Goal: Task Accomplishment & Management: Manage account settings

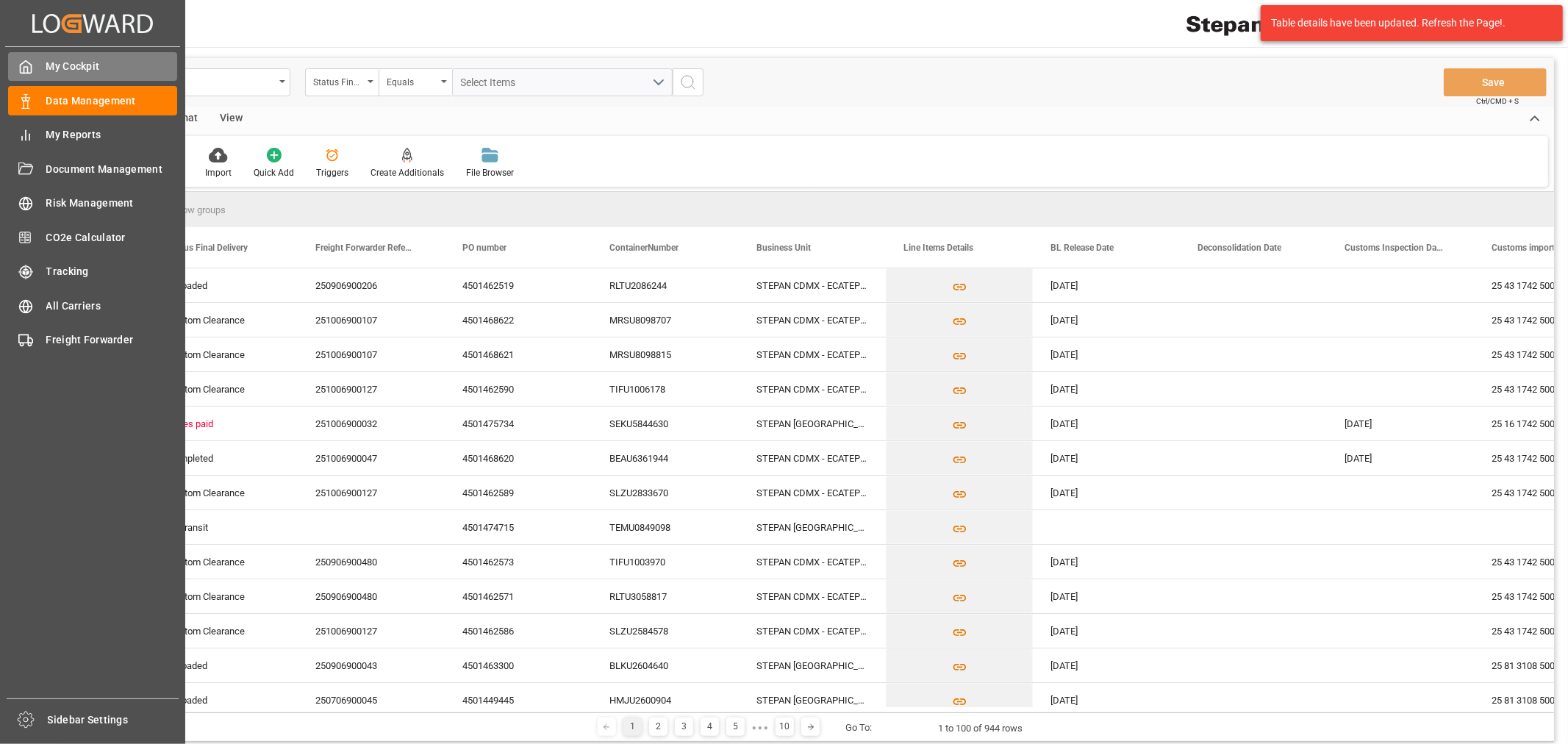
click at [17, 61] on div at bounding box center [21, 67] width 25 height 15
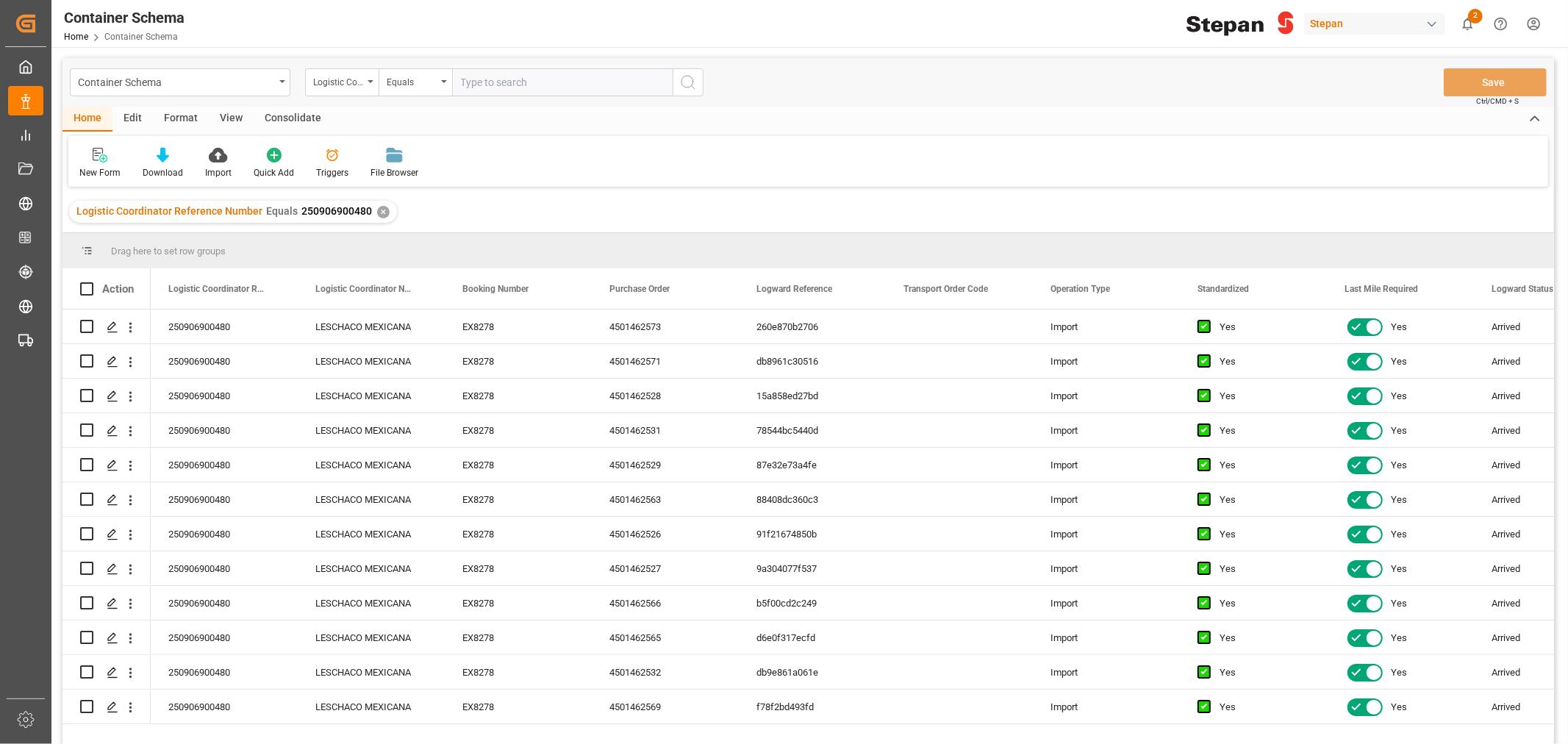
click at [1420, 22] on div "Stepan" at bounding box center [1374, 24] width 141 height 22
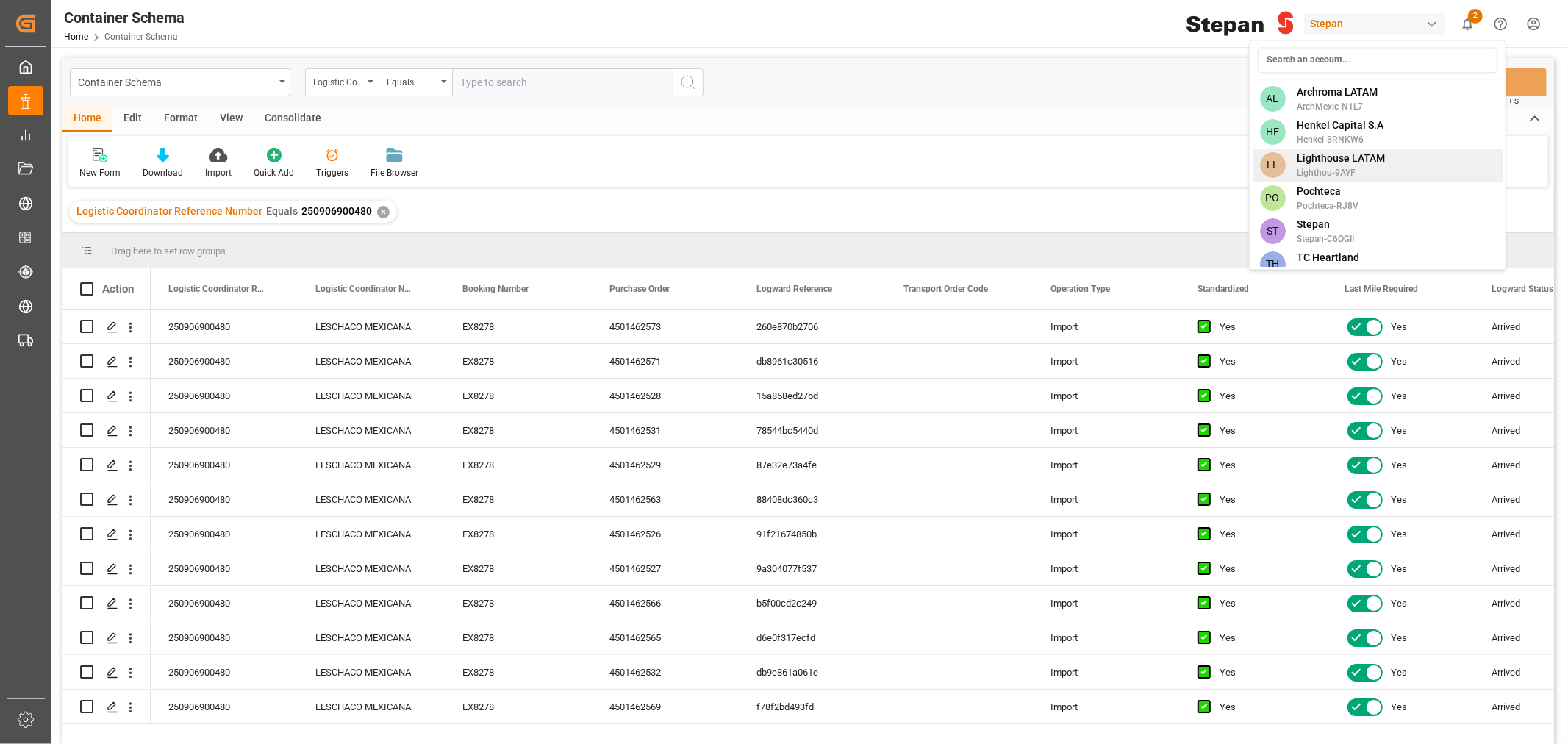
click at [1327, 134] on span "Henkel-8RNKW6" at bounding box center [1340, 140] width 86 height 13
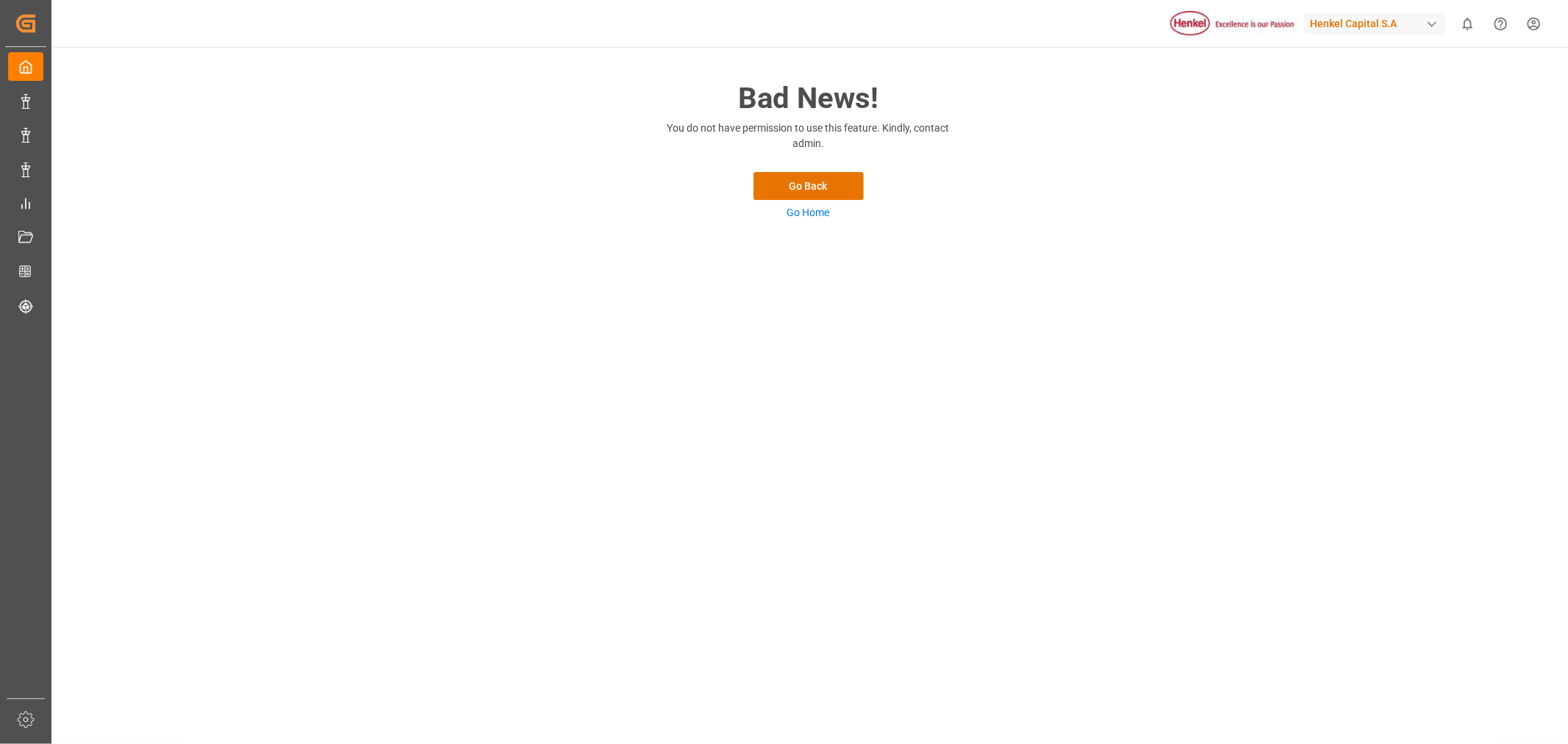
click at [801, 214] on link "Go Home" at bounding box center [808, 213] width 42 height 12
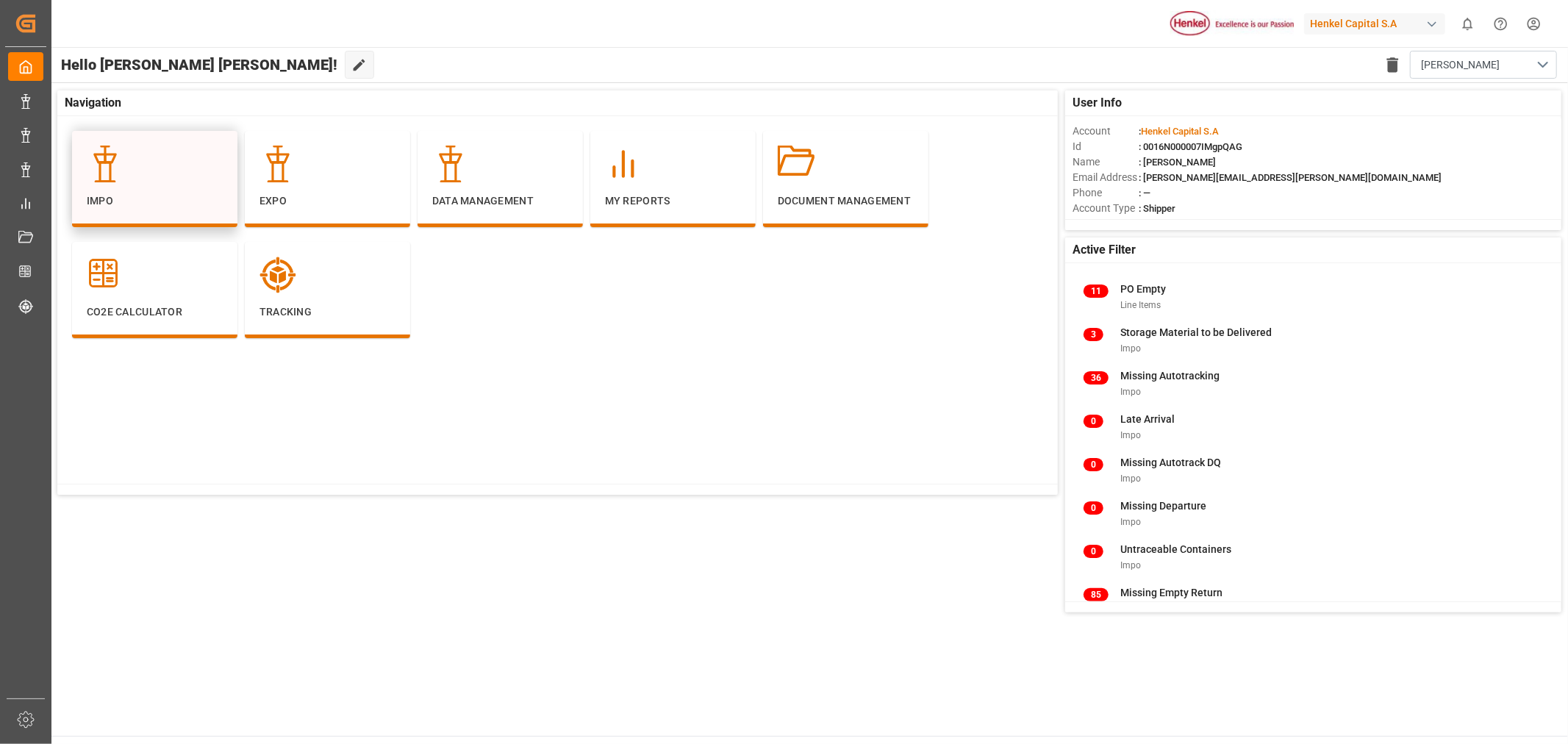
click at [118, 181] on icon at bounding box center [104, 164] width 37 height 37
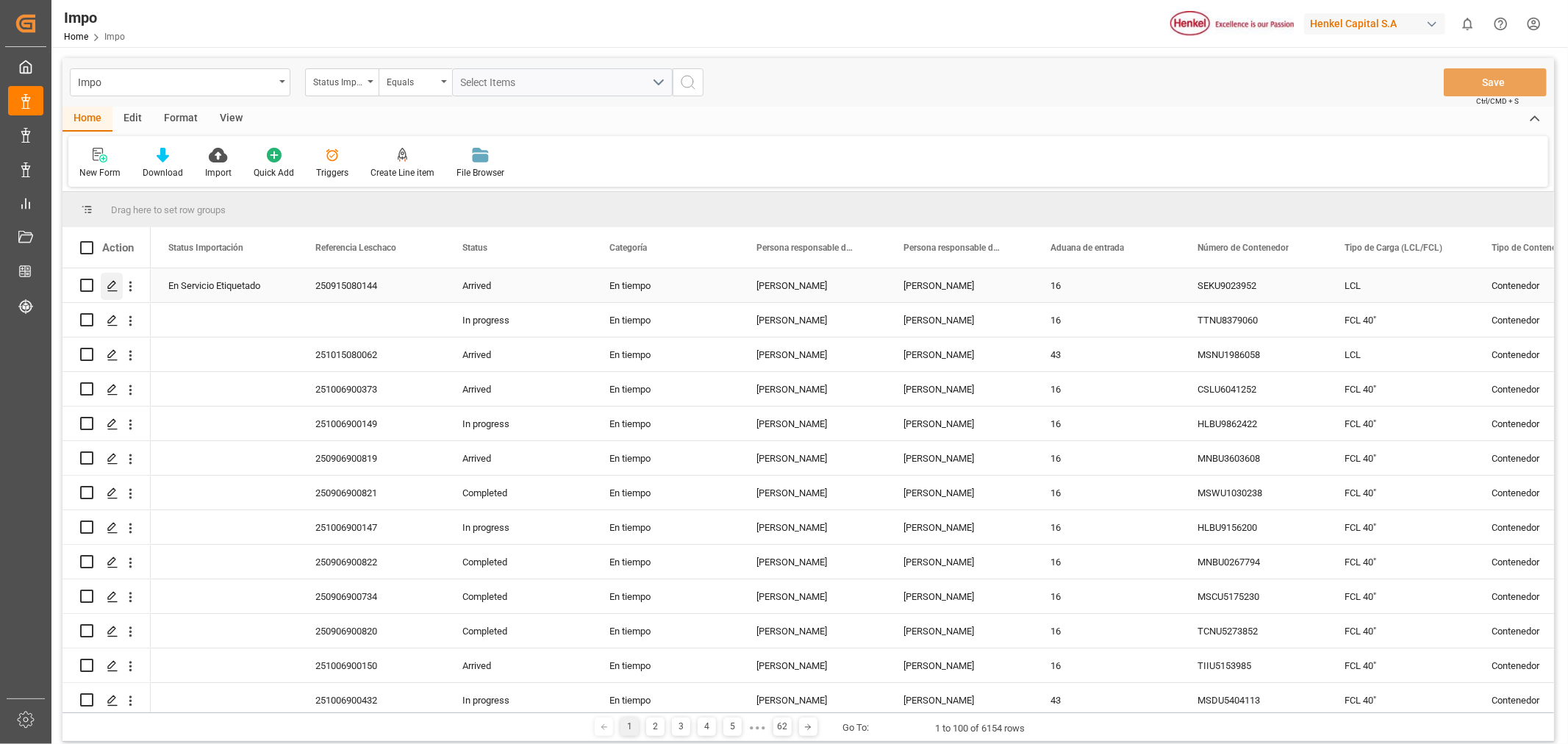
click at [109, 285] on polygon "Press SPACE to select this row." at bounding box center [112, 285] width 8 height 8
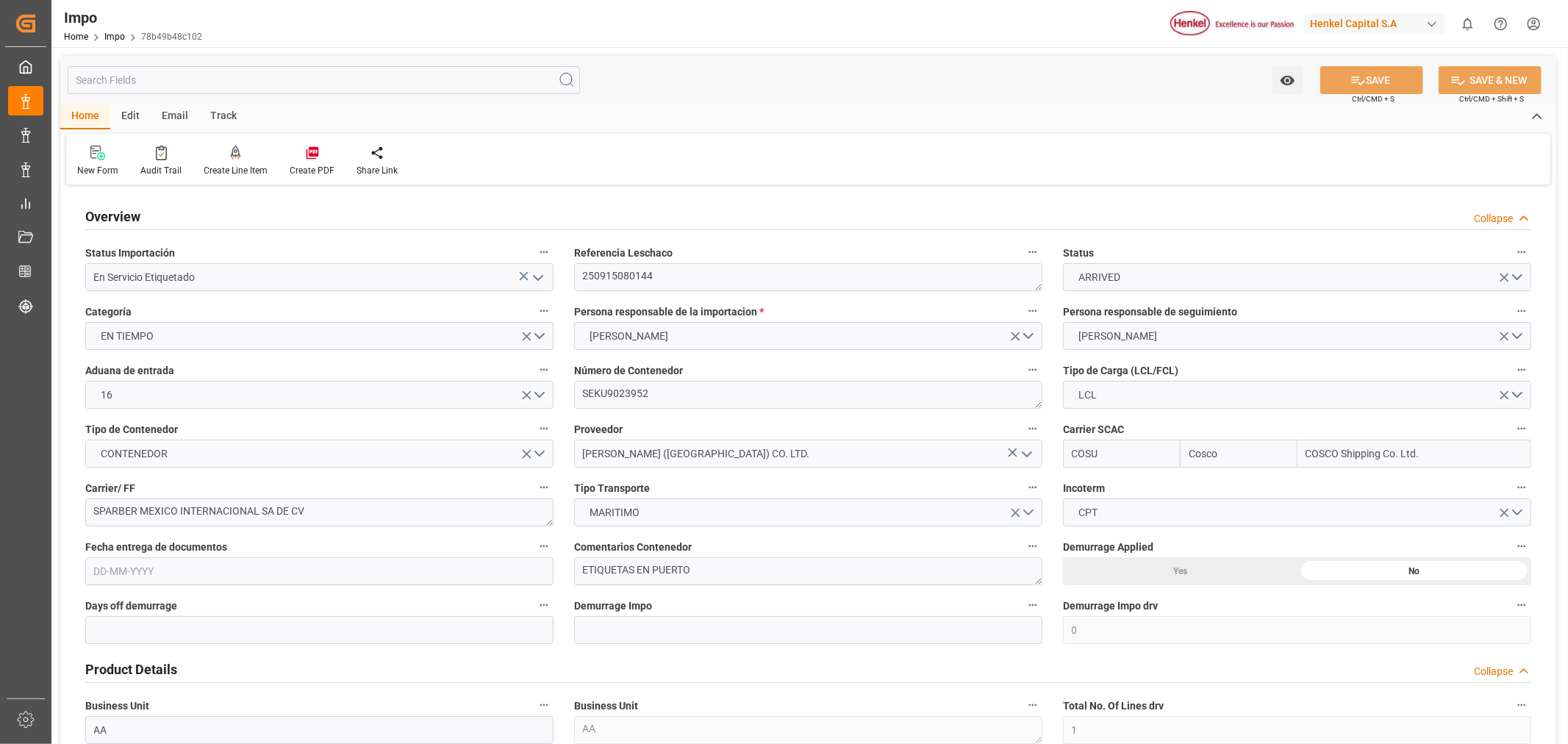
type input "Cosco"
type input "COSCO Shipping Co. Ltd."
type input "0"
type input "1"
type input "0.76"
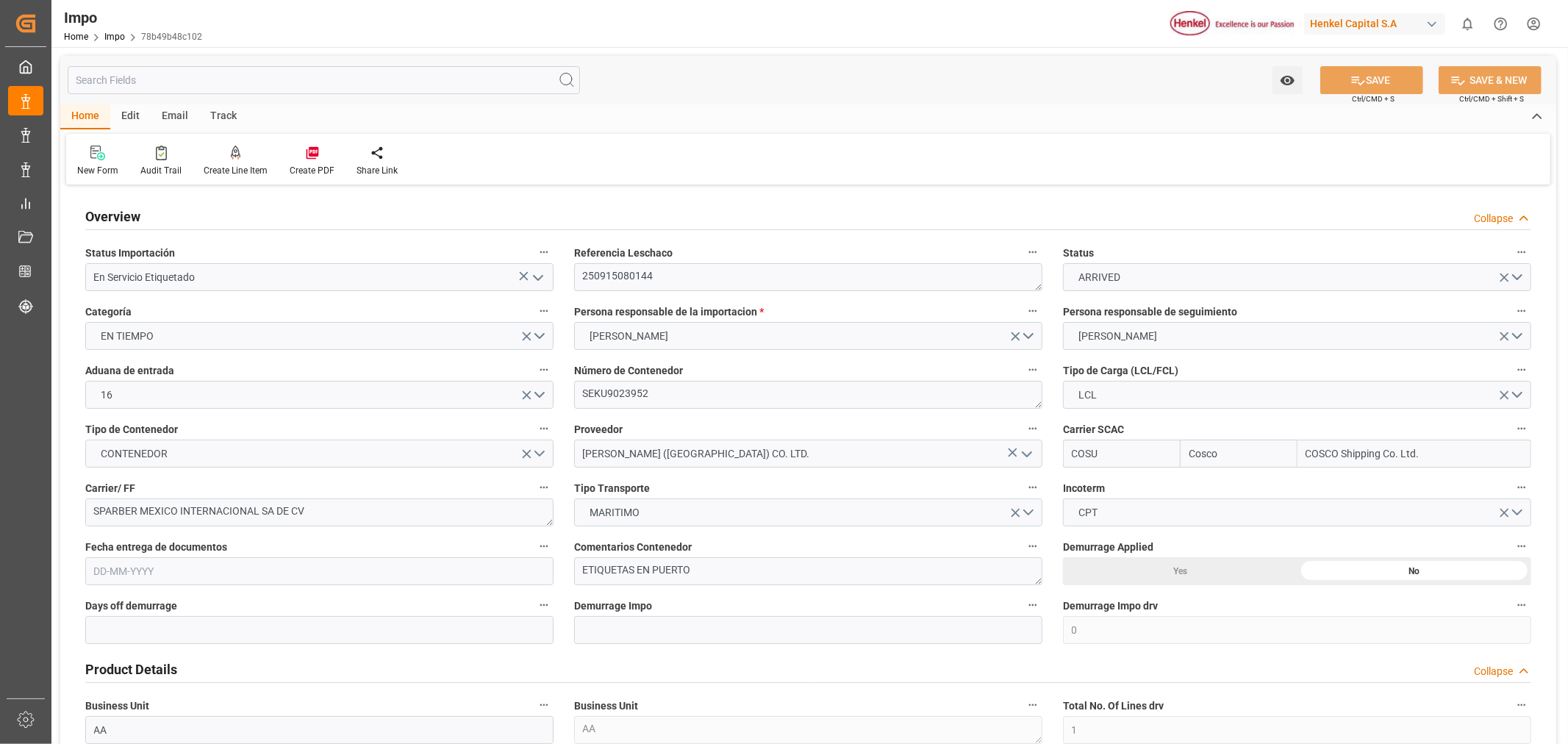
type input "1"
type input "[DATE]"
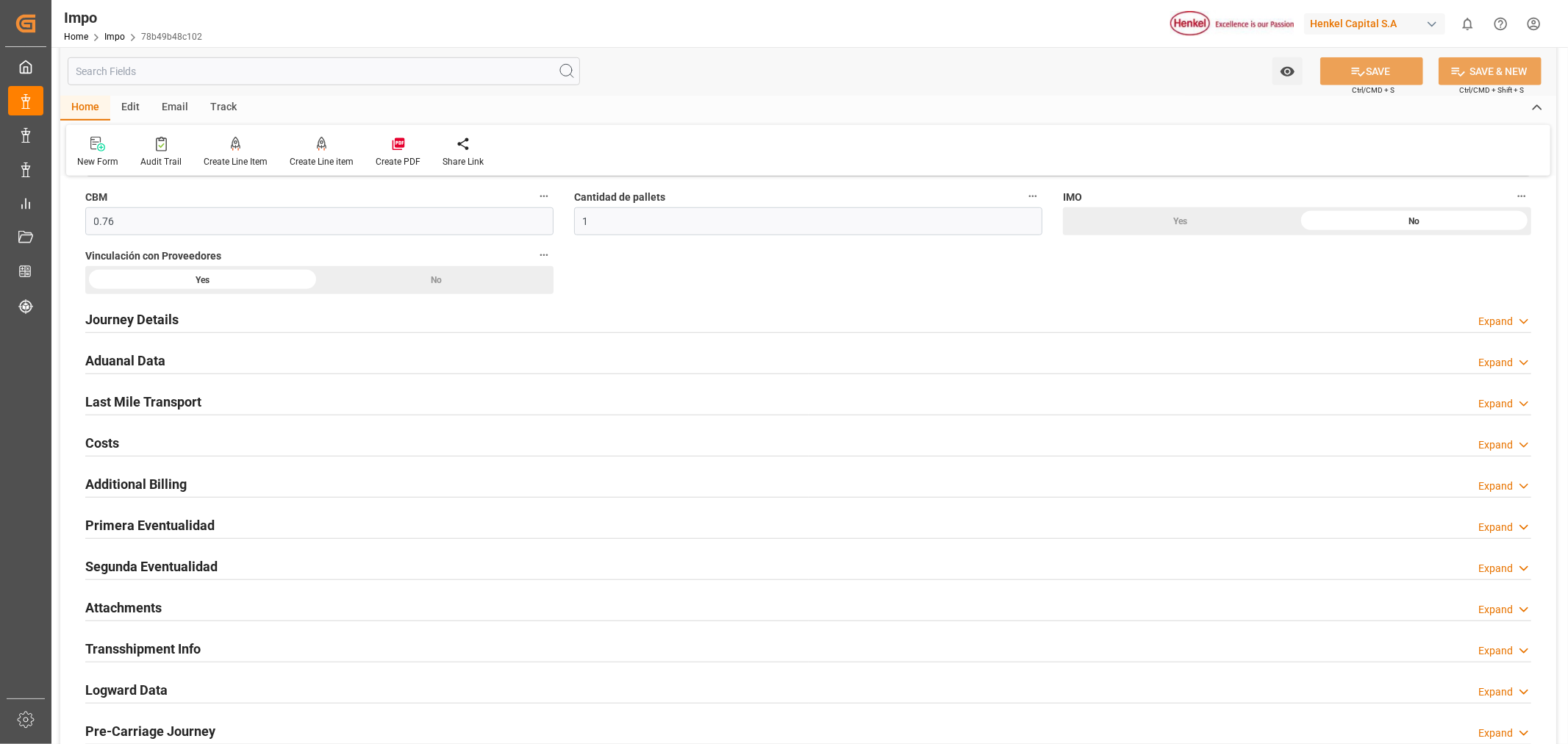
scroll to position [898, 0]
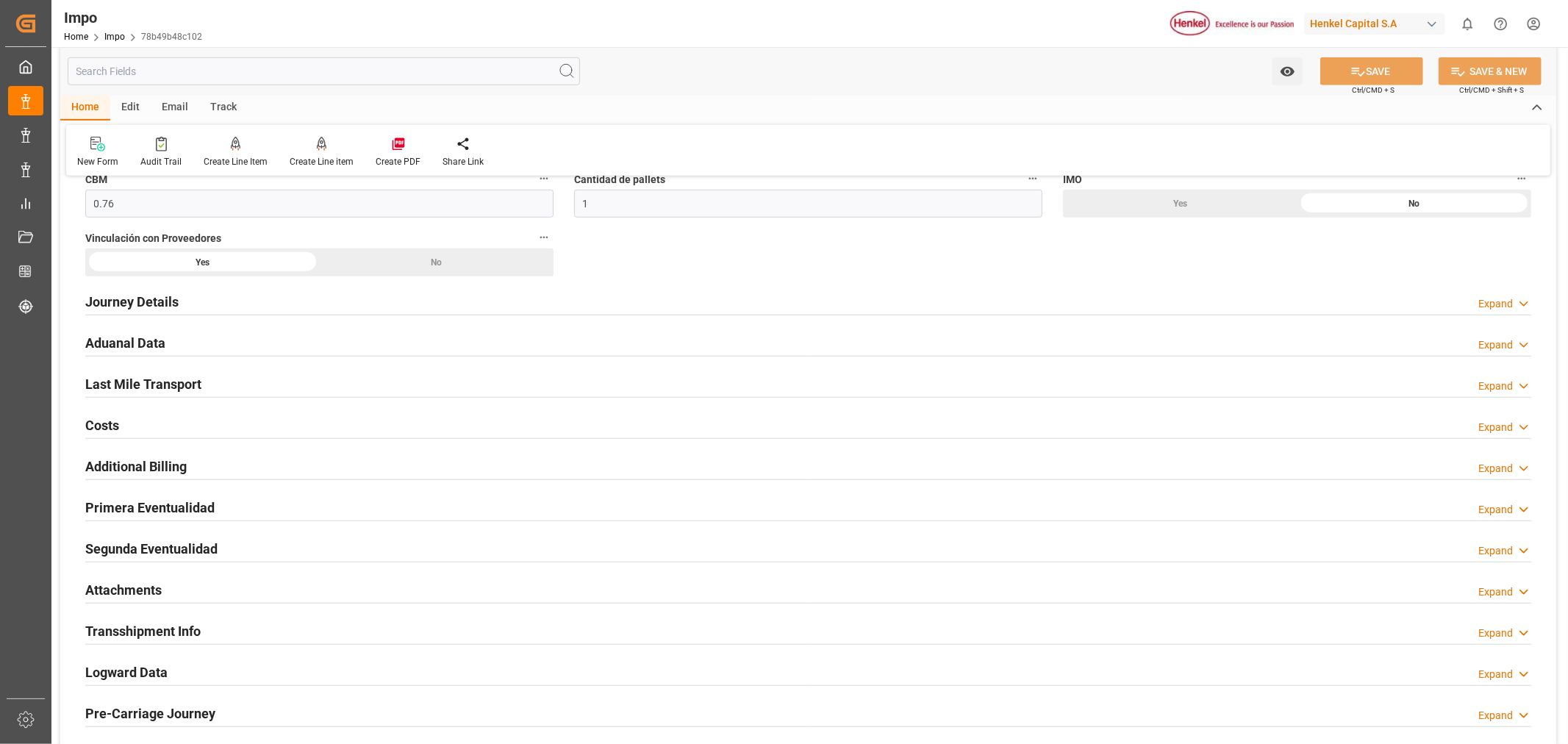
click at [172, 292] on h2 "Journey Details" at bounding box center [132, 301] width 93 height 20
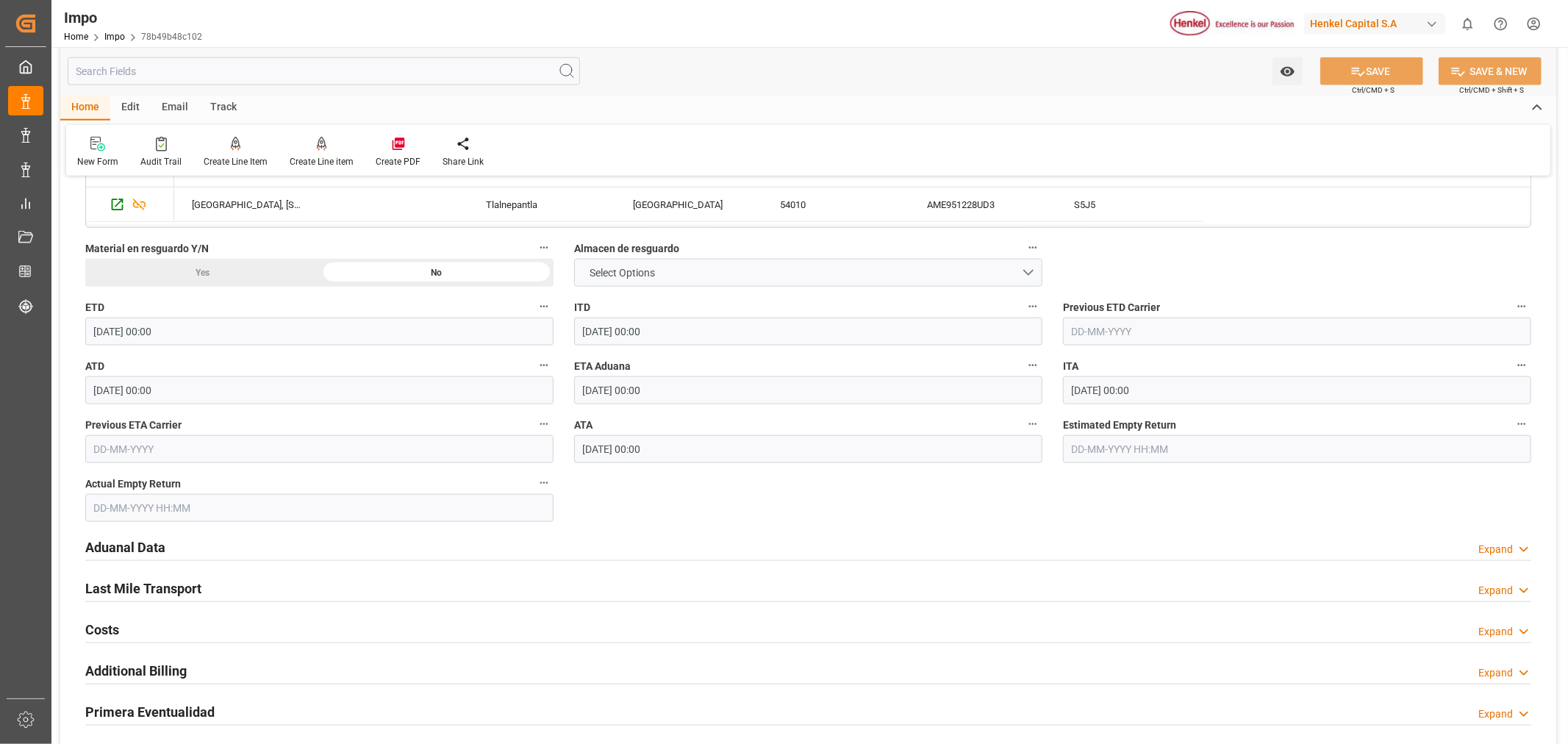
scroll to position [1553, 0]
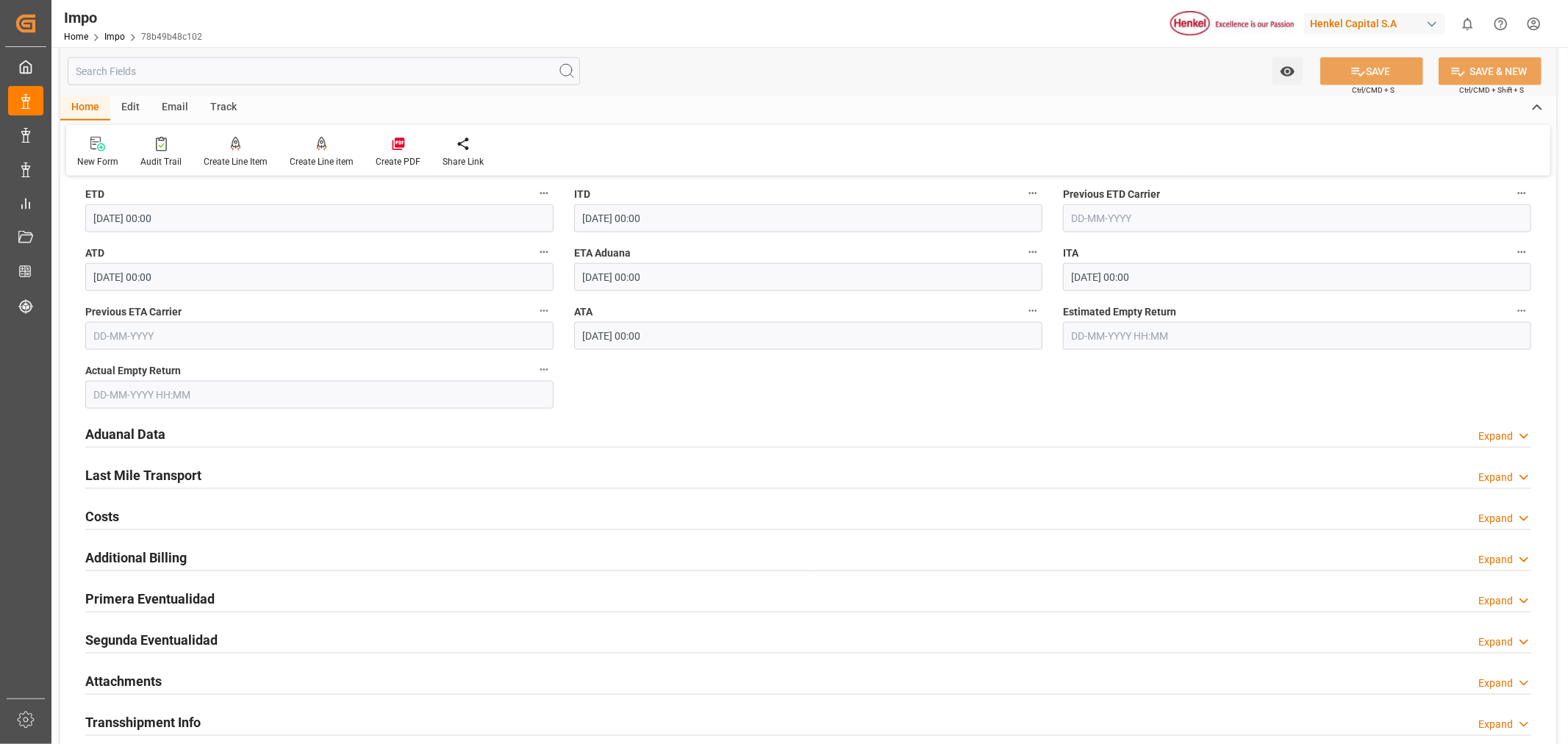
click at [149, 437] on h2 "Aduanal Data" at bounding box center [125, 434] width 80 height 20
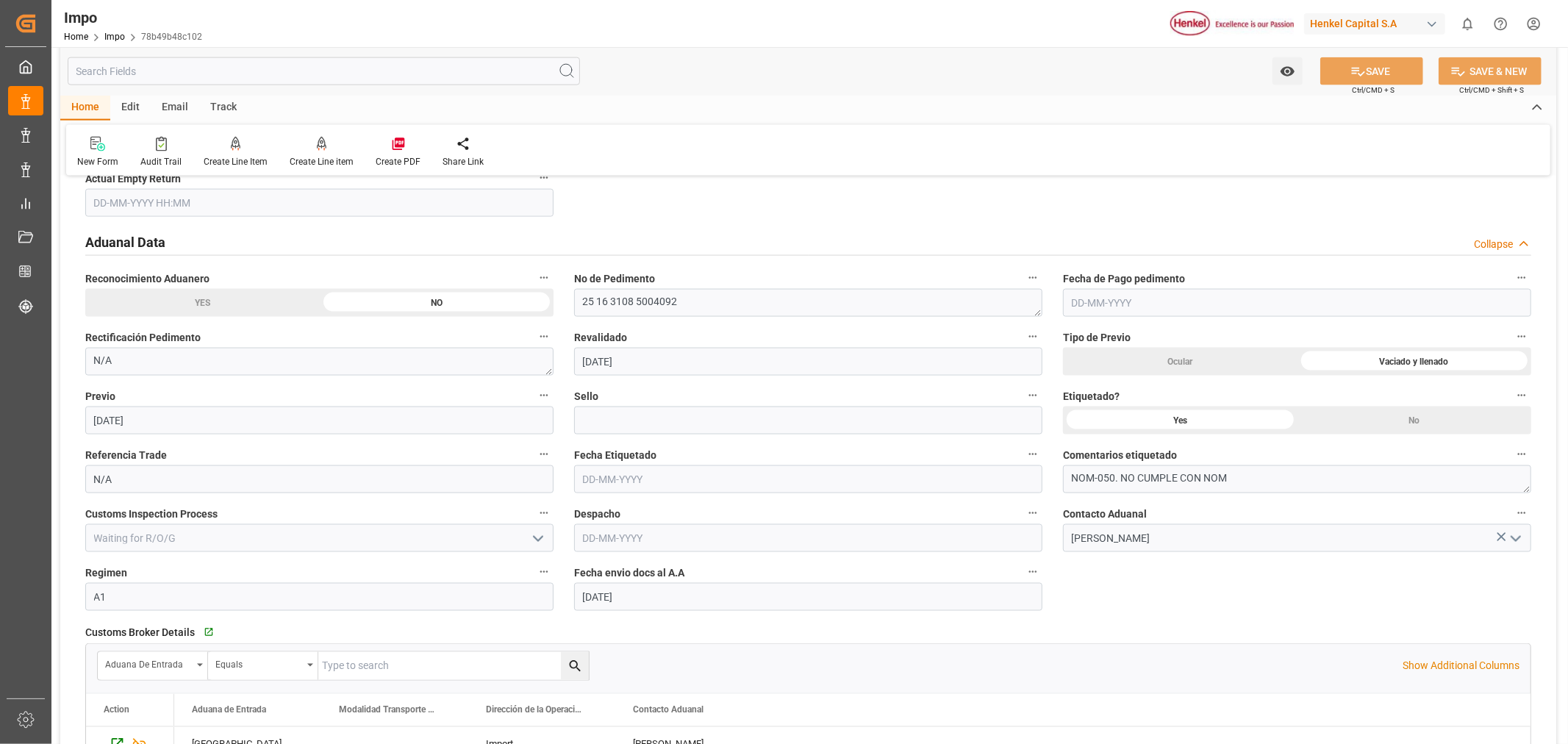
scroll to position [1716, 0]
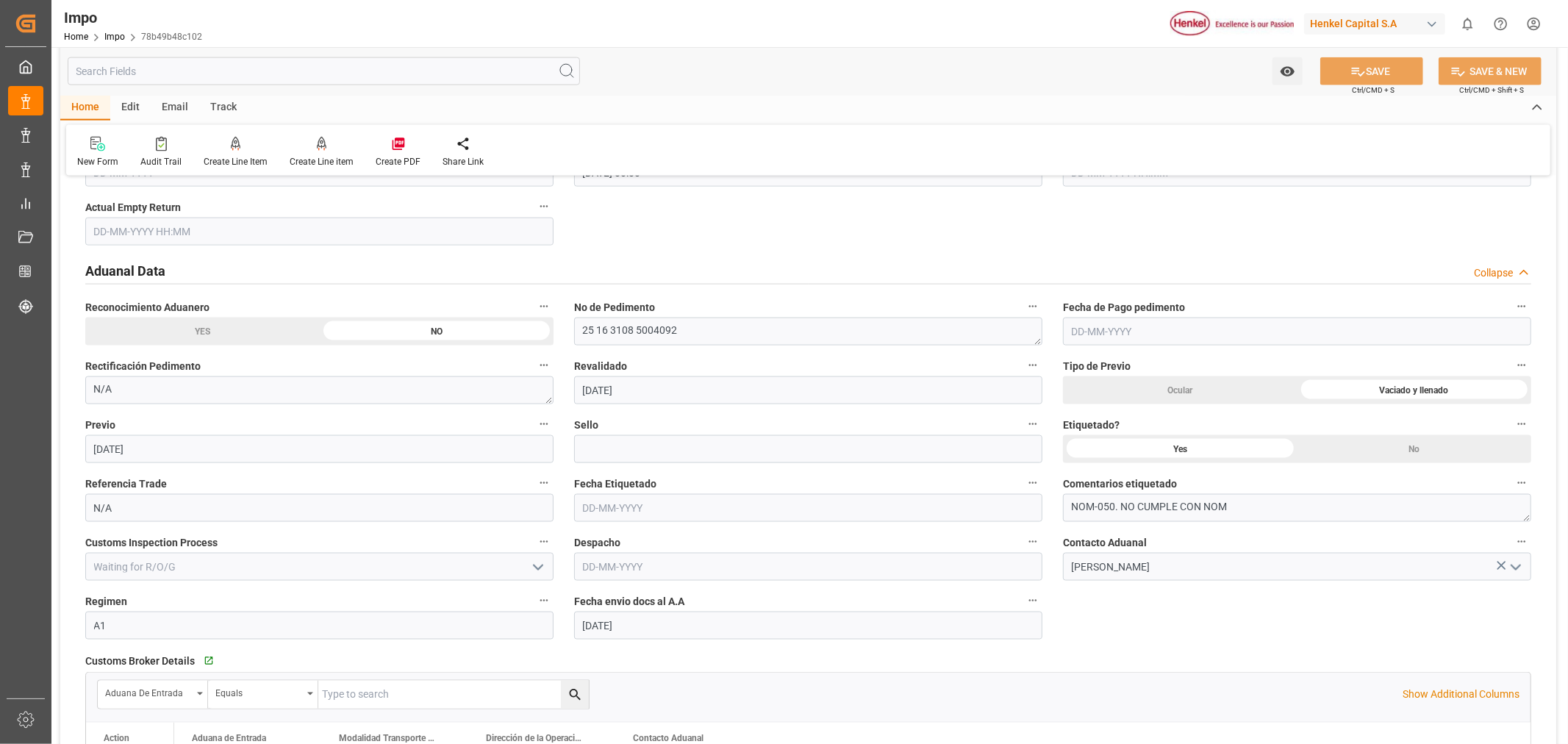
click at [146, 262] on h2 "Aduanal Data" at bounding box center [125, 271] width 80 height 20
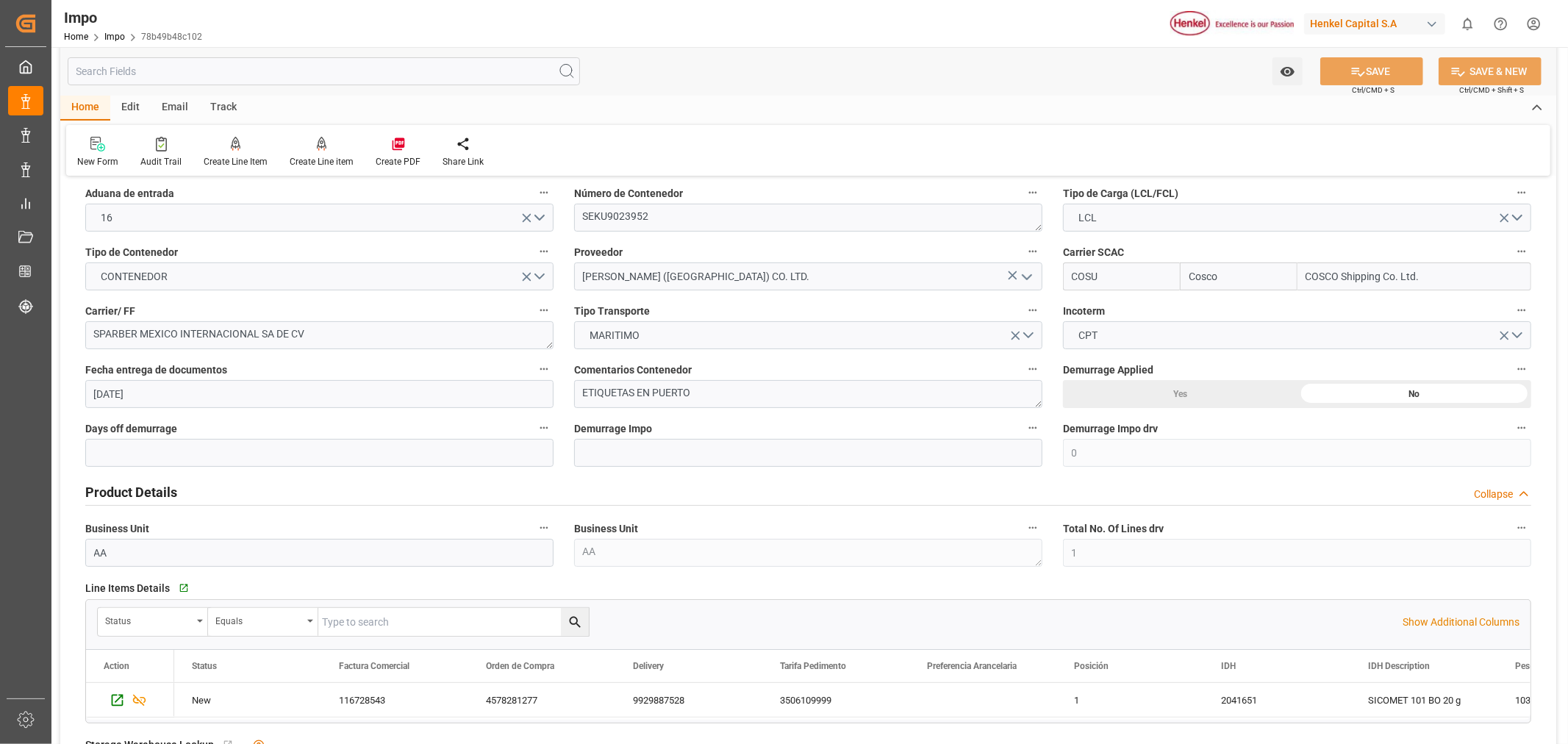
scroll to position [164, 0]
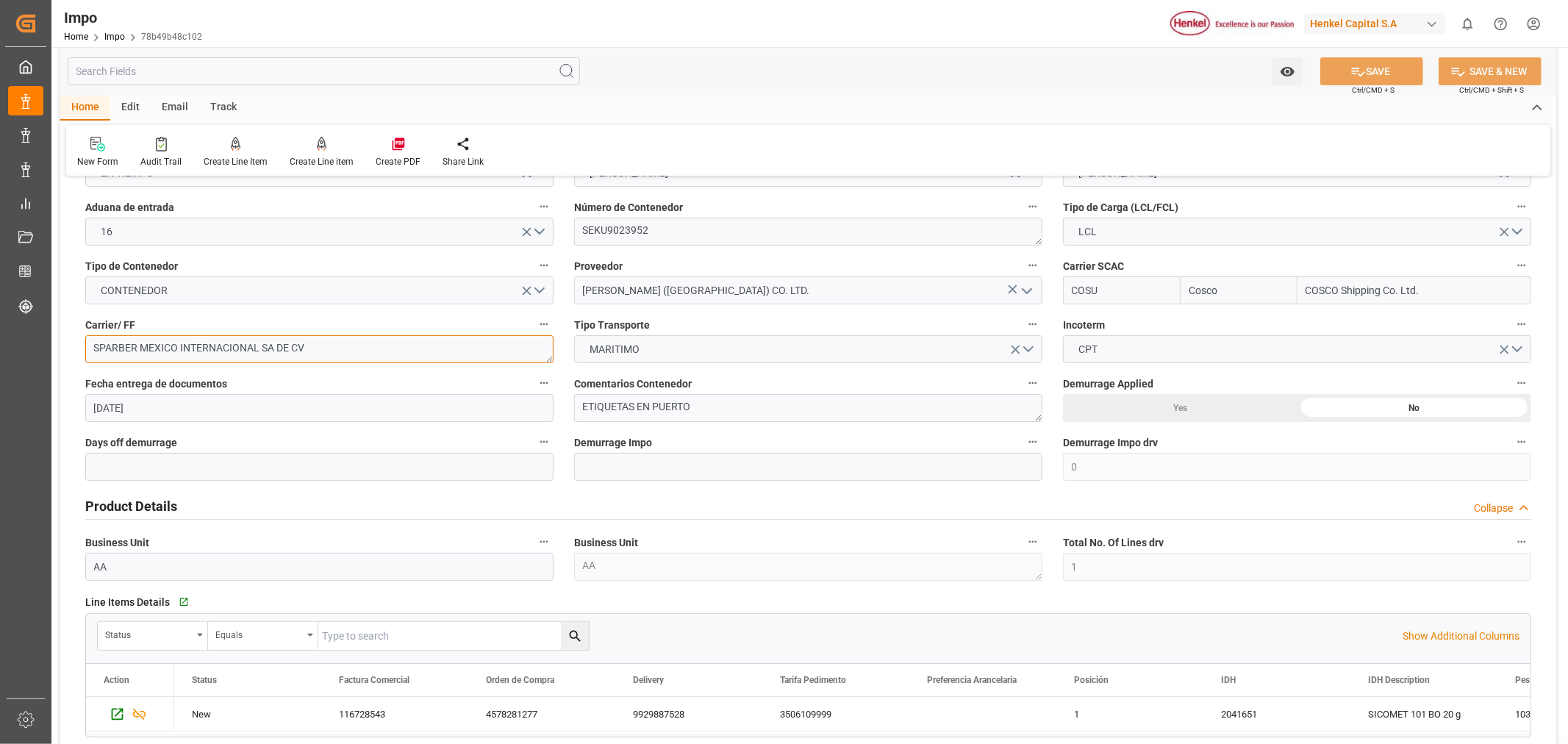
click at [375, 355] on textarea "SPARBER MEXICO INTERNACIONAL SA DE CV" at bounding box center [320, 350] width 468 height 28
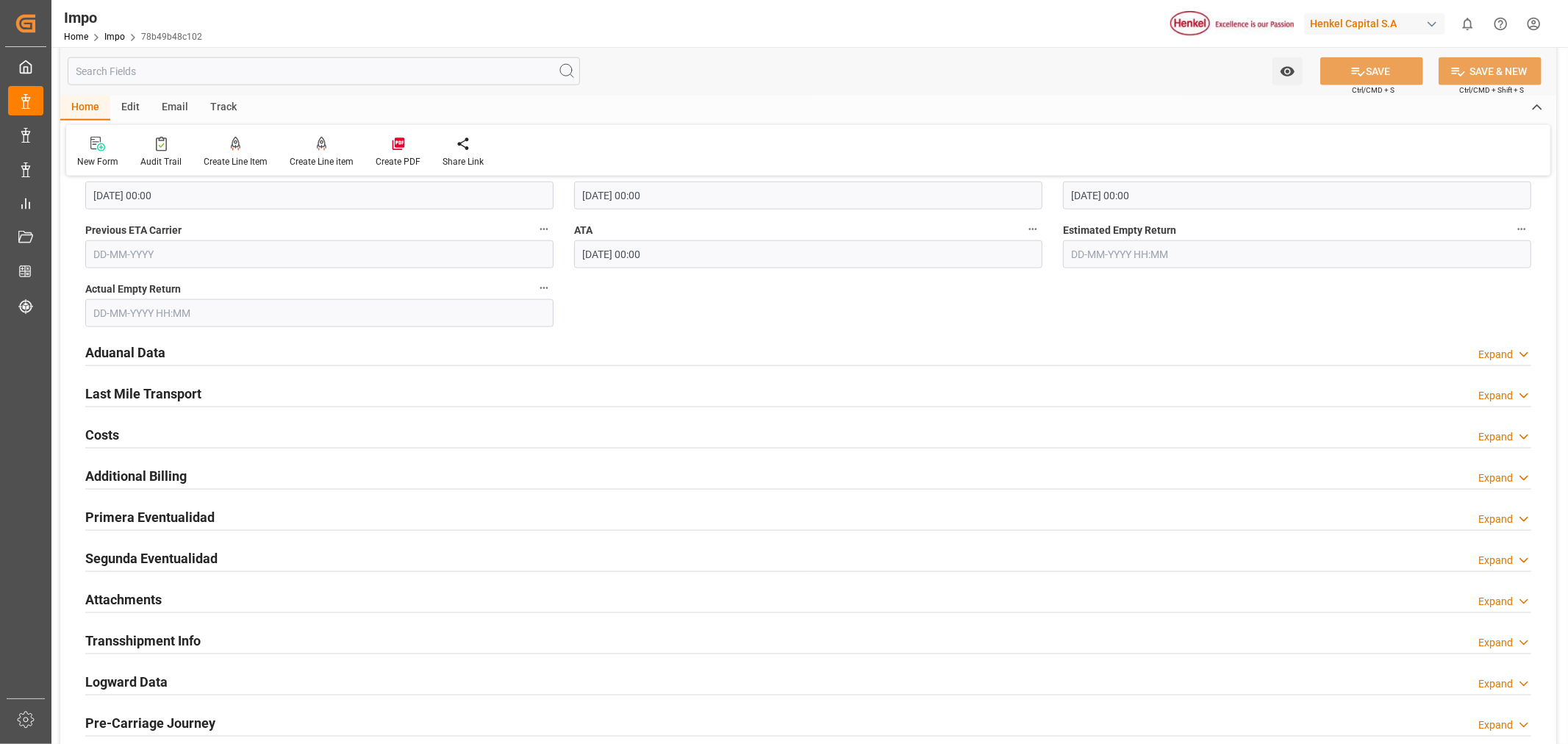
scroll to position [1716, 0]
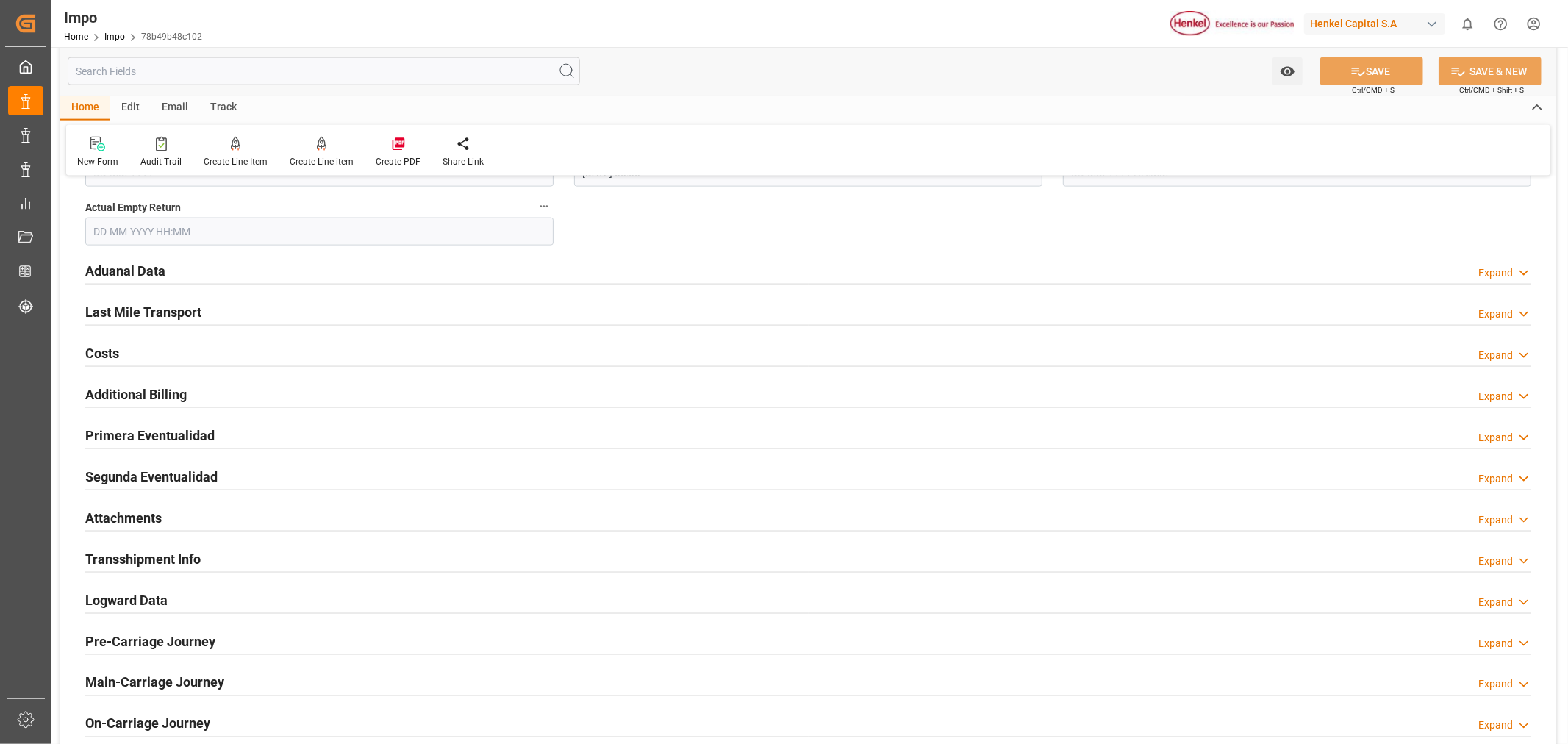
click at [189, 322] on h2 "Last Mile Transport" at bounding box center [144, 311] width 117 height 20
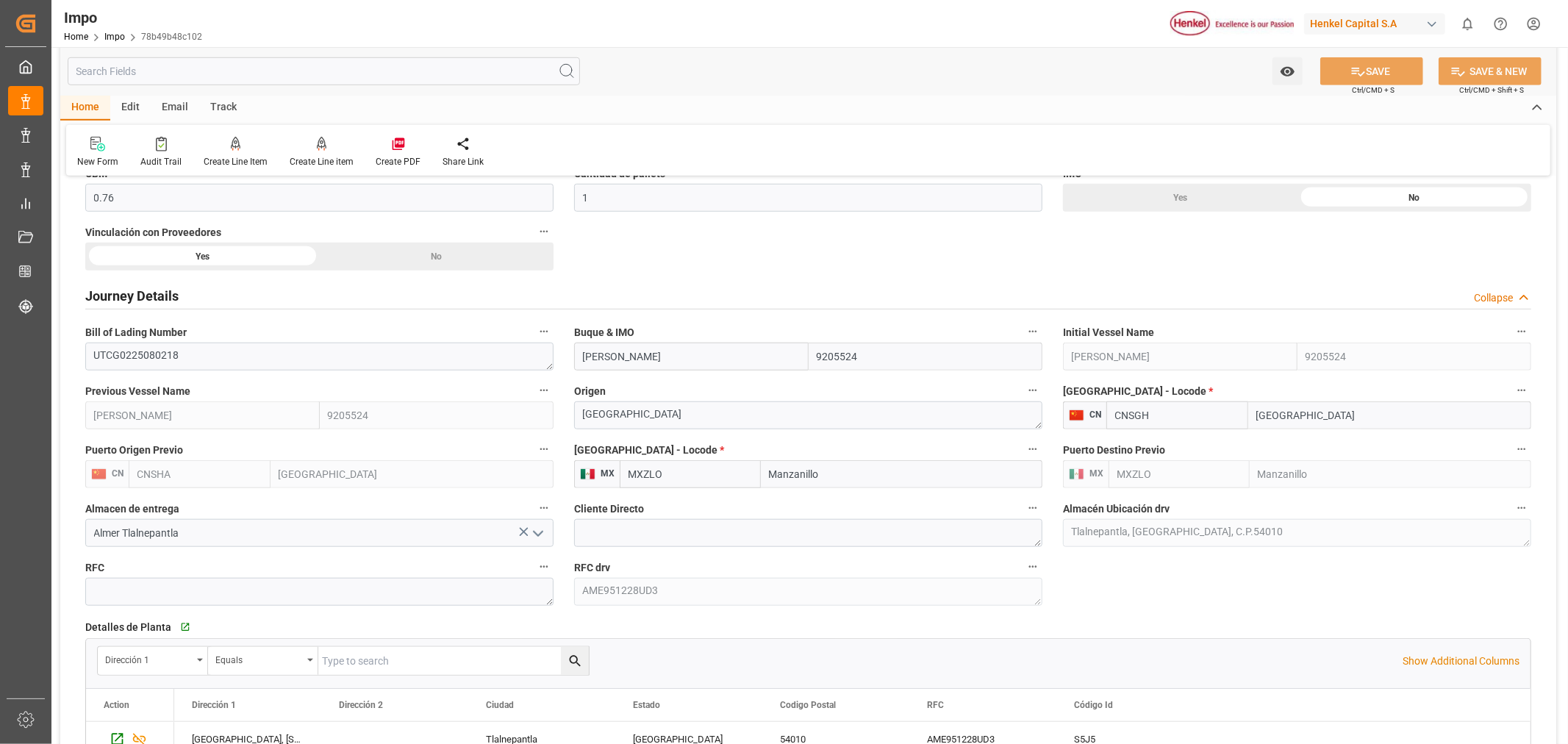
scroll to position [898, 0]
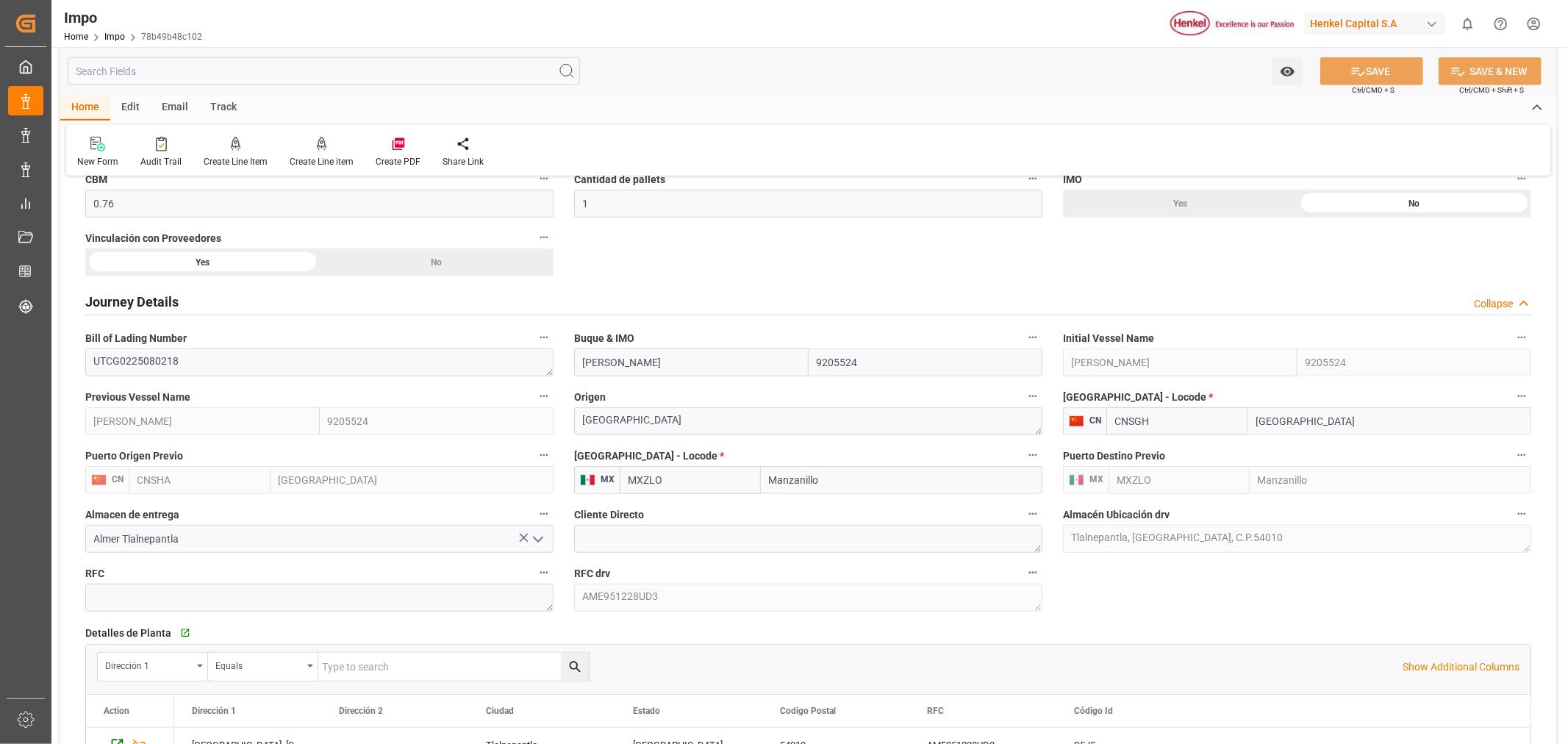
click at [134, 107] on div "Edit" at bounding box center [130, 108] width 40 height 25
click at [319, 146] on icon at bounding box center [316, 144] width 15 height 15
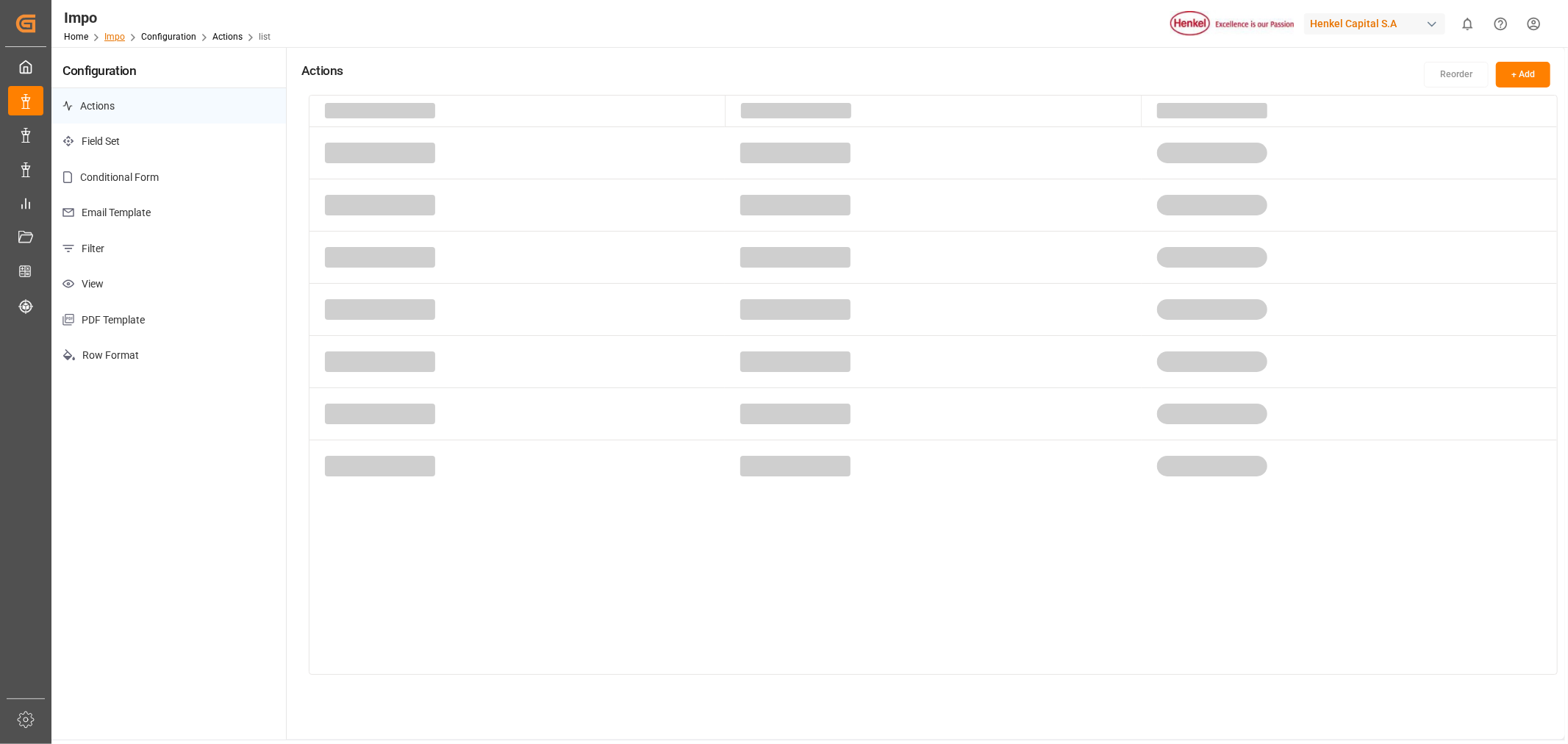
click at [119, 36] on link "Impo" at bounding box center [115, 37] width 21 height 10
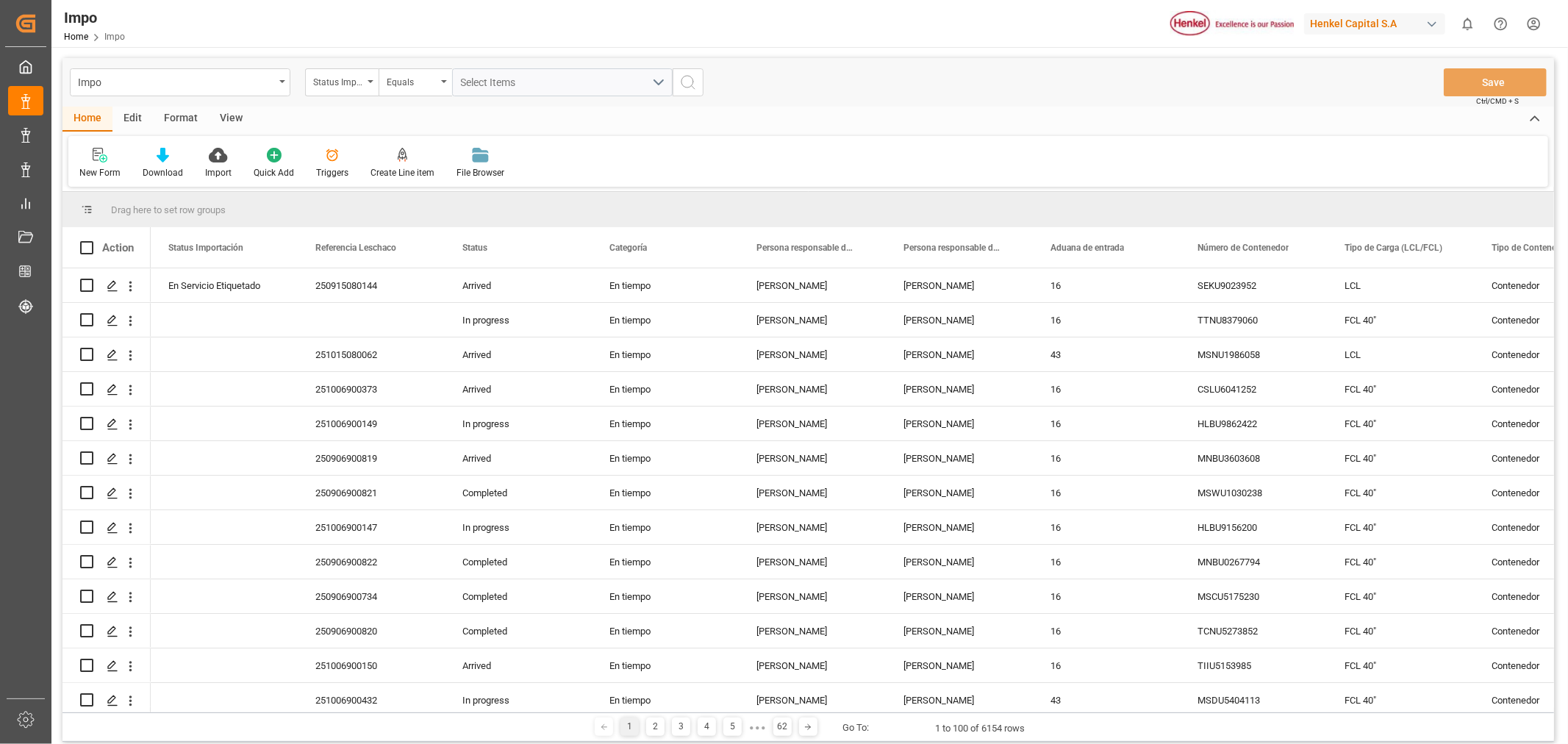
click at [131, 116] on div "Edit" at bounding box center [133, 119] width 40 height 25
click at [433, 164] on div "Schema Edit" at bounding box center [434, 163] width 72 height 32
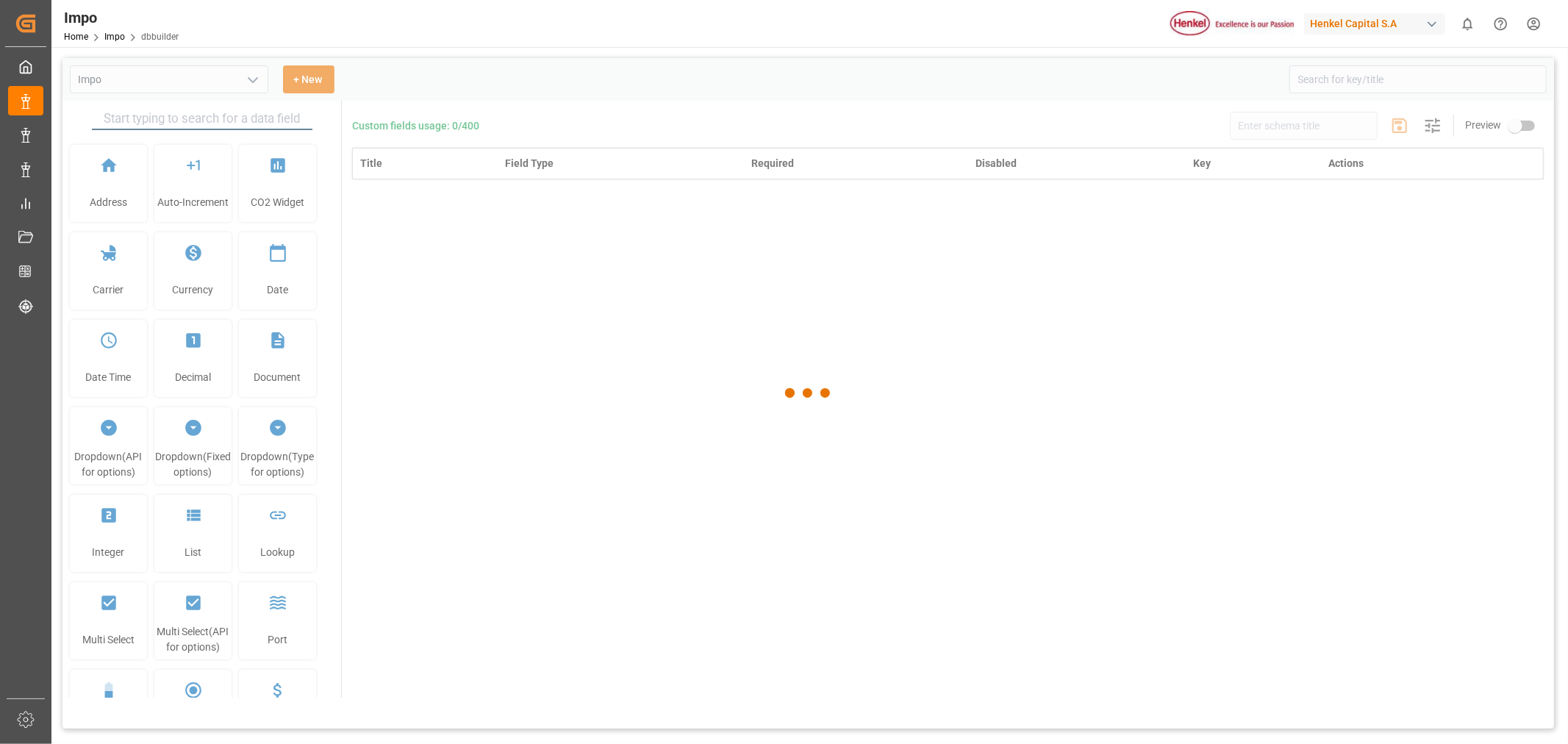
type input "Impo"
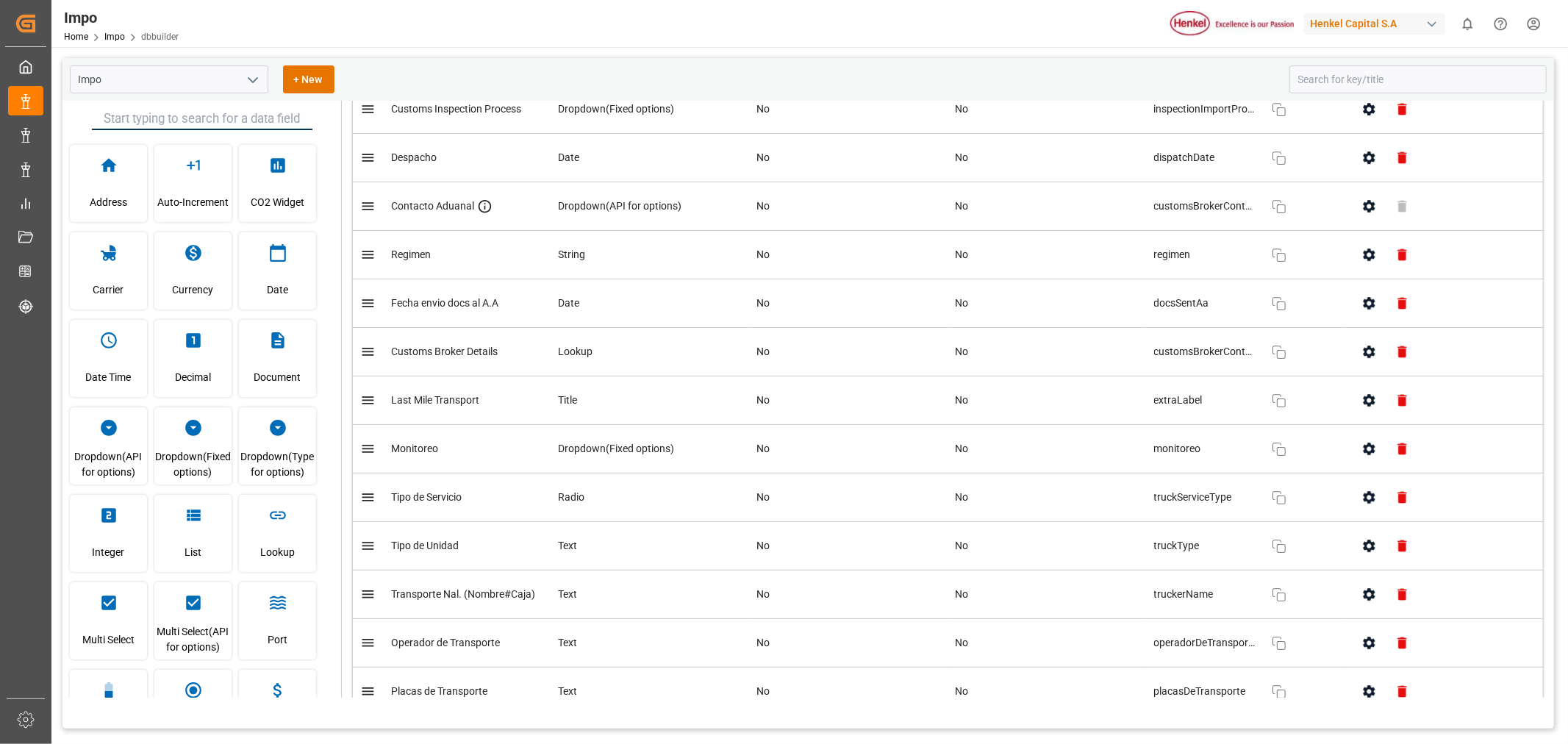
scroll to position [4003, 0]
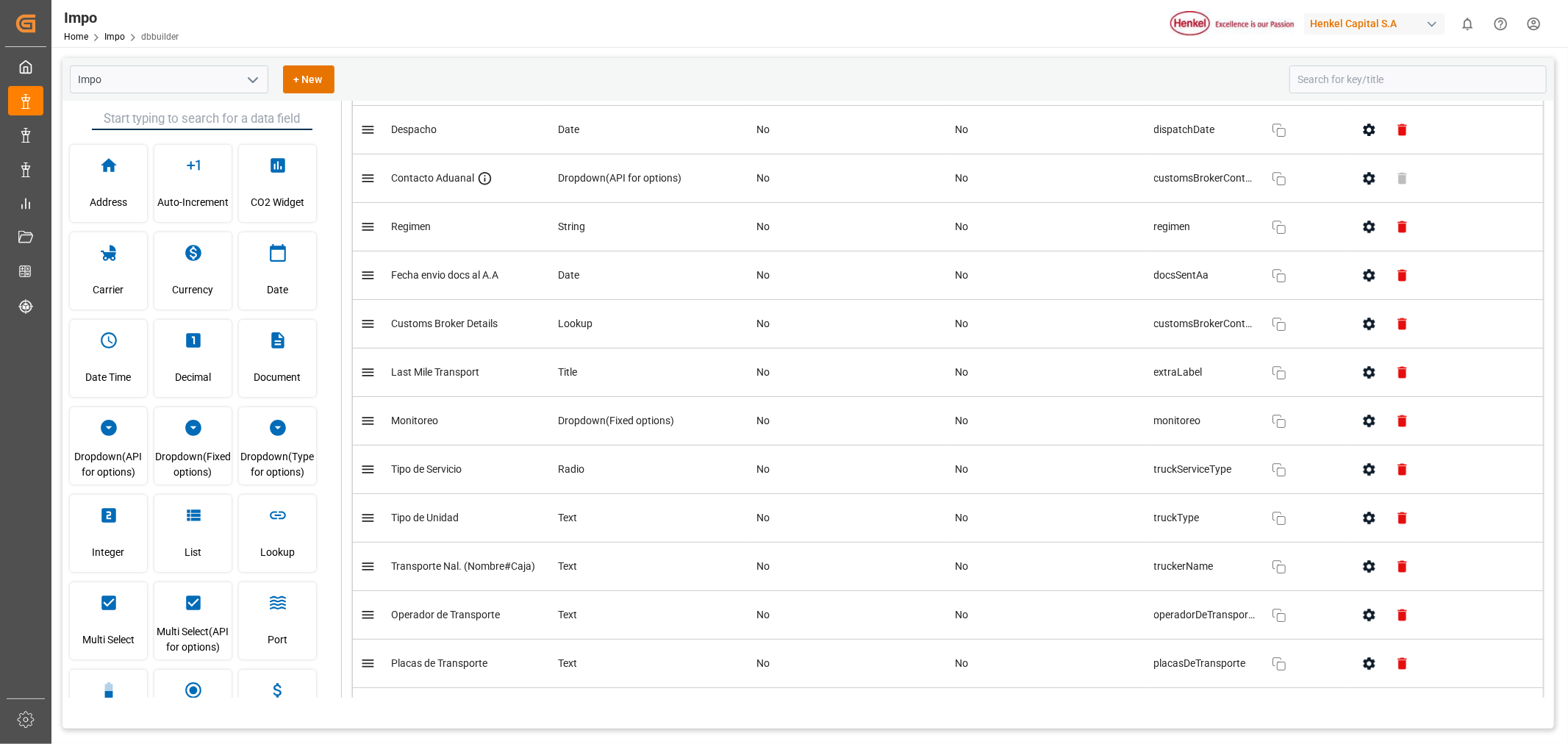
click at [1361, 477] on icon "button" at bounding box center [1369, 469] width 15 height 15
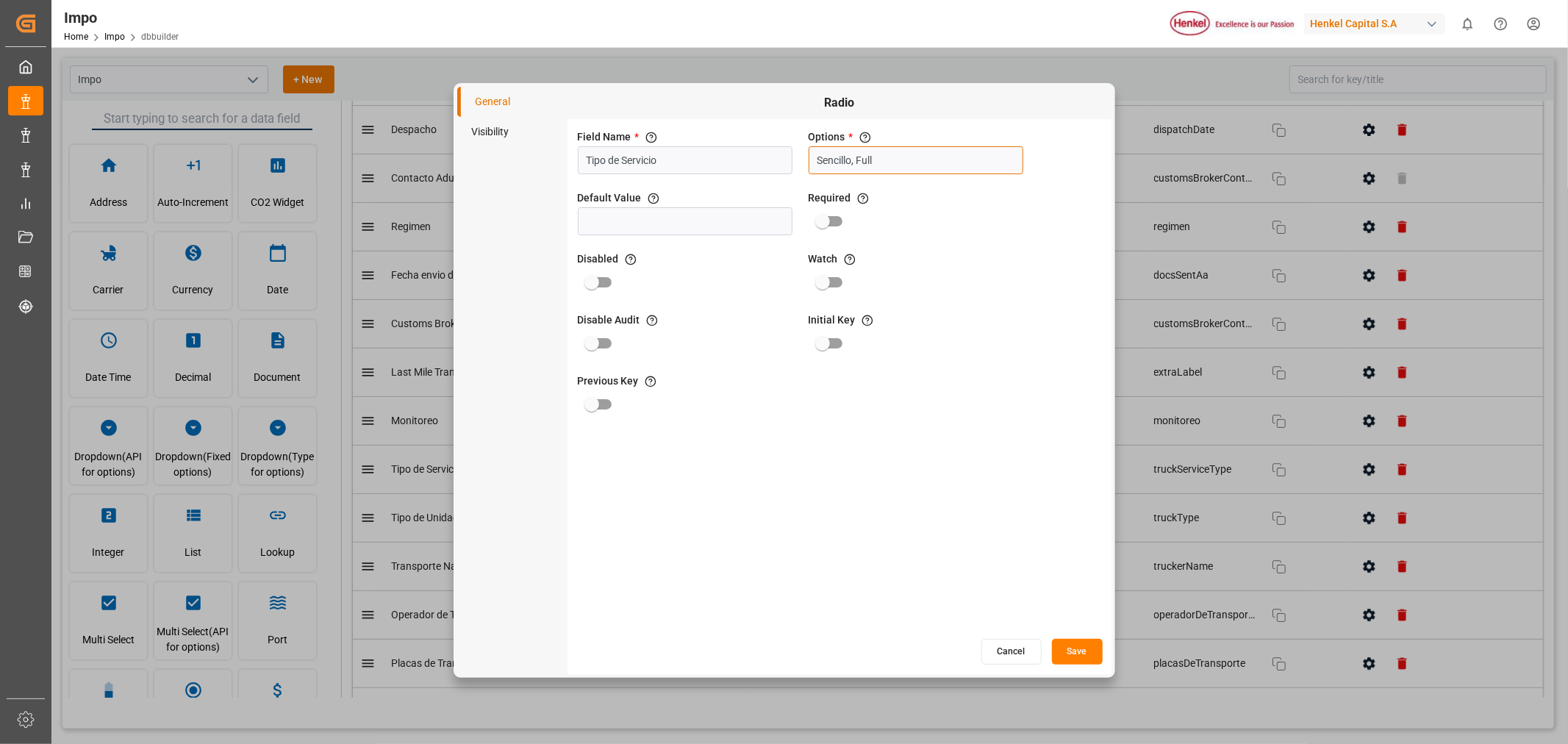
click at [920, 155] on input "Sencillo, Full" at bounding box center [916, 161] width 214 height 28
click at [893, 230] on input "text" at bounding box center [934, 226] width 154 height 29
type input "LCL"
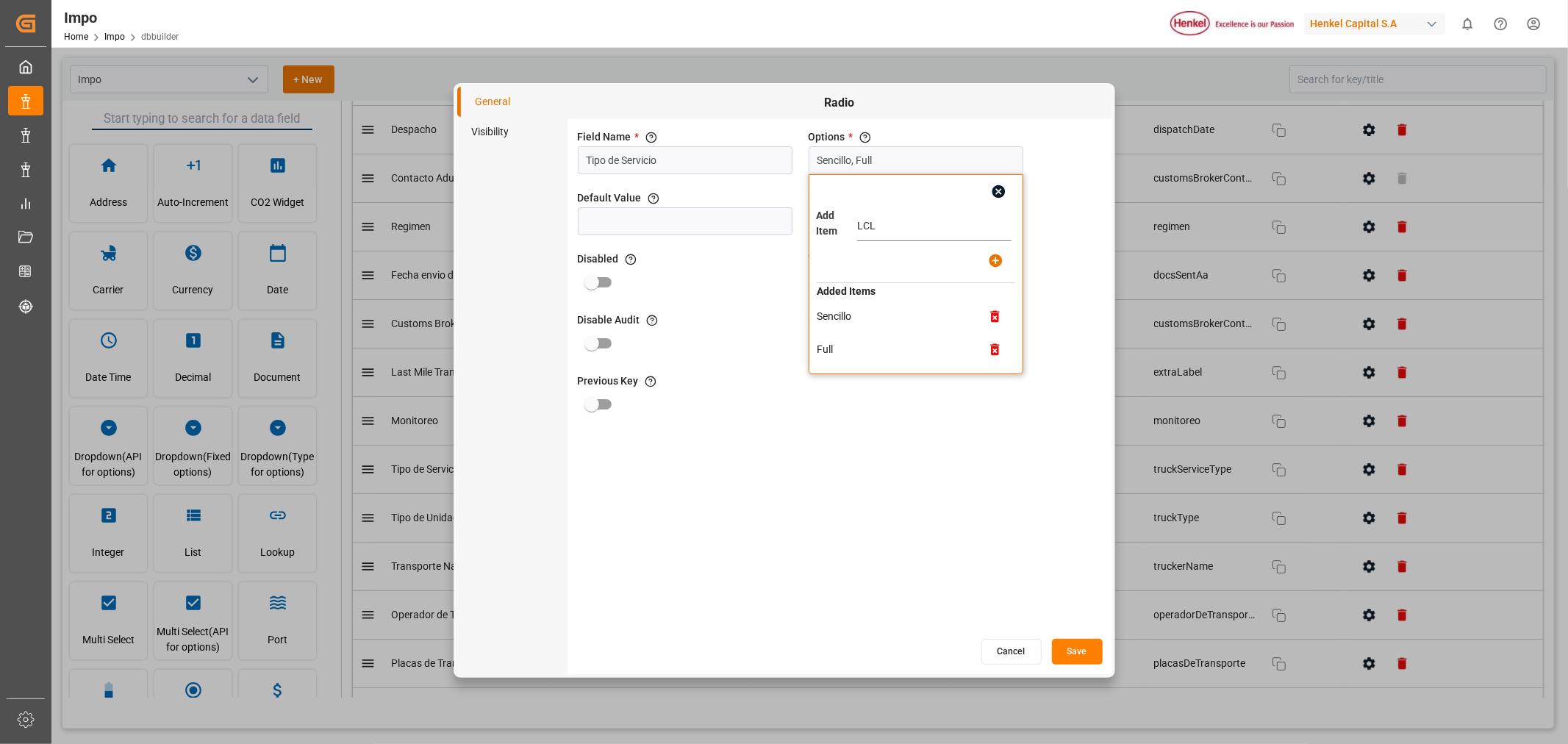
click at [1002, 261] on icon "button" at bounding box center [996, 261] width 15 height 15
type input "Sencillo, Full, LCL"
click at [1070, 651] on button "Save" at bounding box center [1077, 651] width 51 height 25
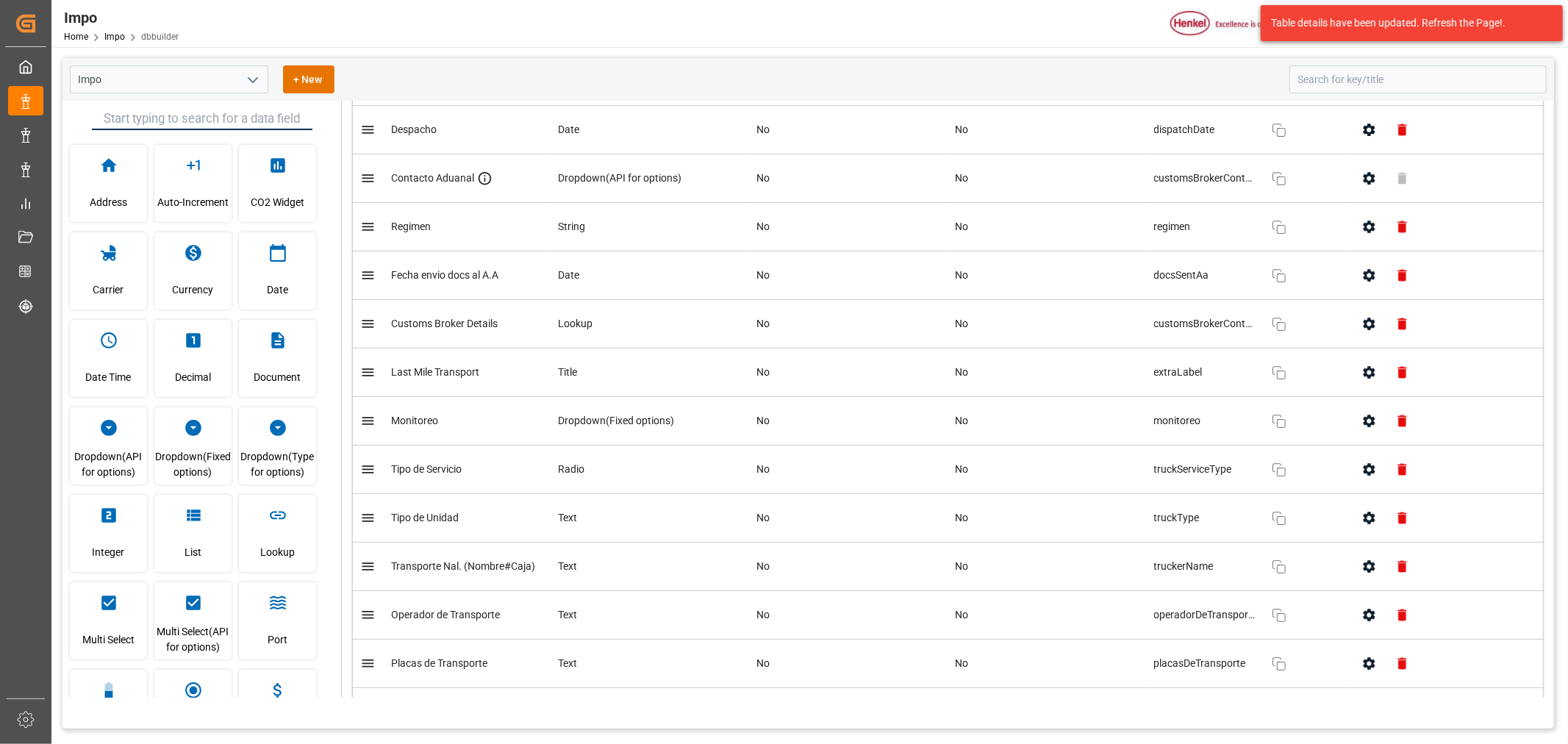
click at [1368, 477] on icon "button" at bounding box center [1369, 469] width 15 height 15
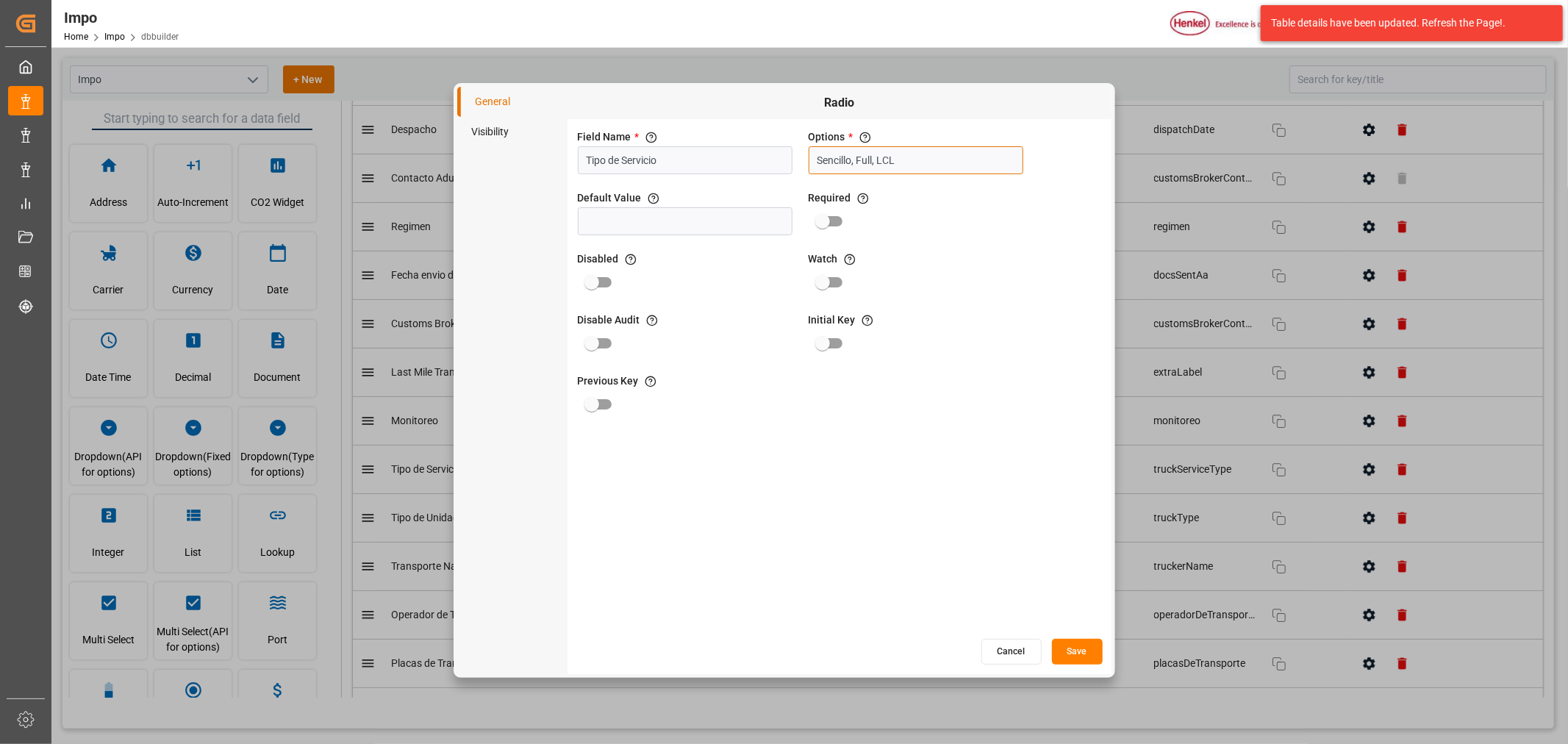
click at [941, 166] on input "Sencillo, Full, LCL" at bounding box center [916, 161] width 214 height 28
click at [932, 217] on input "text" at bounding box center [934, 226] width 154 height 29
type input "DIRECTA"
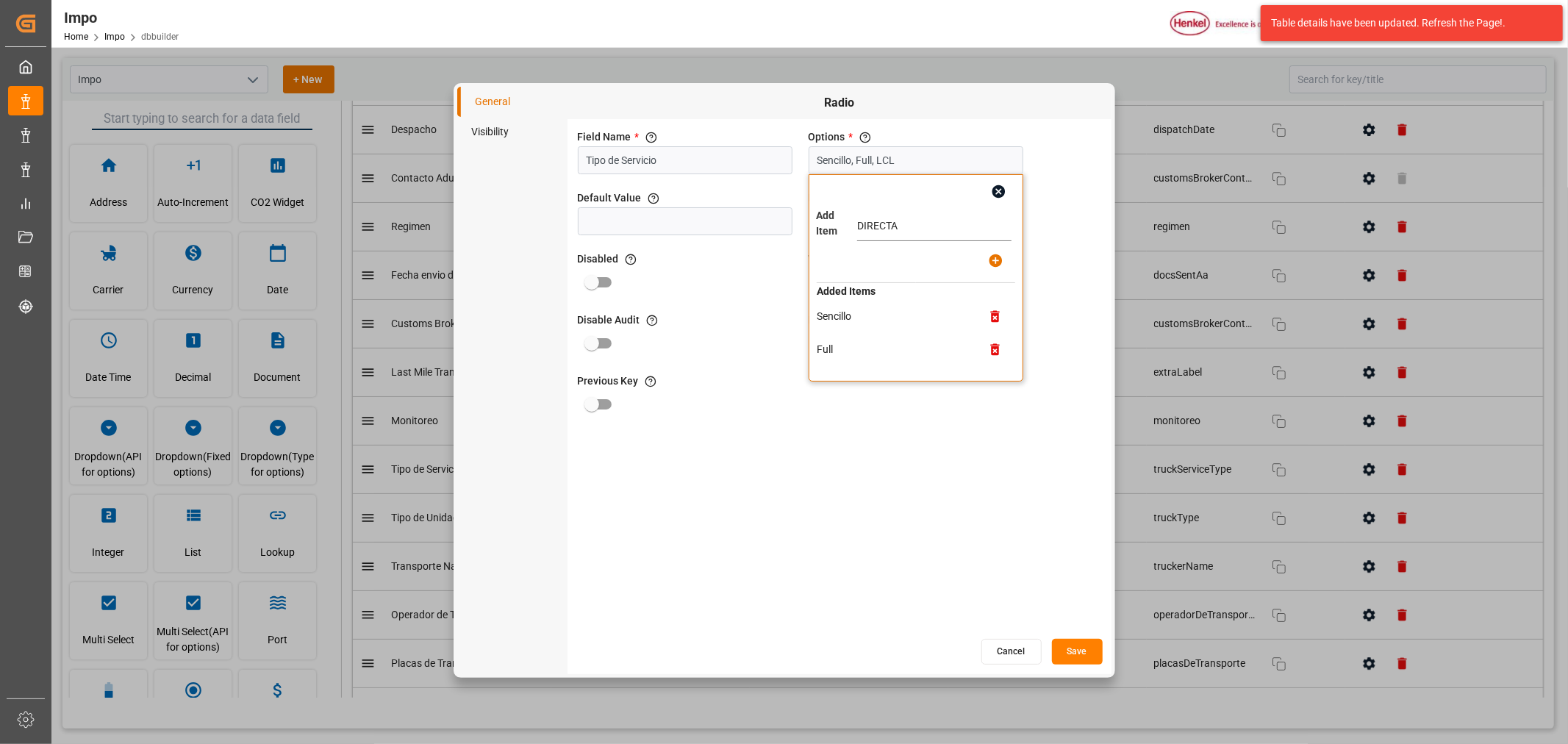
click at [1001, 261] on icon "button" at bounding box center [996, 261] width 13 height 13
type input "Sencillo, Full, LCL, DIRECTA"
click at [945, 224] on input "text" at bounding box center [934, 226] width 154 height 29
type input "INTERMODAL"
click at [995, 258] on icon "button" at bounding box center [996, 261] width 13 height 13
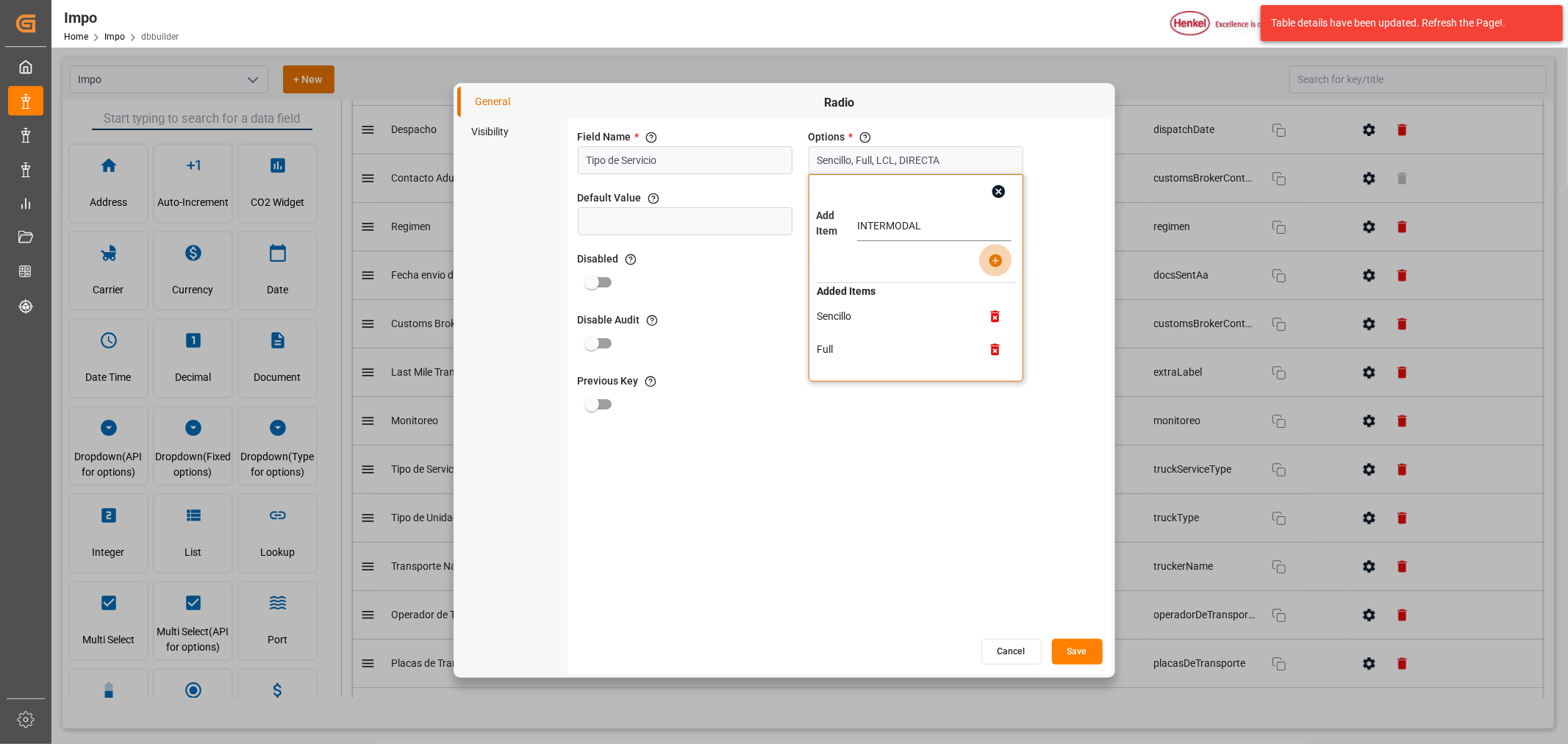
type input "Sencillo, Full, LCL, DIRECTA, INTERMODAL"
click at [1077, 657] on button "Save" at bounding box center [1077, 651] width 51 height 25
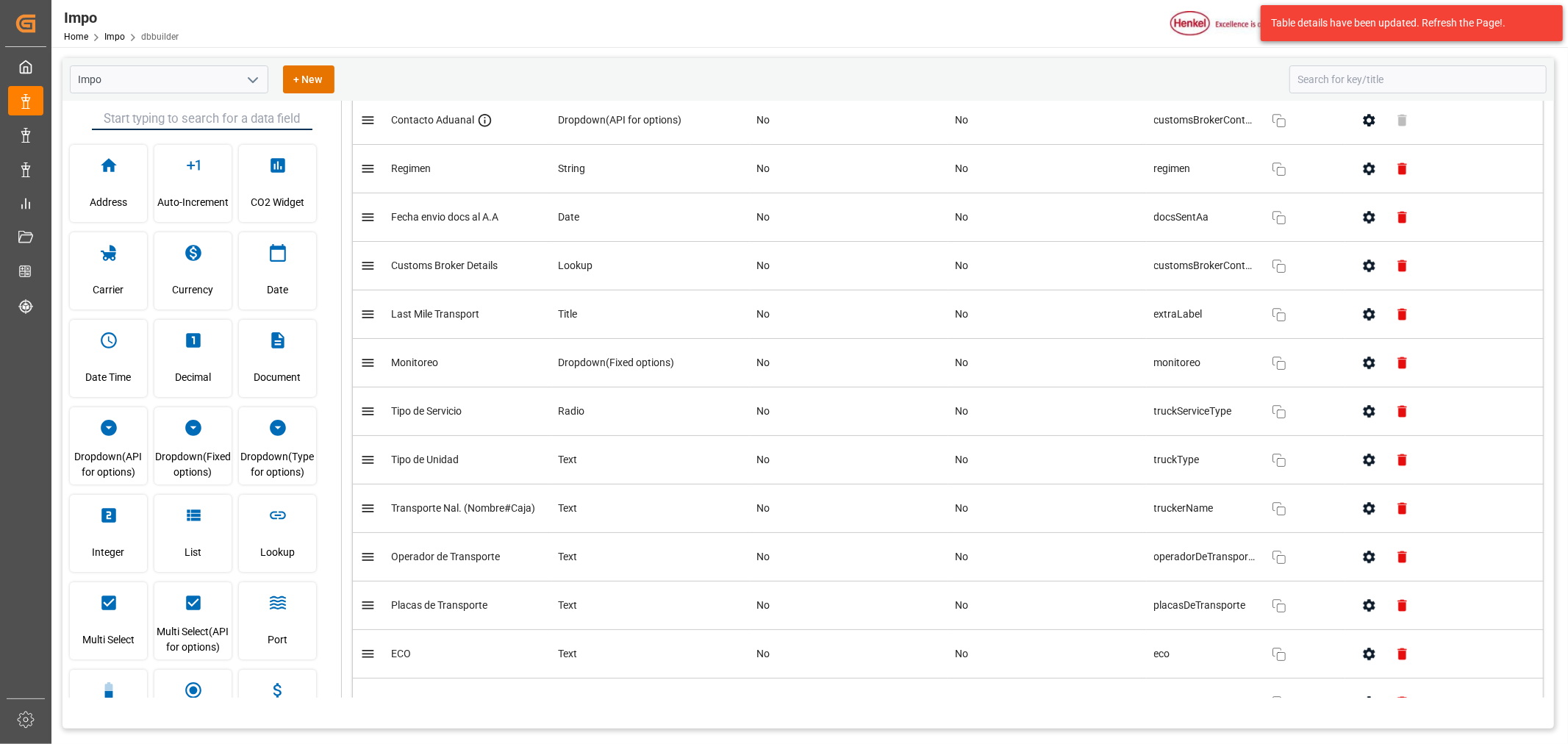
scroll to position [4085, 0]
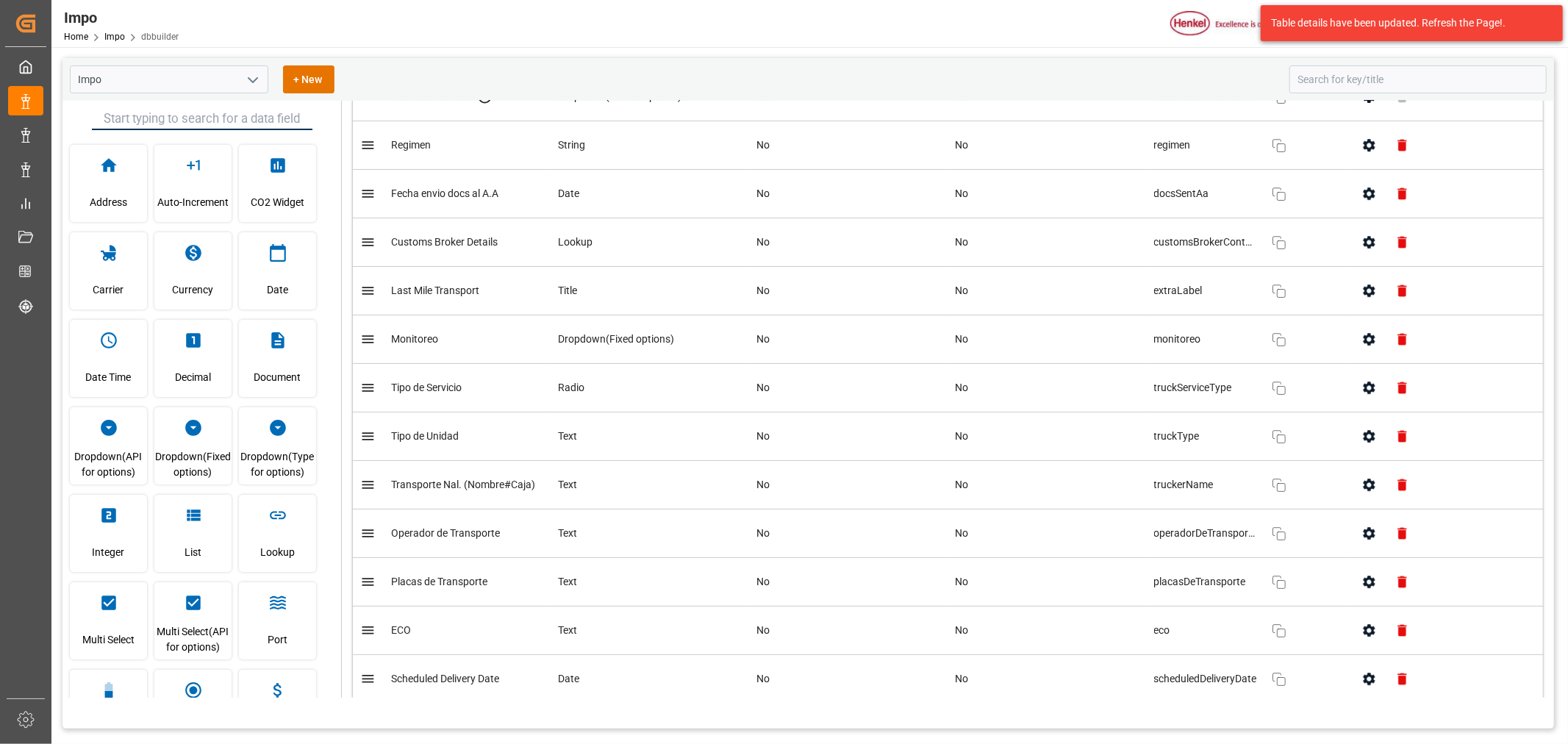
click at [1368, 396] on icon "button" at bounding box center [1369, 388] width 15 height 15
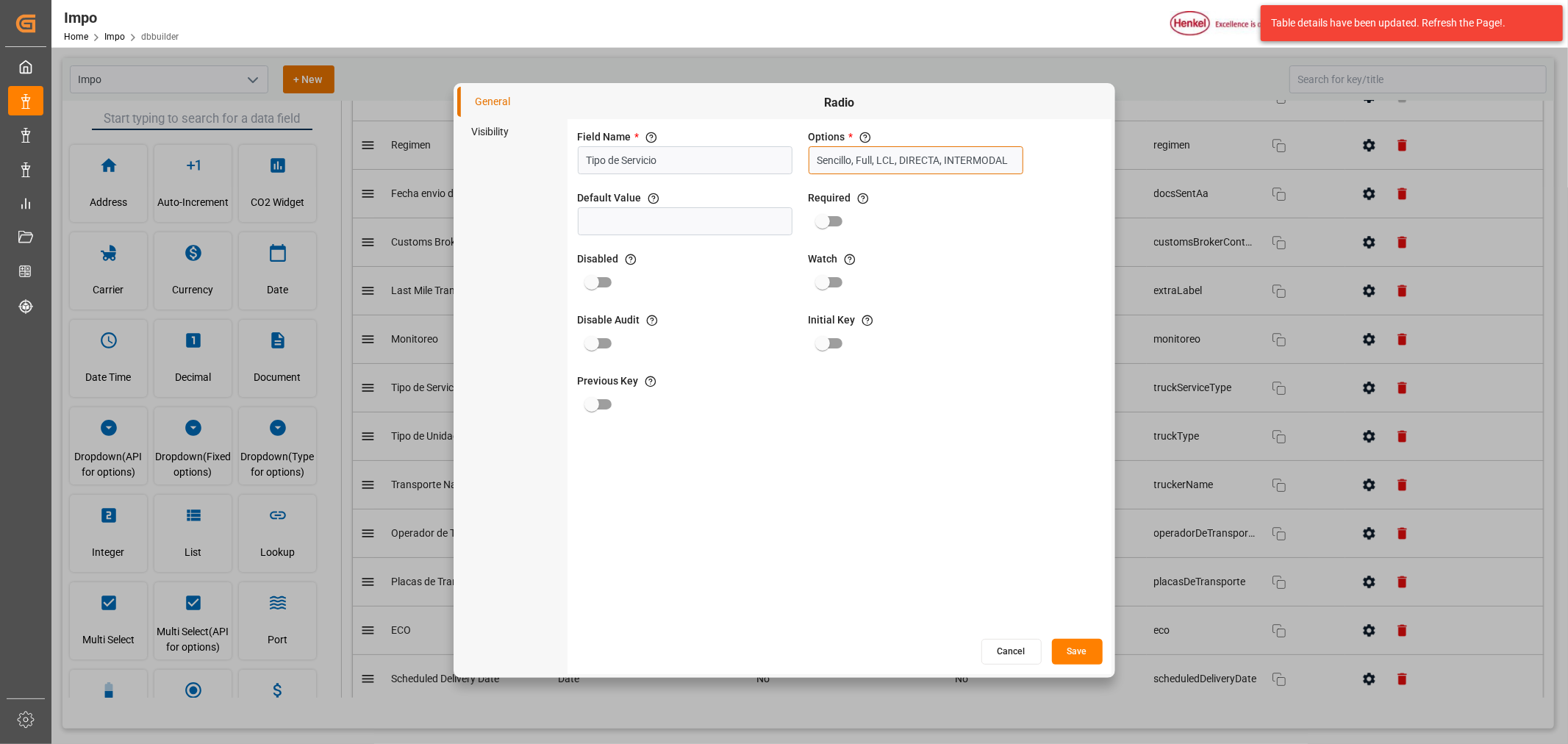
click at [980, 152] on input "Sencillo, Full, LCL, DIRECTA, INTERMODAL" at bounding box center [916, 161] width 214 height 28
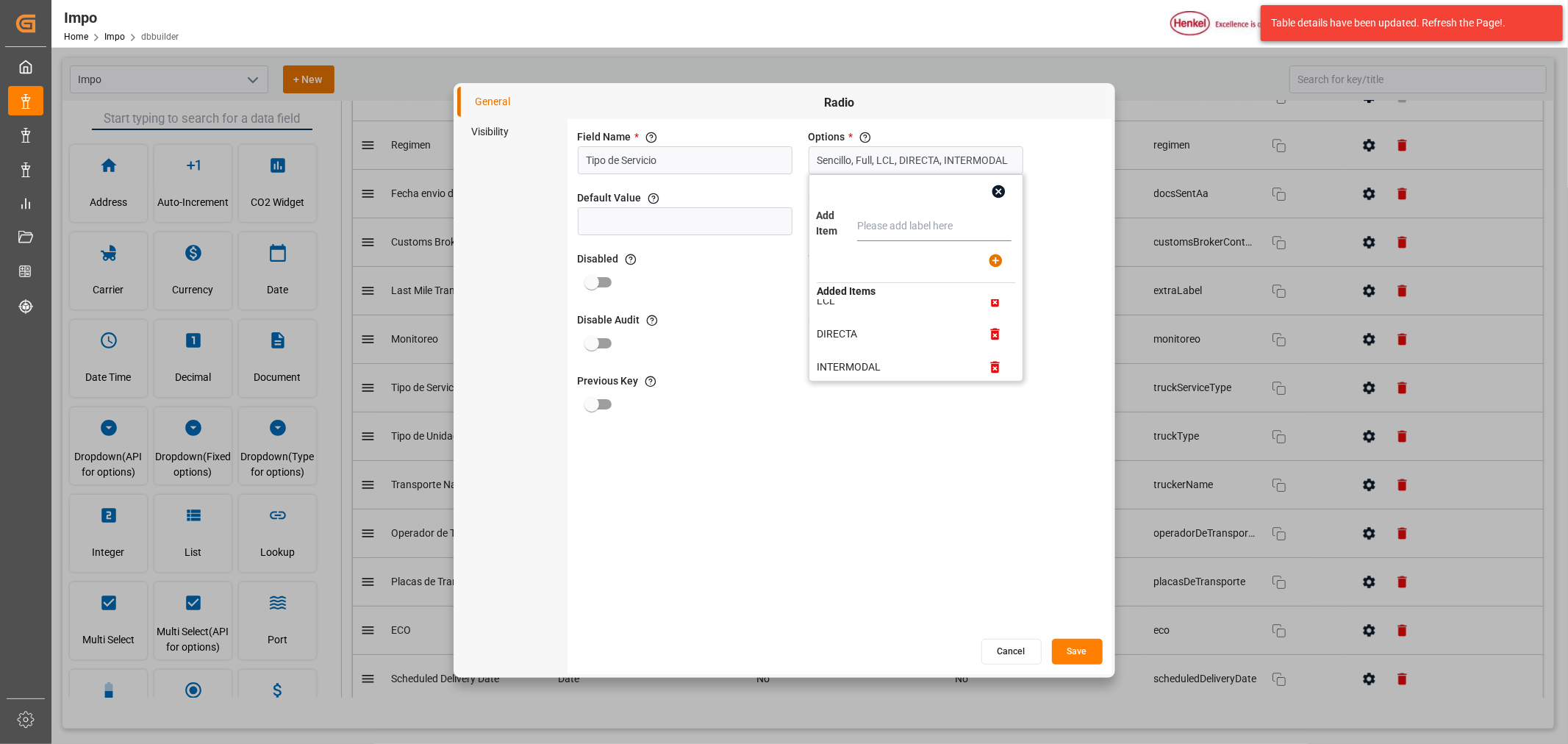
scroll to position [91, 0]
click at [991, 328] on icon "button" at bounding box center [994, 325] width 8 height 12
click at [987, 357] on icon "button" at bounding box center [995, 356] width 15 height 15
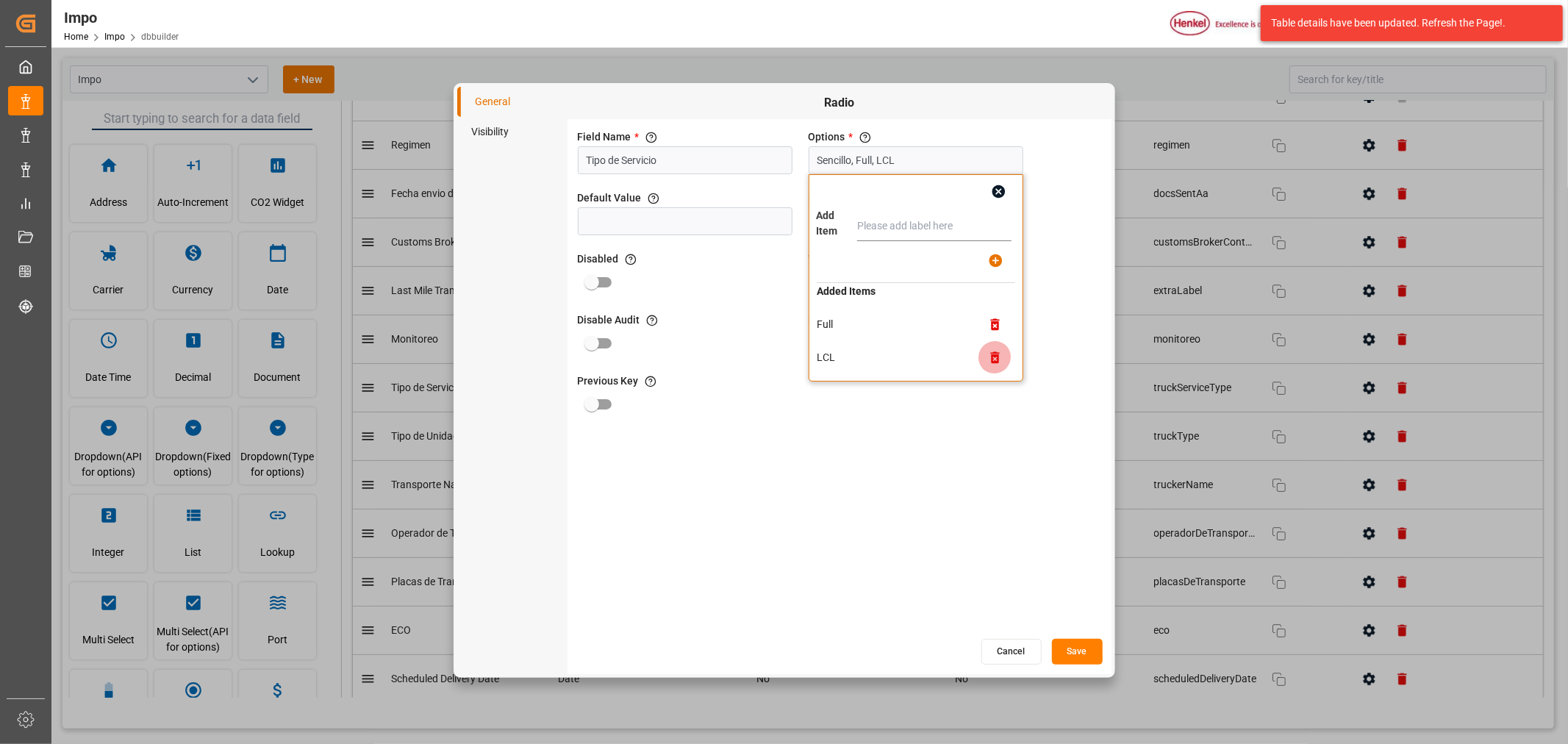
click at [993, 362] on icon "button" at bounding box center [994, 357] width 8 height 12
type input "Sencillo, Full"
click at [897, 230] on input "text" at bounding box center [934, 226] width 154 height 29
type input "l"
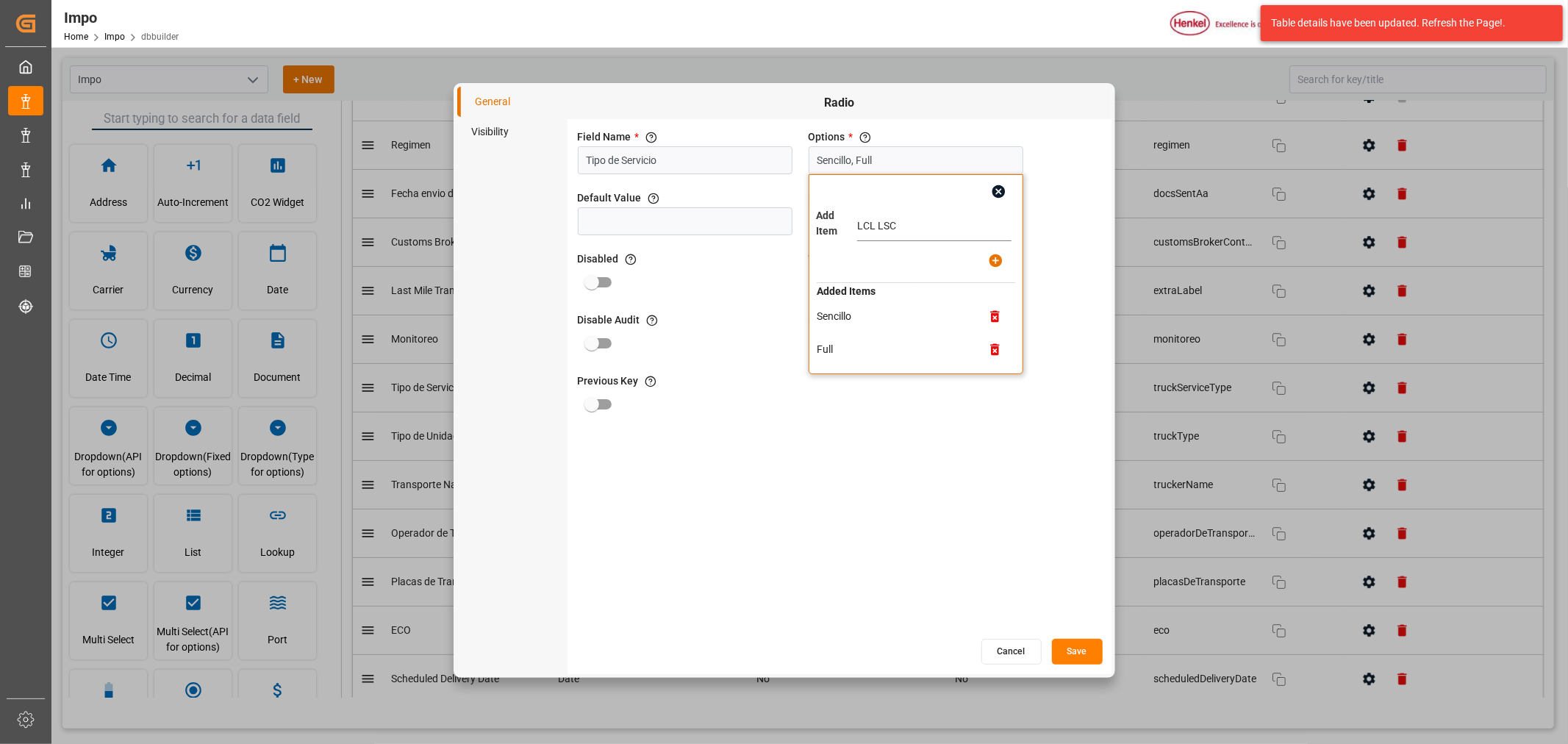
type input "LCL LSC"
click at [997, 261] on icon "button" at bounding box center [996, 261] width 13 height 13
type input "Sencillo, Full, LCL LSC"
click at [912, 225] on input "text" at bounding box center [934, 226] width 154 height 29
type input "LCL Henkel"
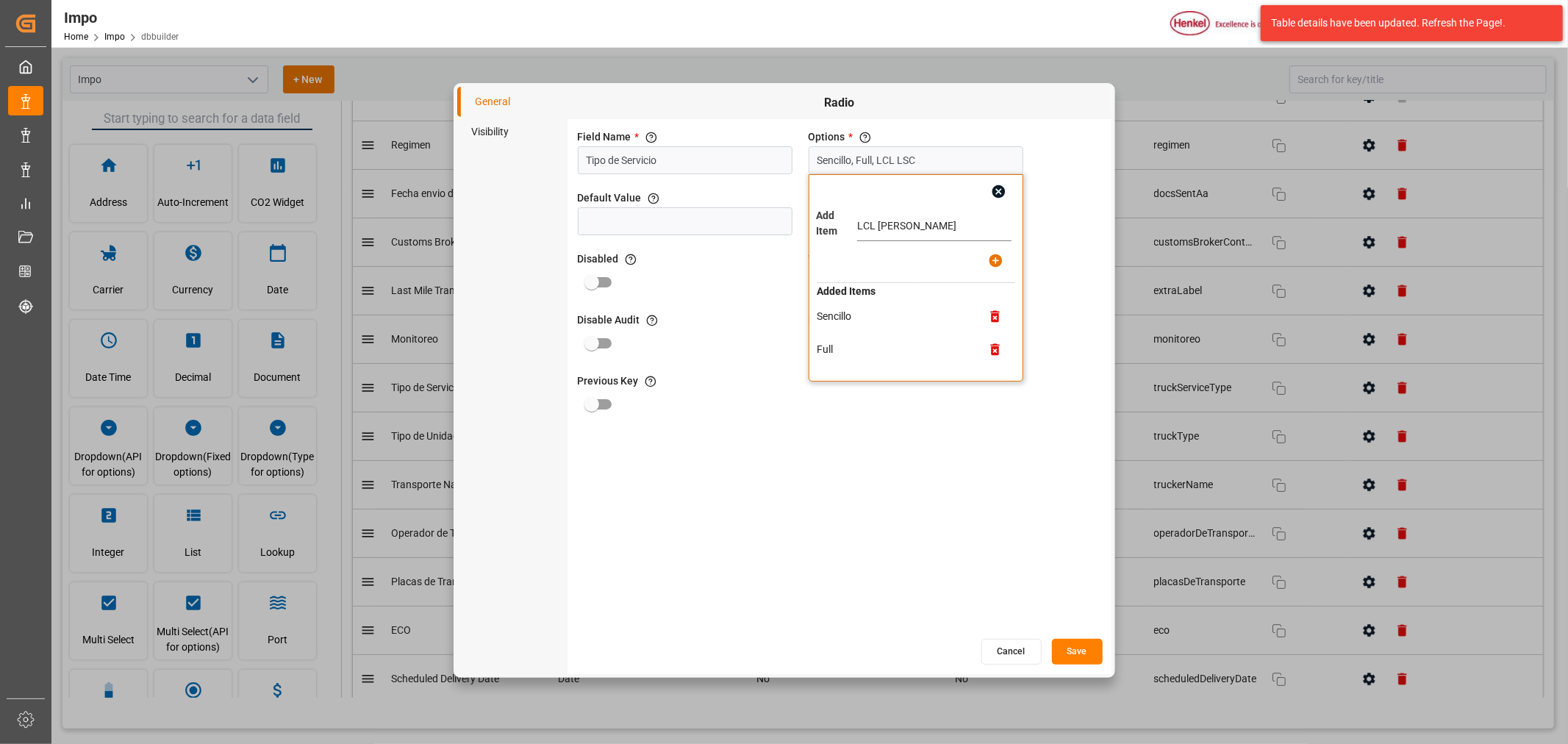
click at [1000, 261] on icon "button" at bounding box center [996, 261] width 13 height 13
type input "Sencillo, Full, LCL LSC, LCL Henkel"
click at [886, 228] on input "text" at bounding box center [934, 226] width 154 height 29
type input "Intermodal"
click at [989, 261] on icon "button" at bounding box center [996, 261] width 13 height 13
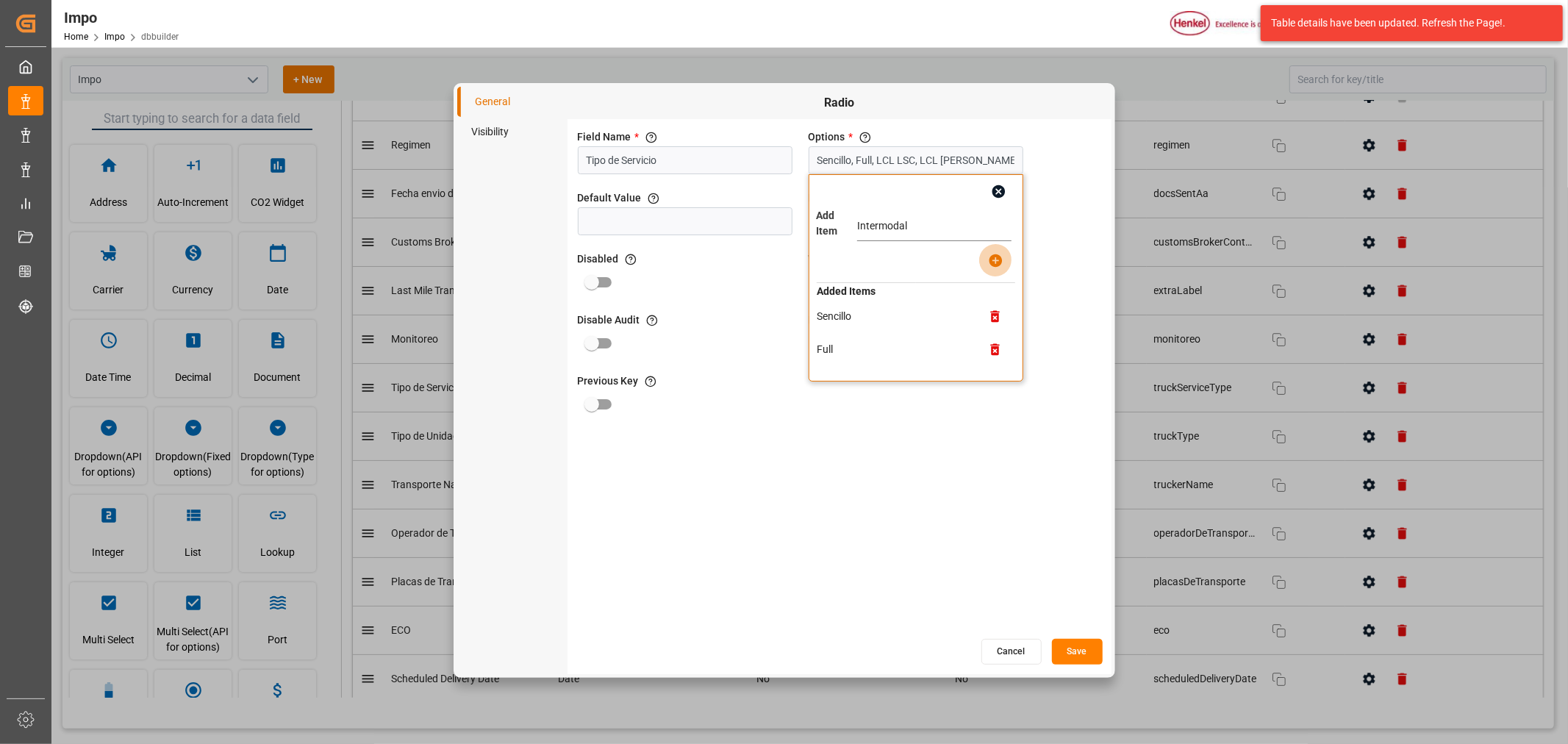
type input "Sencillo, Full, LCL LSC, LCL Henkel, Intermodal"
click at [1083, 641] on button "Save" at bounding box center [1077, 651] width 51 height 25
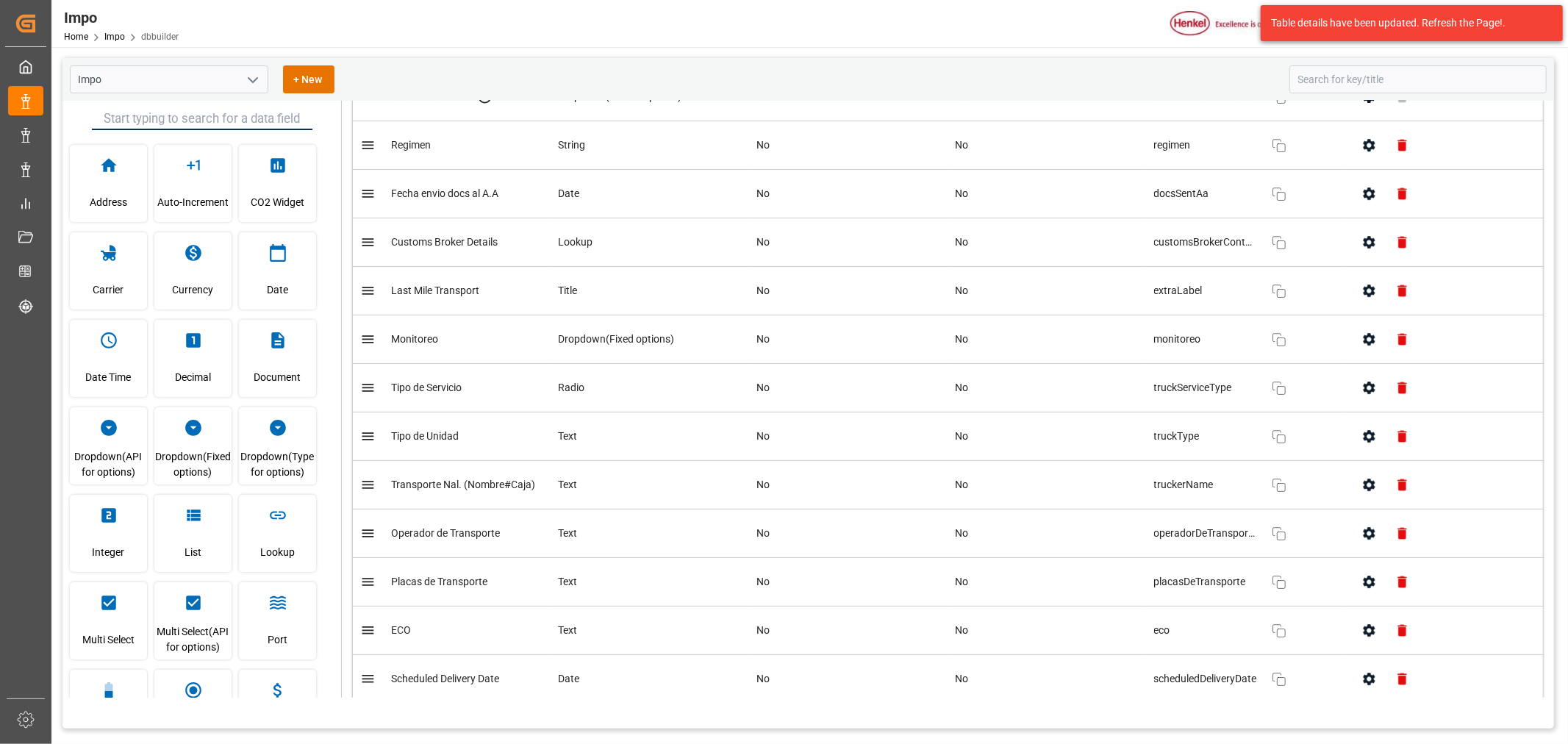
click at [115, 42] on div "Home Impo dbbuilder" at bounding box center [121, 36] width 115 height 15
click at [115, 40] on link "Impo" at bounding box center [115, 37] width 21 height 10
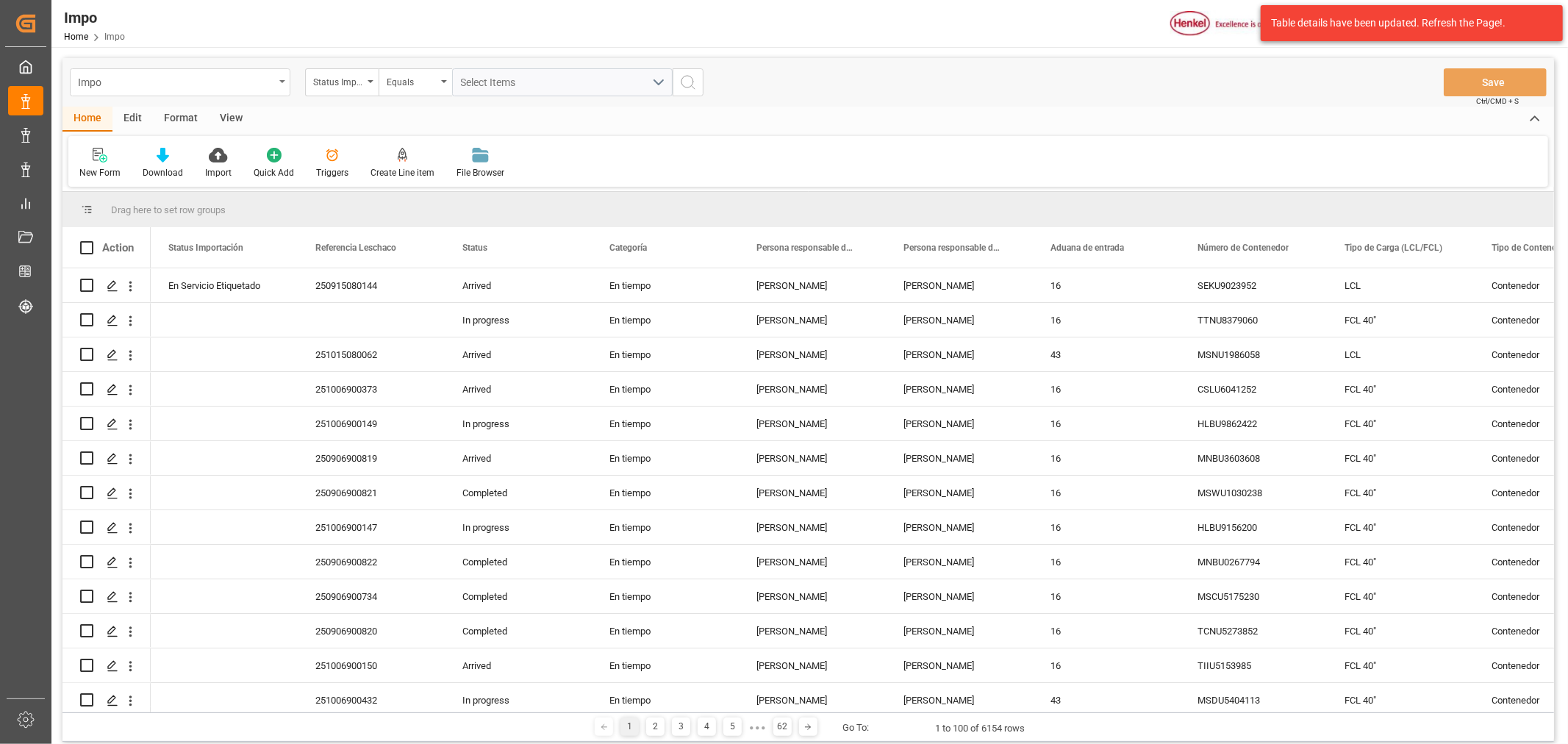
click at [281, 86] on div "Impo" at bounding box center [180, 83] width 221 height 28
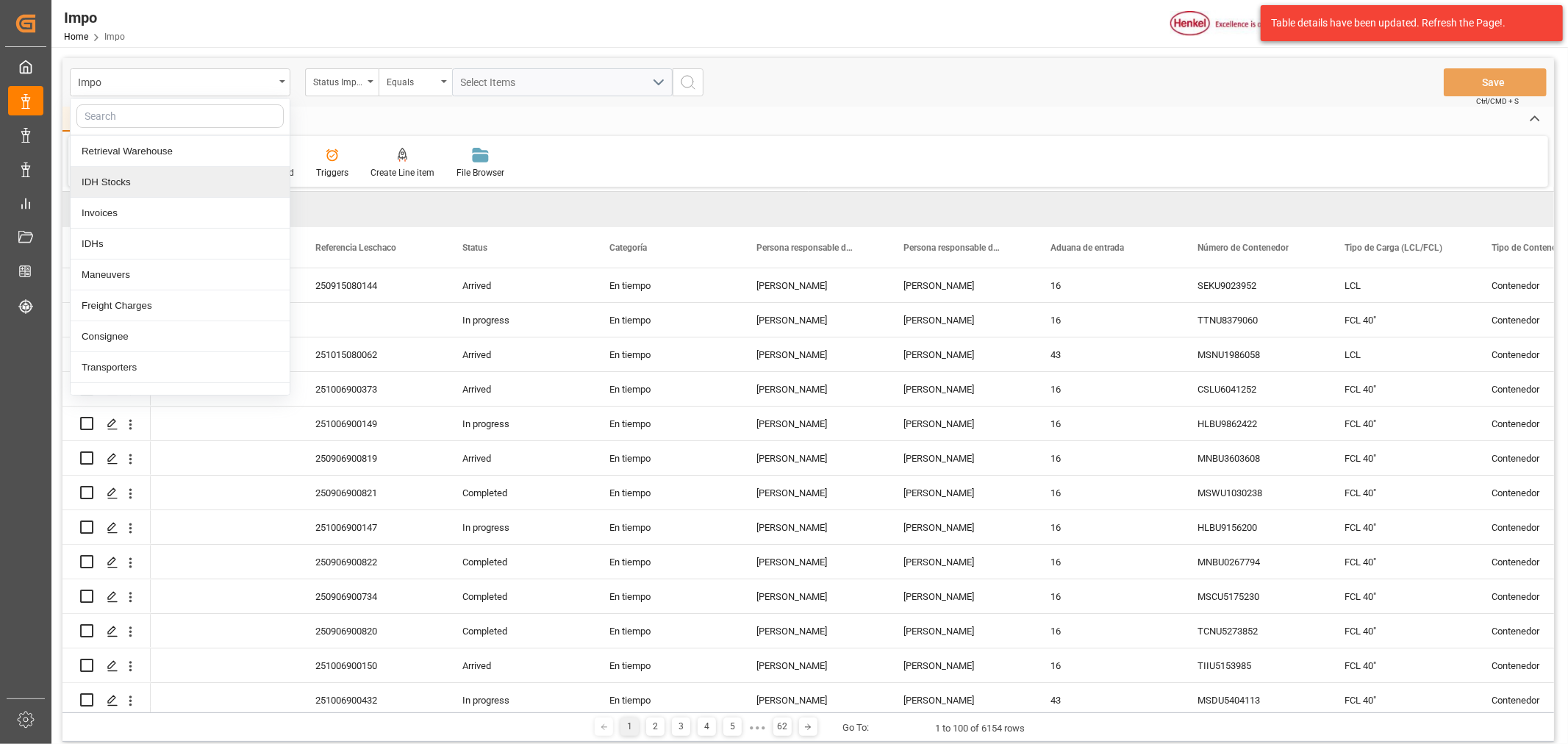
scroll to position [164, 0]
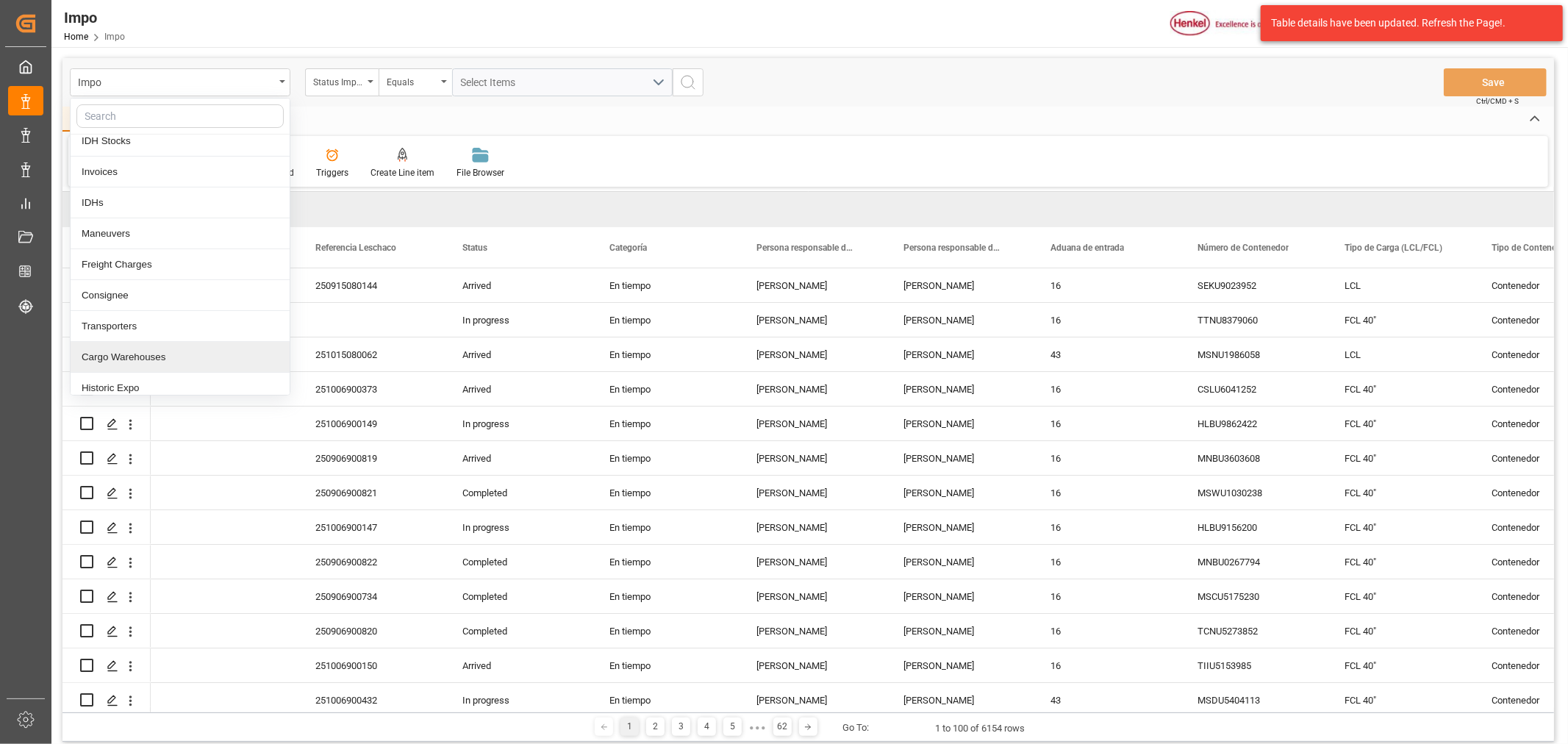
click at [170, 365] on div "Cargo Warehouses" at bounding box center [180, 357] width 219 height 31
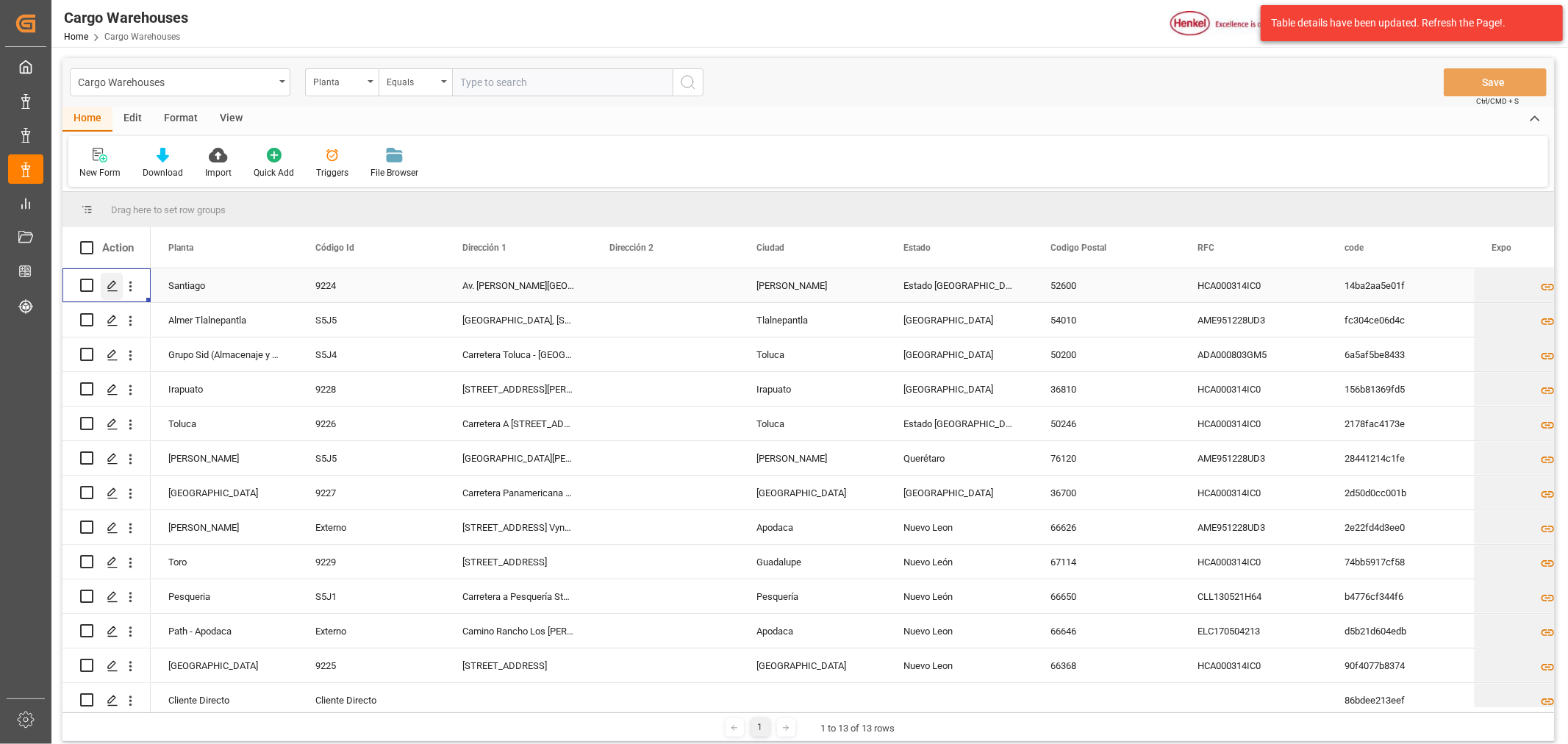
click at [105, 291] on div "Press SPACE to select this row." at bounding box center [111, 286] width 22 height 27
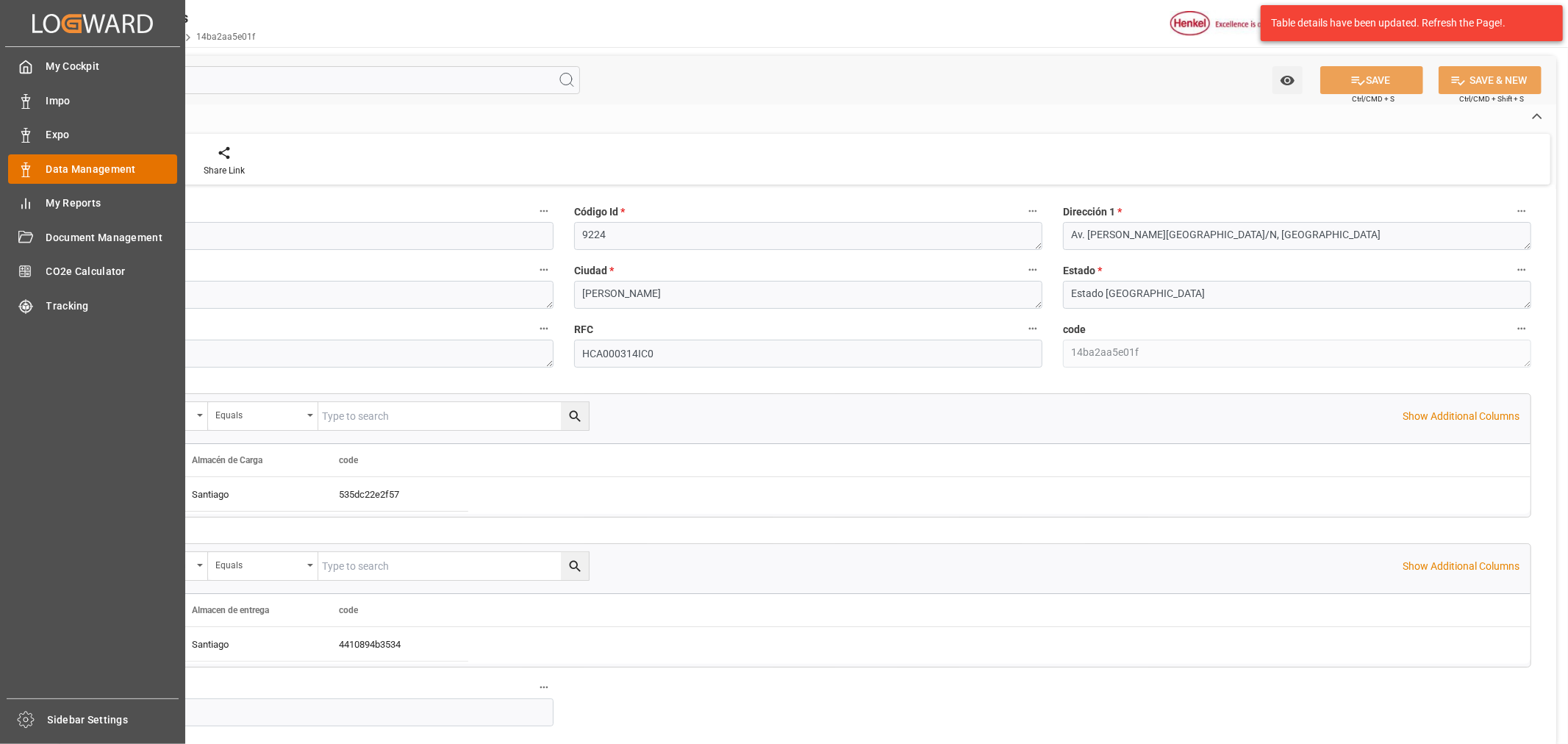
click at [18, 177] on div "Data Management Data Management" at bounding box center [93, 168] width 169 height 28
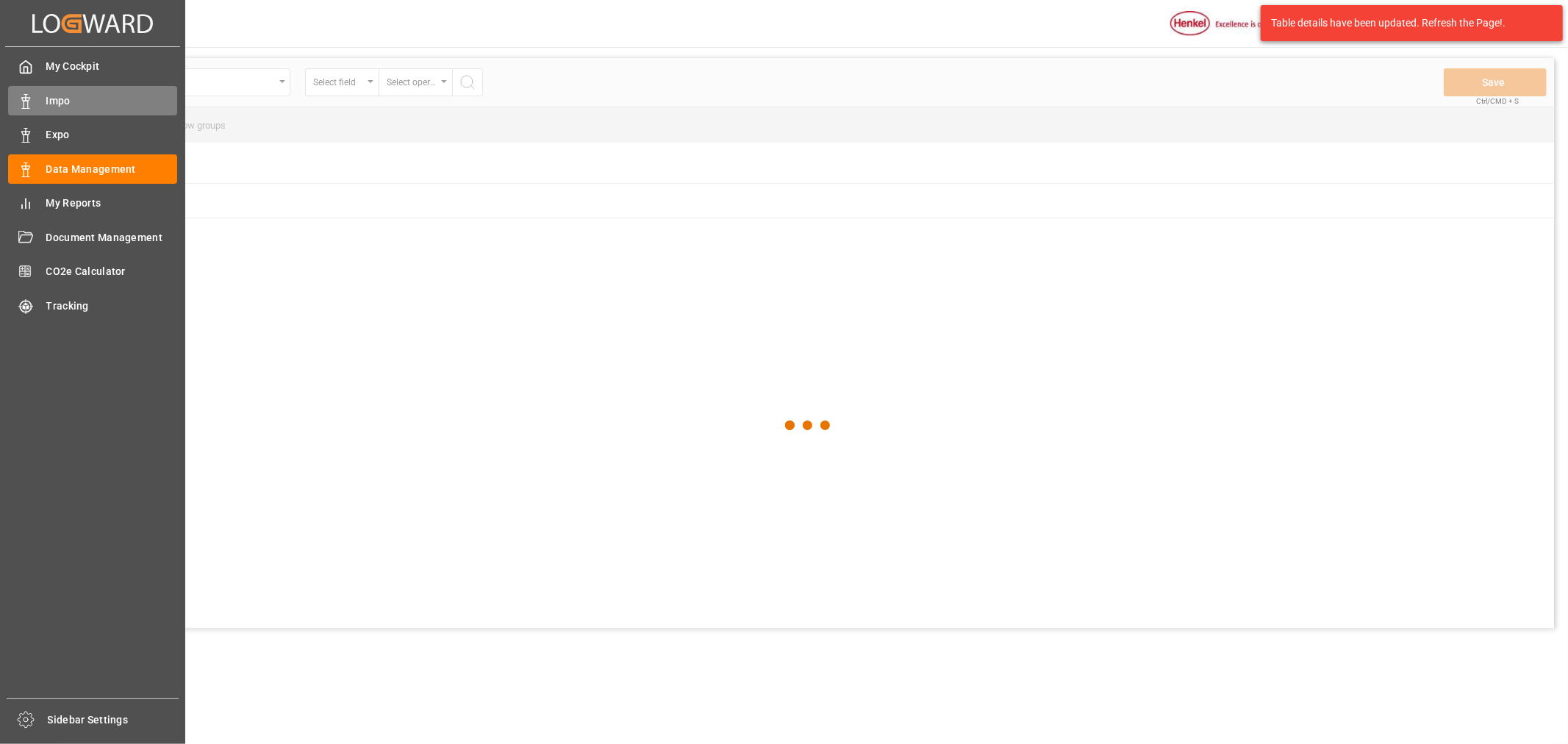
click at [44, 100] on div "Impo Impo" at bounding box center [93, 100] width 169 height 28
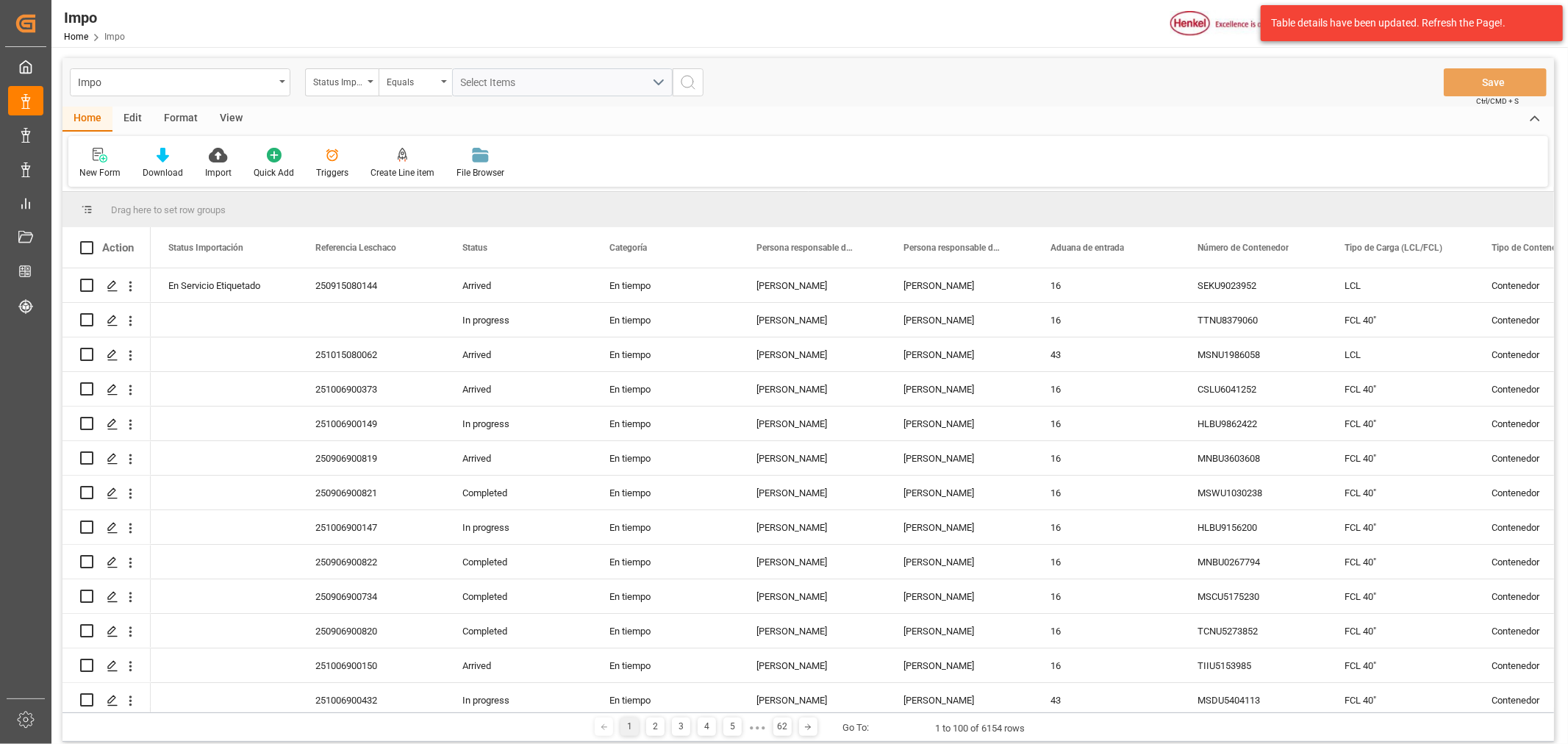
click at [140, 112] on div "Edit" at bounding box center [133, 119] width 40 height 25
click at [431, 154] on icon at bounding box center [431, 155] width 15 height 15
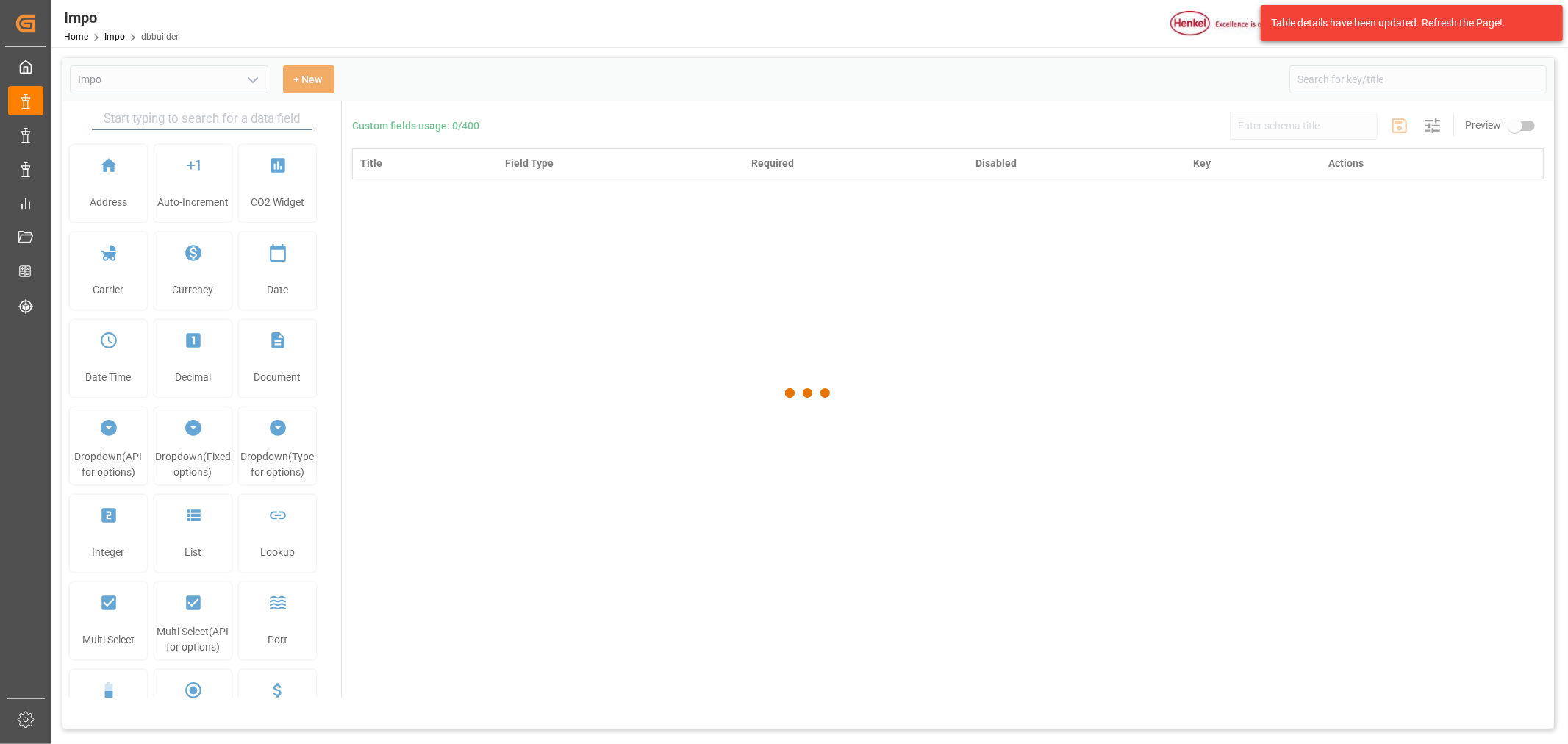
type input "Impo"
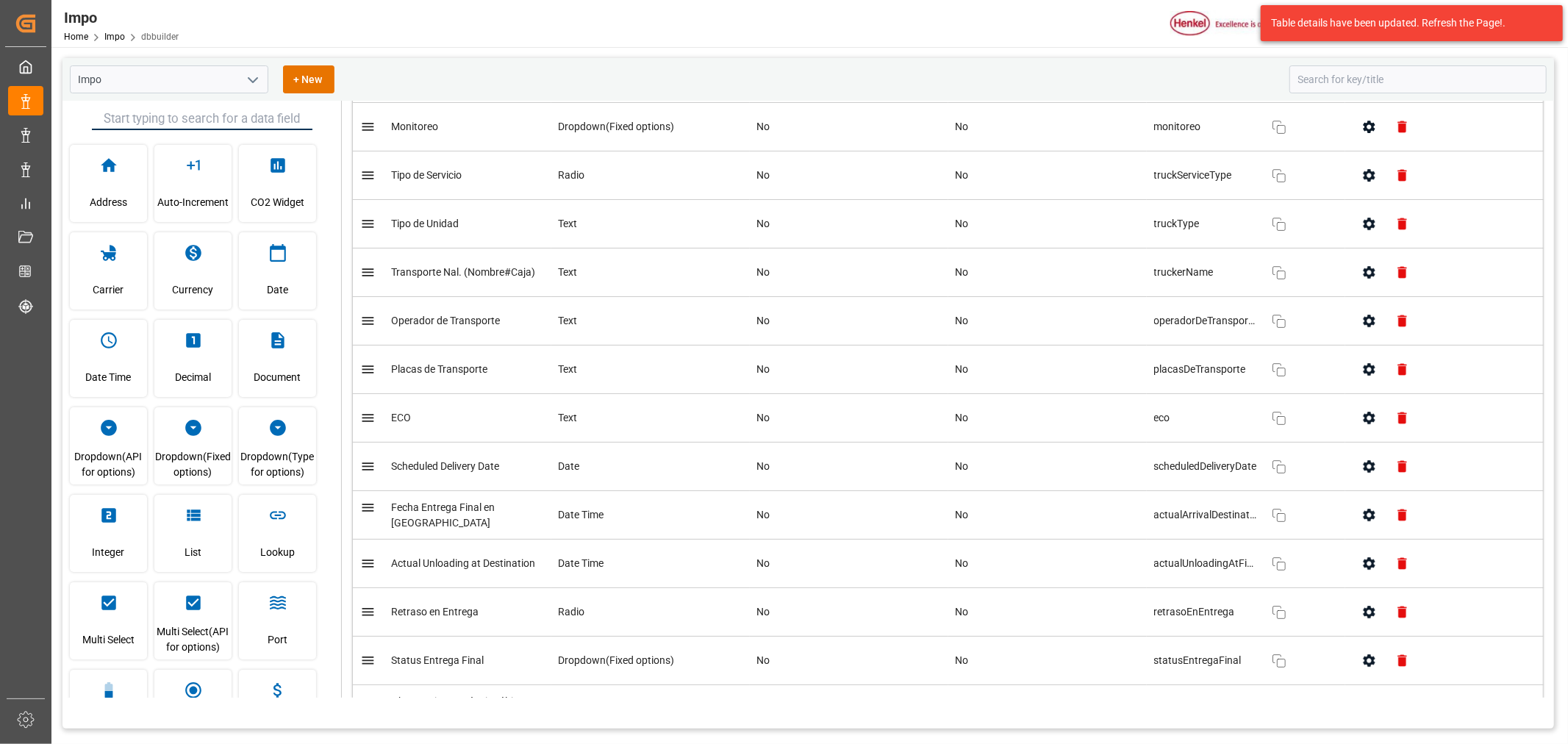
scroll to position [4216, 0]
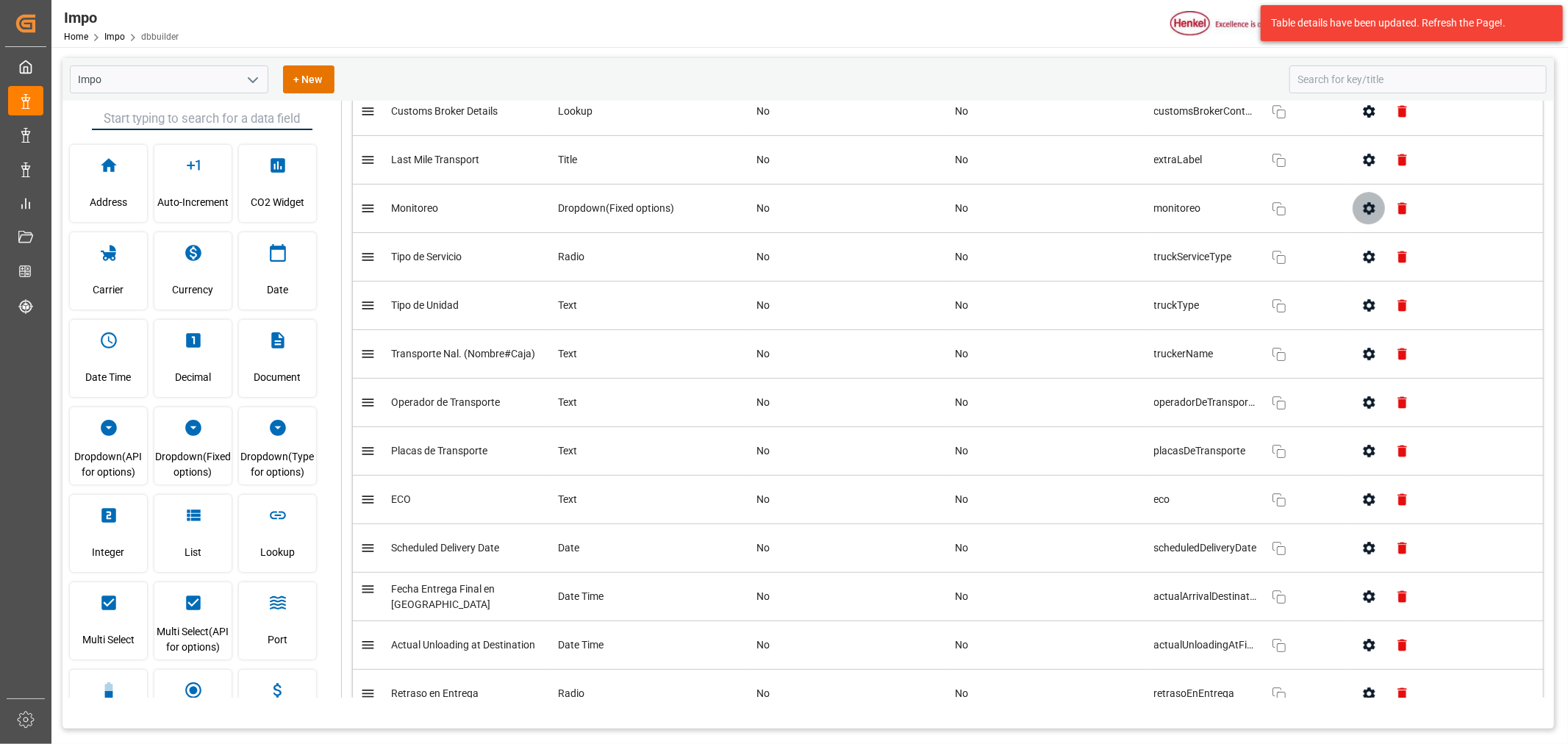
click at [1363, 214] on icon "button" at bounding box center [1369, 208] width 12 height 12
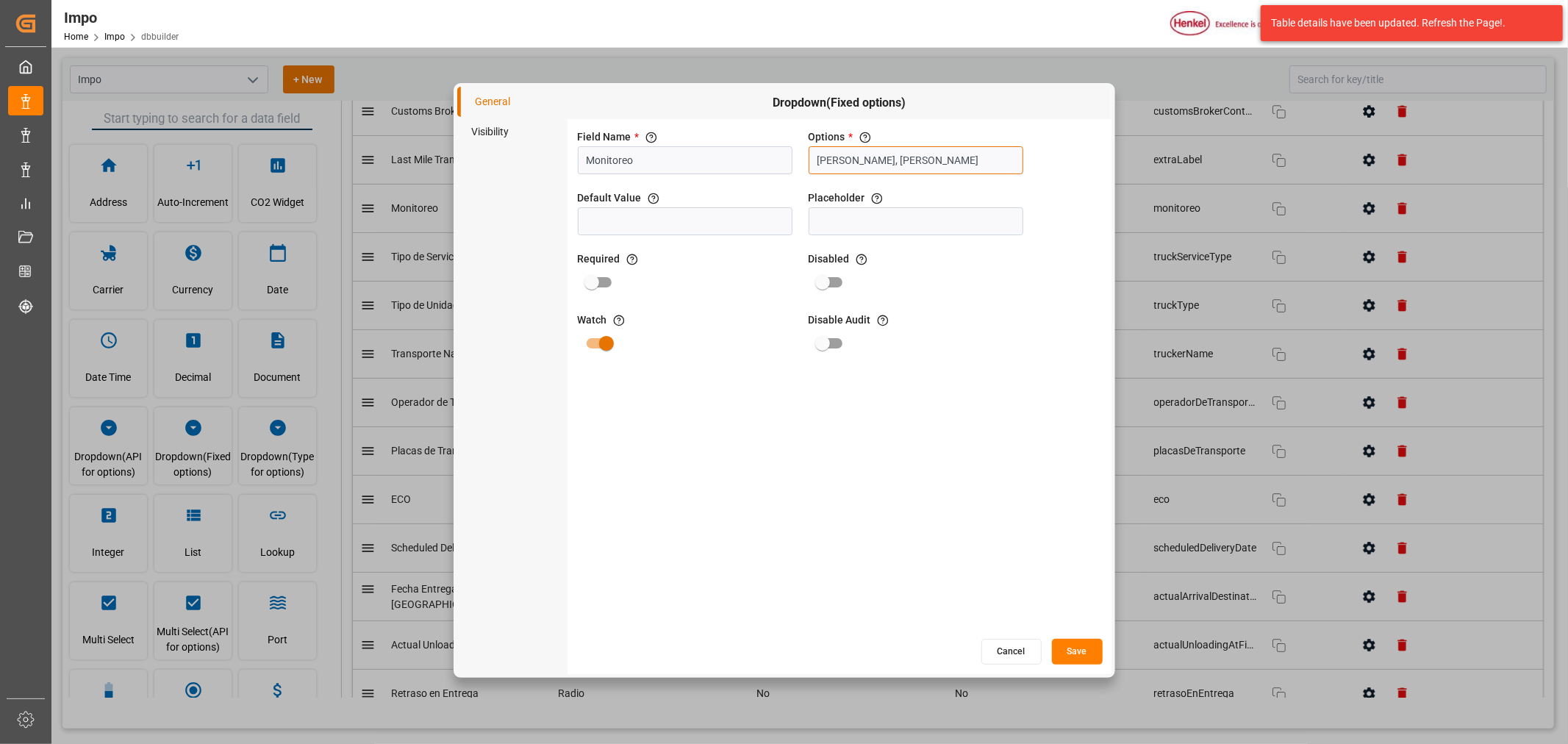
click at [870, 159] on input "Guillermo Román, Adrian Monroy" at bounding box center [916, 161] width 214 height 28
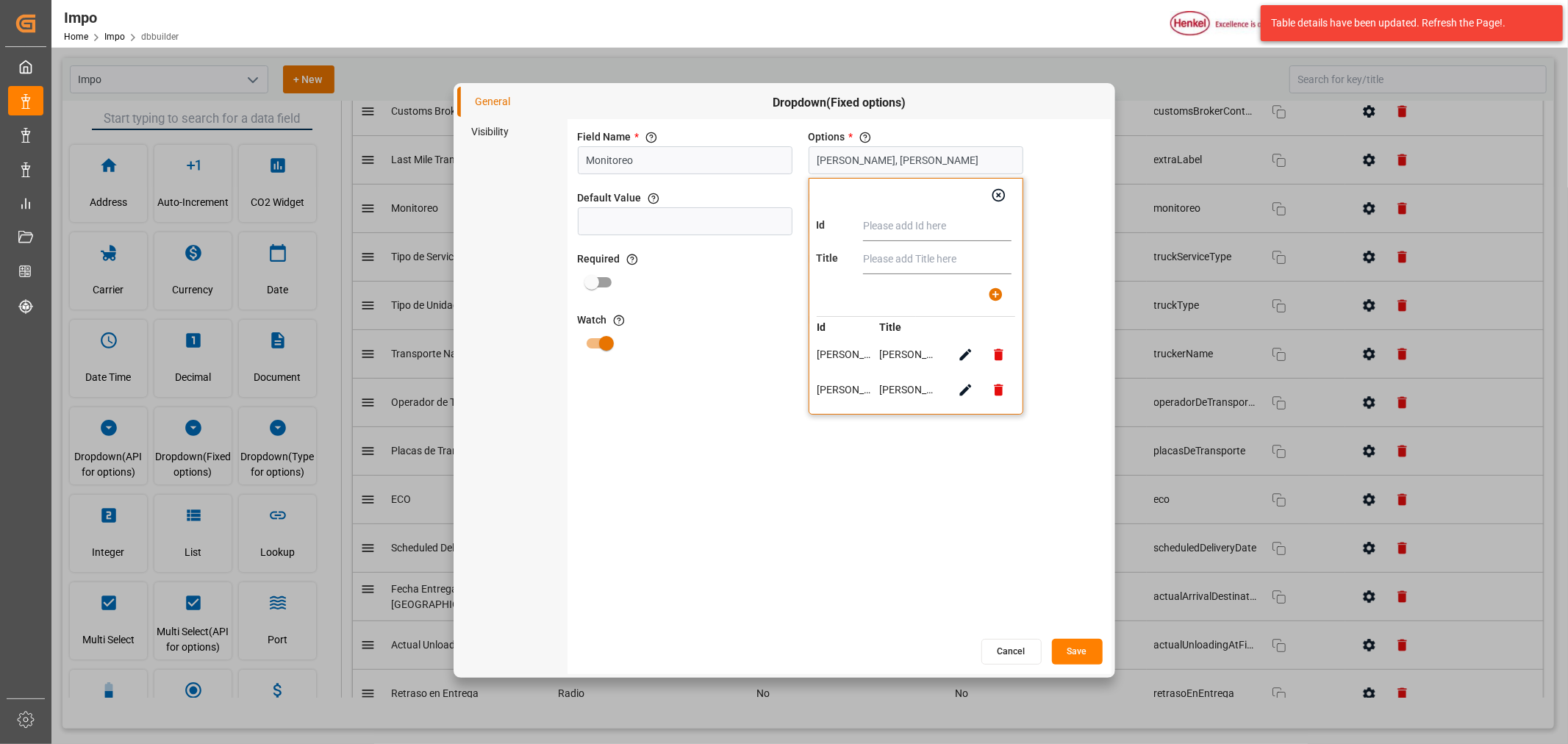
click at [995, 356] on icon "button" at bounding box center [997, 355] width 8 height 12
type input "Adrian Monroy"
click at [996, 358] on icon "button" at bounding box center [997, 355] width 8 height 12
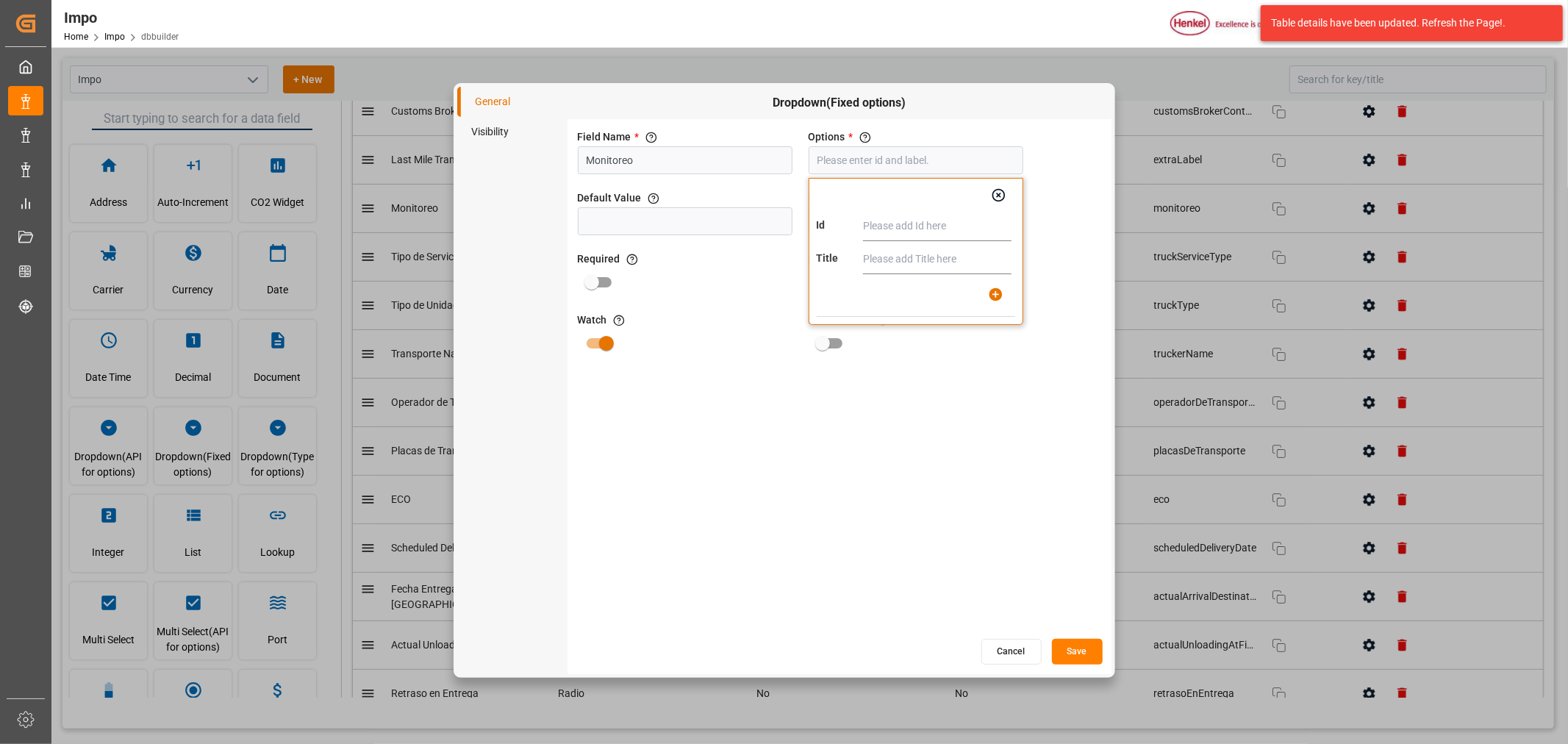
click at [932, 231] on input "text" at bounding box center [937, 226] width 149 height 29
click at [898, 230] on input "text" at bounding box center [937, 226] width 149 height 29
drag, startPoint x: 916, startPoint y: 233, endPoint x: 820, endPoint y: 223, distance: 96.5
click at [820, 223] on div "Id V-Modal" at bounding box center [916, 226] width 198 height 29
type input "V-Modal"
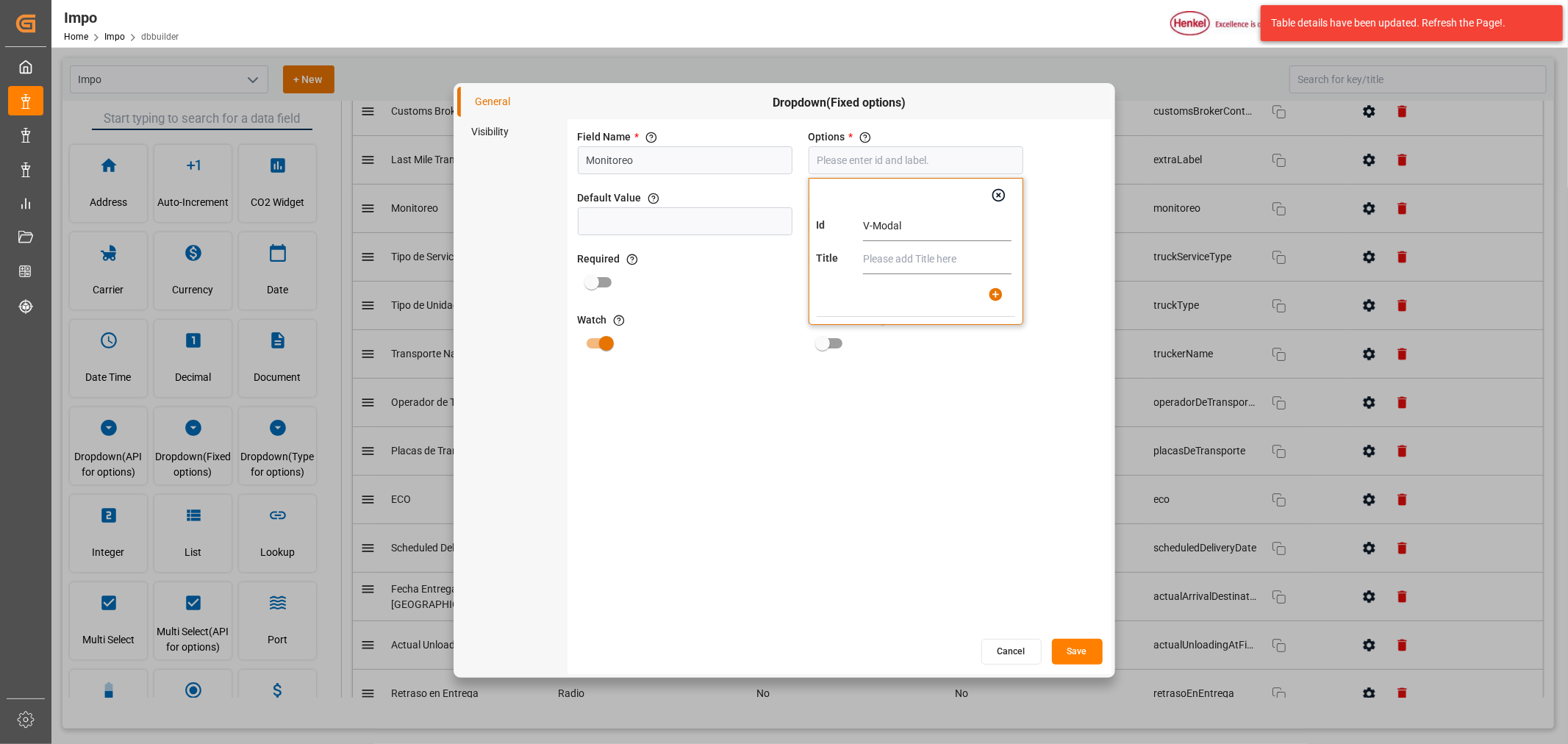
click at [884, 262] on input "text" at bounding box center [937, 259] width 149 height 29
paste input "V-Modal"
type input "V-Modal"
click at [993, 295] on icon "button" at bounding box center [996, 294] width 13 height 13
type input "V-Modal"
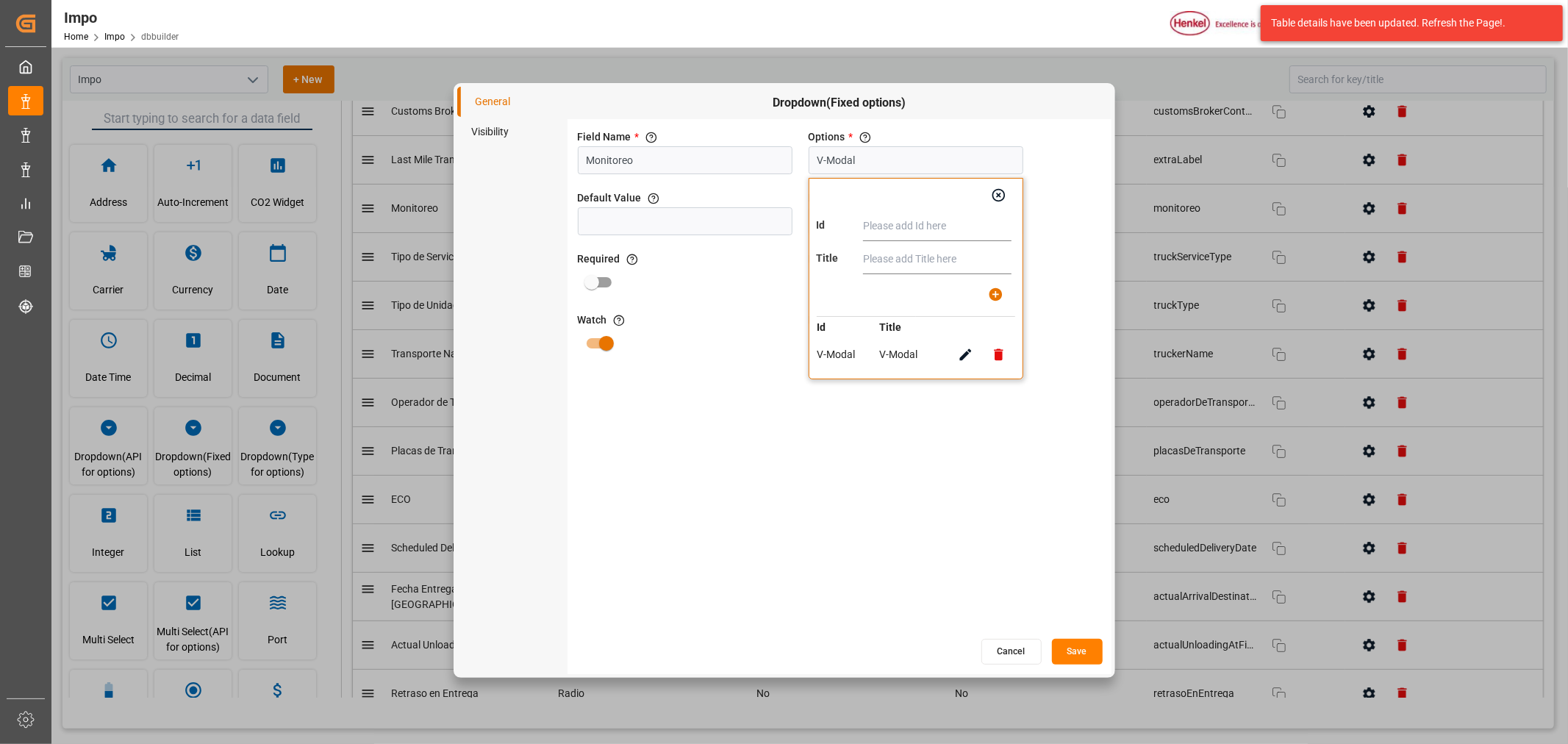
click at [892, 212] on input "text" at bounding box center [937, 226] width 149 height 29
drag, startPoint x: 917, startPoint y: 223, endPoint x: 829, endPoint y: 227, distance: 88.1
click at [829, 227] on div "Id Leschaco" at bounding box center [916, 226] width 198 height 29
type input "Leschaco"
click at [868, 247] on input "text" at bounding box center [937, 259] width 149 height 29
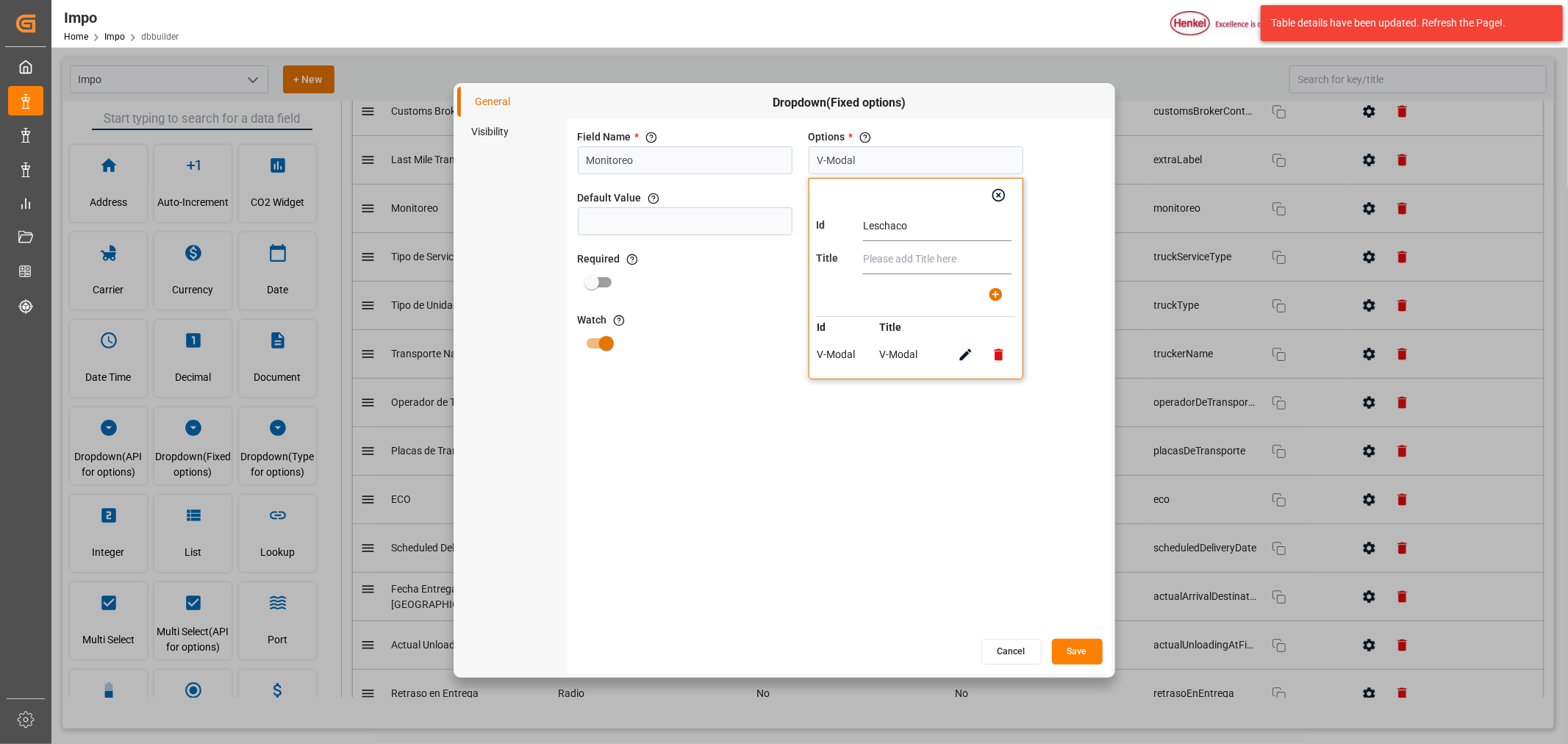
paste input "Leschaco"
type input "Leschaco"
click at [994, 290] on icon "button" at bounding box center [996, 294] width 13 height 13
type input "V-Modal , Leschaco"
click at [1085, 653] on button "Save" at bounding box center [1077, 651] width 51 height 25
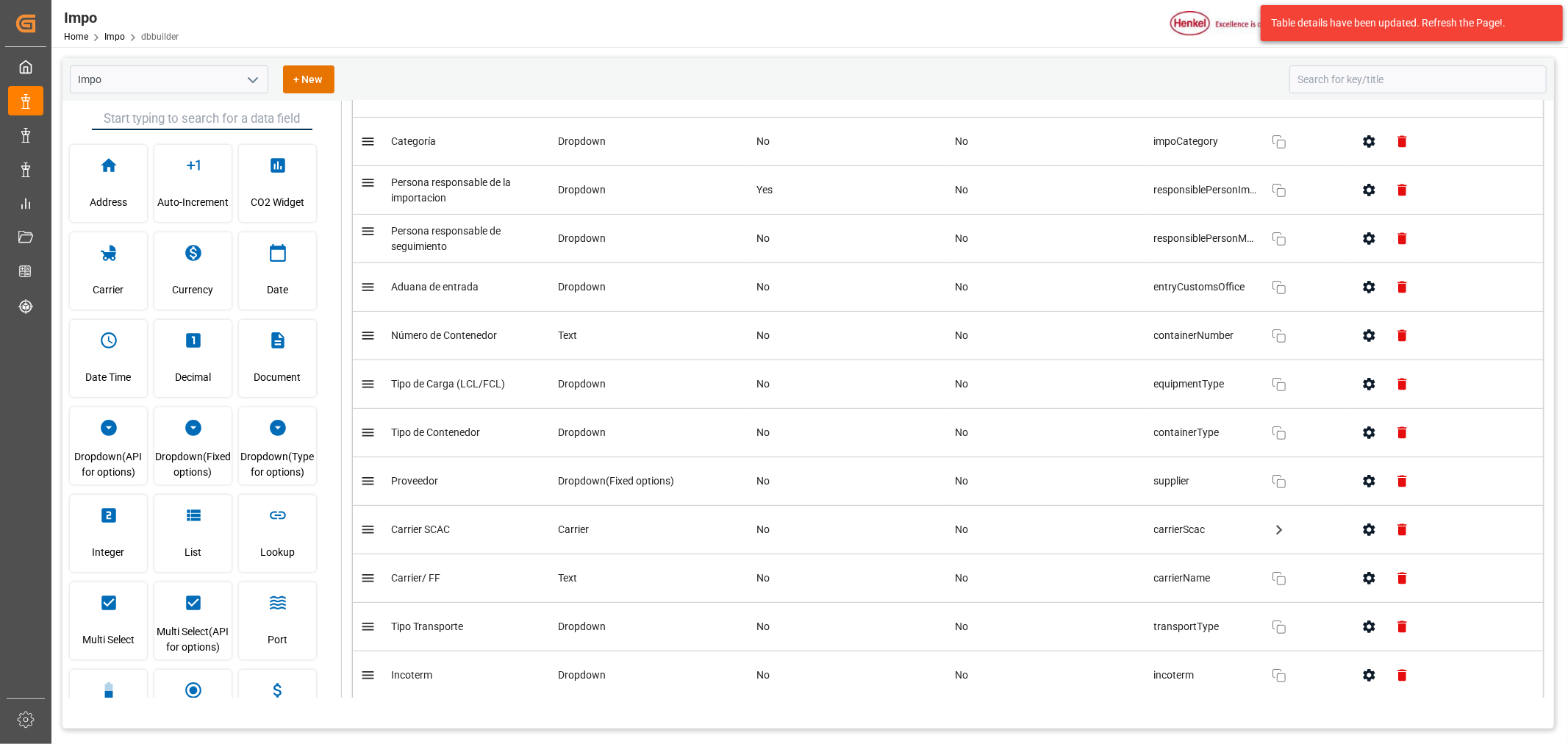
scroll to position [326, 0]
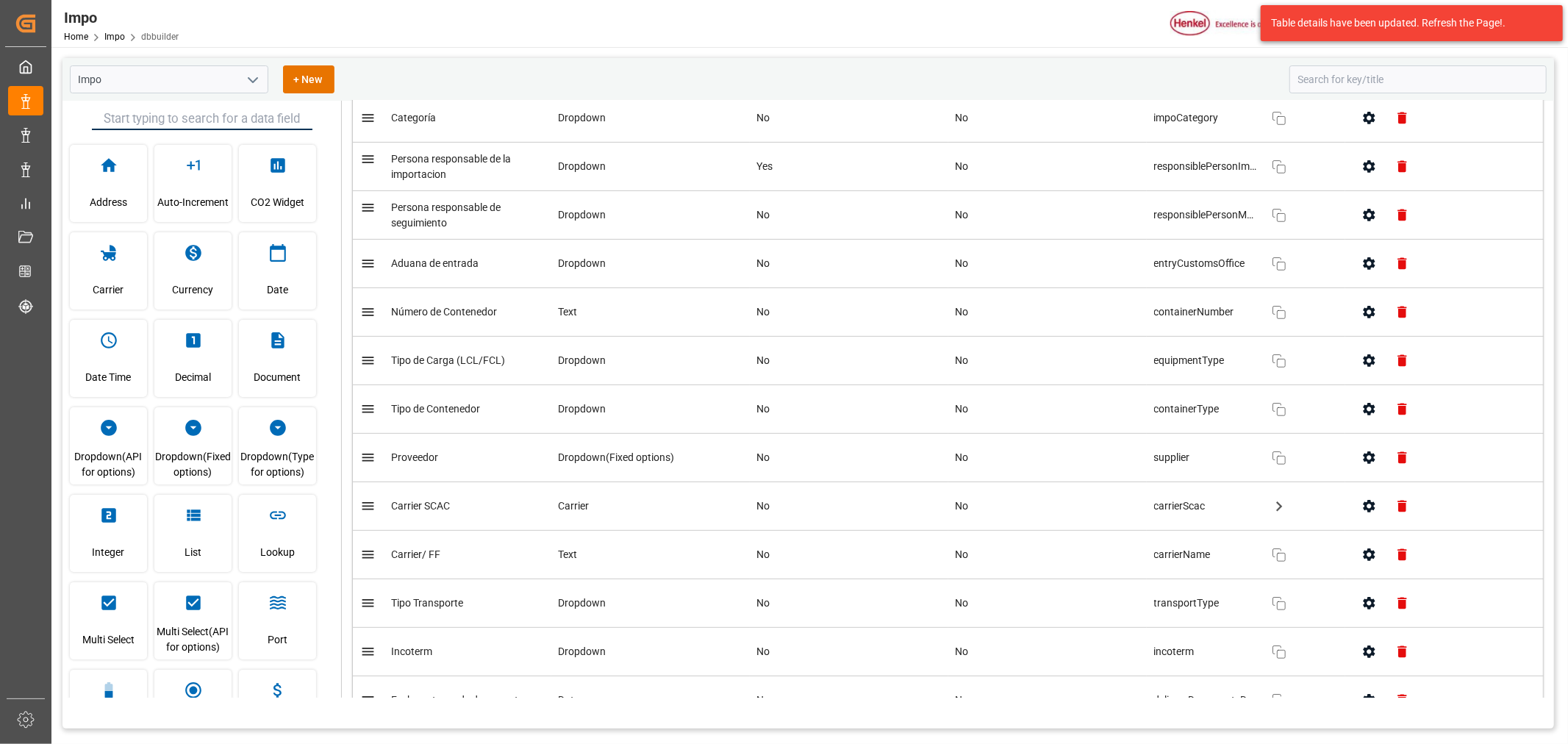
click at [1368, 606] on icon "button" at bounding box center [1369, 603] width 12 height 12
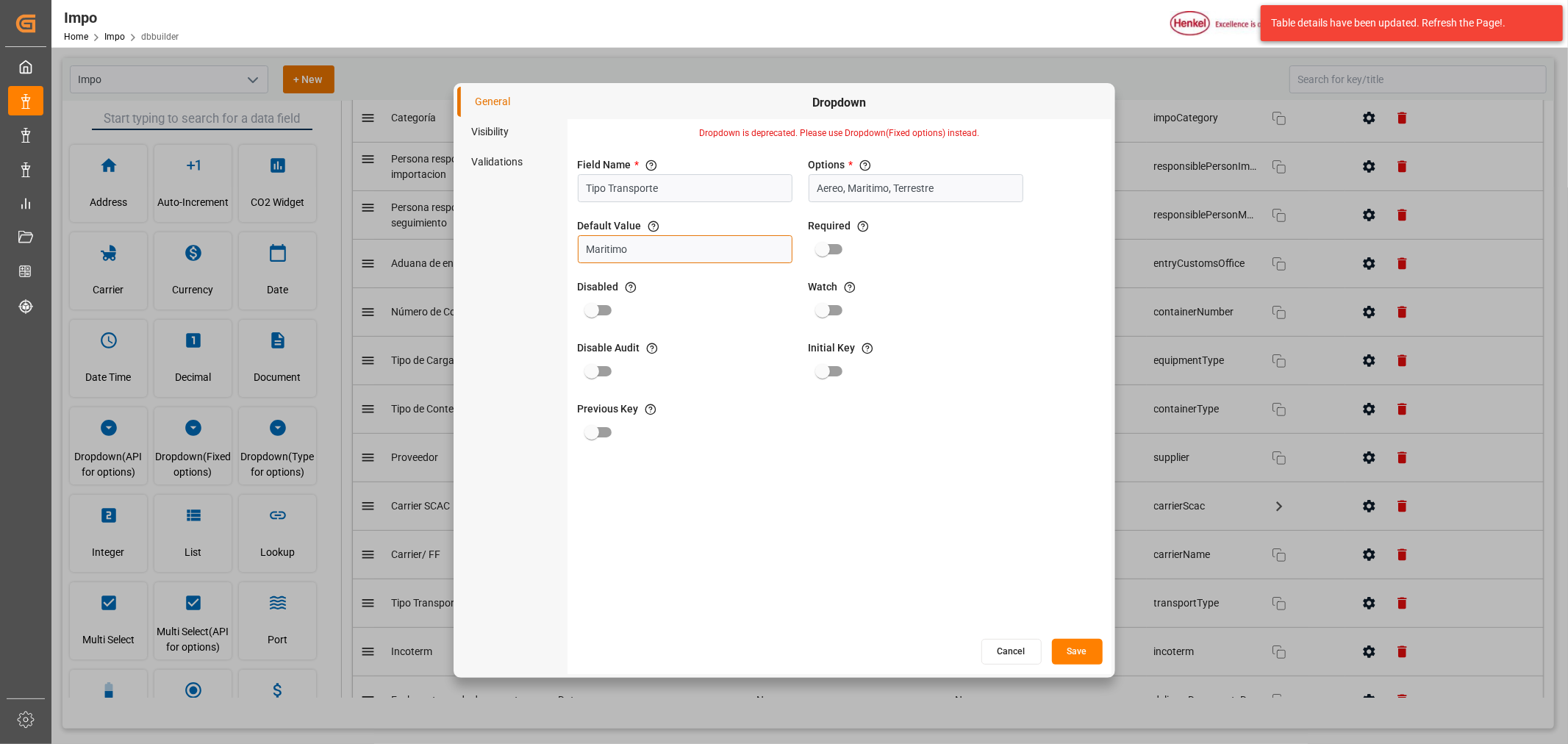
click at [717, 252] on input "Maritimo" at bounding box center [685, 249] width 214 height 28
click at [949, 179] on input "Aereo, Maritimo, Terrestre" at bounding box center [916, 188] width 214 height 28
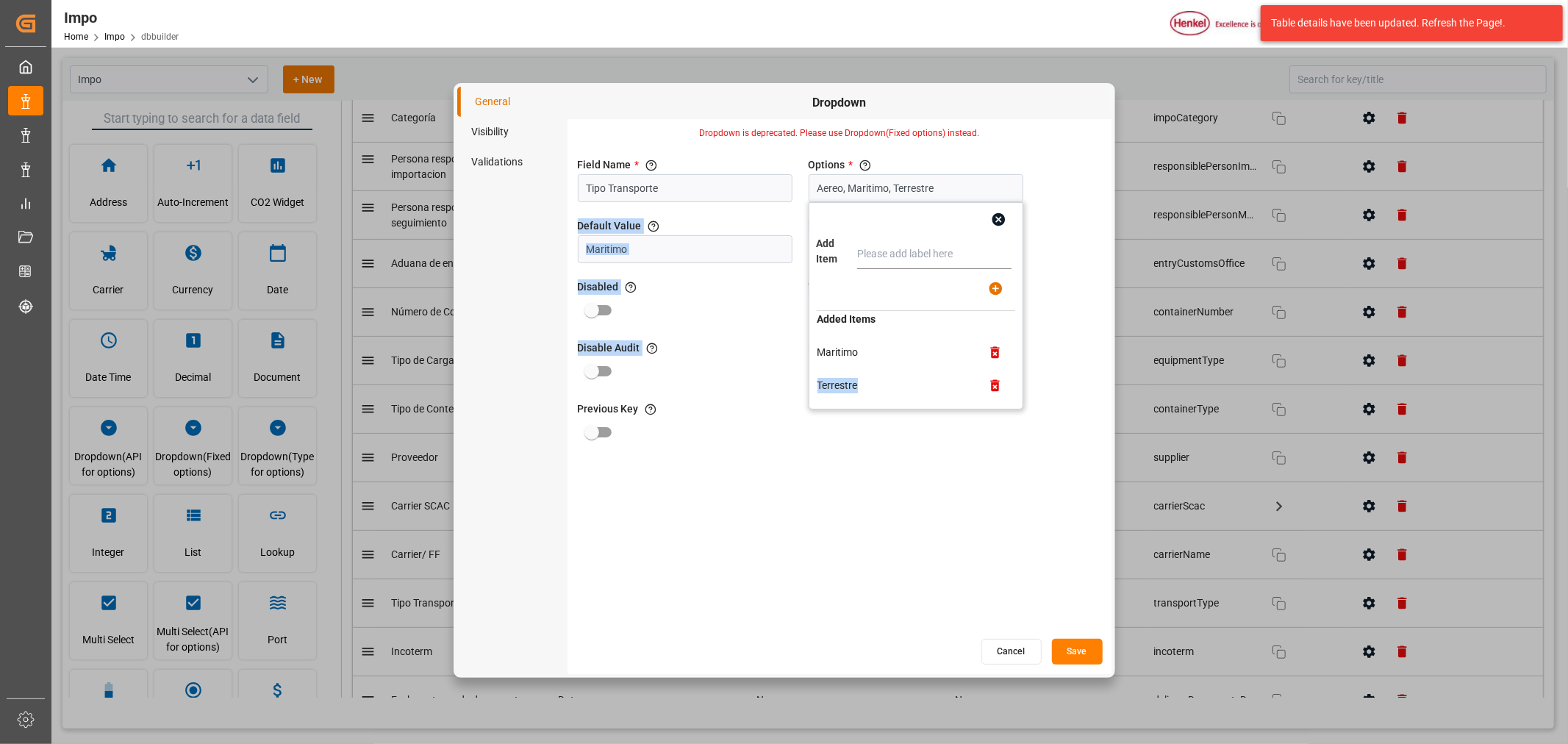
drag, startPoint x: 868, startPoint y: 356, endPoint x: 803, endPoint y: 355, distance: 65.0
click at [803, 355] on div "Field Name * The title of the field that will be shown in UI Tipo Transporte Op…" at bounding box center [839, 392] width 544 height 491
click at [841, 354] on td "Maritimo" at bounding box center [894, 353] width 155 height 17
drag, startPoint x: 861, startPoint y: 351, endPoint x: 820, endPoint y: 355, distance: 41.2
click at [820, 355] on td "Maritimo" at bounding box center [894, 353] width 155 height 17
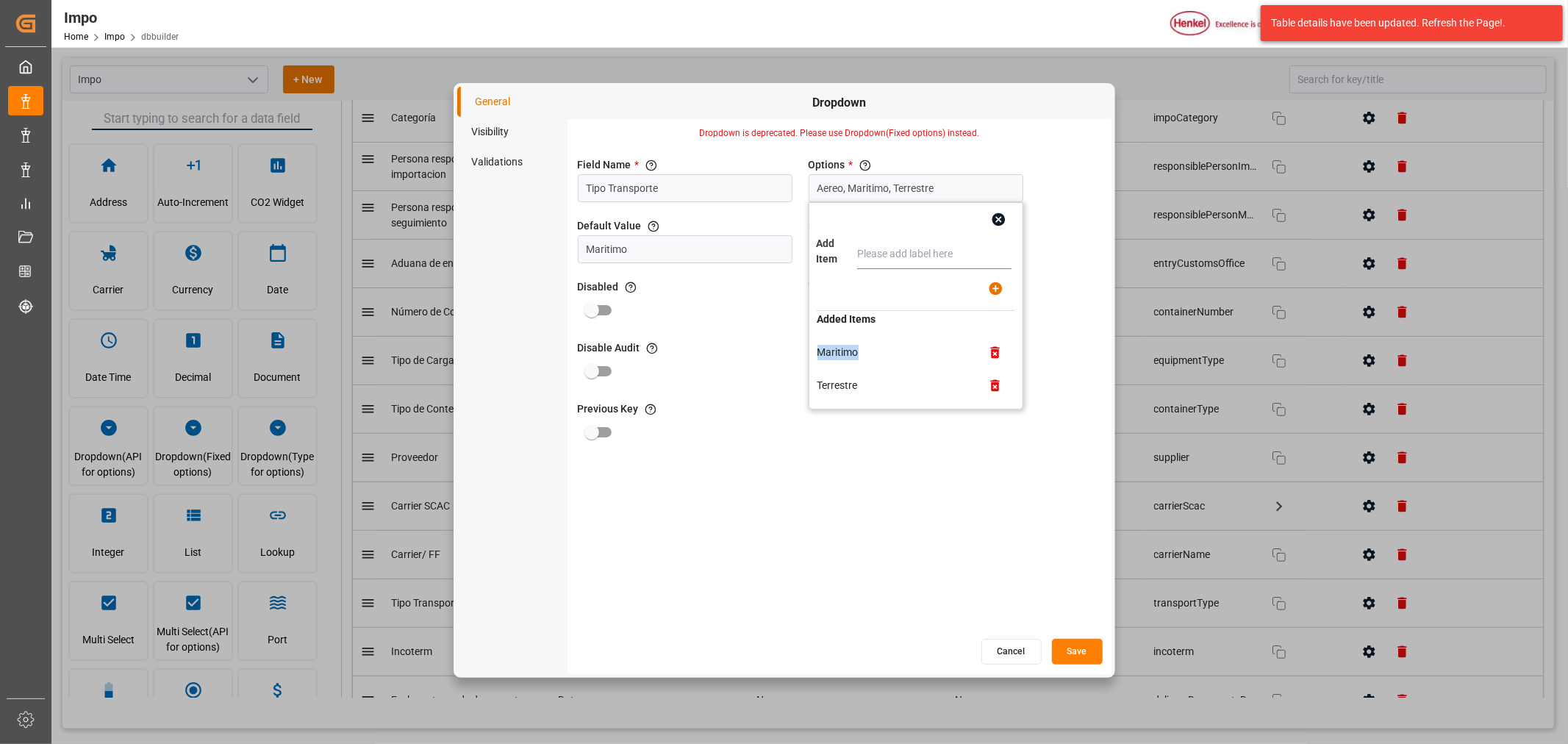
copy td "Maritimo"
click at [686, 254] on input "Maritimo" at bounding box center [685, 249] width 214 height 28
drag, startPoint x: 652, startPoint y: 255, endPoint x: 558, endPoint y: 251, distance: 94.1
click at [558, 251] on div "General Visibility Validations Dropdown Dropdown is deprecated. Please use Drop…" at bounding box center [784, 380] width 654 height 588
click at [1074, 652] on button "Save" at bounding box center [1077, 651] width 51 height 25
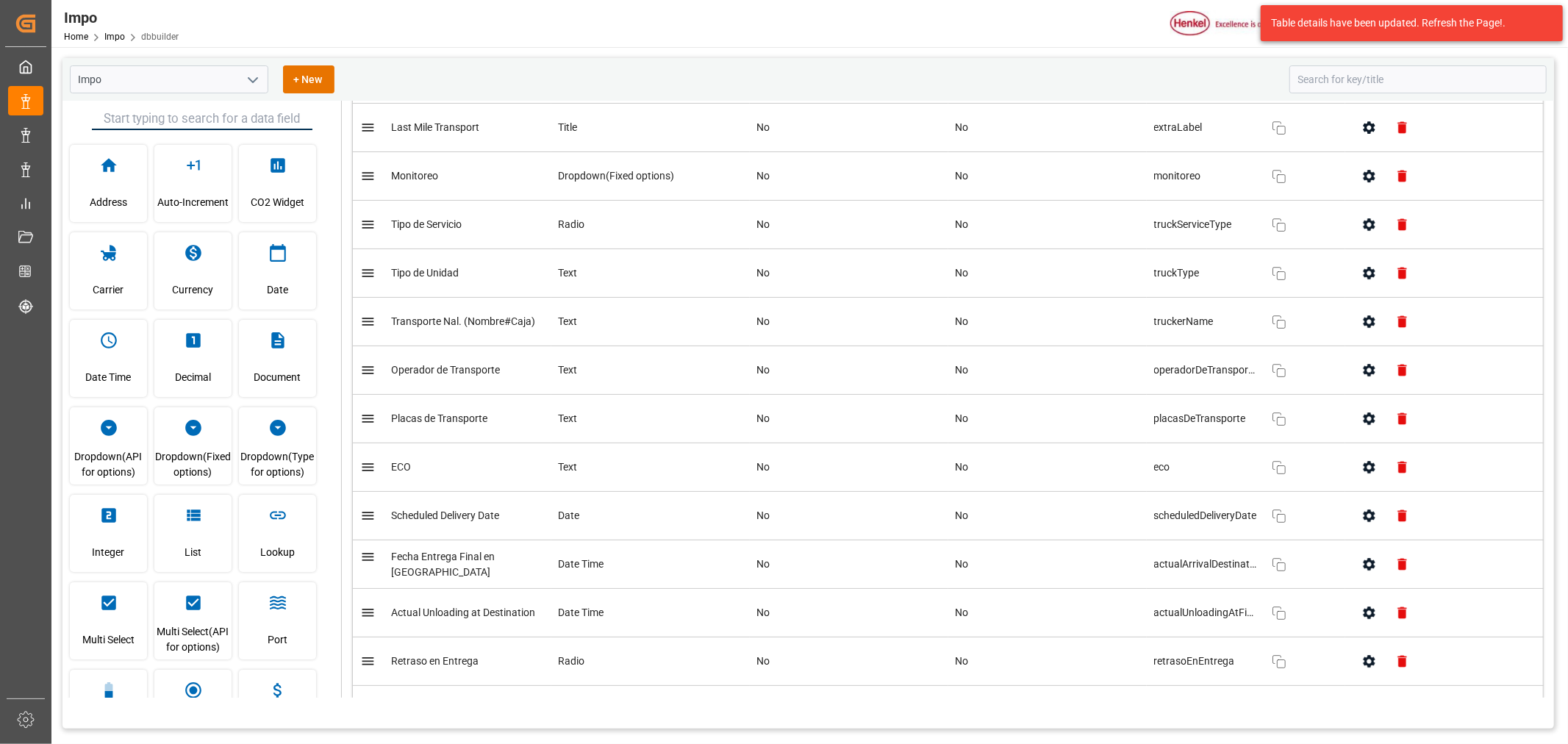
scroll to position [4330, 0]
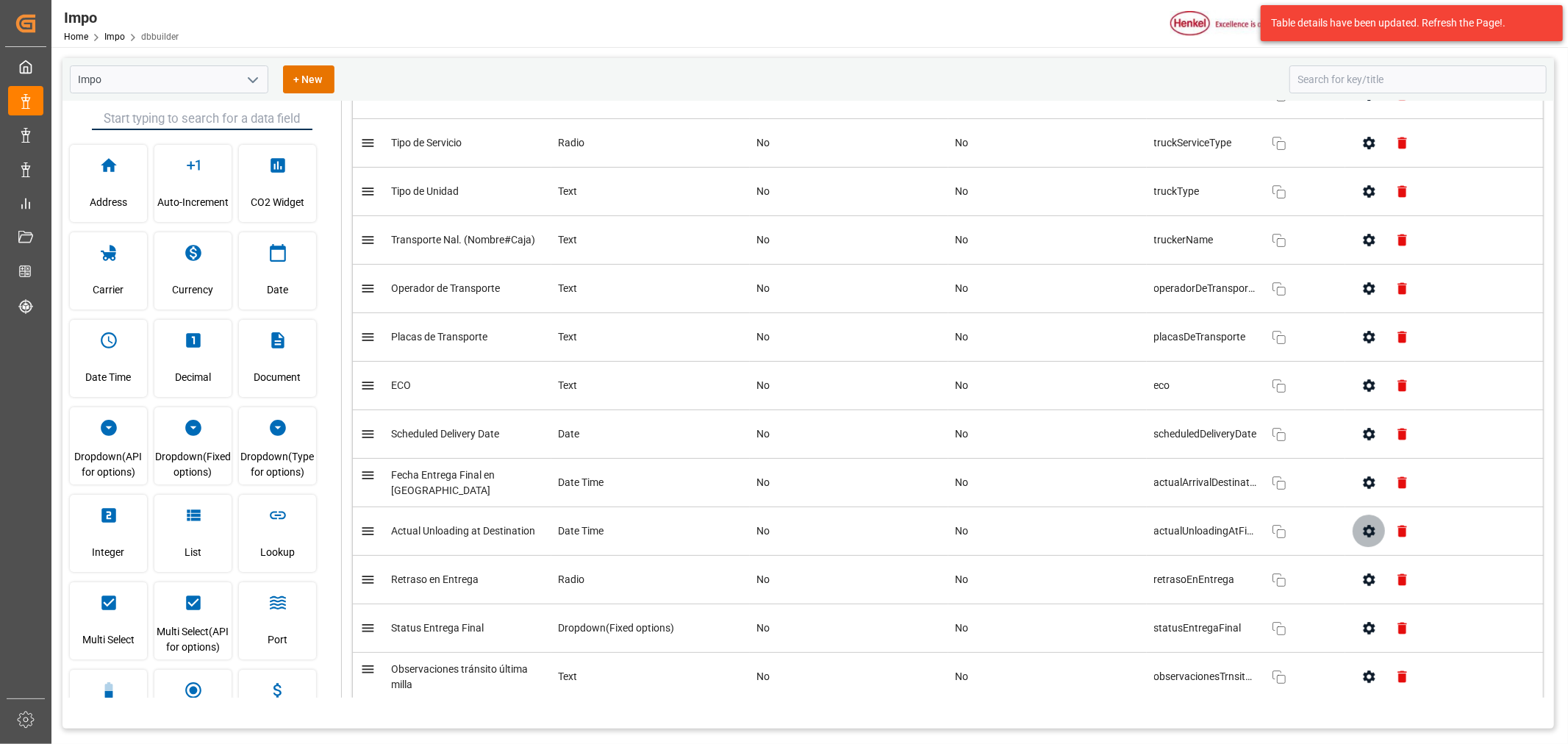
click at [1361, 538] on icon "button" at bounding box center [1369, 531] width 15 height 15
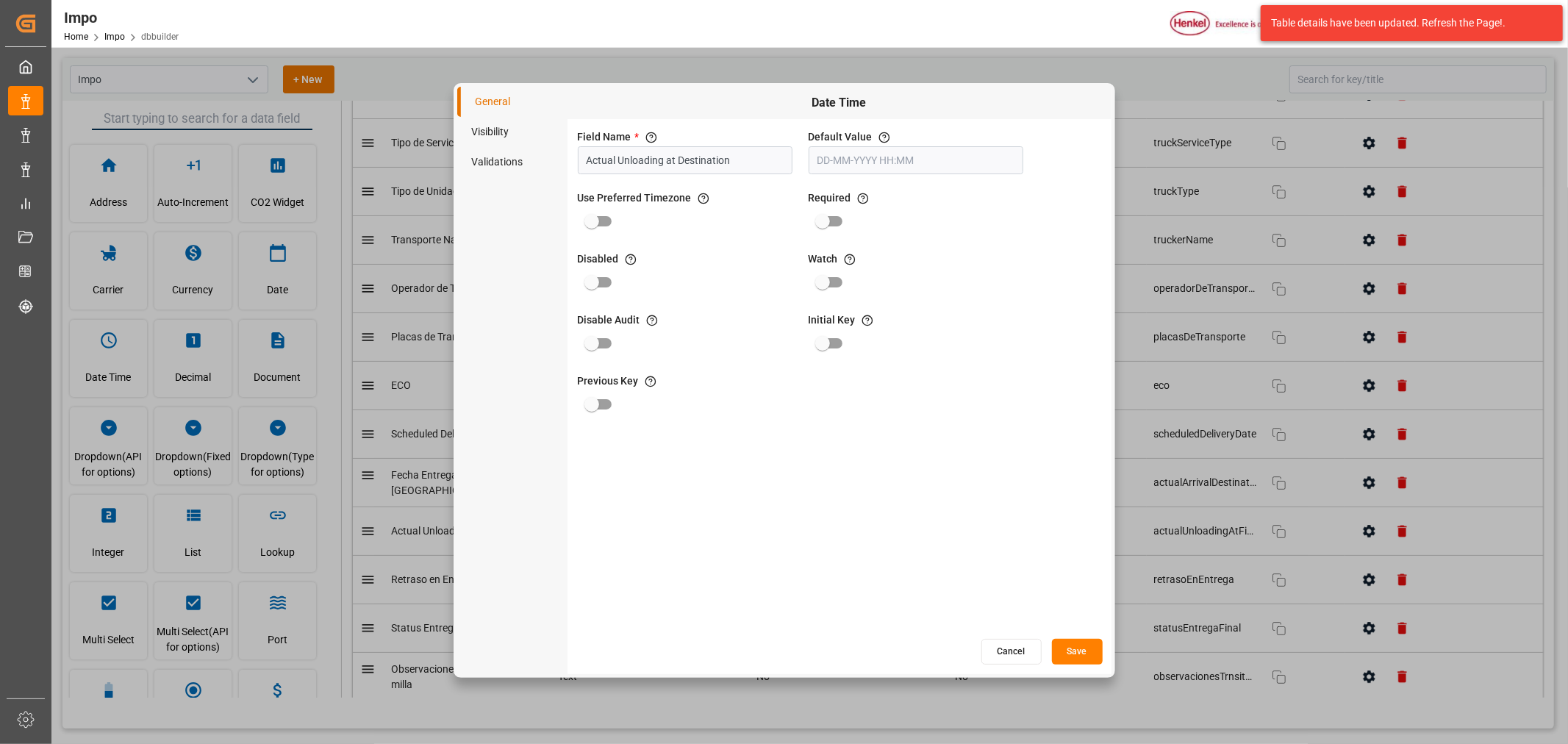
click at [498, 135] on li "Visibility" at bounding box center [511, 132] width 110 height 30
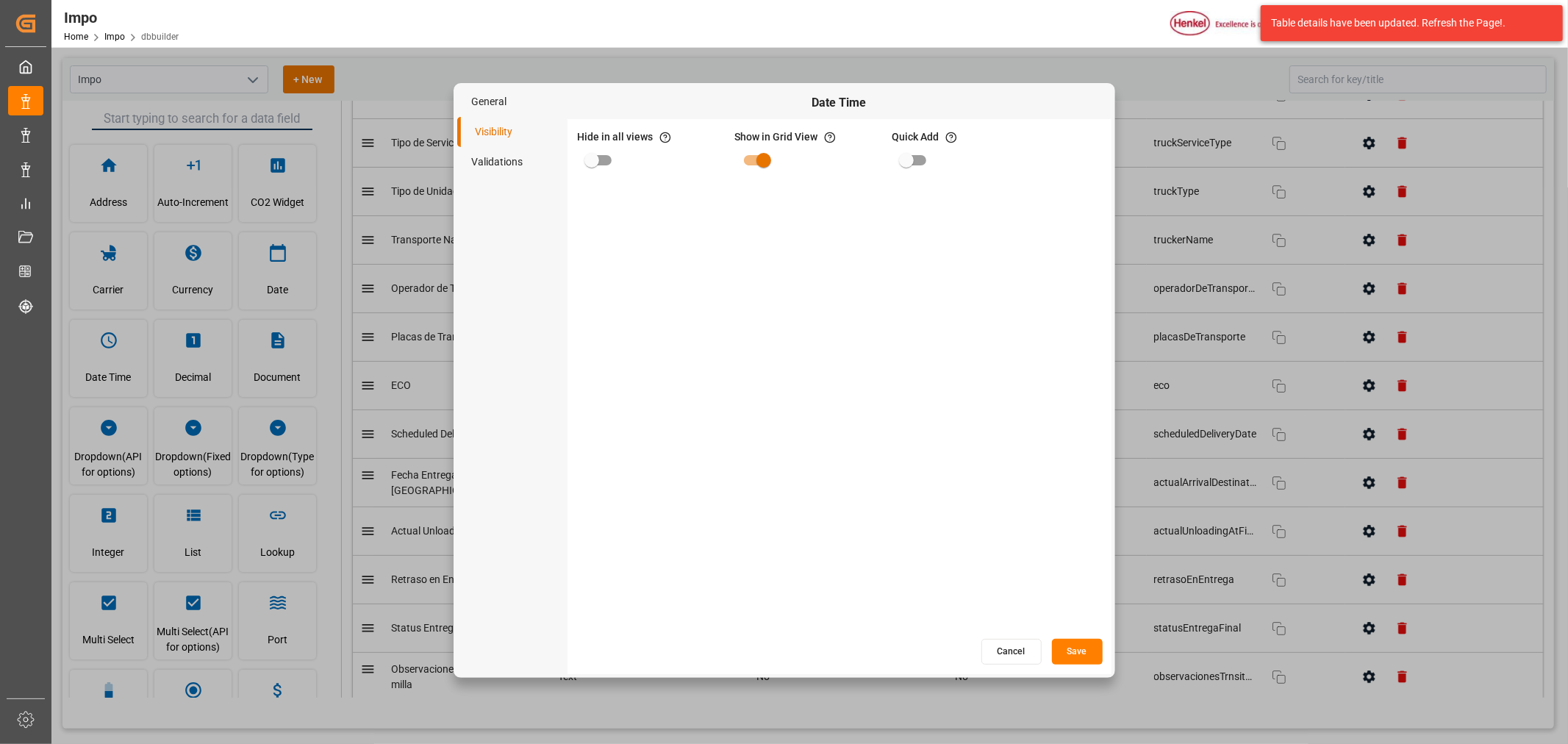
click at [604, 158] on input "primary checkbox" at bounding box center [591, 161] width 84 height 28
checkbox input "true"
click at [1086, 655] on button "Save" at bounding box center [1077, 651] width 51 height 25
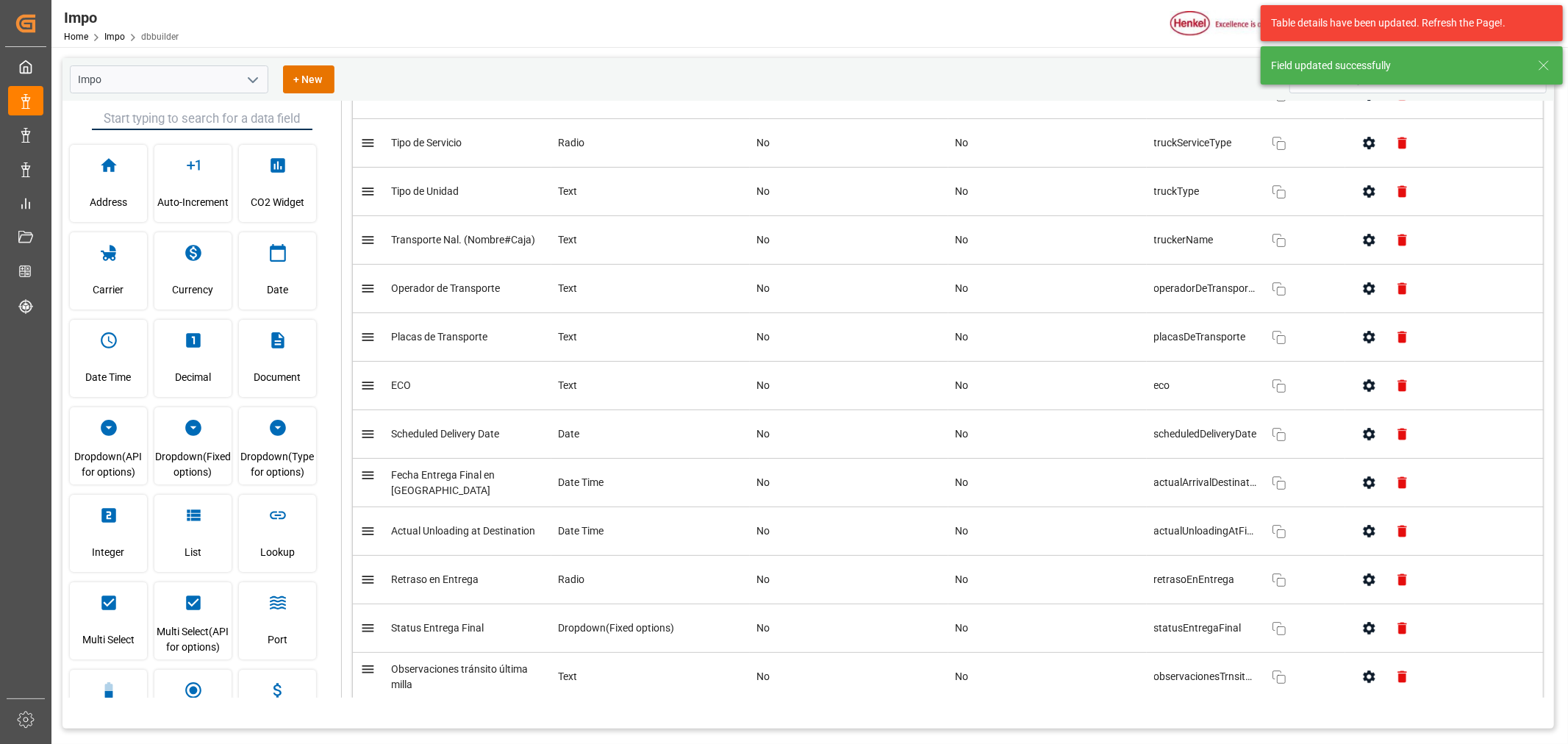
click at [1366, 636] on icon "button" at bounding box center [1369, 628] width 15 height 15
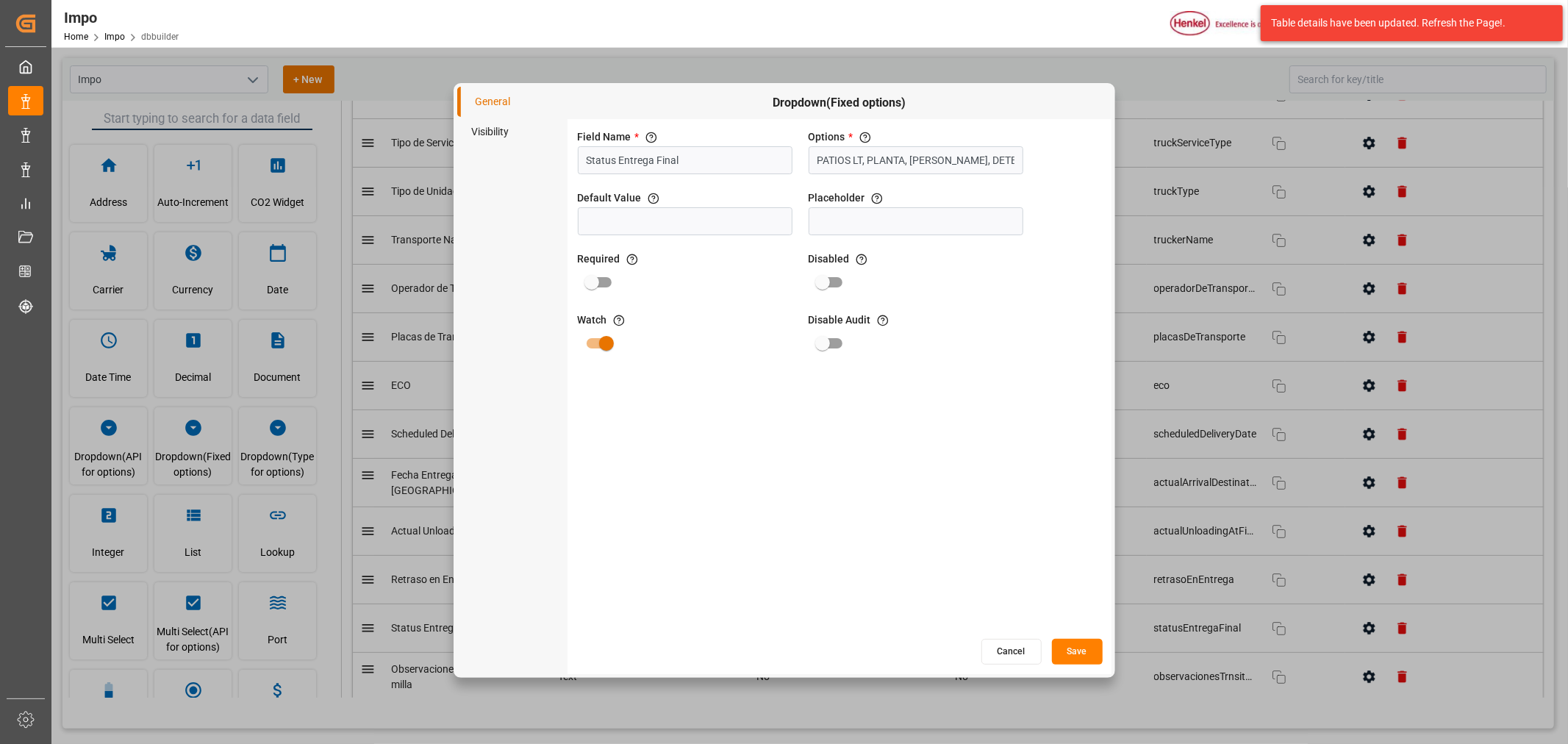
click at [501, 136] on li "Visibility" at bounding box center [511, 132] width 110 height 30
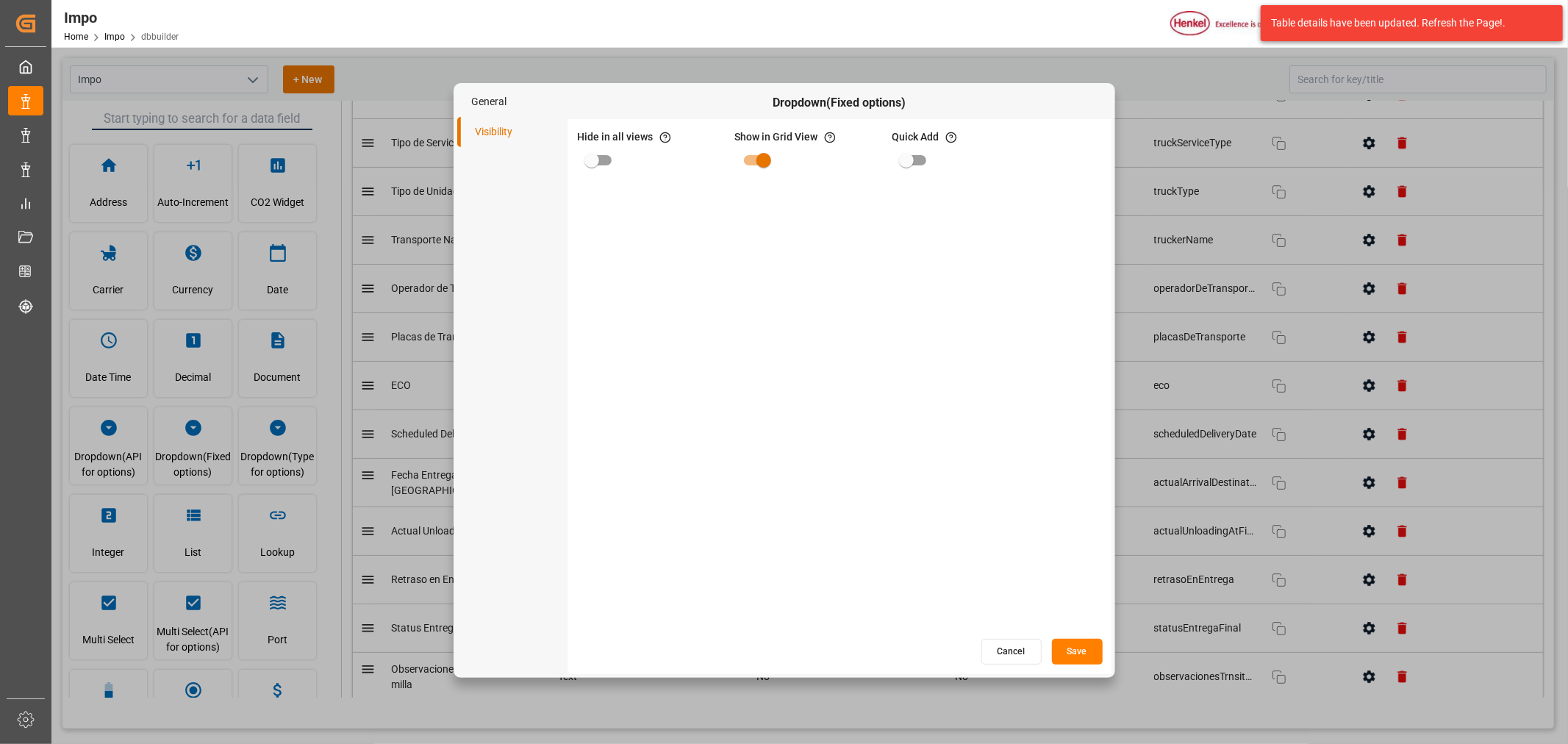
click at [602, 166] on input "primary checkbox" at bounding box center [591, 161] width 84 height 28
checkbox input "true"
click at [1072, 652] on button "Save" at bounding box center [1077, 651] width 51 height 25
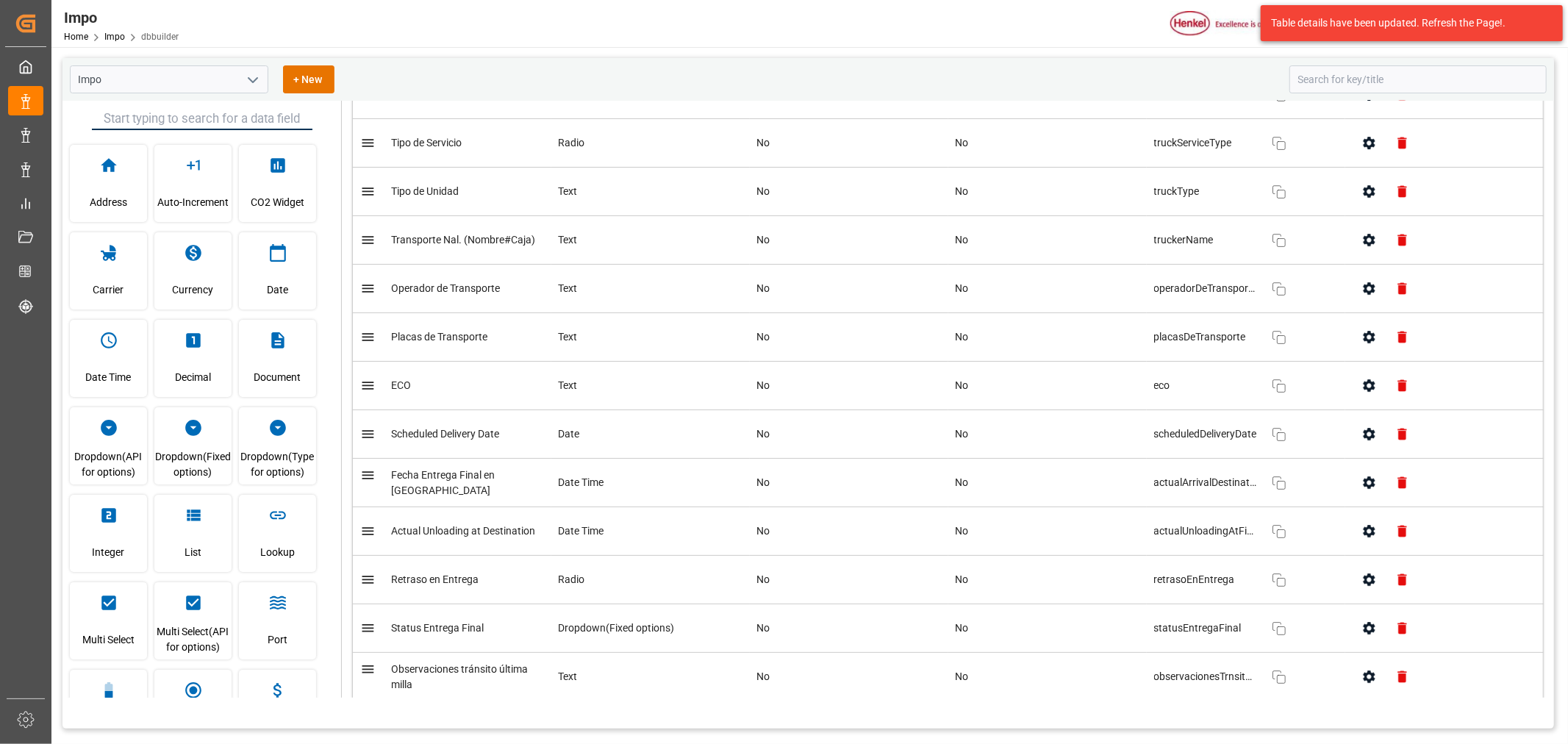
click at [255, 79] on polyline "open menu" at bounding box center [252, 80] width 8 height 5
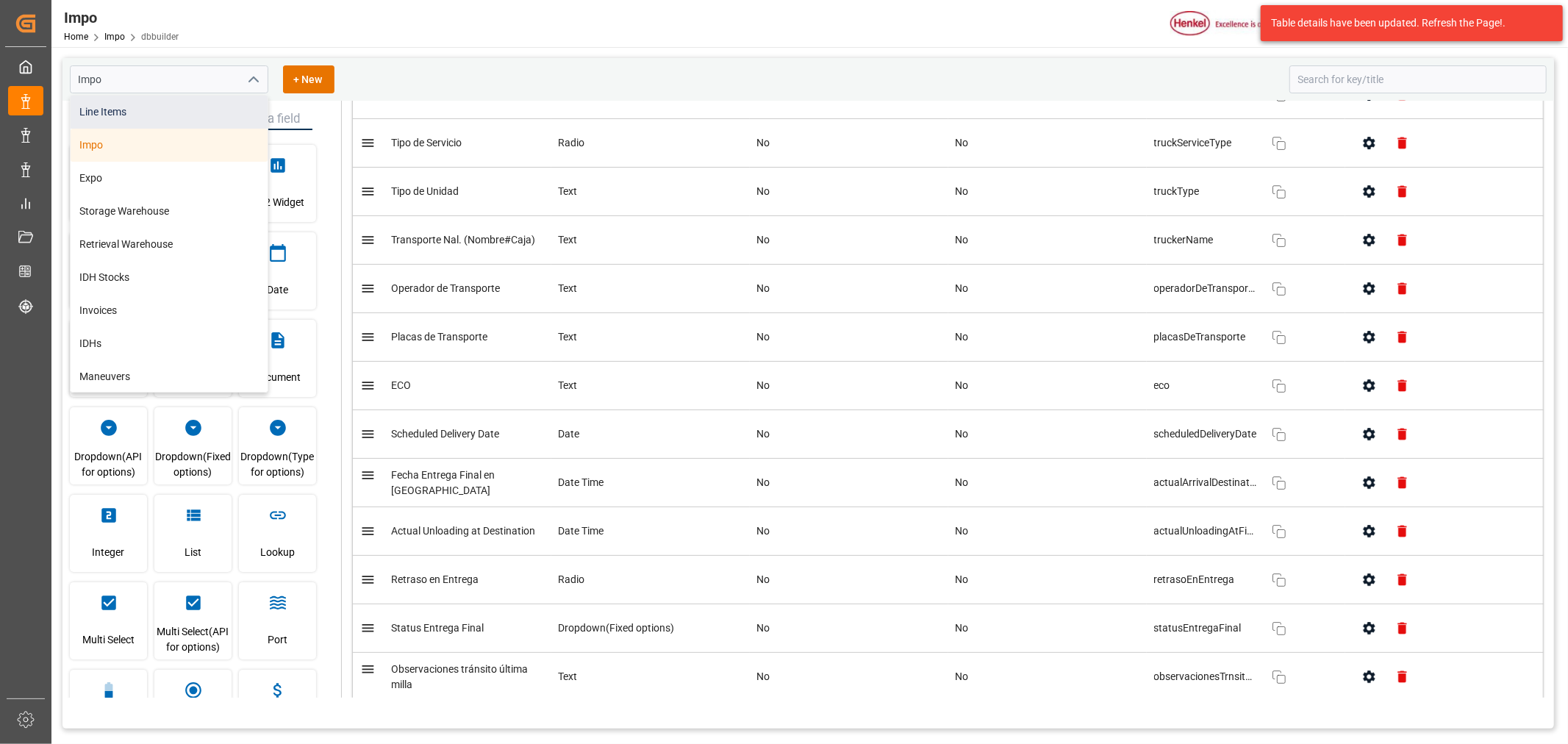
click at [106, 105] on div "Line Items" at bounding box center [169, 112] width 197 height 33
type input "Line Items"
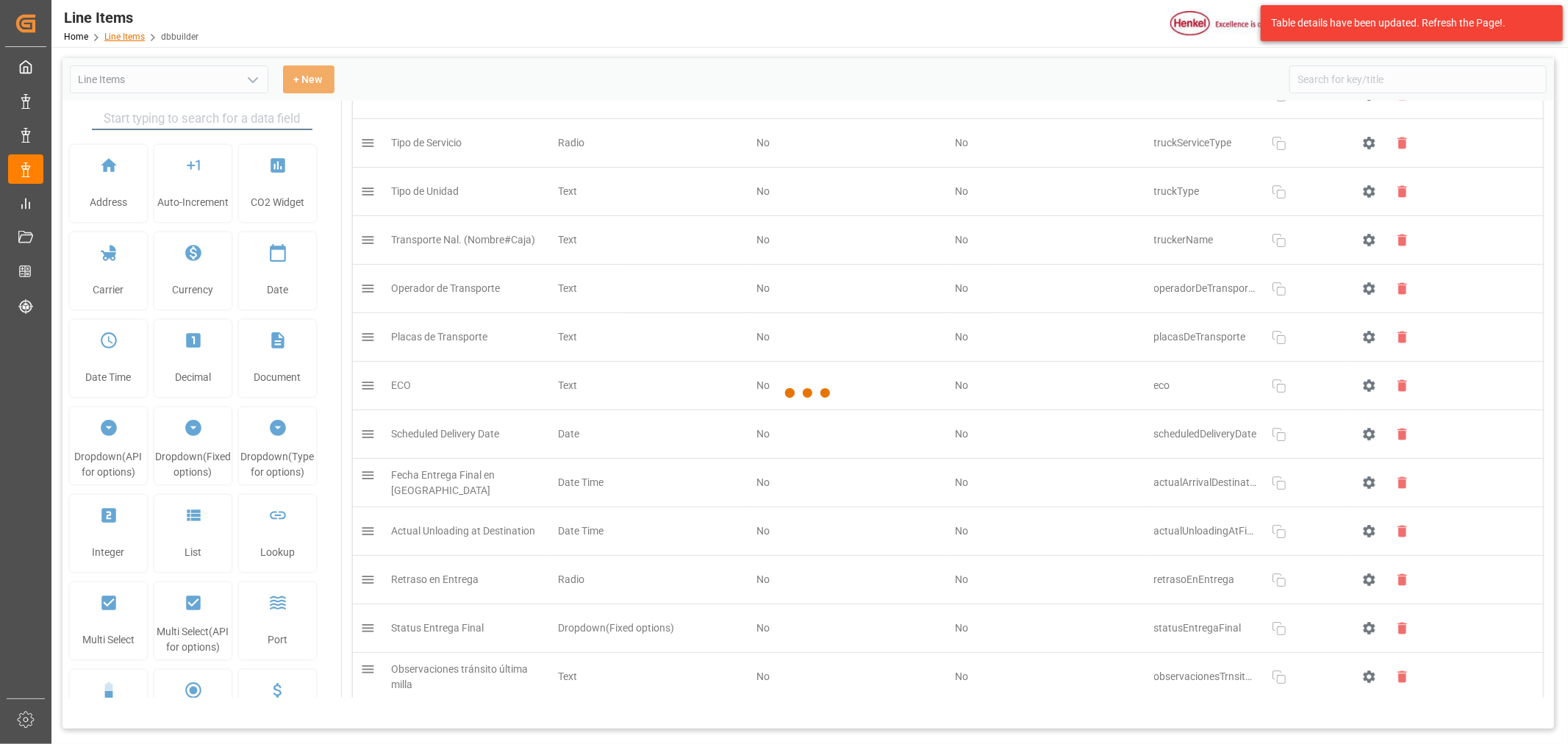
type input "Line Items"
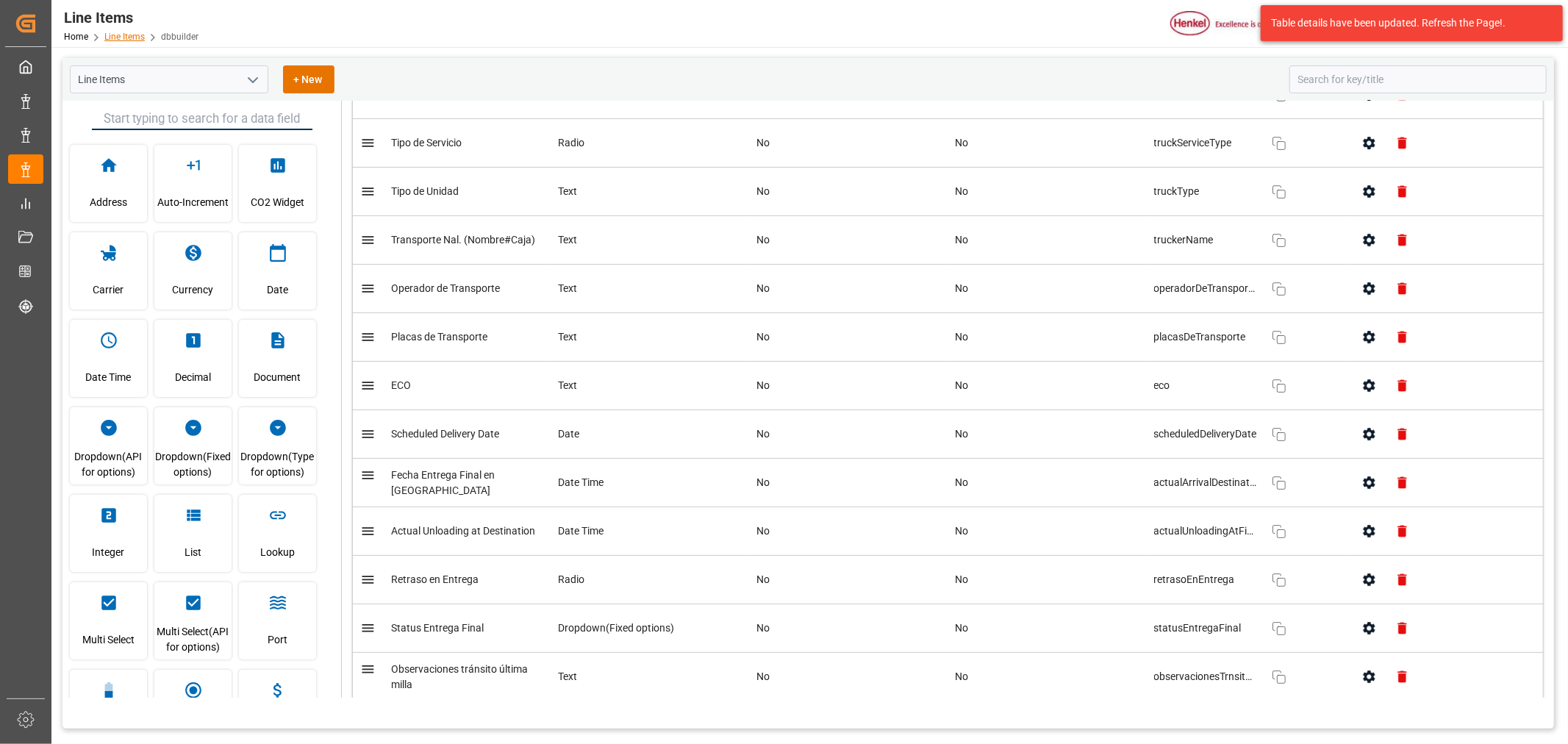
scroll to position [2798, 0]
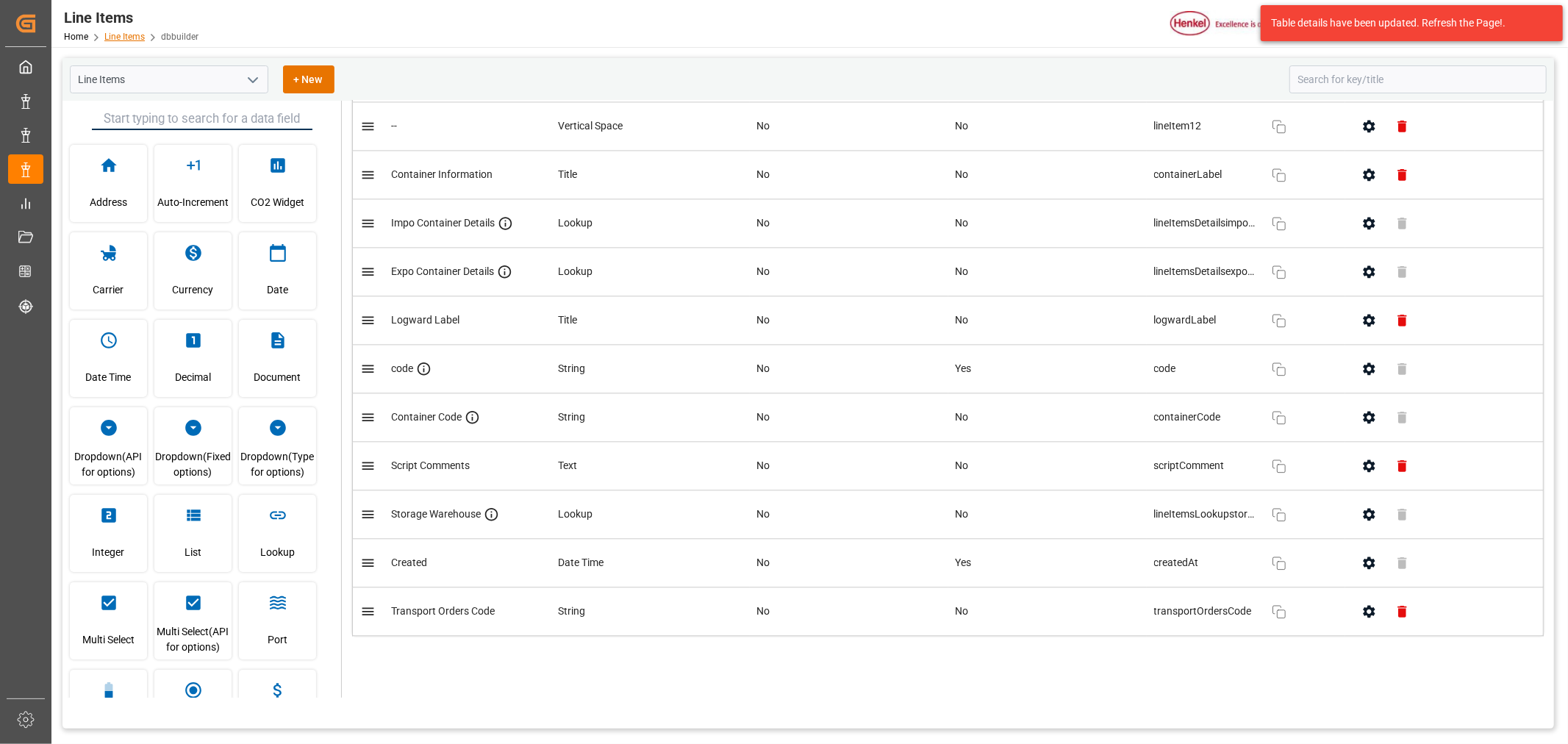
click at [111, 32] on link "Line Items" at bounding box center [124, 37] width 40 height 10
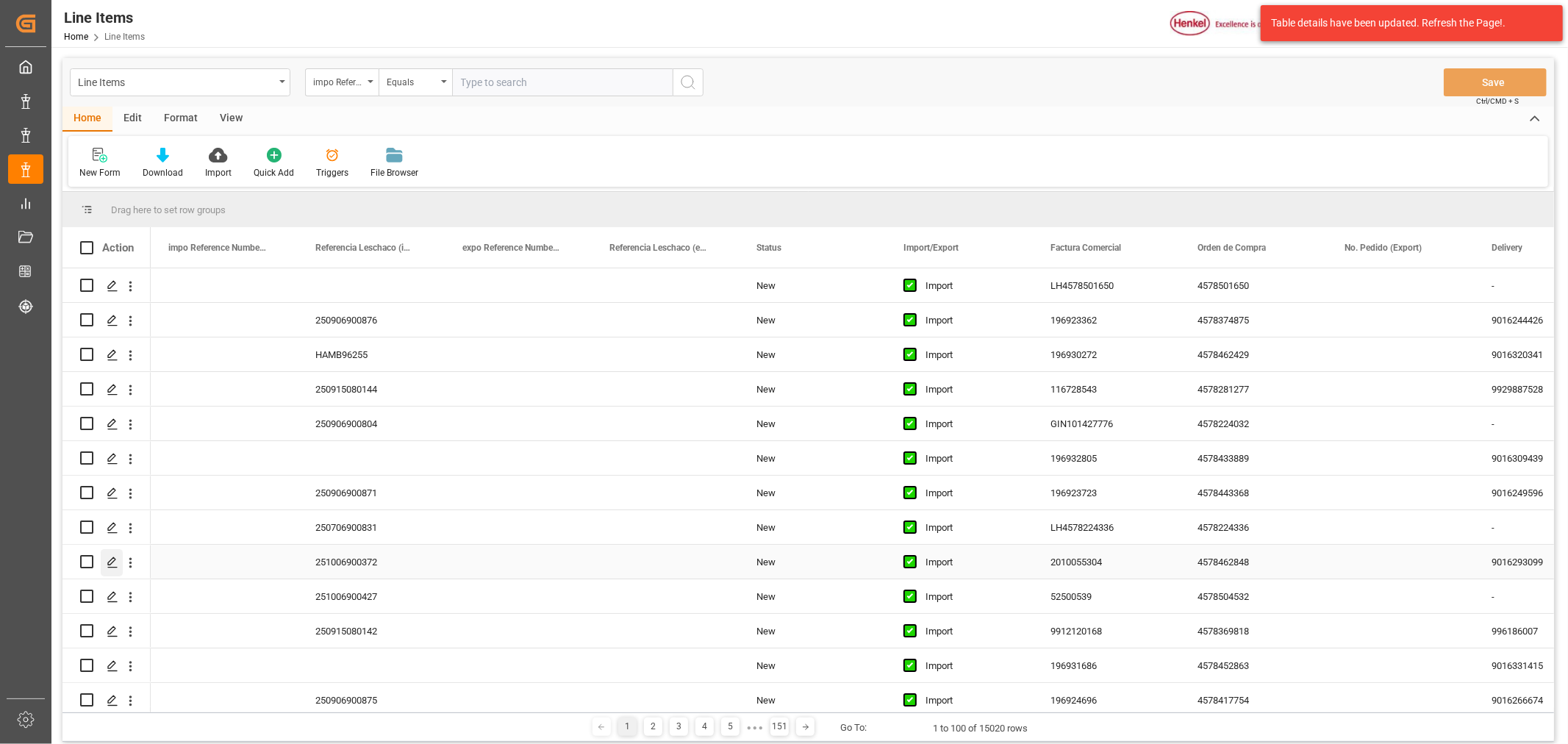
click at [109, 562] on icon "Press SPACE to select this row." at bounding box center [112, 562] width 12 height 12
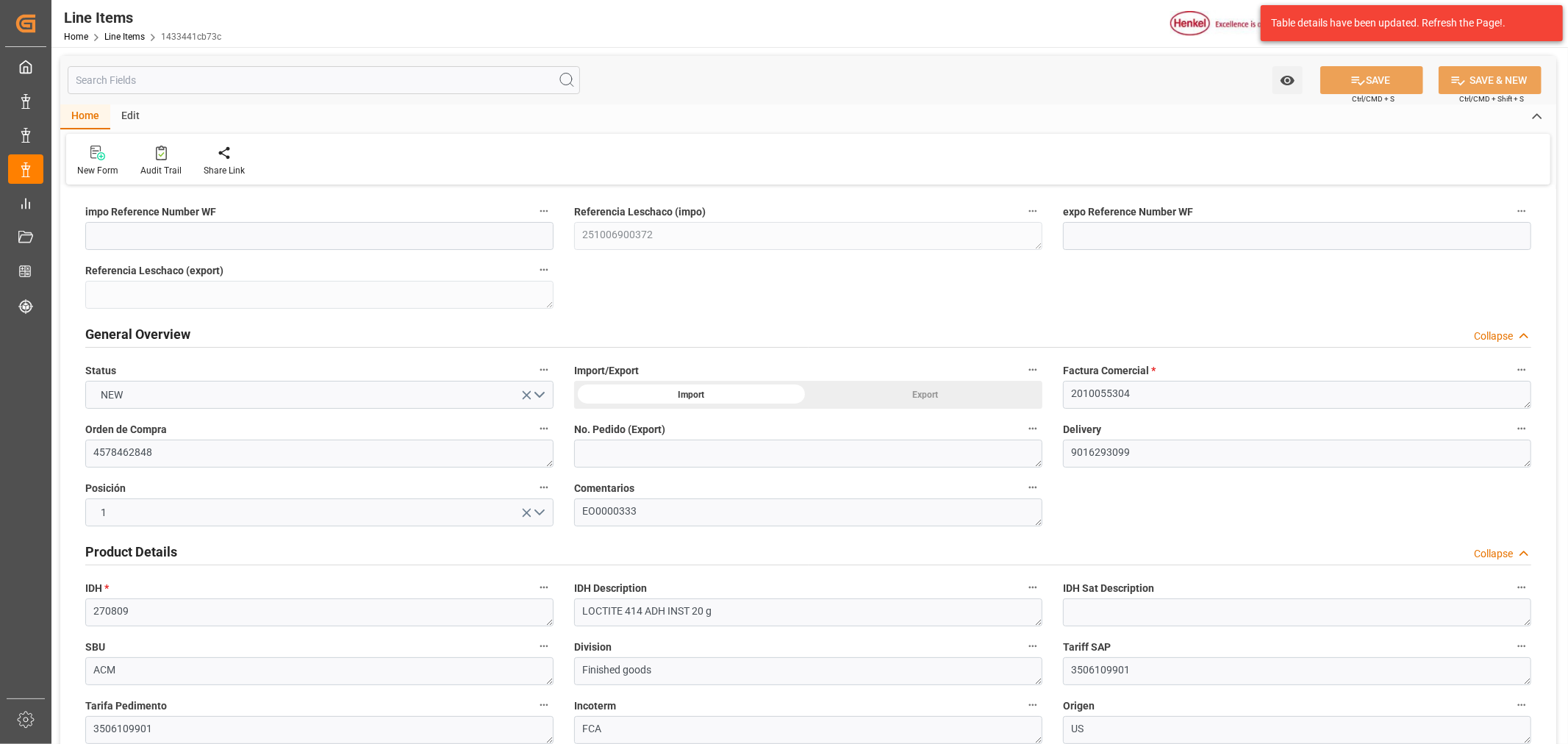
type input "[DATE] 16:51"
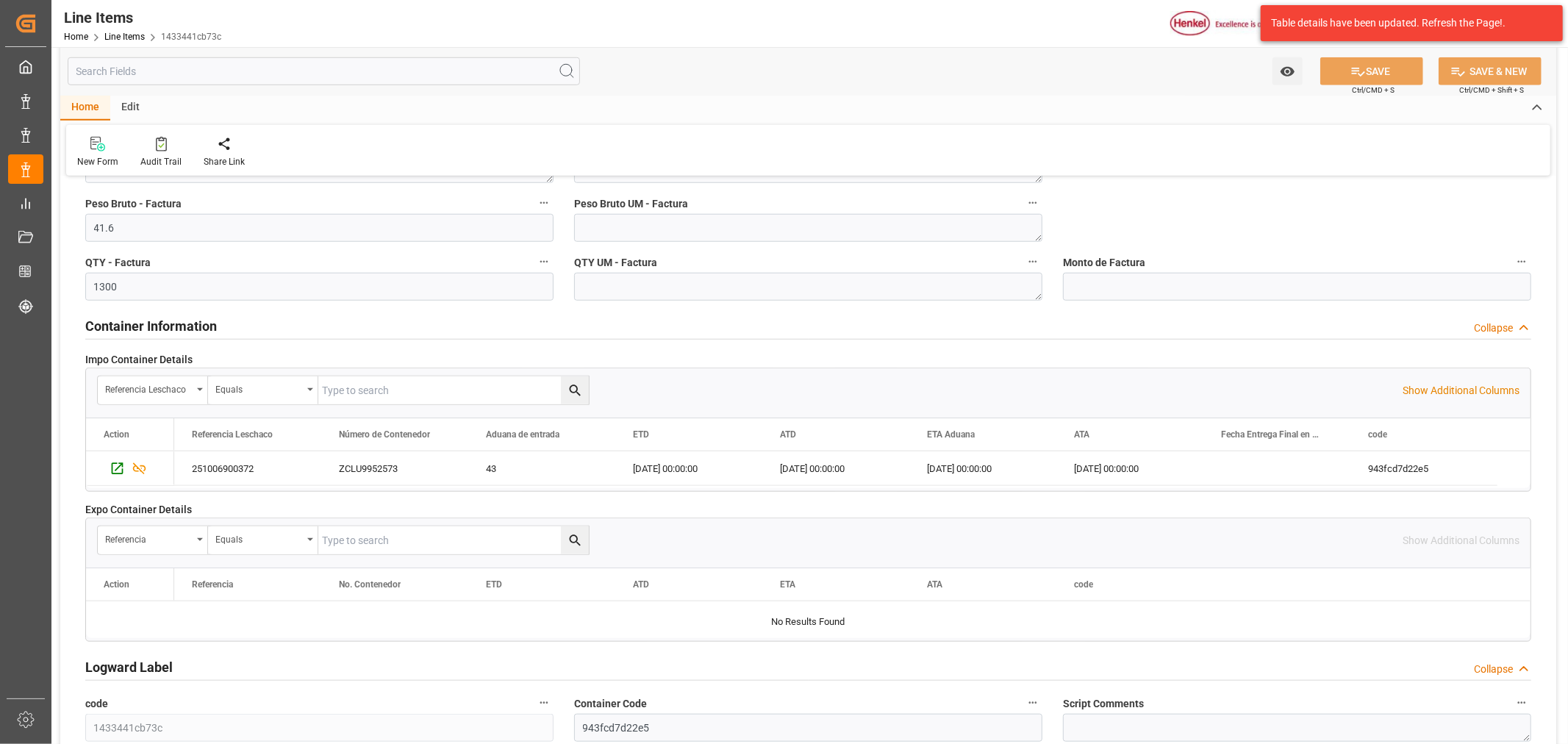
scroll to position [1087, 0]
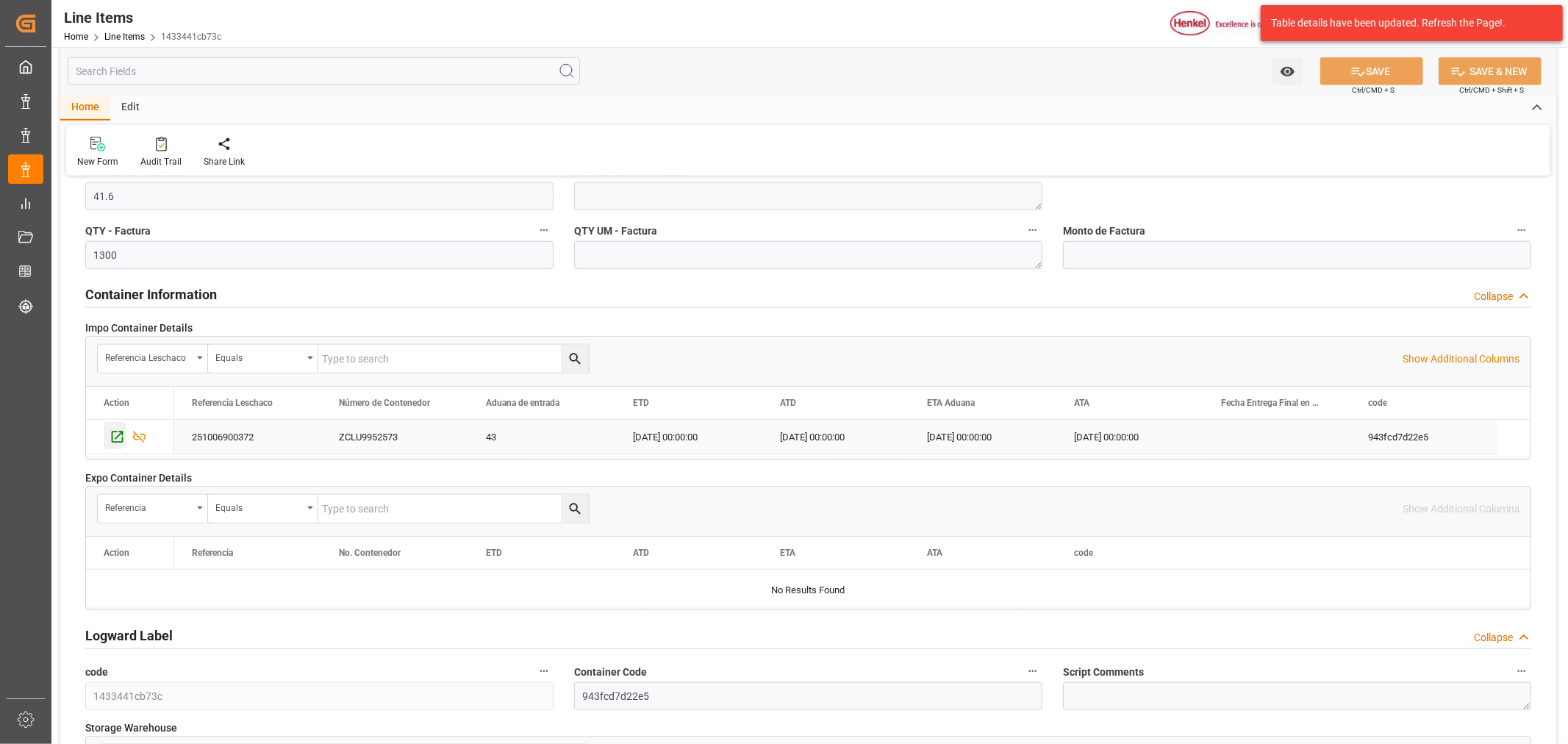
click at [114, 447] on div "Press SPACE to select this row." at bounding box center [114, 435] width 22 height 27
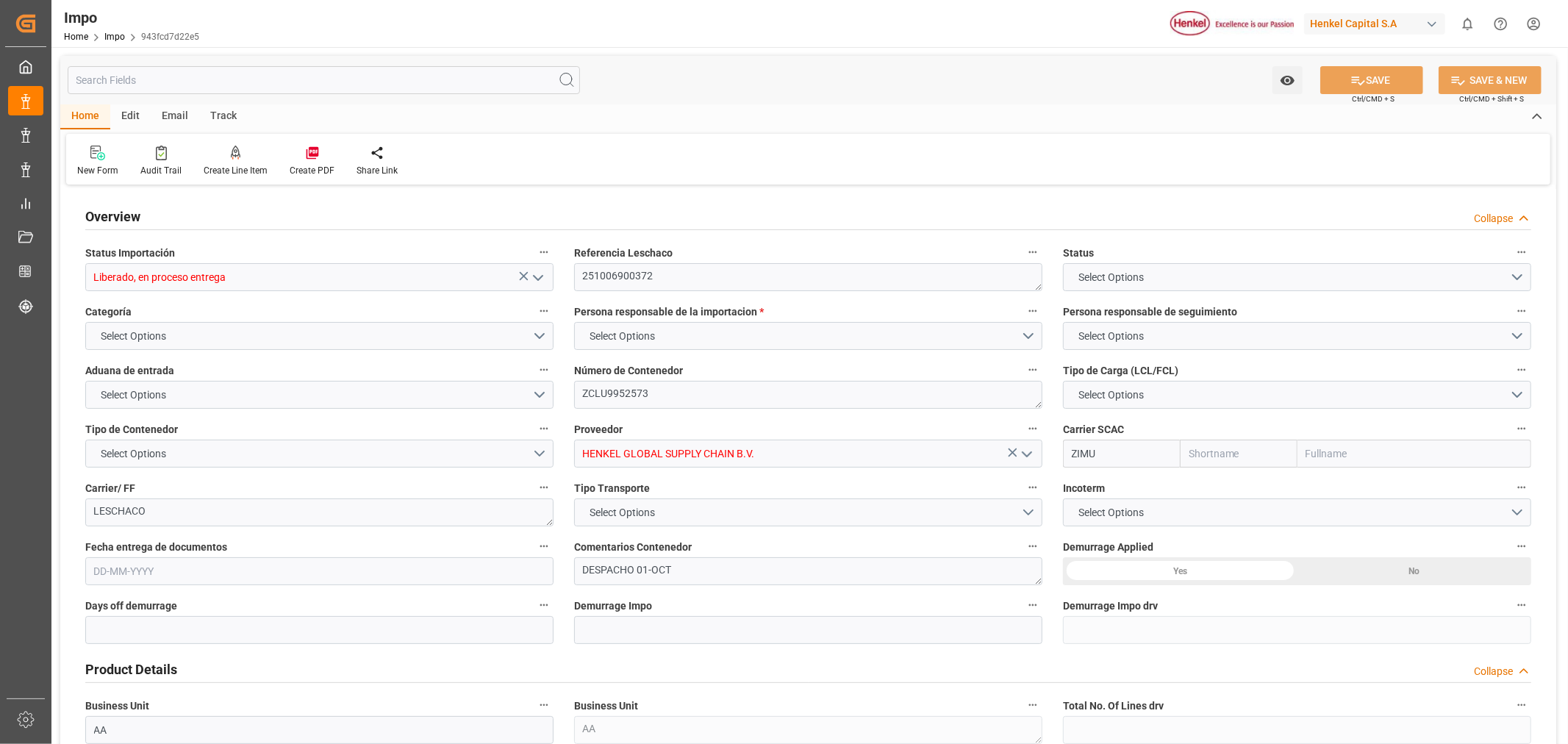
type input "ZIM"
type input "ZIM Integrated Shipping Services Ltd."
type input "5"
type input "7"
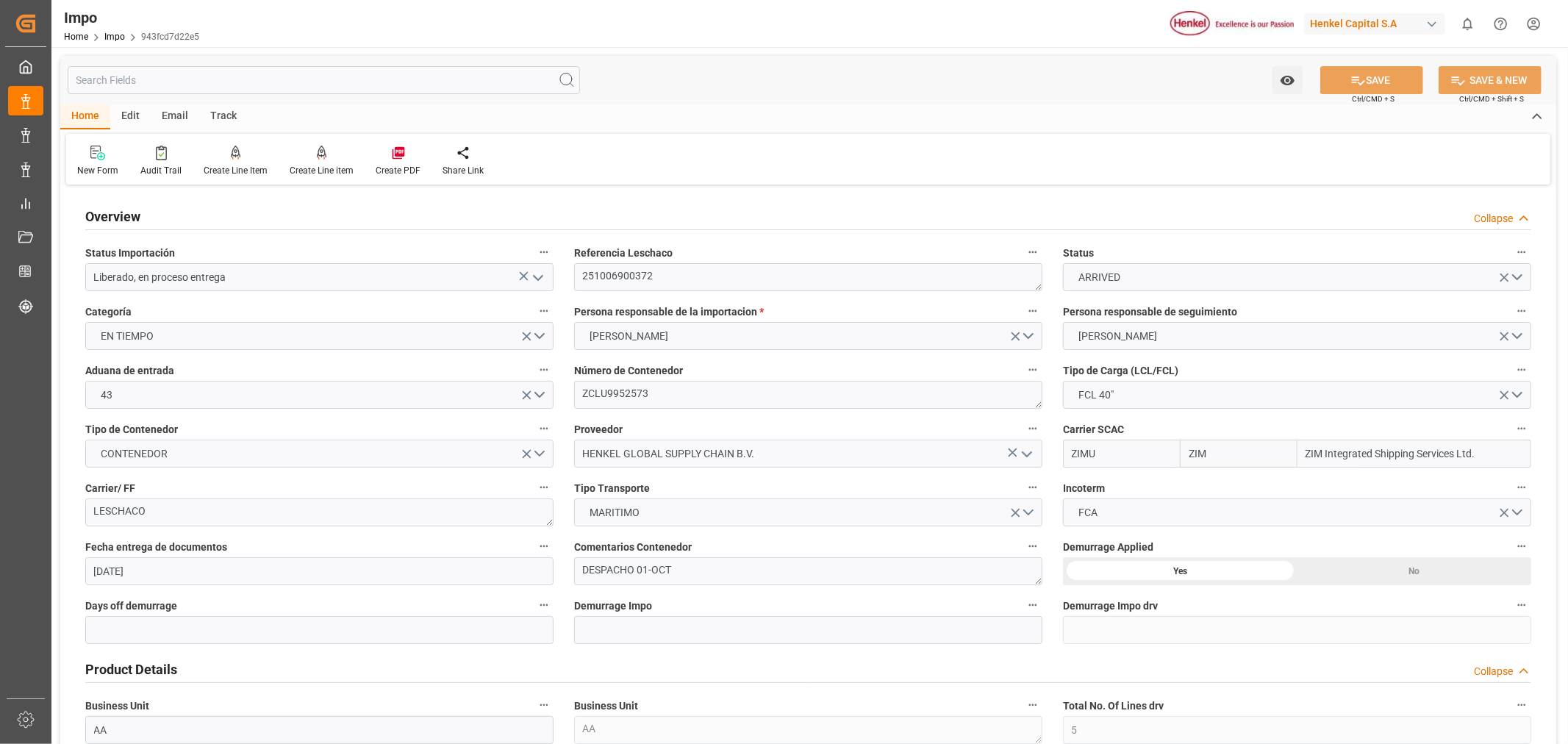
type input "[DATE]"
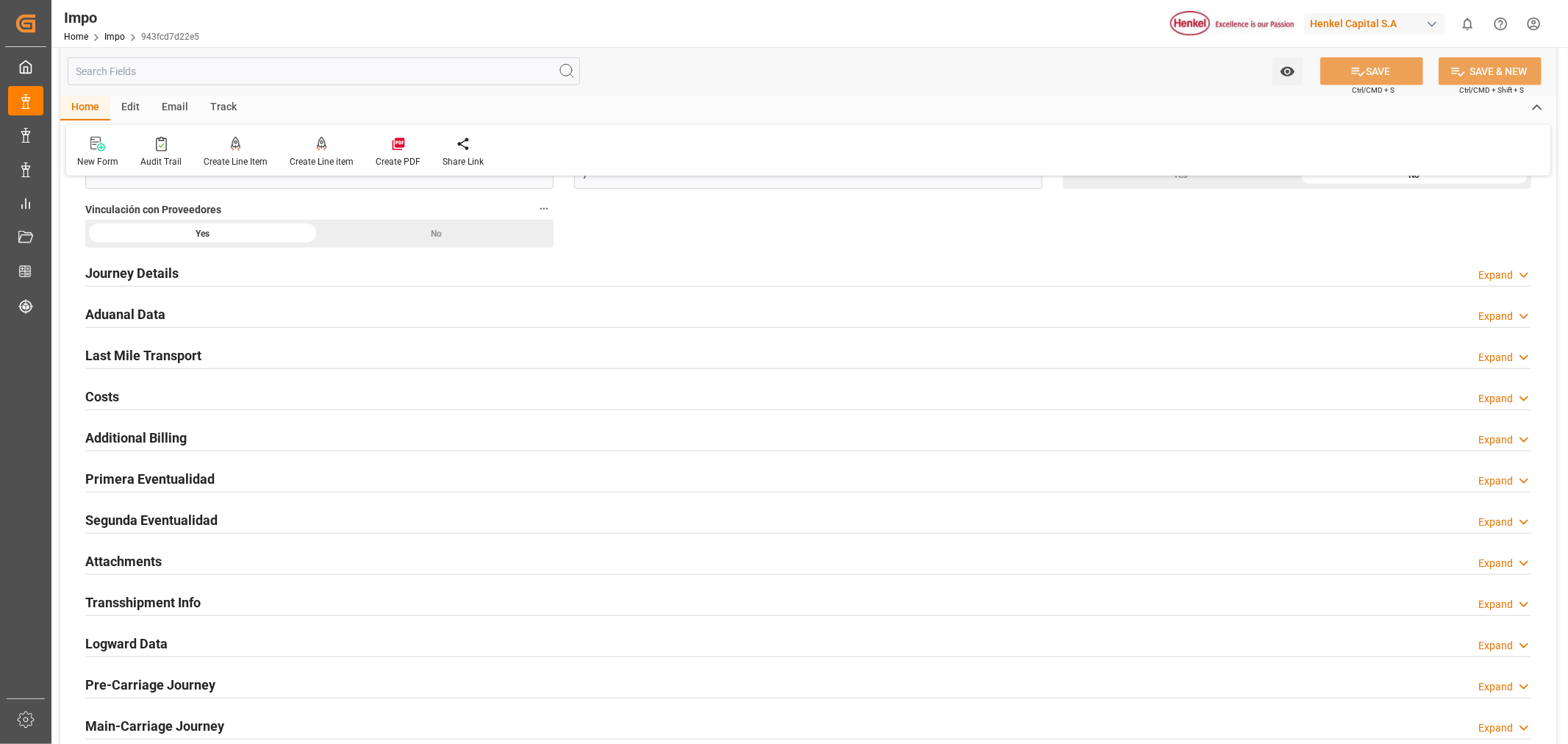
scroll to position [1089, 0]
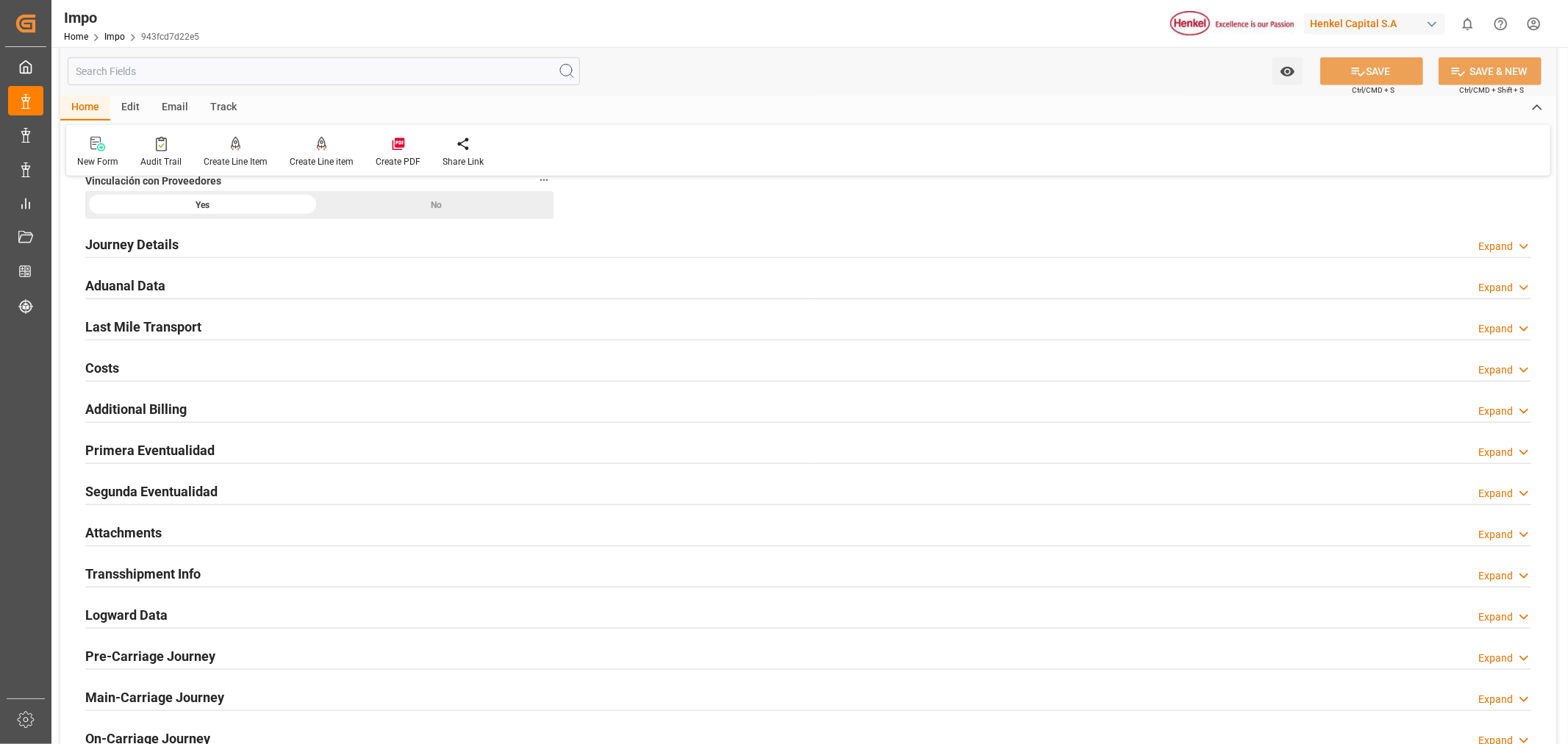
click at [264, 453] on div "Primera Eventualidad Expand" at bounding box center [808, 450] width 1446 height 28
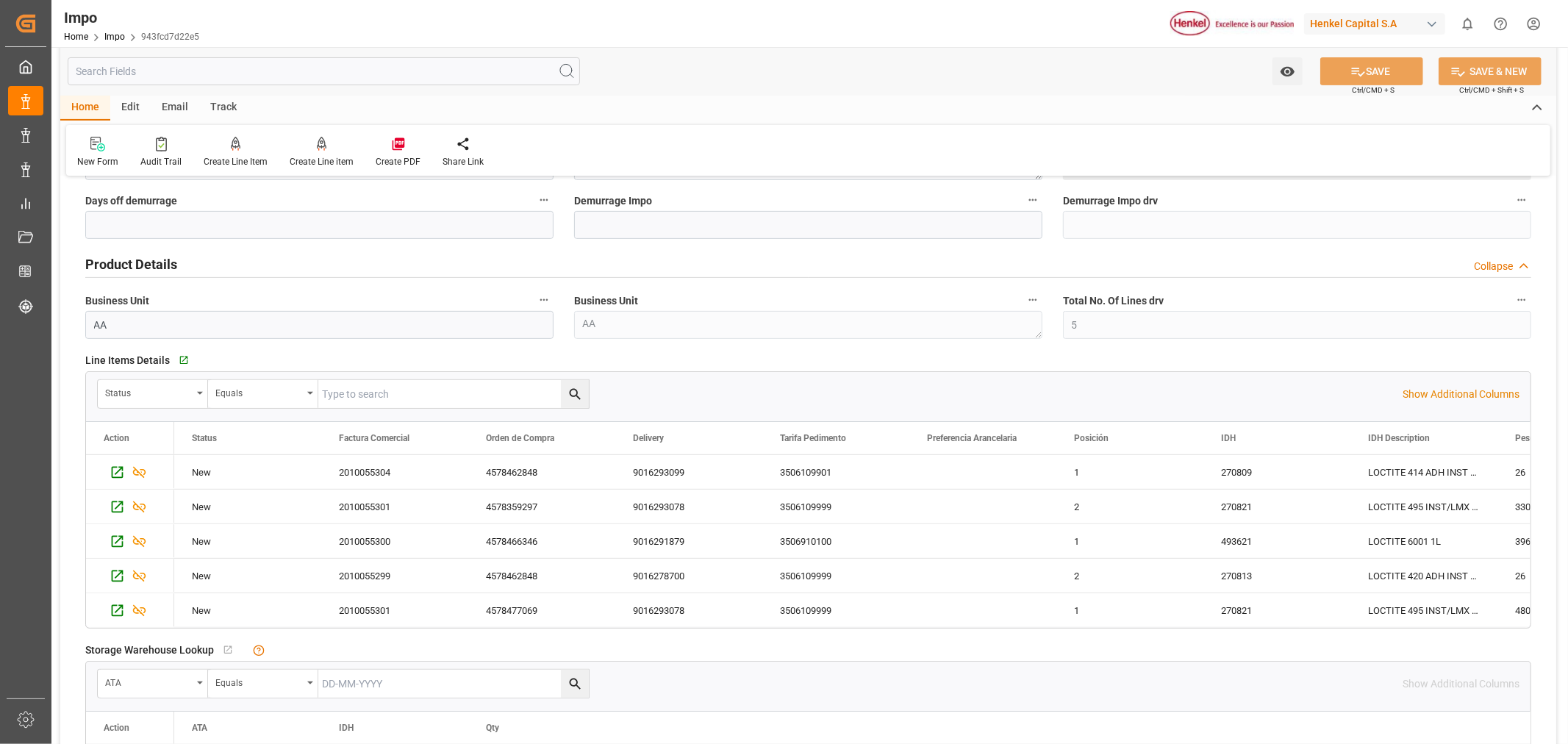
scroll to position [435, 0]
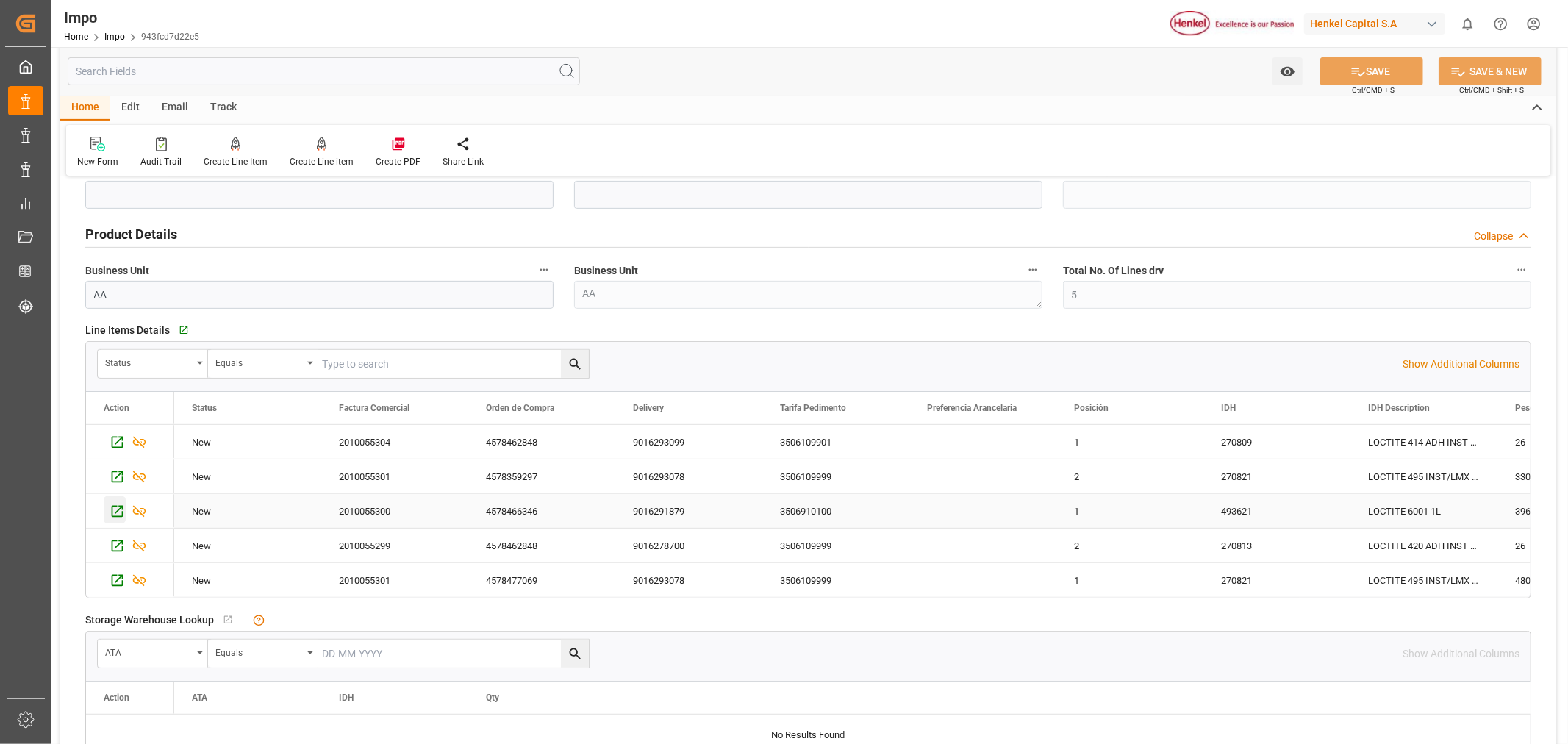
click at [113, 516] on icon "Press SPACE to select this row." at bounding box center [118, 512] width 12 height 12
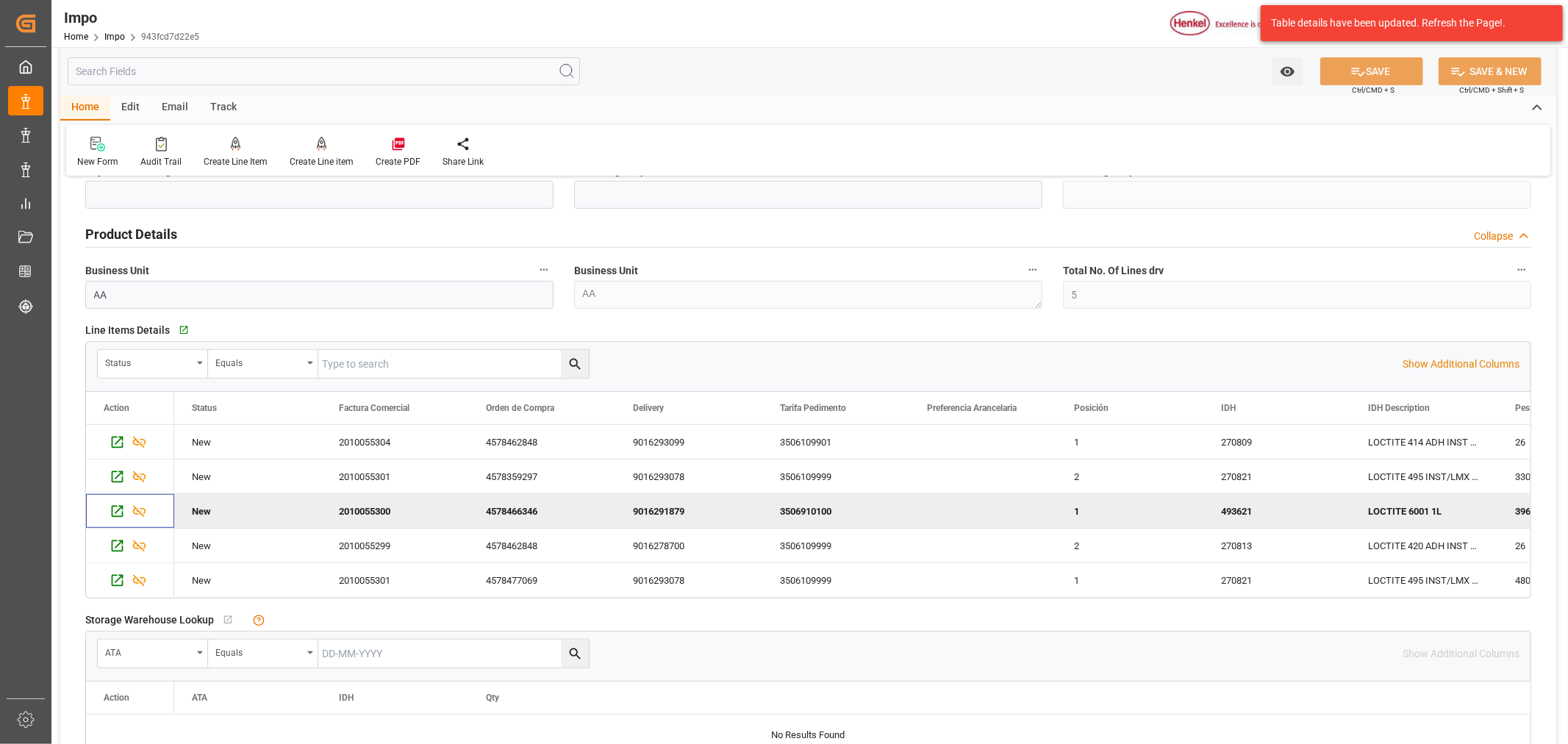
click at [113, 46] on div "Impo Home Impo 943fcd7d22e5" at bounding box center [132, 24] width 146 height 47
click at [117, 39] on link "Impo" at bounding box center [115, 37] width 21 height 10
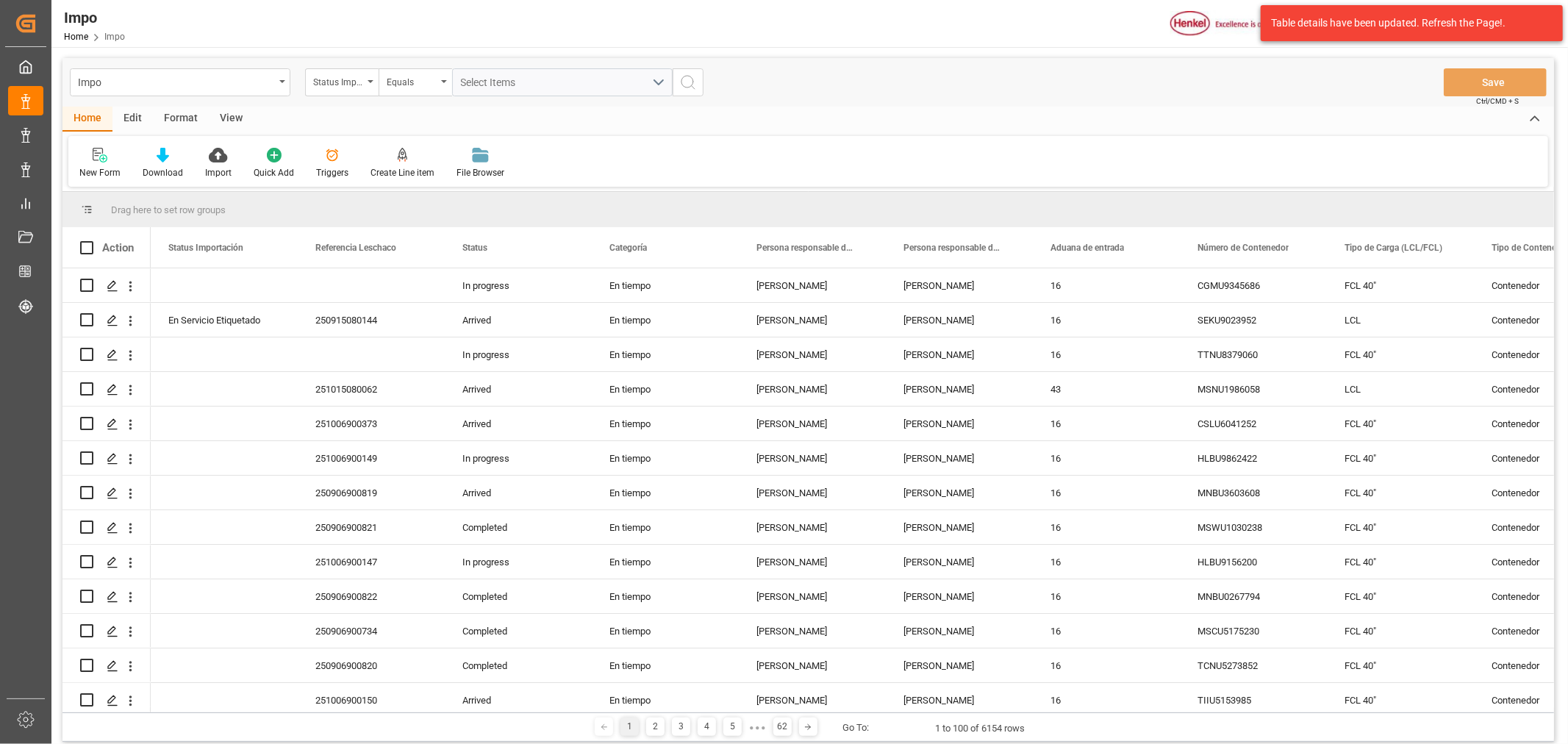
click at [127, 120] on div "Edit" at bounding box center [133, 119] width 40 height 25
click at [342, 170] on div "Configuration" at bounding box center [359, 173] width 55 height 13
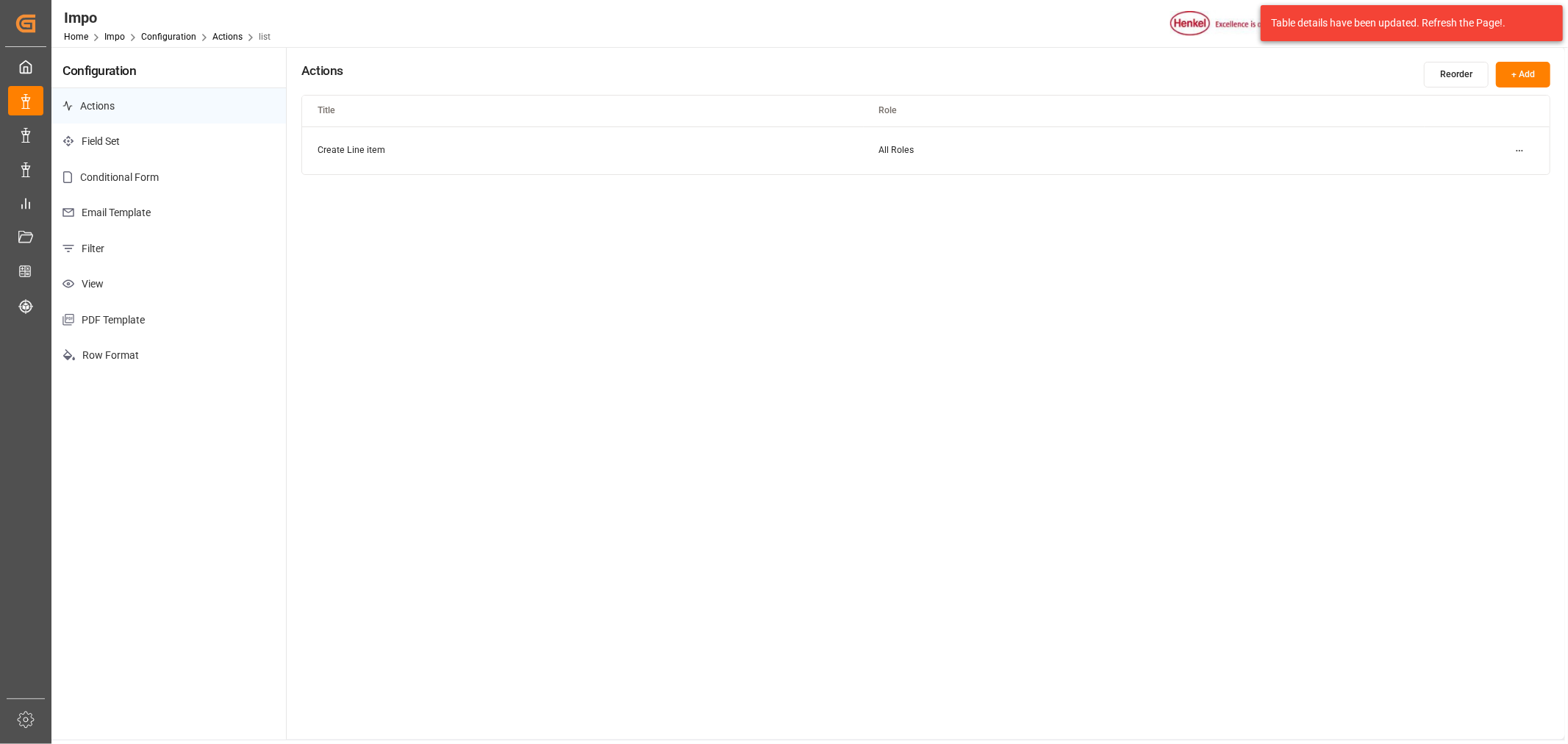
click at [123, 329] on p "PDF Template" at bounding box center [168, 320] width 234 height 36
click at [1525, 196] on html "Created by potrace 1.15, written by Peter Selinger 2001-2017 Created by potrace…" at bounding box center [784, 372] width 1568 height 744
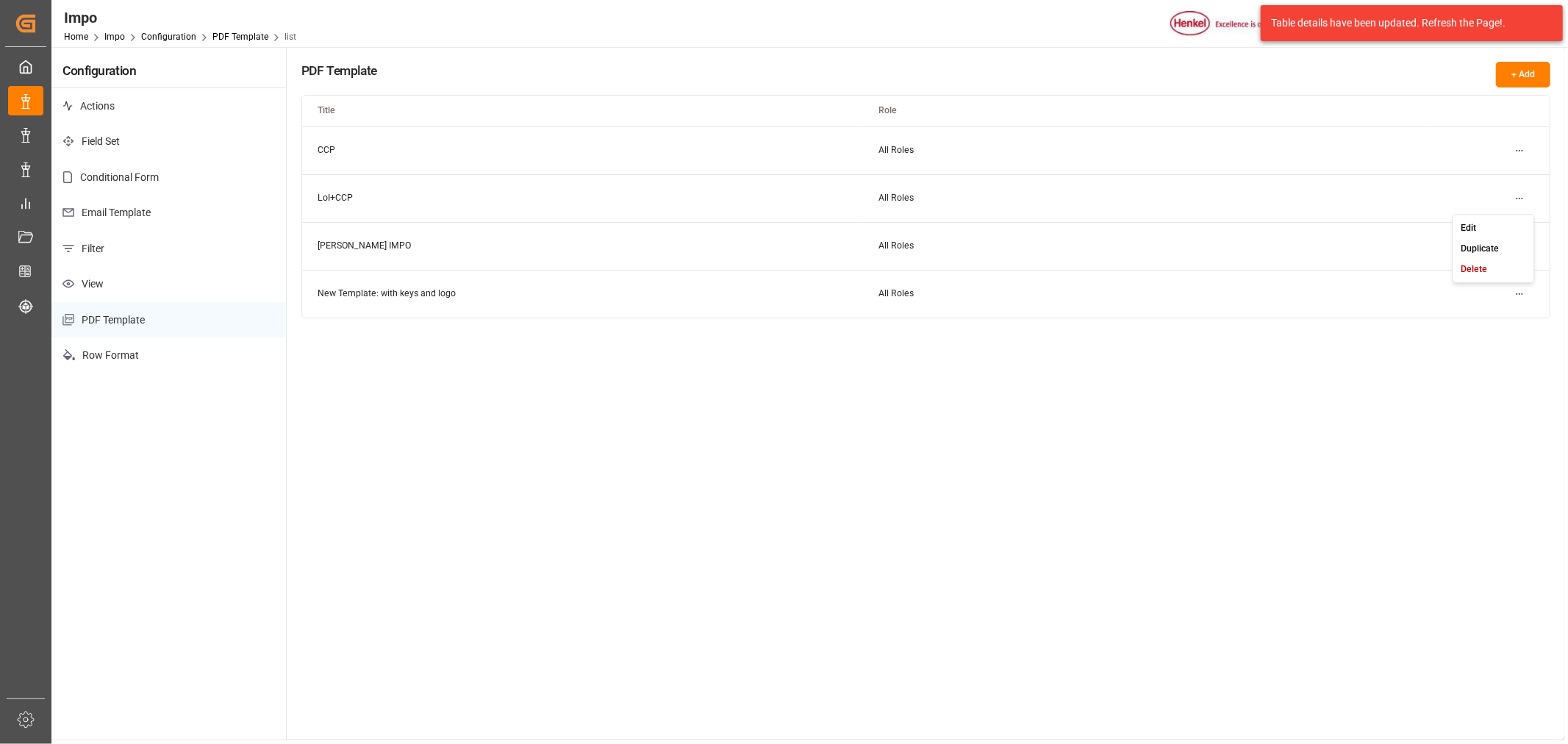
click at [1487, 226] on div "Edit" at bounding box center [1493, 228] width 76 height 21
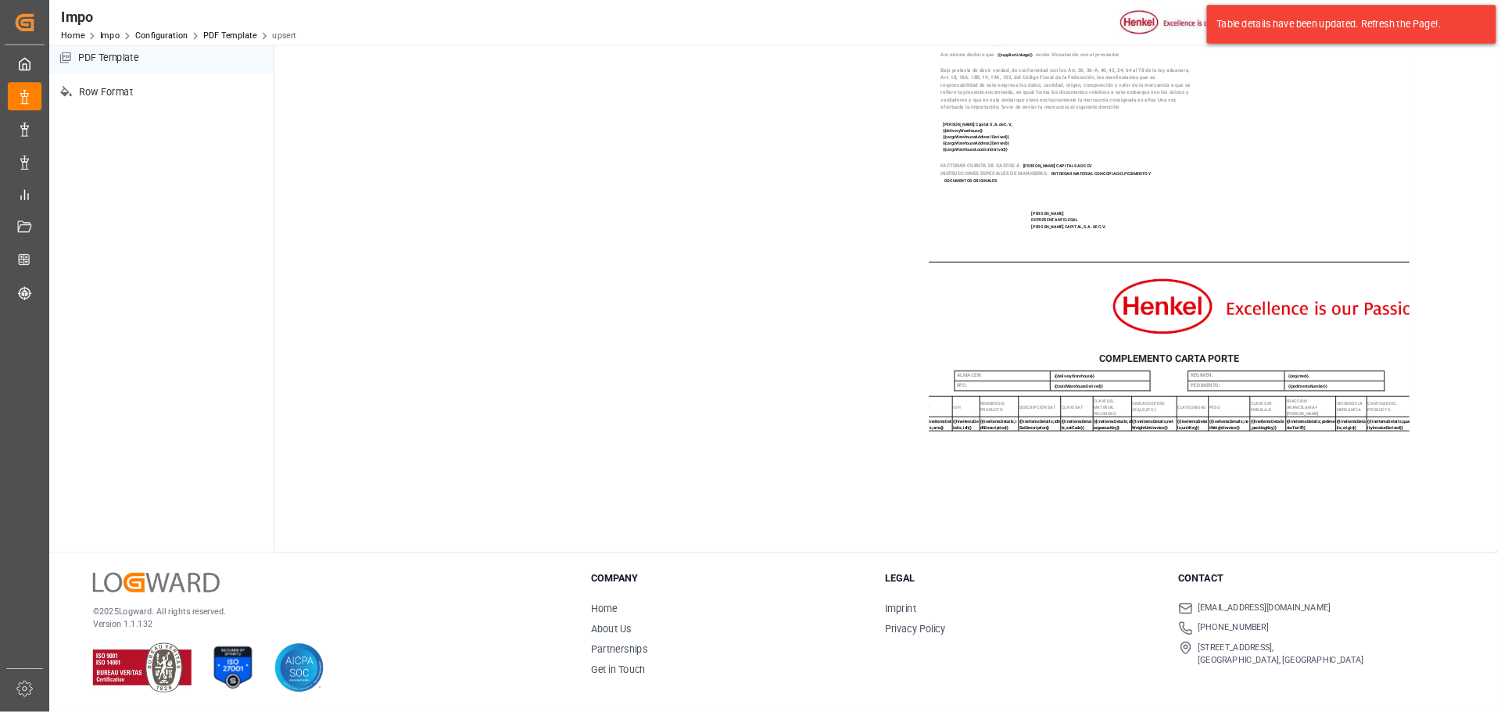
scroll to position [92, 0]
click at [1317, 464] on td "{{lineItemsDetails;unitKey}}" at bounding box center [1324, 471] width 35 height 16
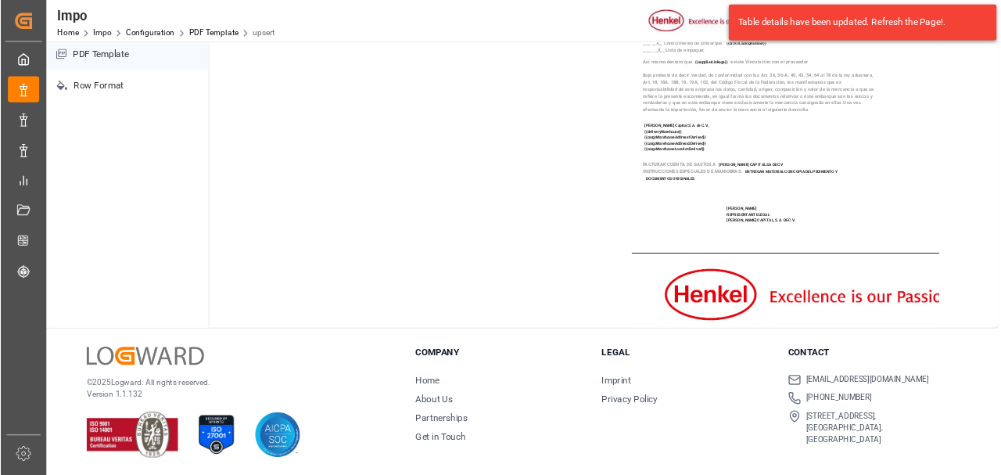
scroll to position [93, 0]
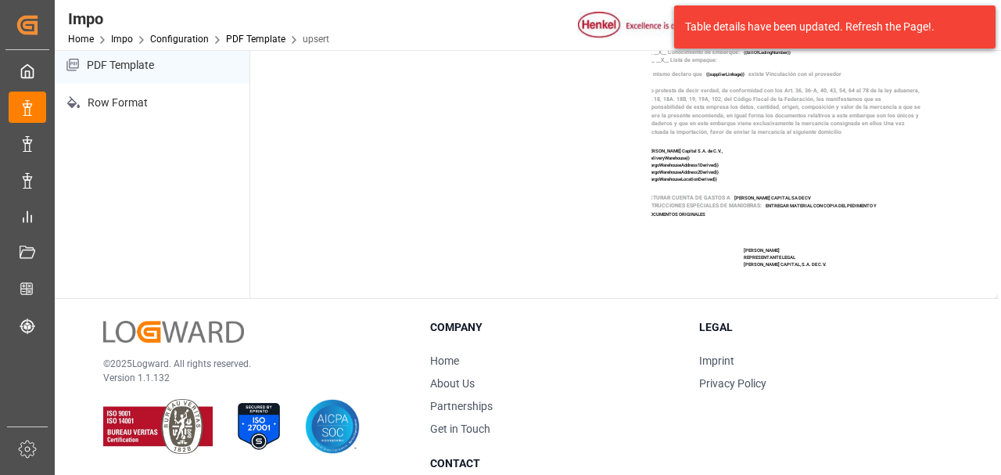
drag, startPoint x: 1593, startPoint y: 0, endPoint x: 553, endPoint y: 218, distance: 1062.5
click at [553, 218] on div "A.A. {{customsBrokerContact}} PATENTE 3108 PRESENTE Con fundamento en lo establ…" at bounding box center [723, 181] width 433 height 689
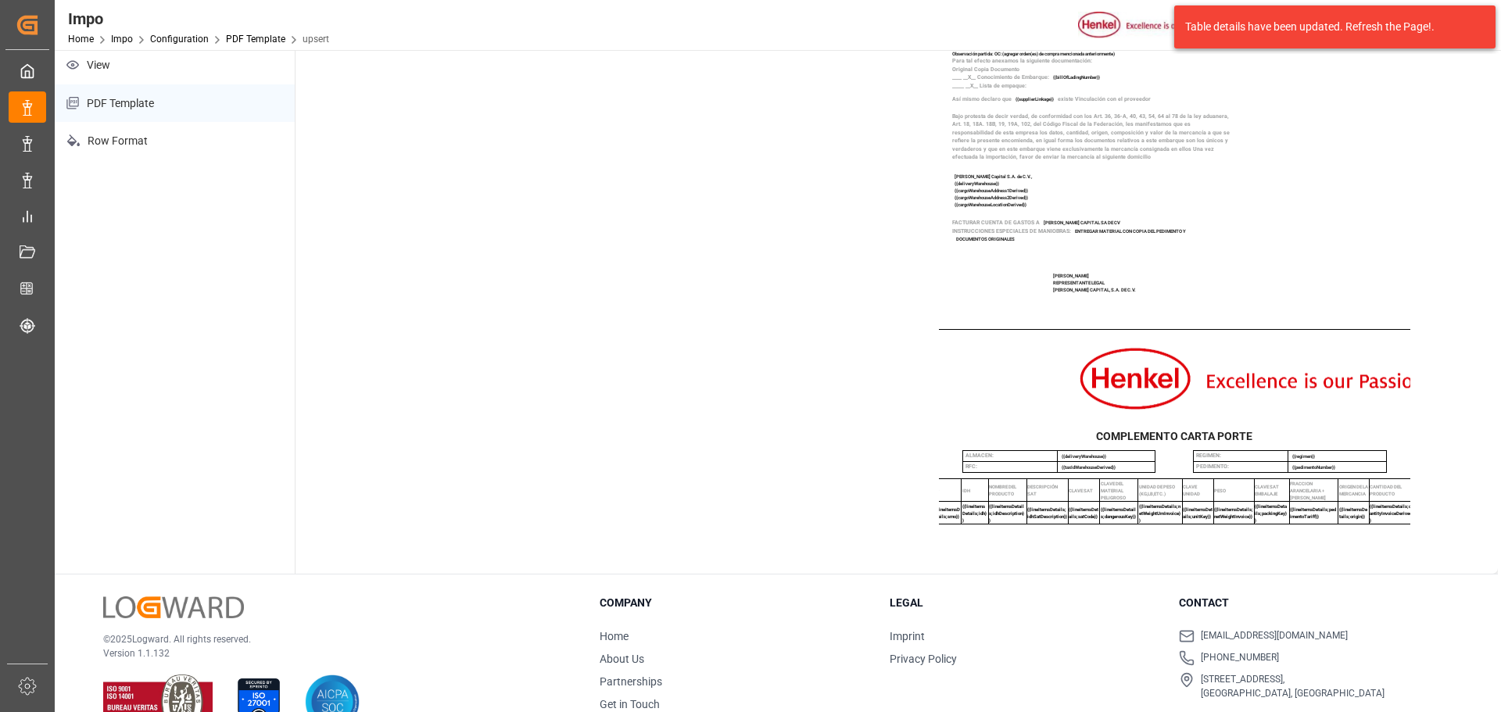
scroll to position [276, 0]
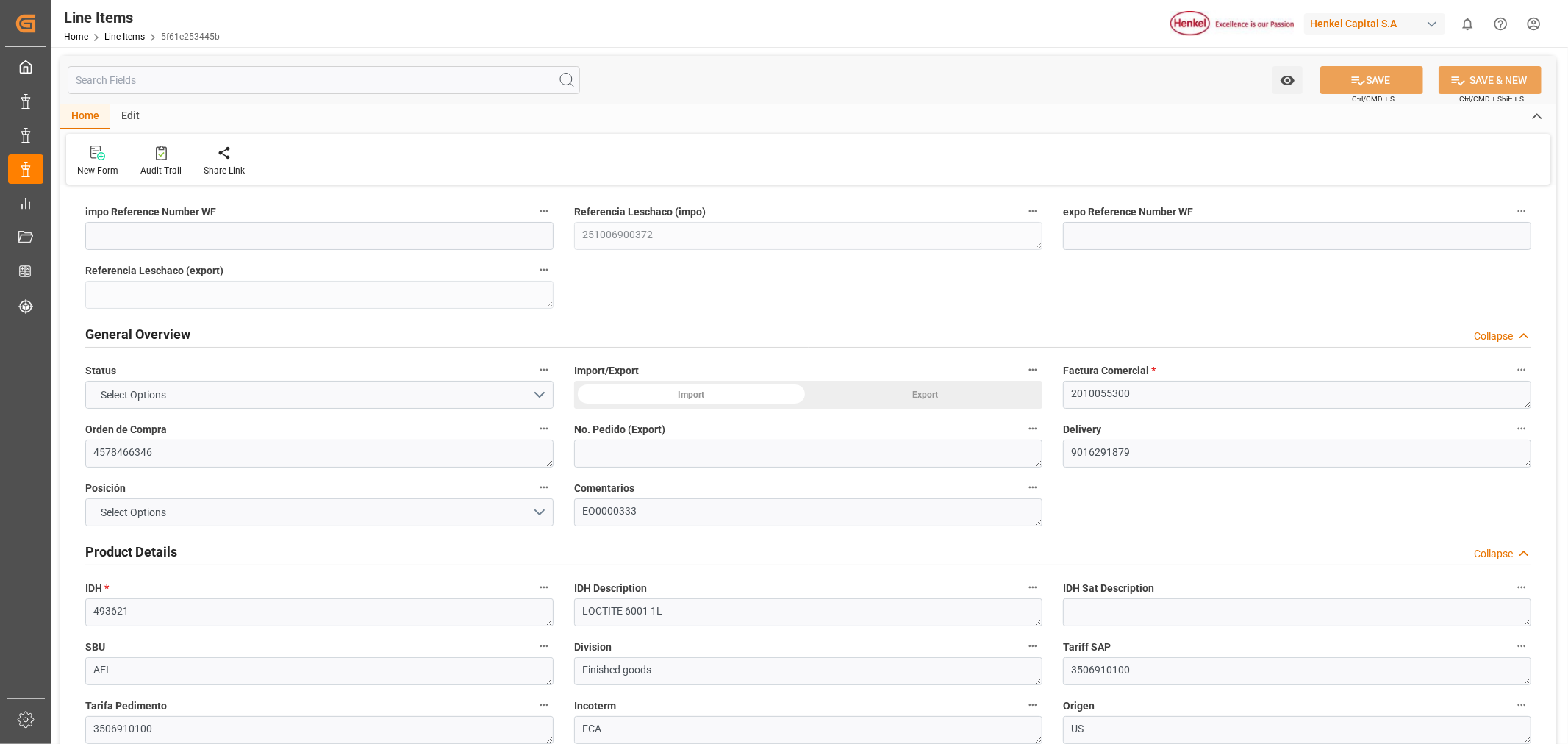
type input "1.188"
type input "422.93"
type input "356"
type input "[DATE] 16:51"
click at [480, 240] on input at bounding box center [320, 236] width 468 height 28
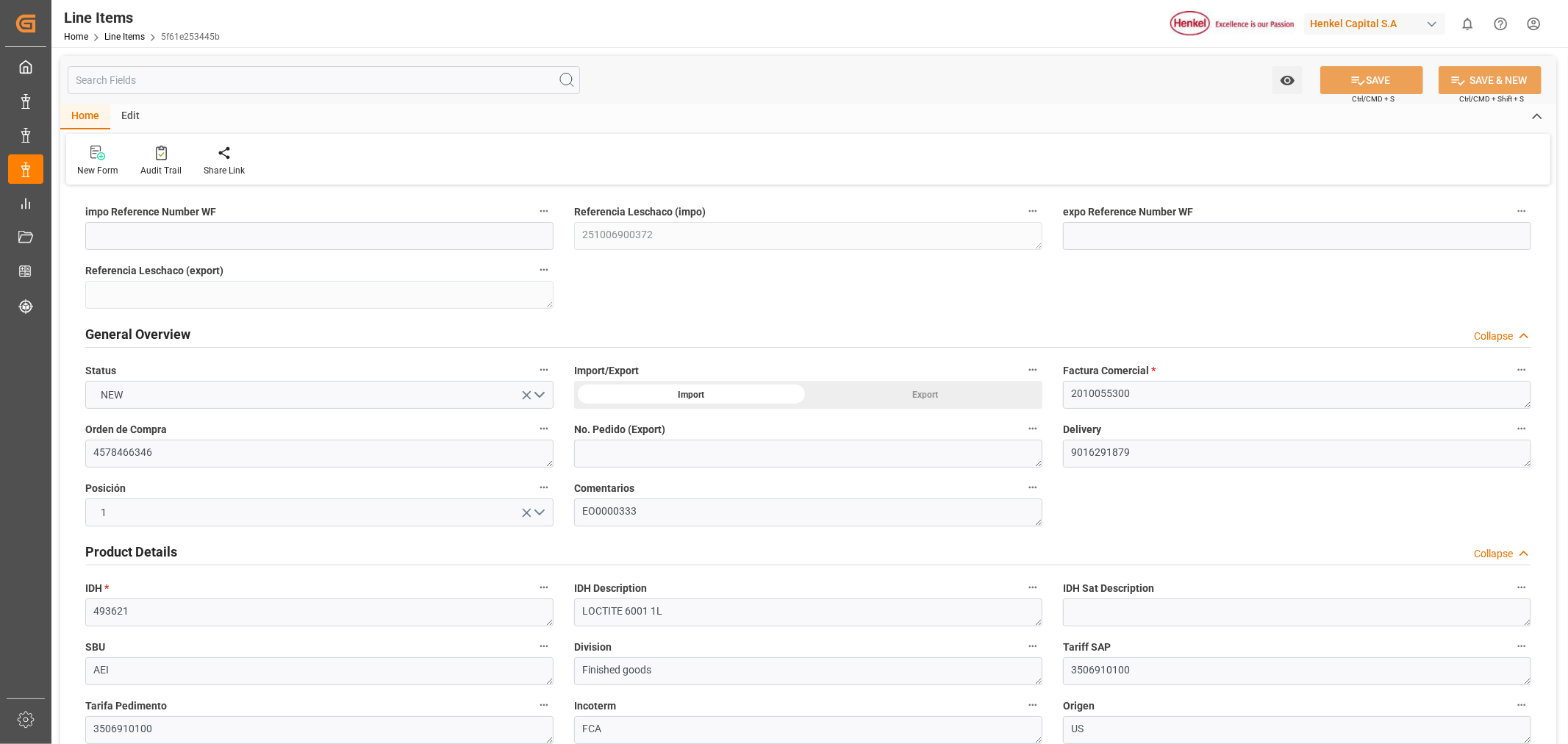
click at [770, 163] on div "New Form Audit Trail Share Link" at bounding box center [808, 159] width 1484 height 51
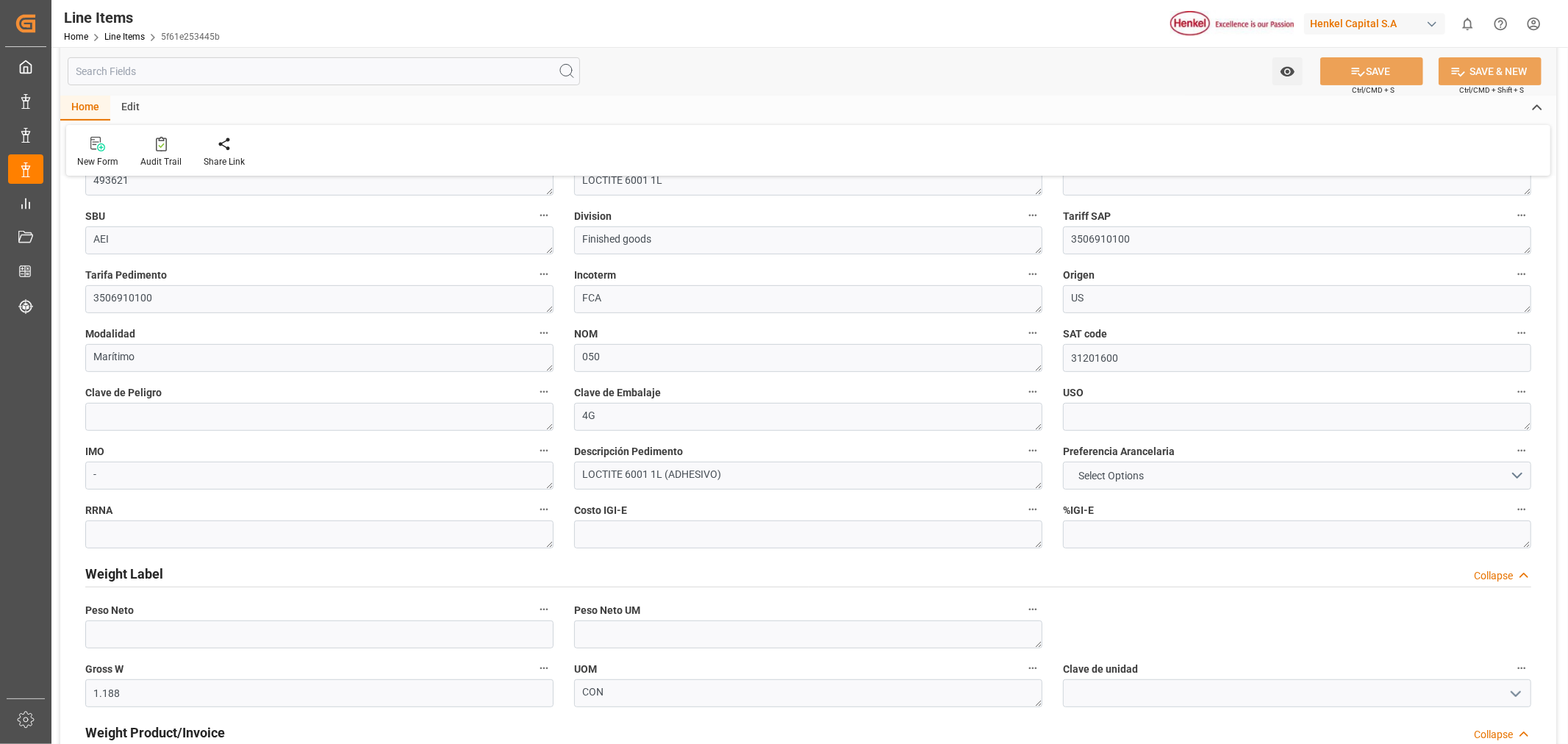
scroll to position [408, 0]
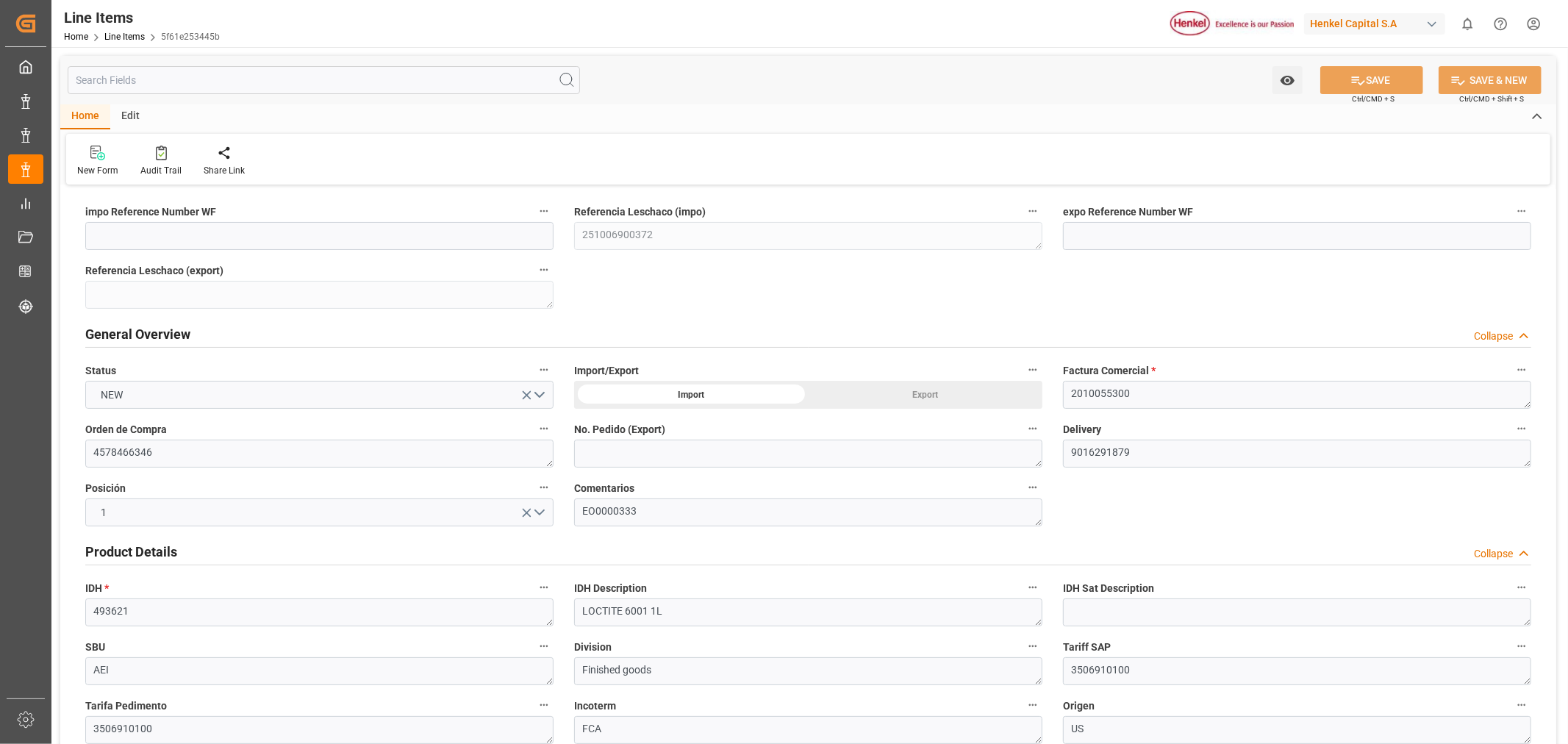
click at [131, 112] on div "Edit" at bounding box center [130, 117] width 40 height 25
click at [285, 160] on div "Schema Edit" at bounding box center [285, 161] width 72 height 32
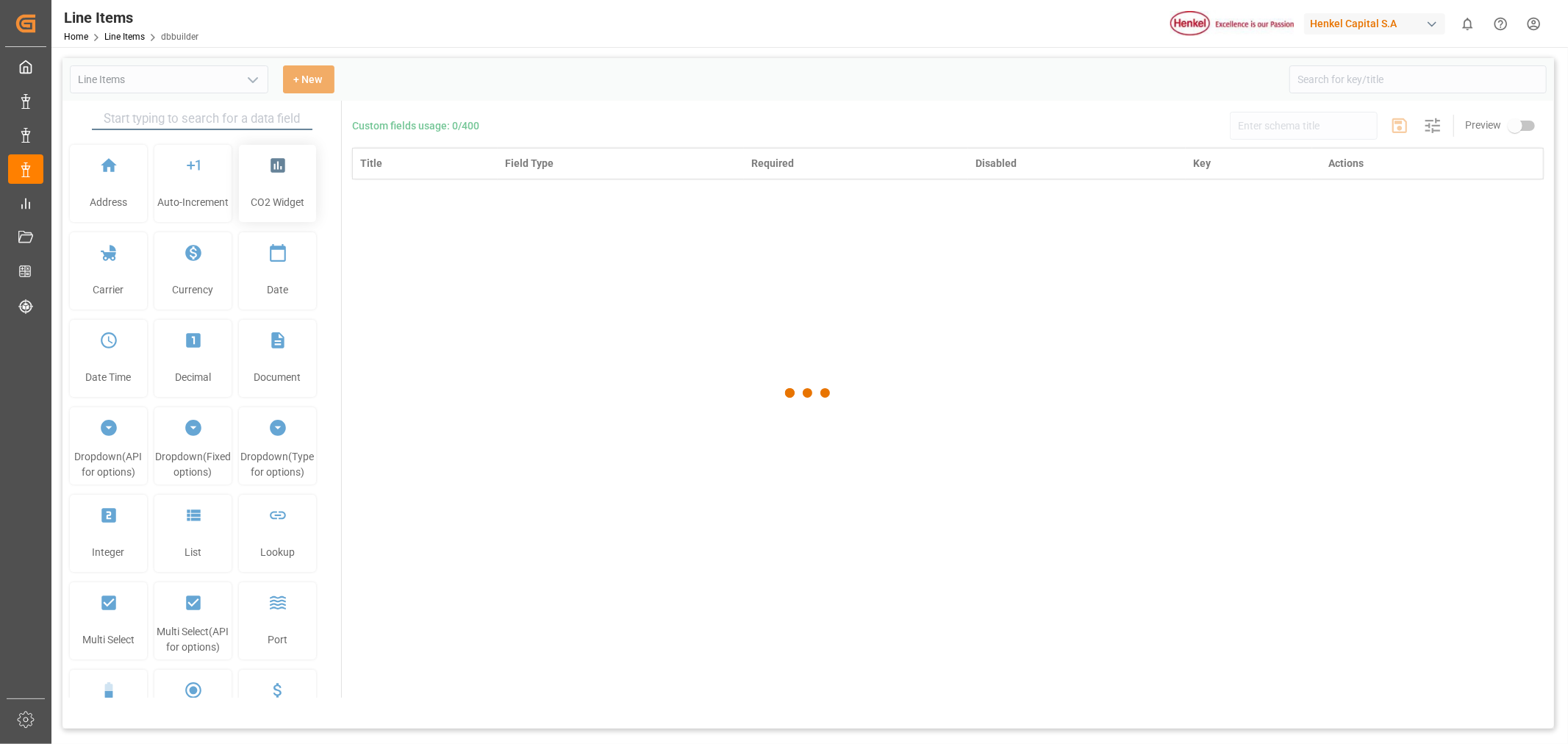
type input "Line Items"
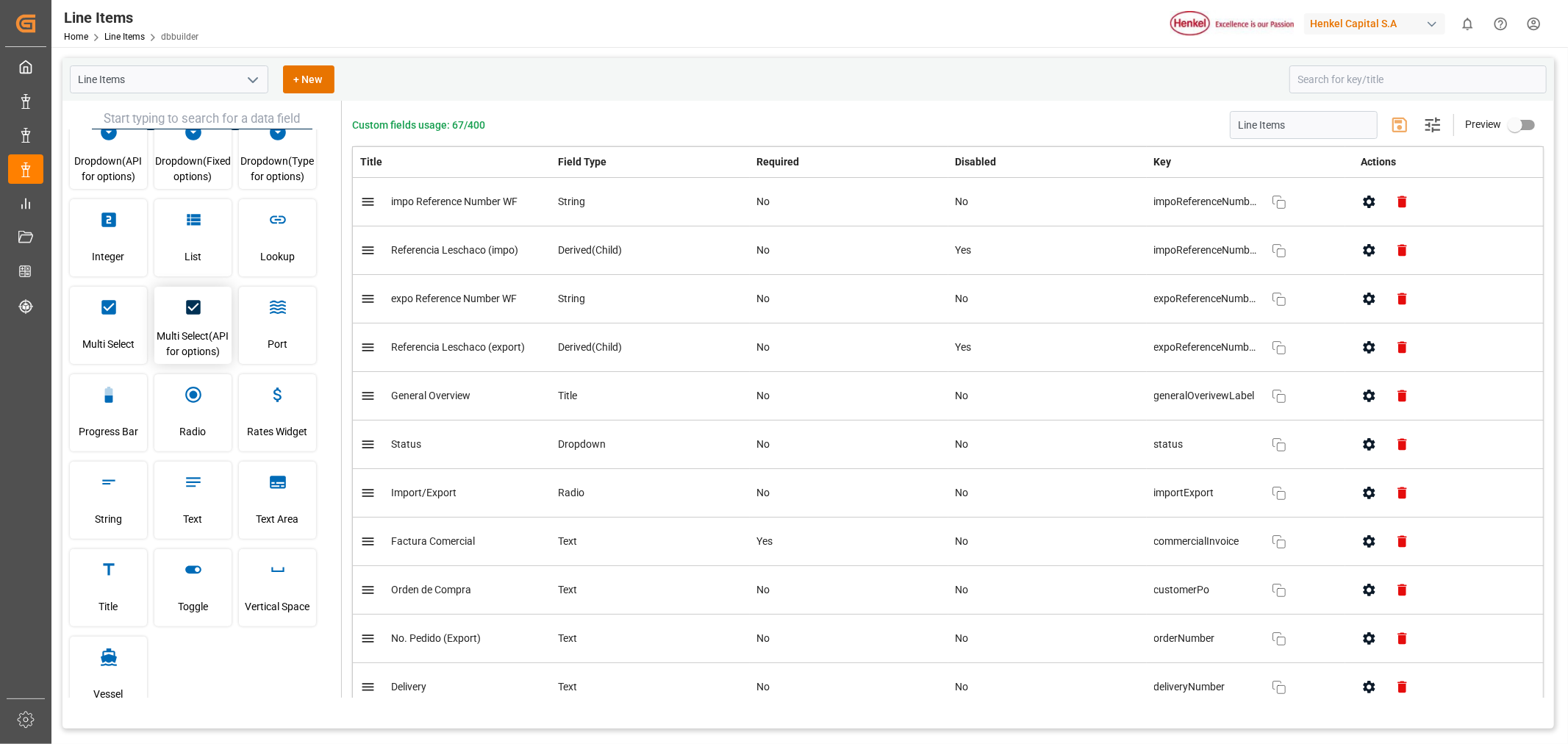
scroll to position [325, 0]
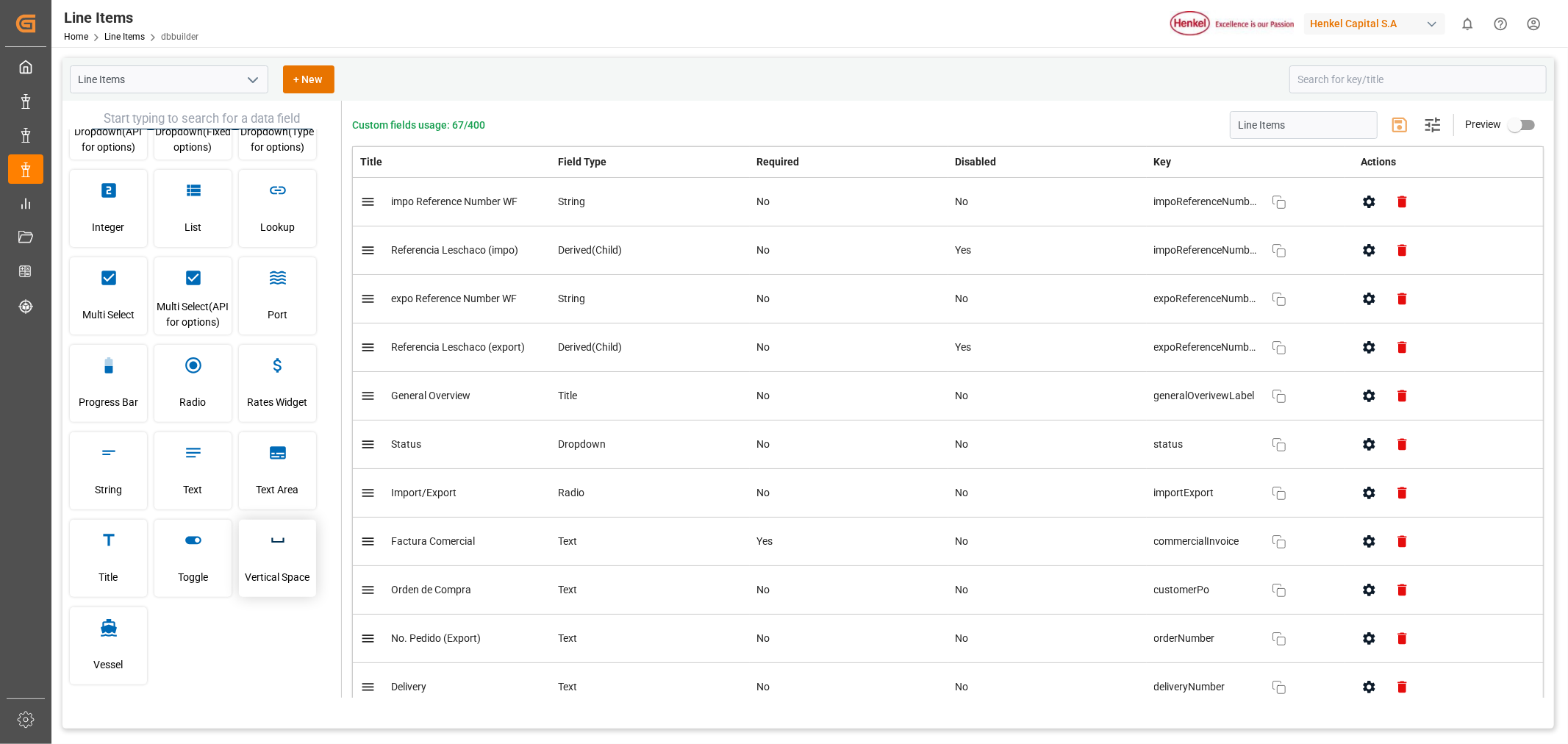
click at [281, 562] on span "Vertical Space" at bounding box center [277, 578] width 65 height 40
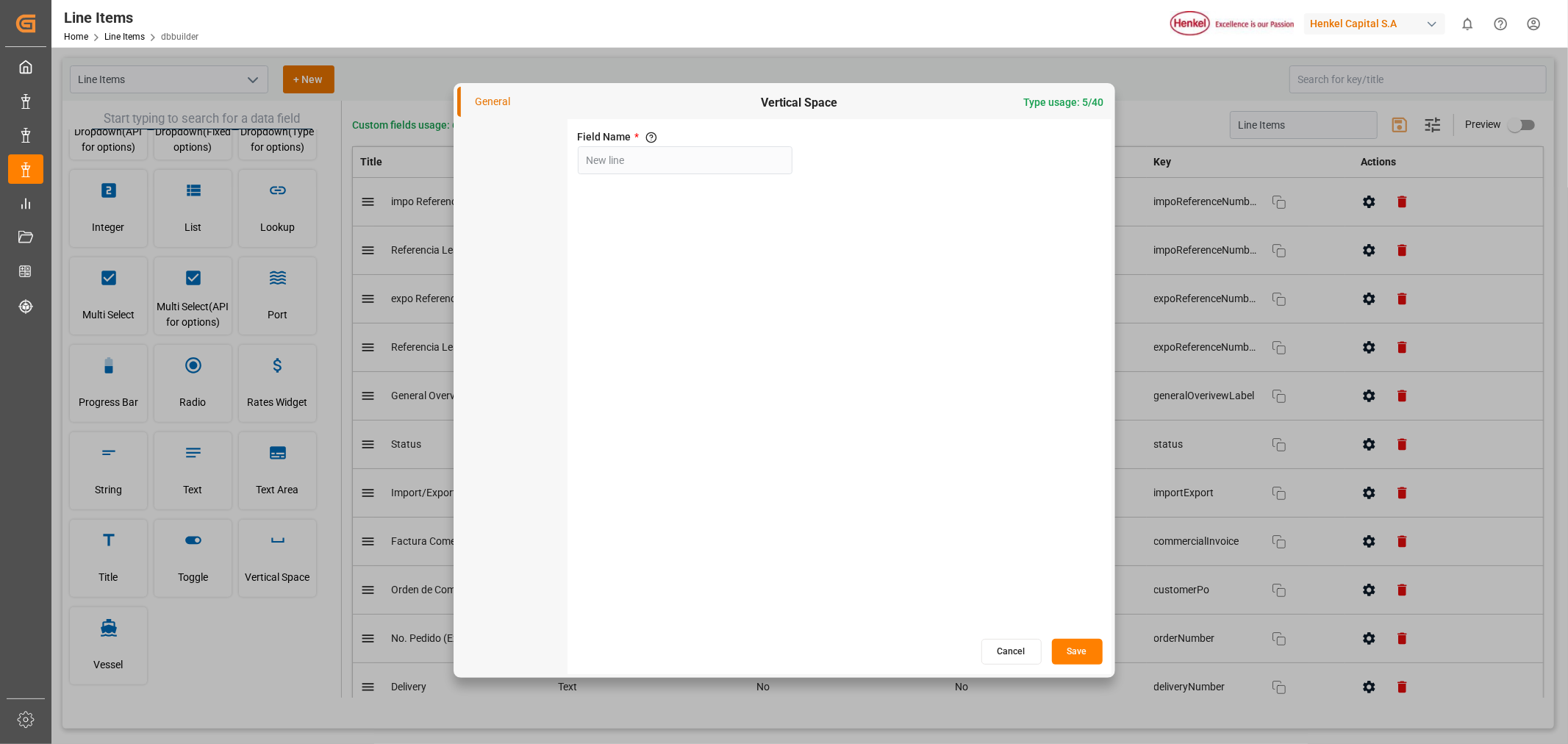
click at [1077, 653] on button "Save" at bounding box center [1077, 651] width 51 height 25
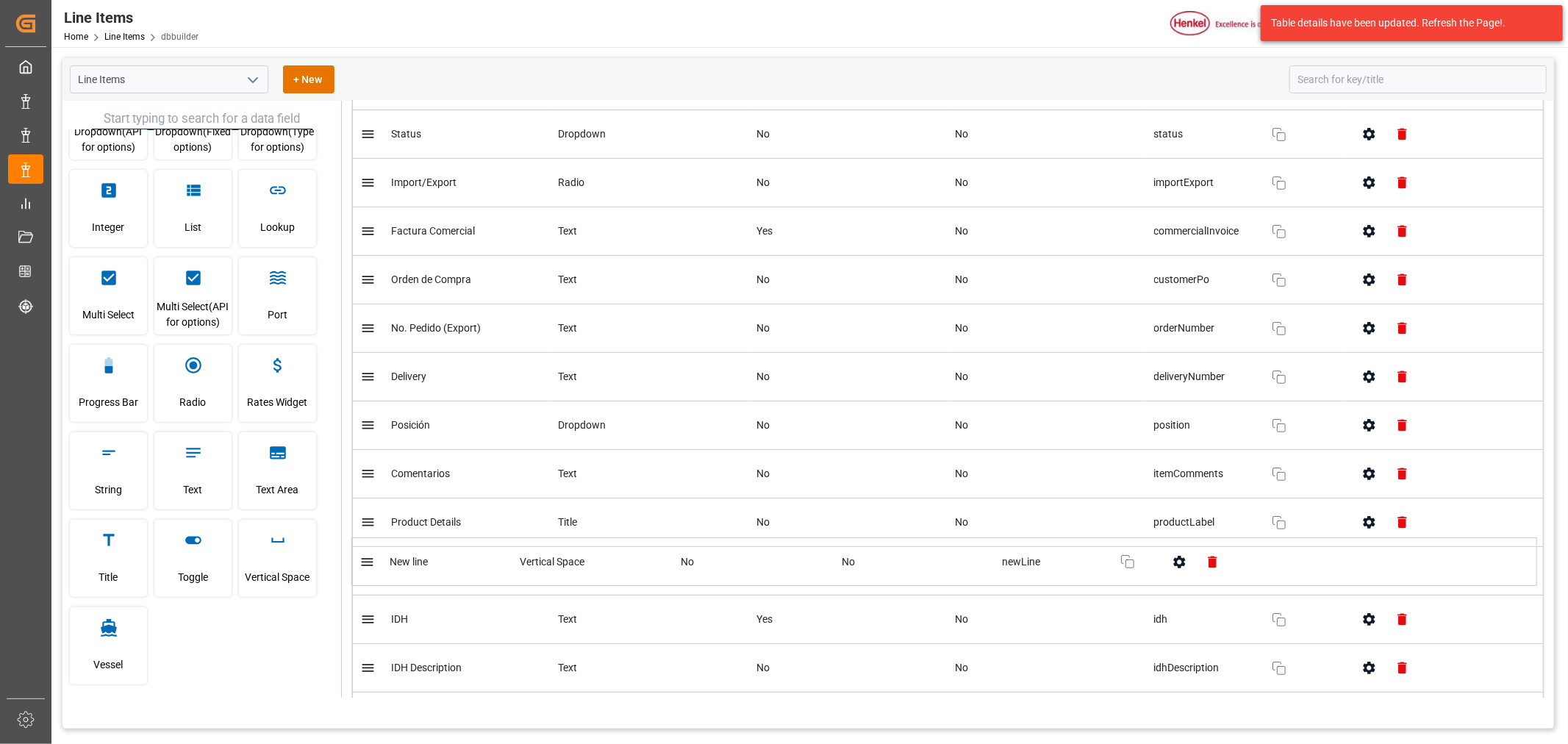
scroll to position [314, 0]
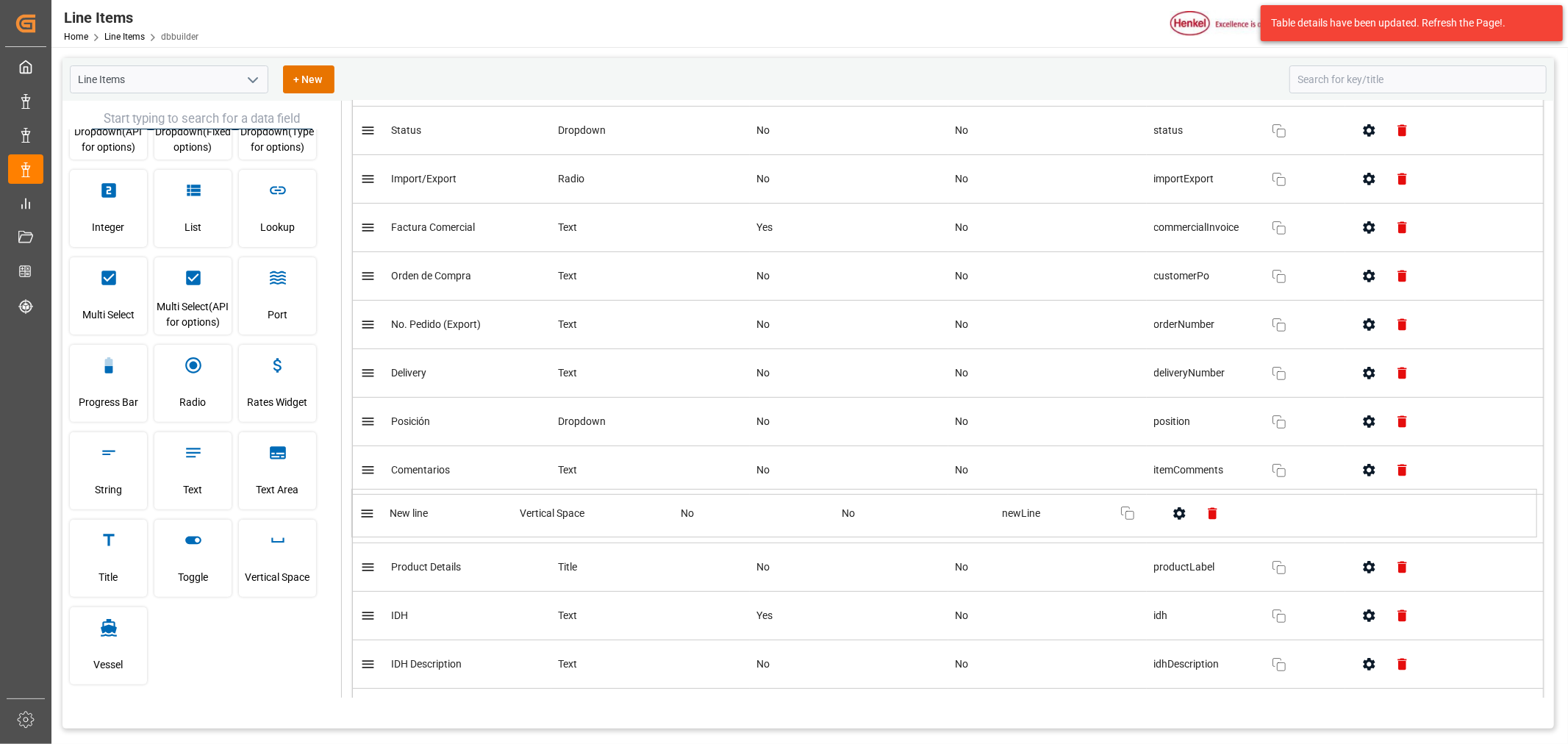
drag, startPoint x: 375, startPoint y: 615, endPoint x: 372, endPoint y: 512, distance: 103.0
click at [184, 579] on span "Toggle" at bounding box center [193, 578] width 30 height 40
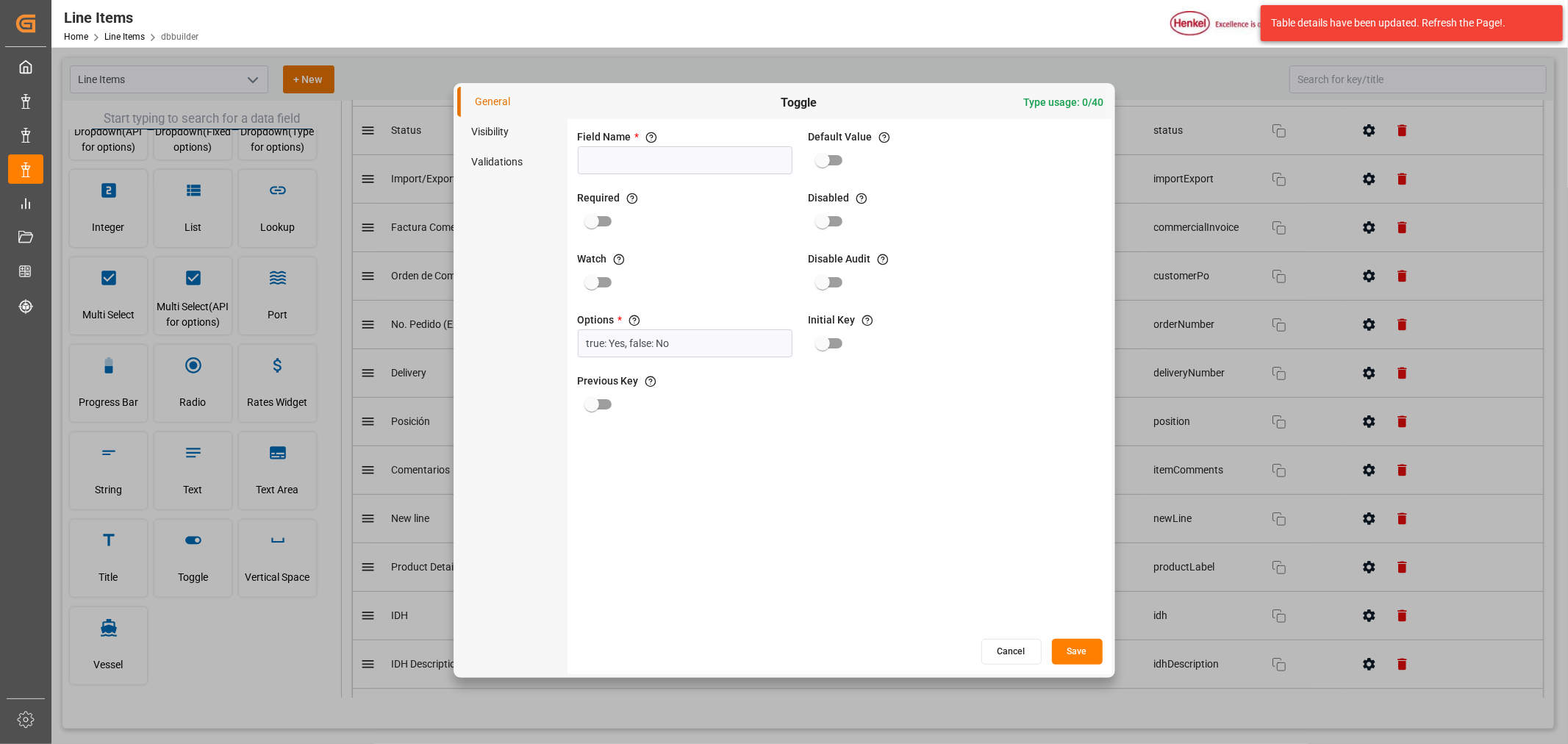
click at [659, 160] on input at bounding box center [685, 161] width 214 height 28
click at [642, 160] on input at bounding box center [685, 161] width 214 height 28
paste input "damaged merchandise"
click at [591, 164] on input "damaged merchandise" at bounding box center [685, 161] width 214 height 28
click at [640, 160] on input "Damaged merchandise" at bounding box center [685, 161] width 214 height 28
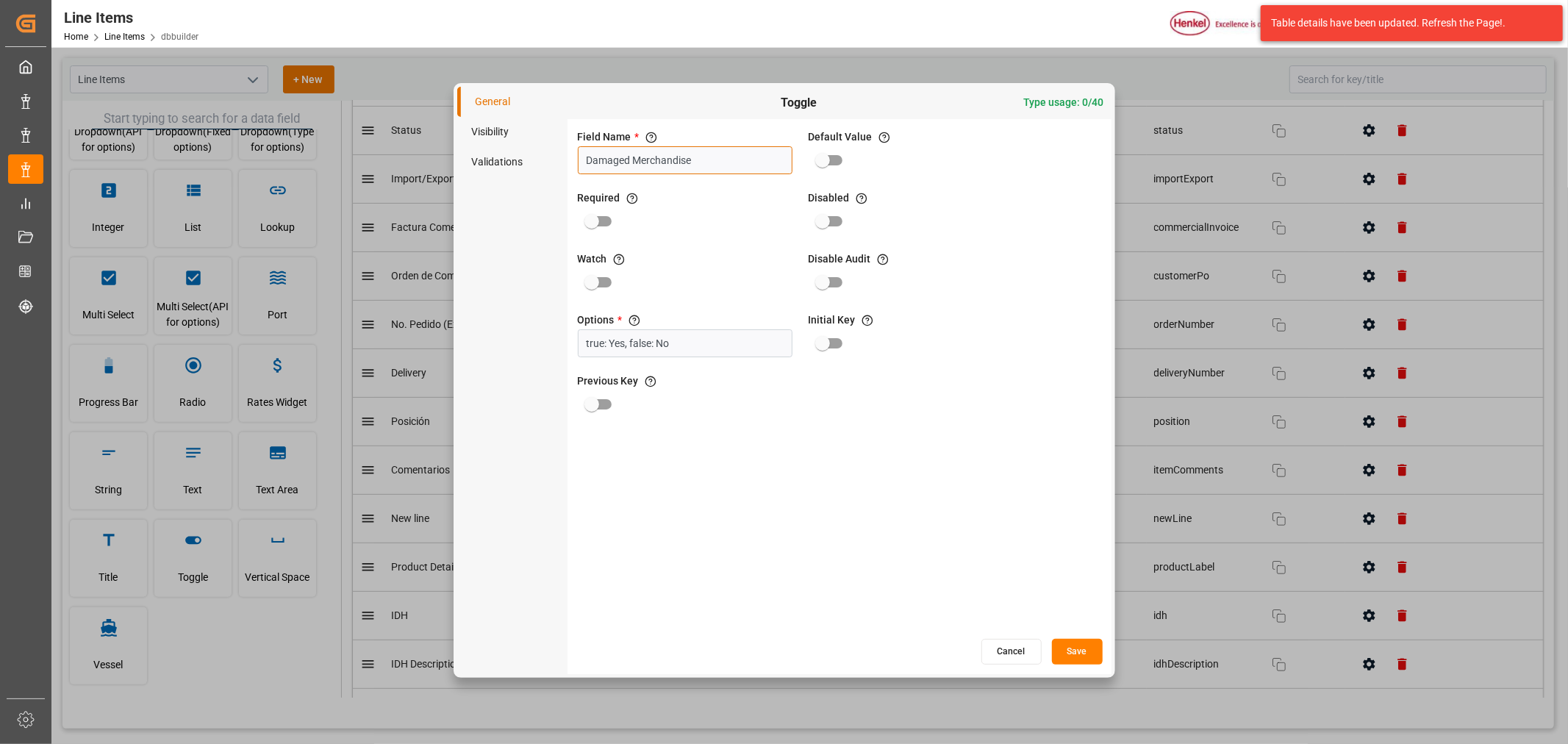
click at [706, 164] on input "Damaged Merchandise" at bounding box center [685, 161] width 214 height 28
type input "Damaged Merchandise"
click at [1076, 653] on button "Save" at bounding box center [1077, 651] width 51 height 25
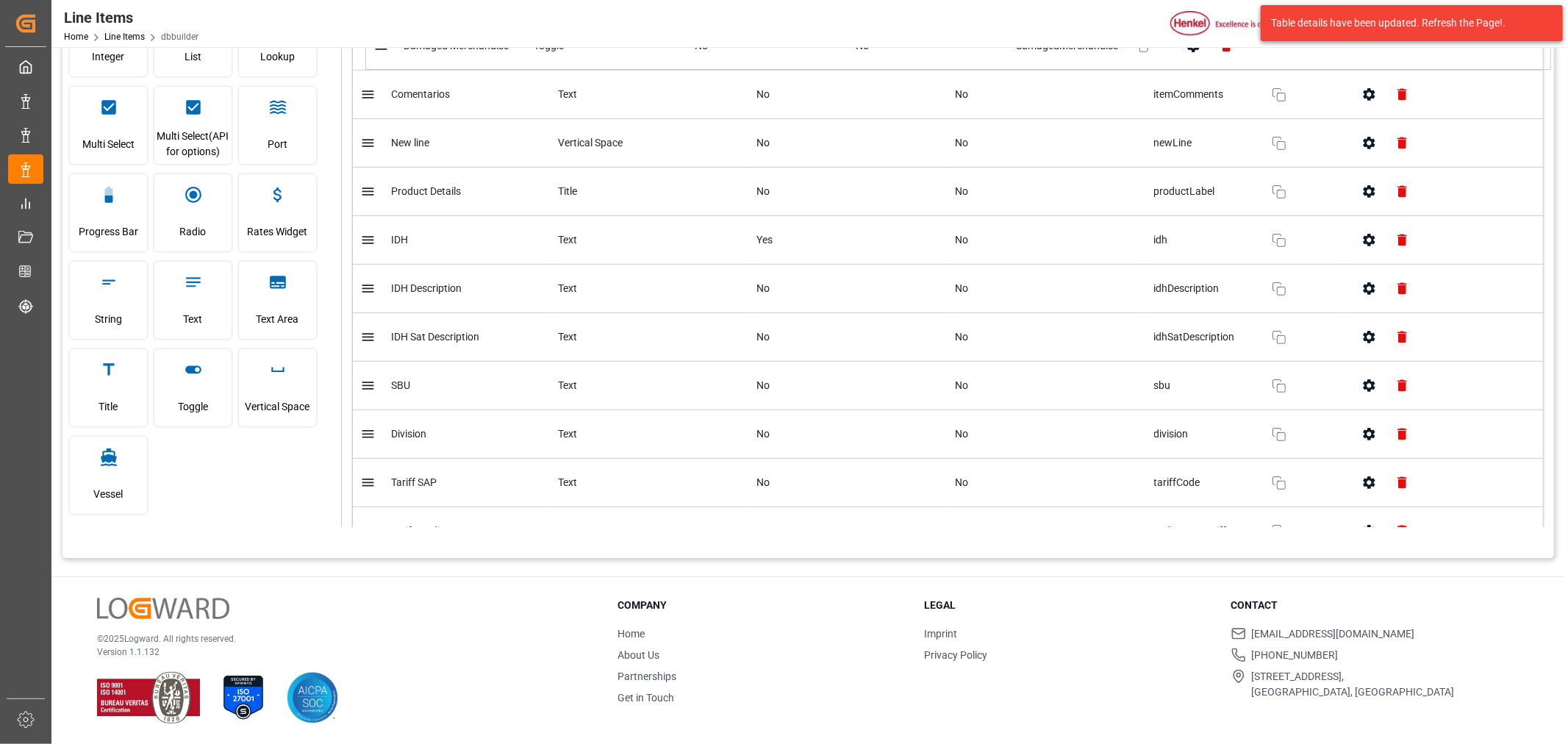
scroll to position [555, 0]
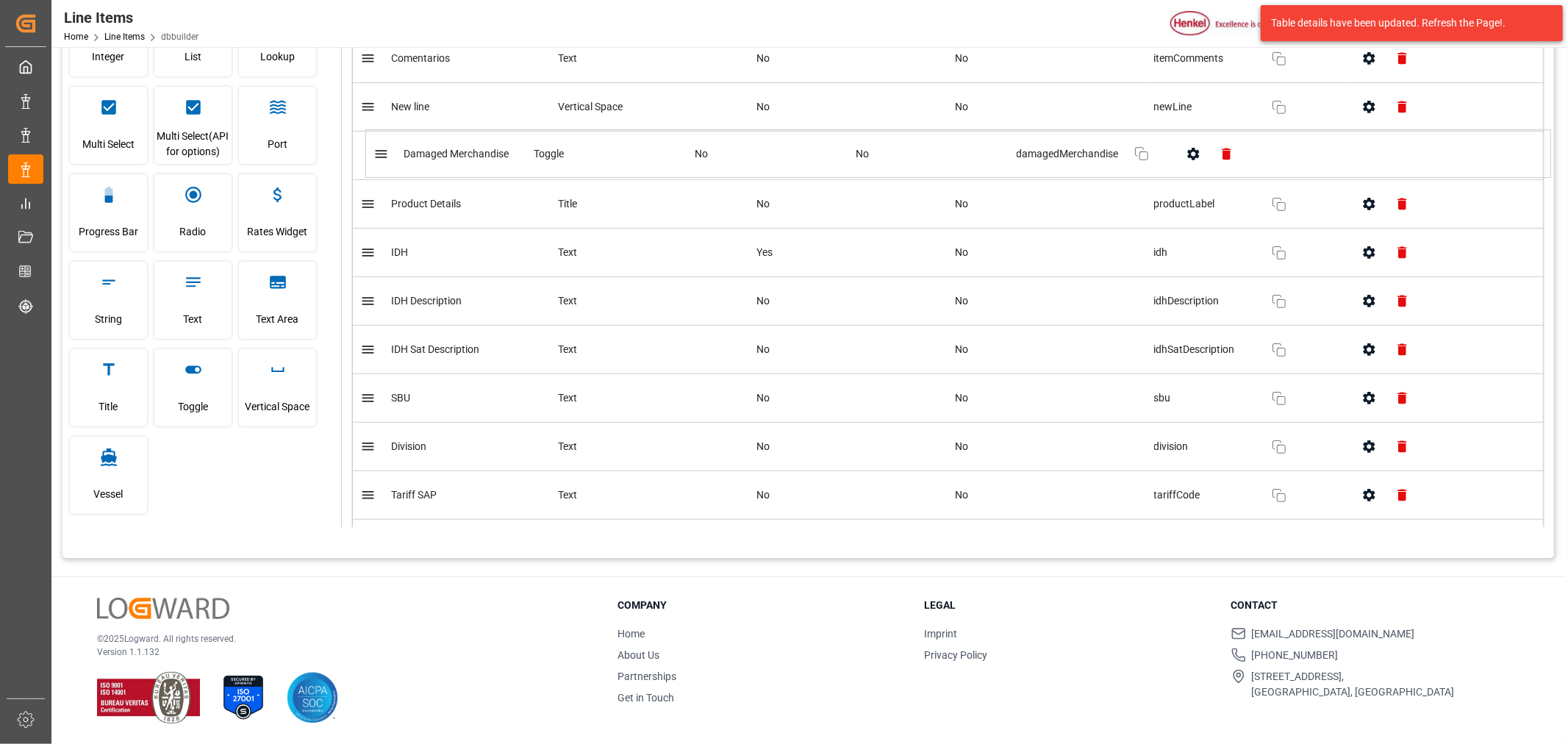
drag, startPoint x: 371, startPoint y: 449, endPoint x: 384, endPoint y: 157, distance: 292.3
click at [1371, 158] on icon "button" at bounding box center [1369, 155] width 15 height 15
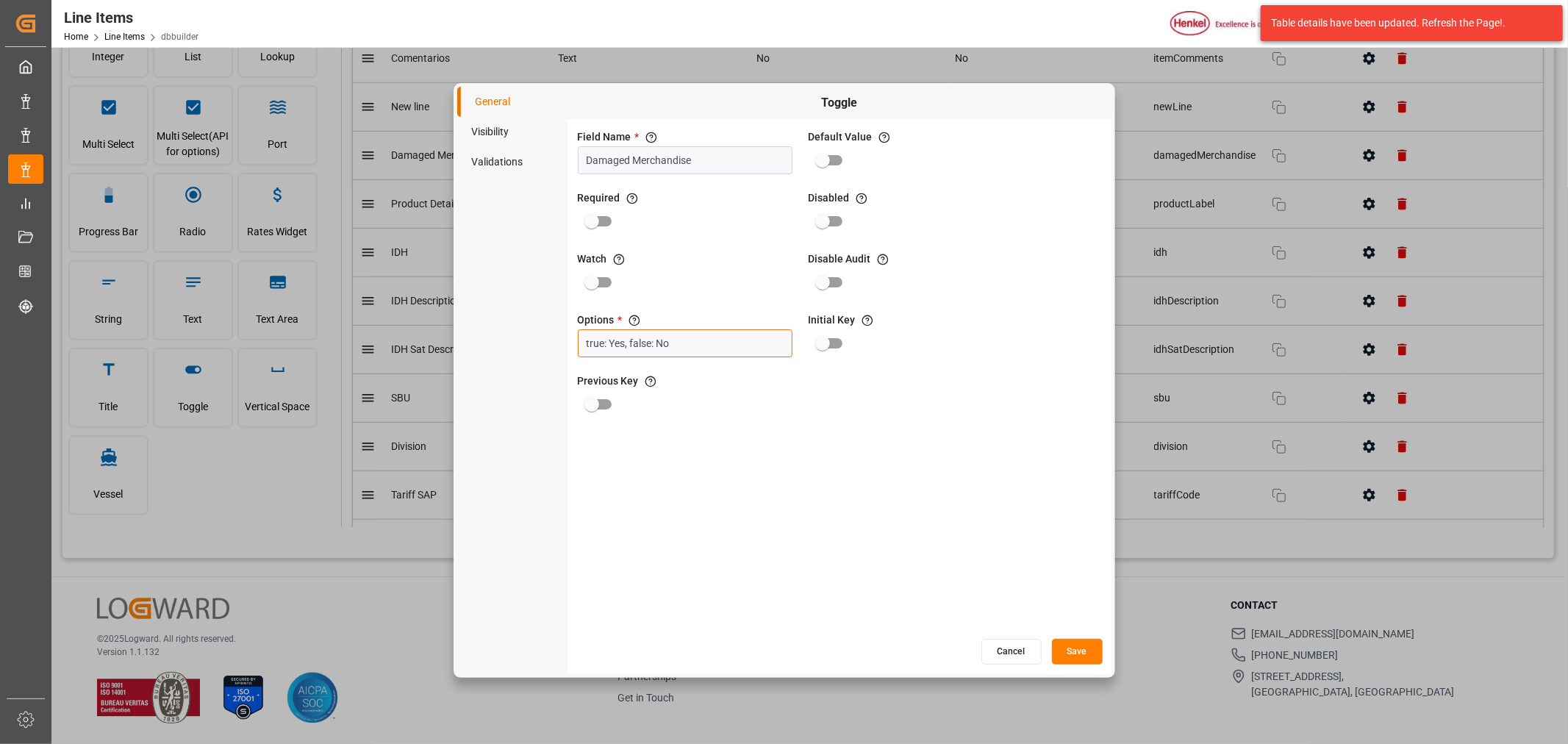
click at [696, 340] on input "true: Yes, false: No" at bounding box center [685, 343] width 214 height 28
click at [1064, 648] on button "Save" at bounding box center [1077, 651] width 51 height 25
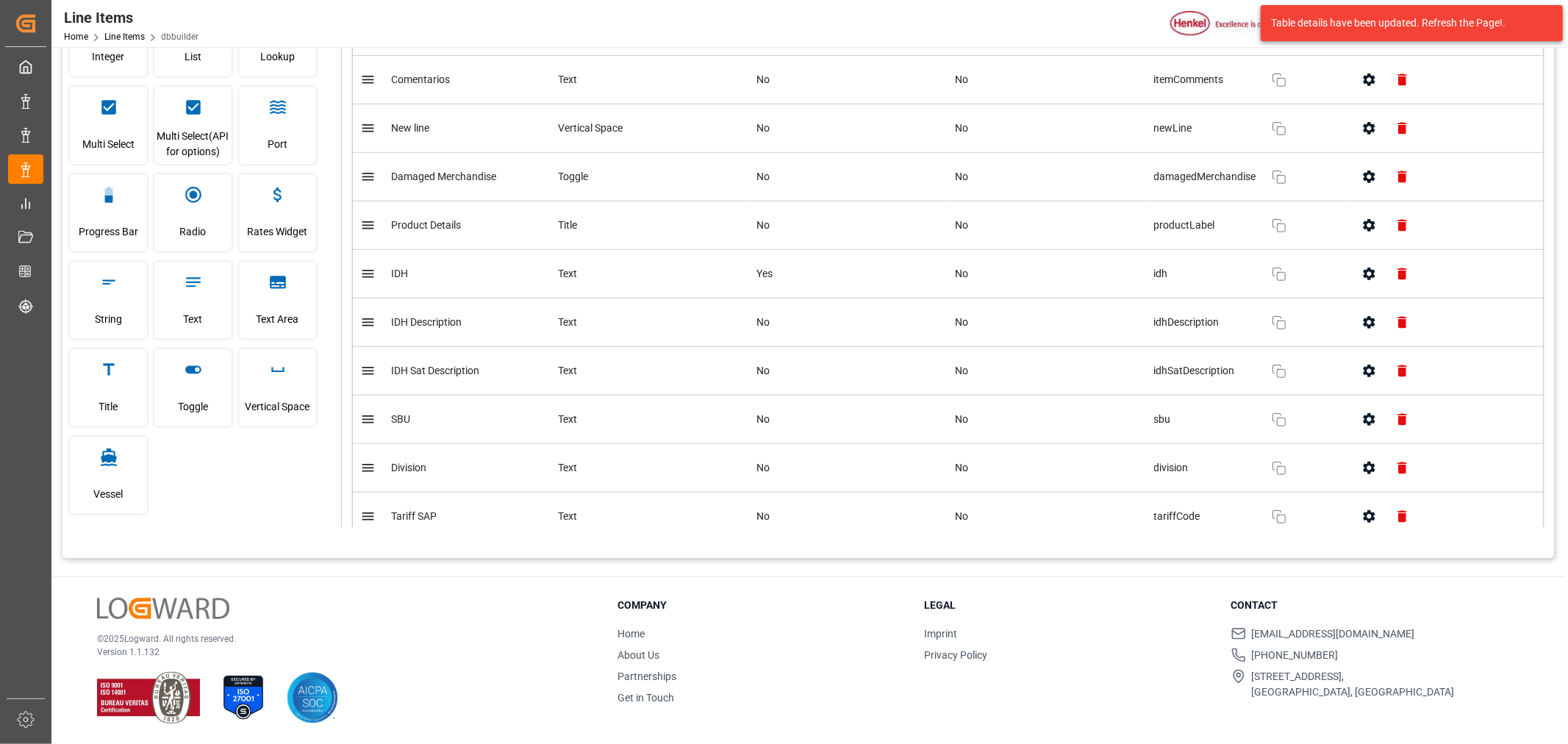
scroll to position [474, 0]
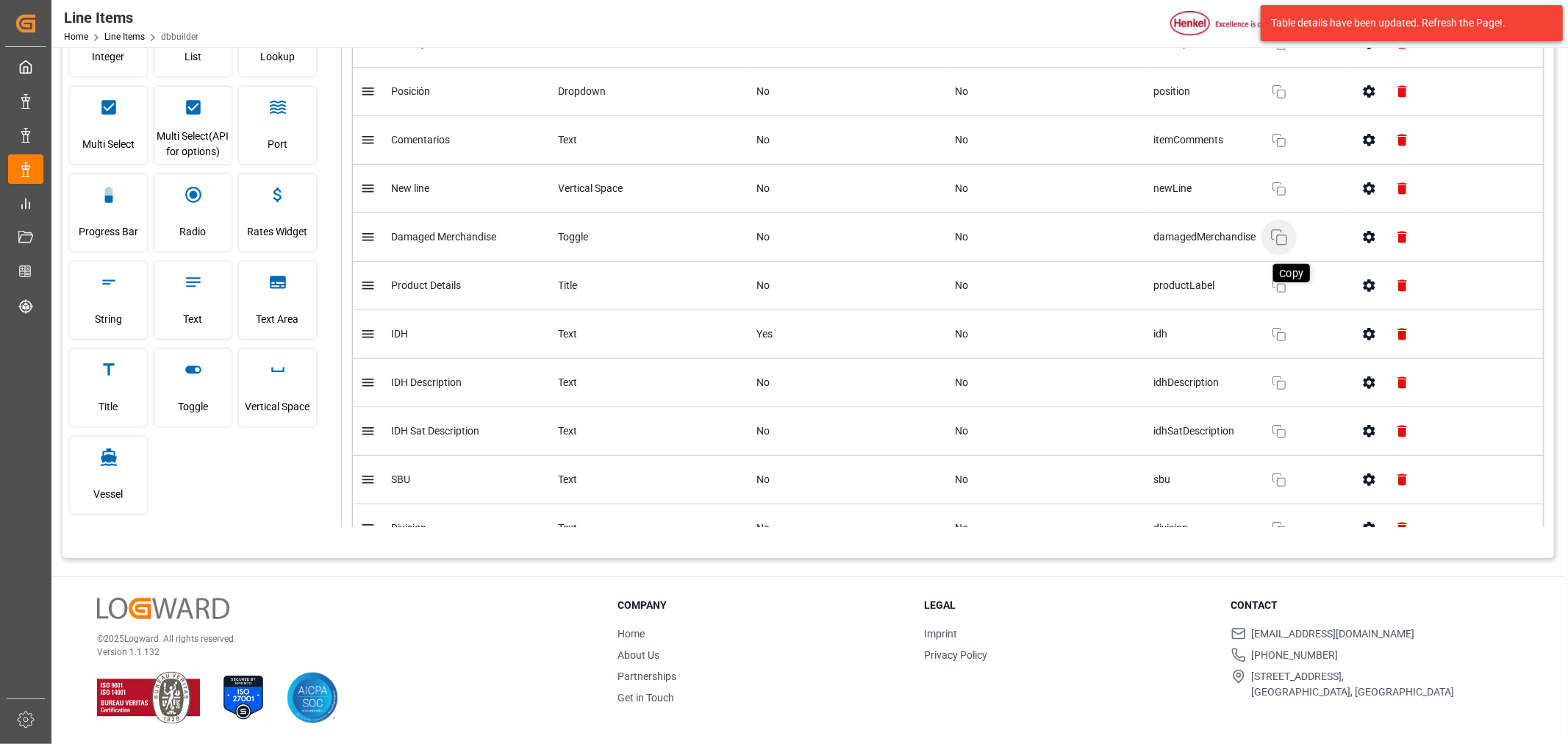
click at [1274, 245] on icon "button" at bounding box center [1278, 237] width 18 height 18
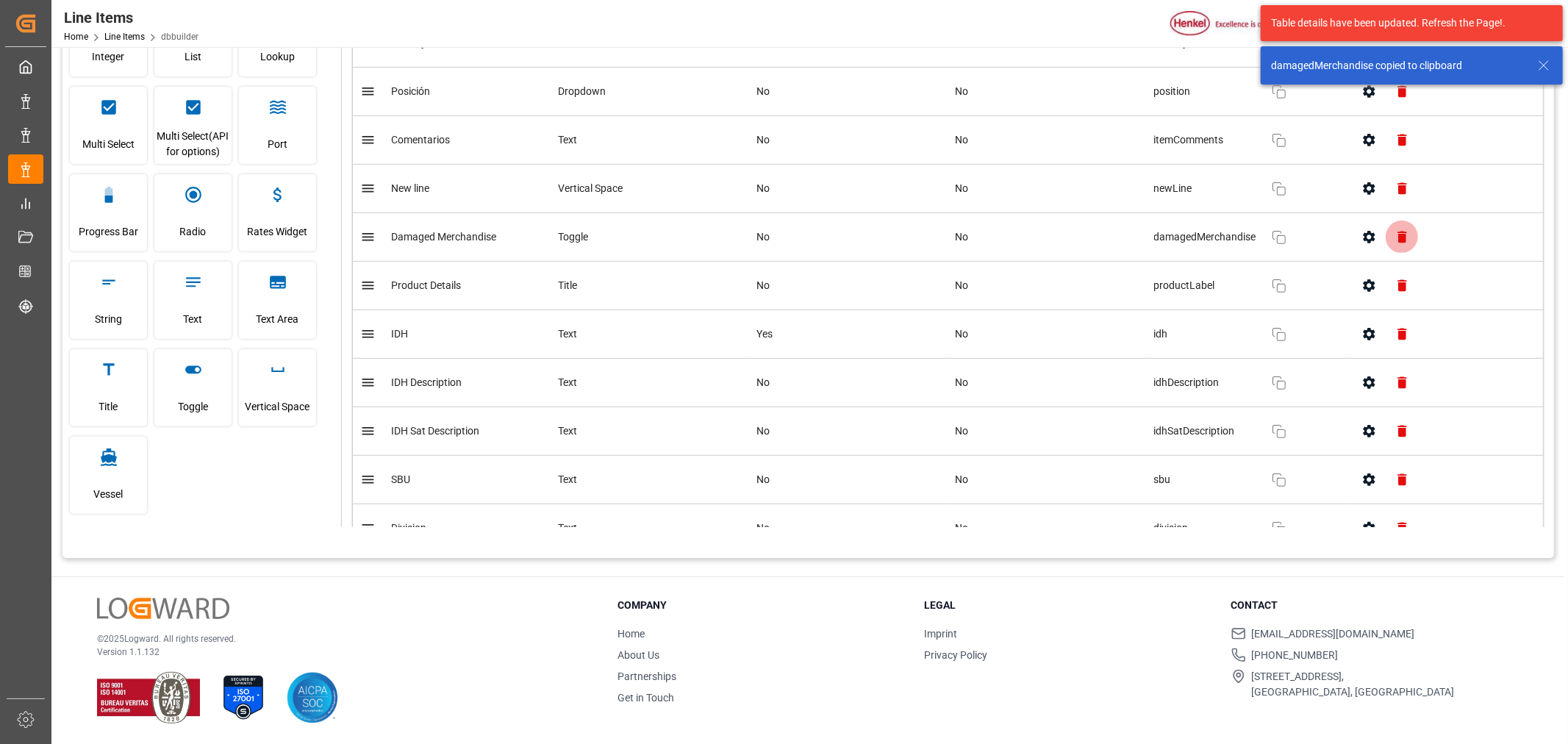
click at [1399, 238] on icon "button" at bounding box center [1401, 237] width 8 height 12
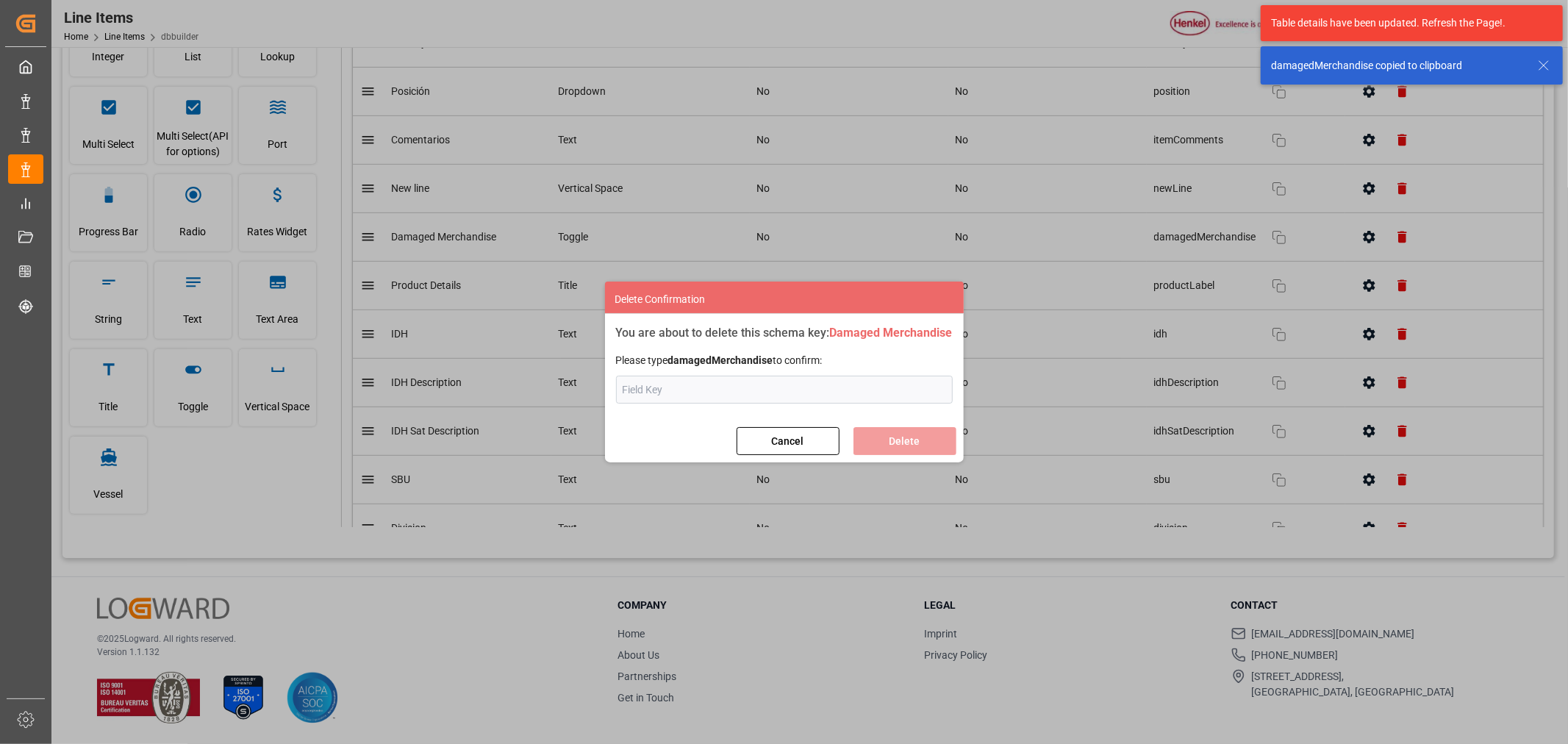
click at [712, 391] on input "text" at bounding box center [784, 390] width 337 height 28
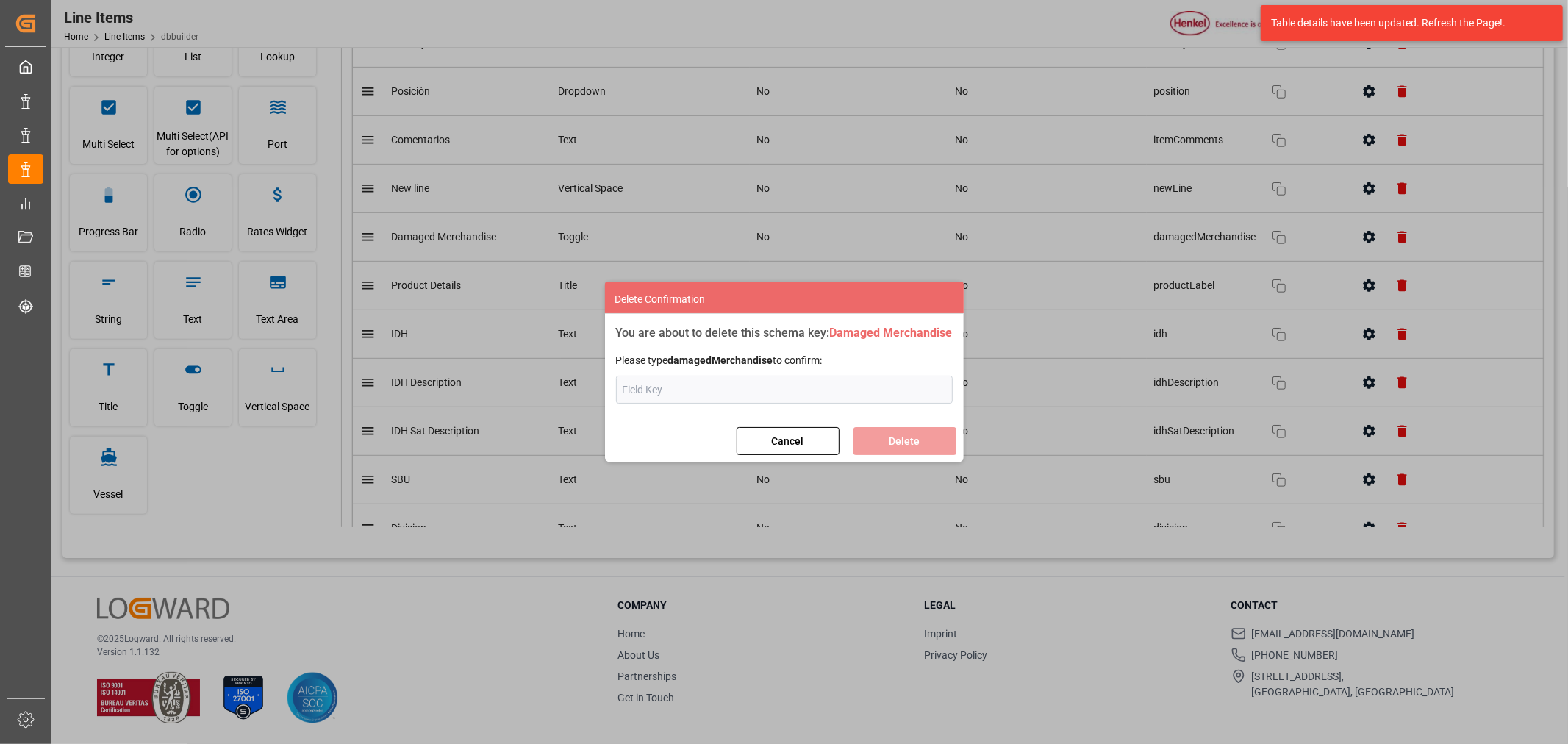
click at [662, 392] on input "text" at bounding box center [784, 390] width 337 height 28
type input "D"
type input "damagedMerchandise"
click at [949, 439] on button "Delete" at bounding box center [904, 441] width 102 height 28
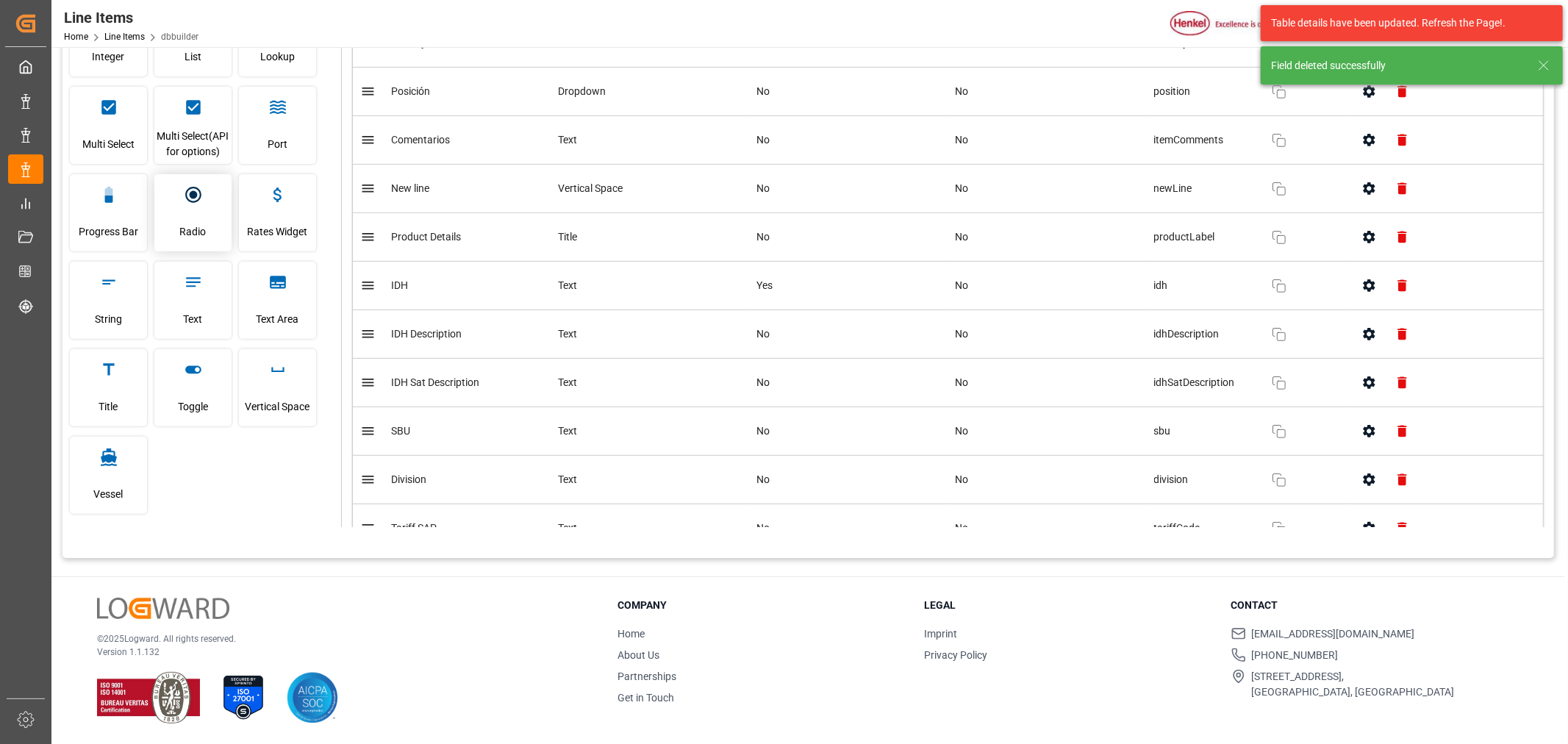
click at [209, 223] on div "Radio" at bounding box center [193, 213] width 77 height 77
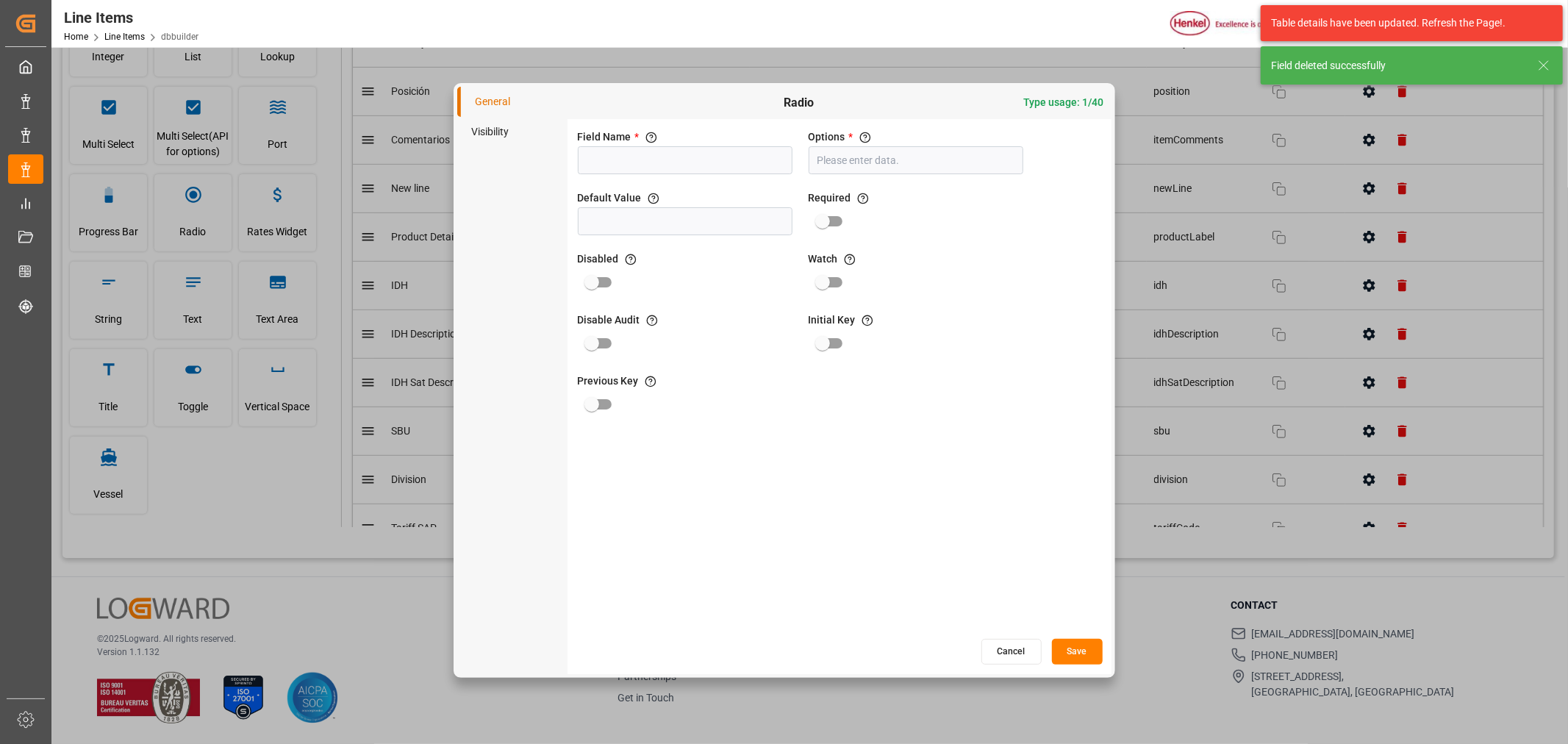
click at [675, 166] on input at bounding box center [685, 161] width 214 height 28
click at [627, 163] on input "damagedMerchandise" at bounding box center [685, 161] width 214 height 28
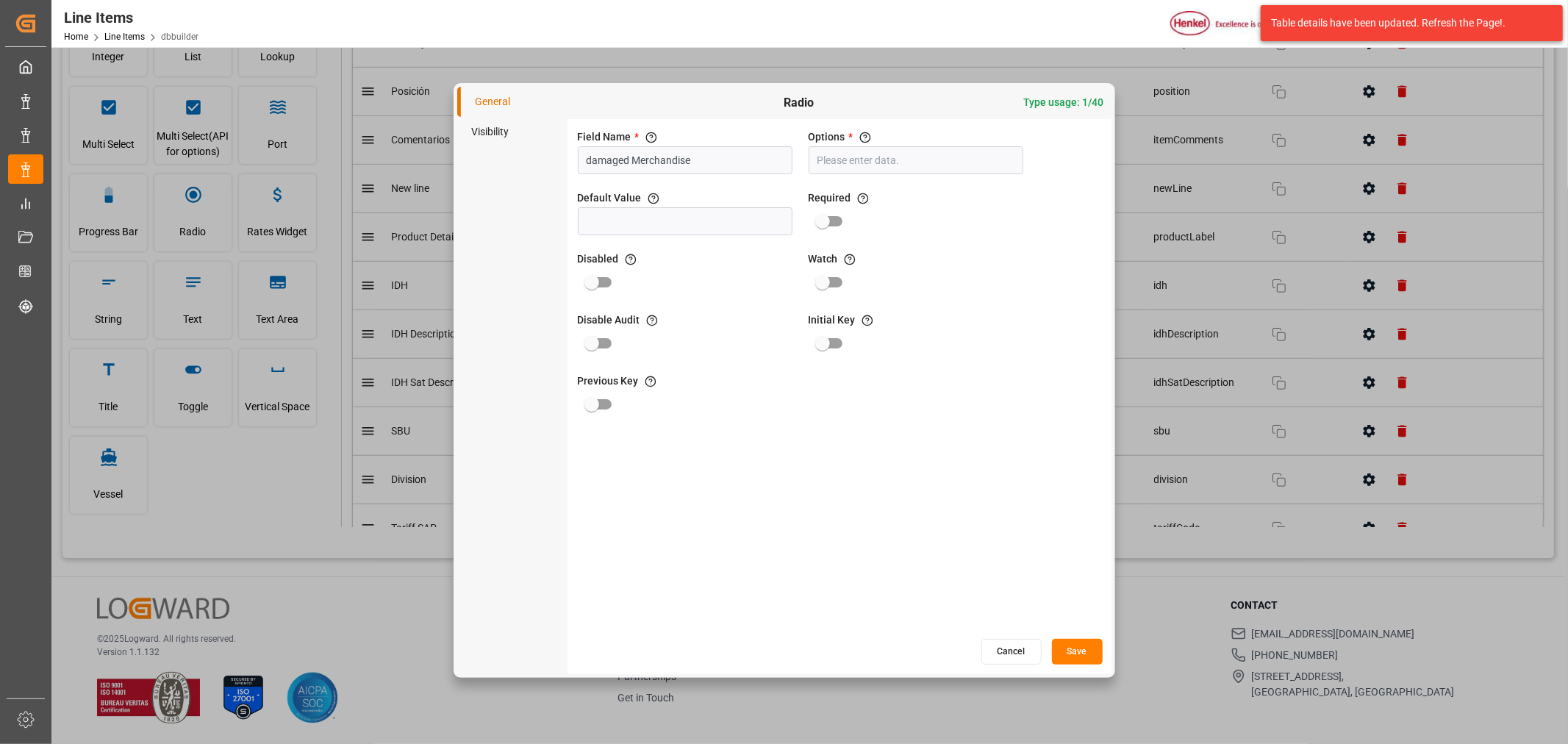
click at [590, 160] on input "damaged Merchandise" at bounding box center [685, 161] width 214 height 28
type input "Damaged Merchandise"
click at [894, 163] on input "text" at bounding box center [916, 161] width 214 height 28
click at [895, 223] on input "text" at bounding box center [934, 226] width 154 height 29
type input "y"
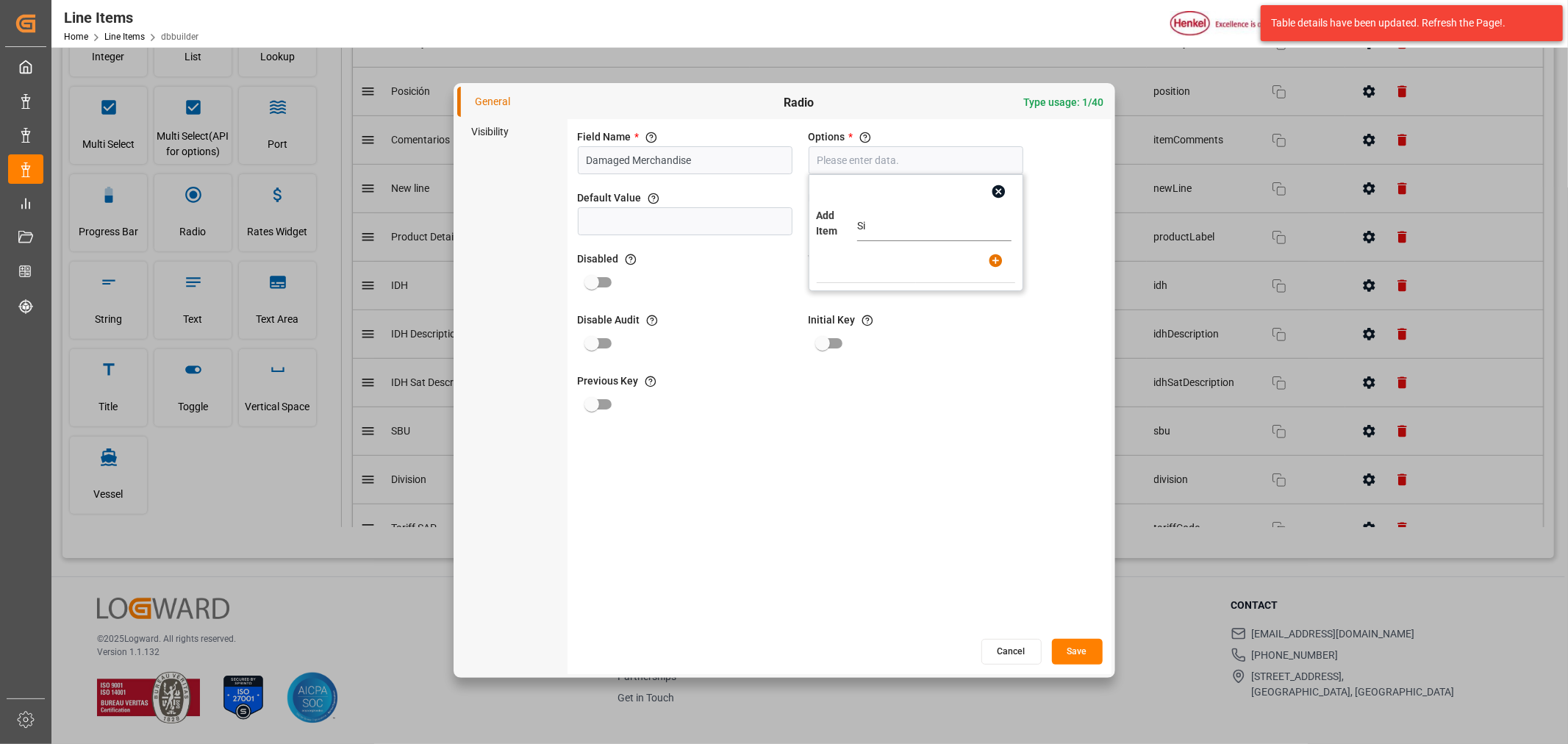
type input "Si"
click at [990, 253] on icon "button" at bounding box center [996, 261] width 15 height 15
type input "Si"
click at [898, 226] on input "text" at bounding box center [934, 226] width 154 height 29
type input "No"
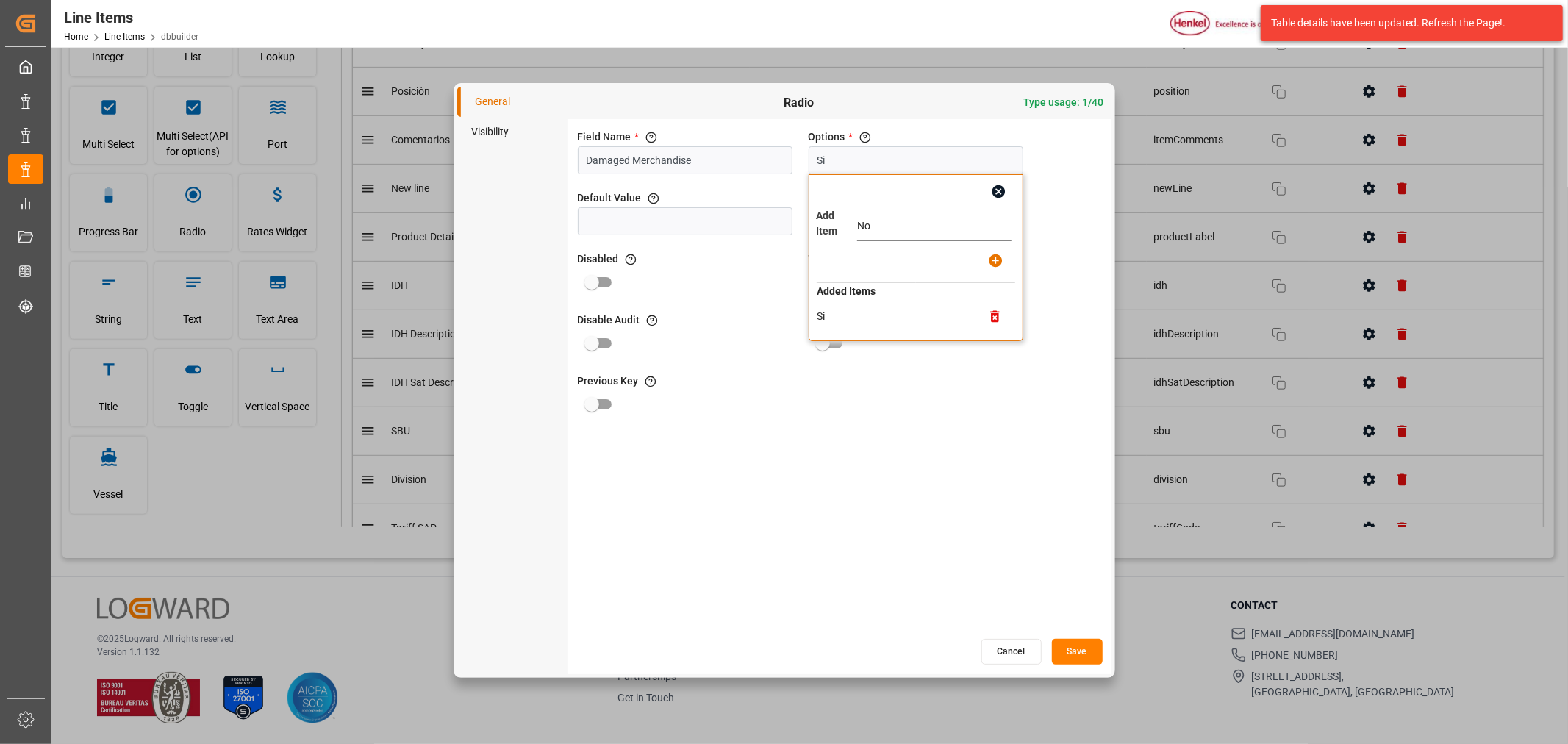
click at [997, 261] on icon "button" at bounding box center [996, 261] width 15 height 15
type input "Si, No"
click at [688, 136] on div "Field Name * The title of the field that will be shown in UI" at bounding box center [685, 137] width 214 height 15
click at [695, 156] on input "Damaged Merchandise" at bounding box center [685, 161] width 214 height 28
click at [996, 196] on icon "button" at bounding box center [998, 192] width 13 height 13
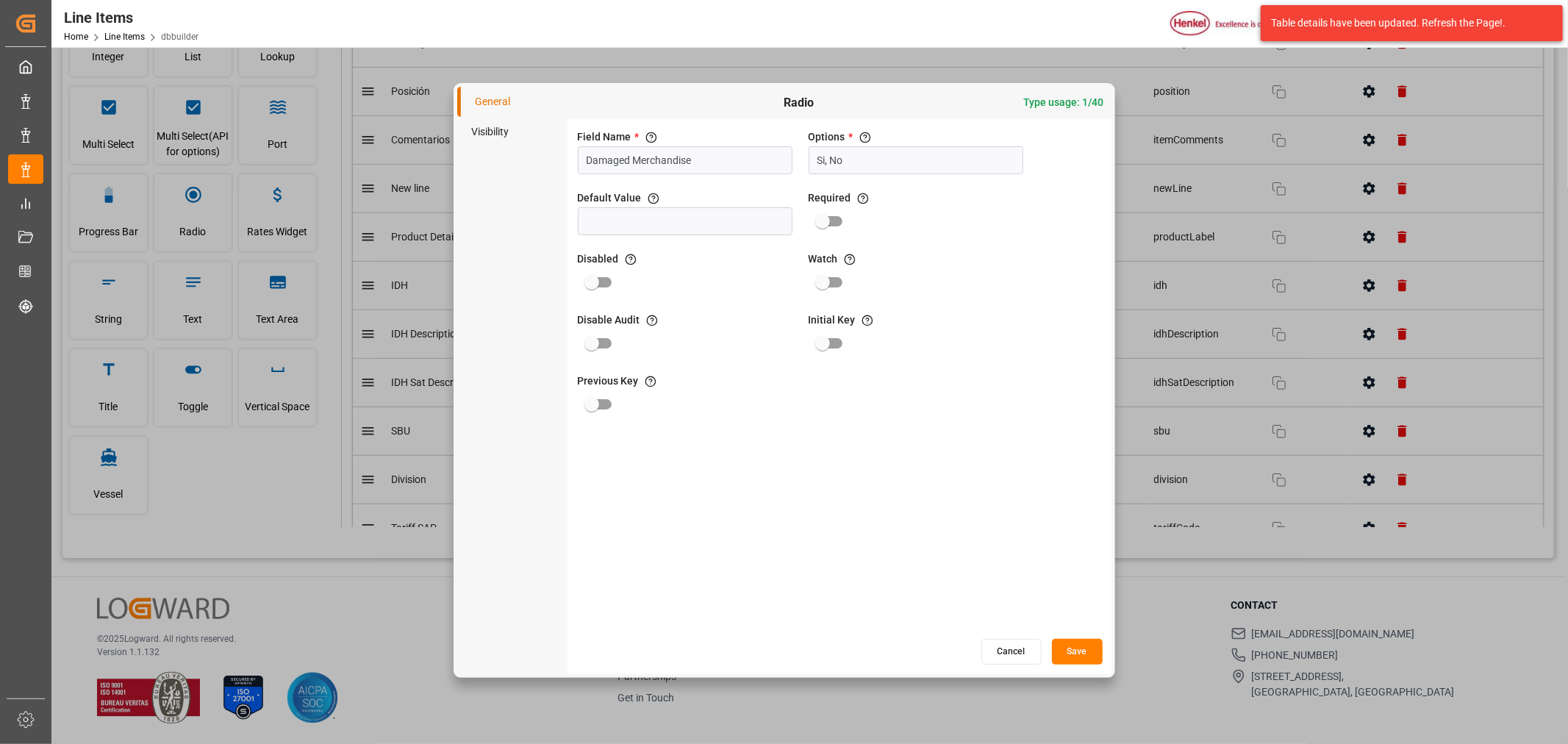
click at [1080, 650] on button "Save" at bounding box center [1077, 651] width 51 height 25
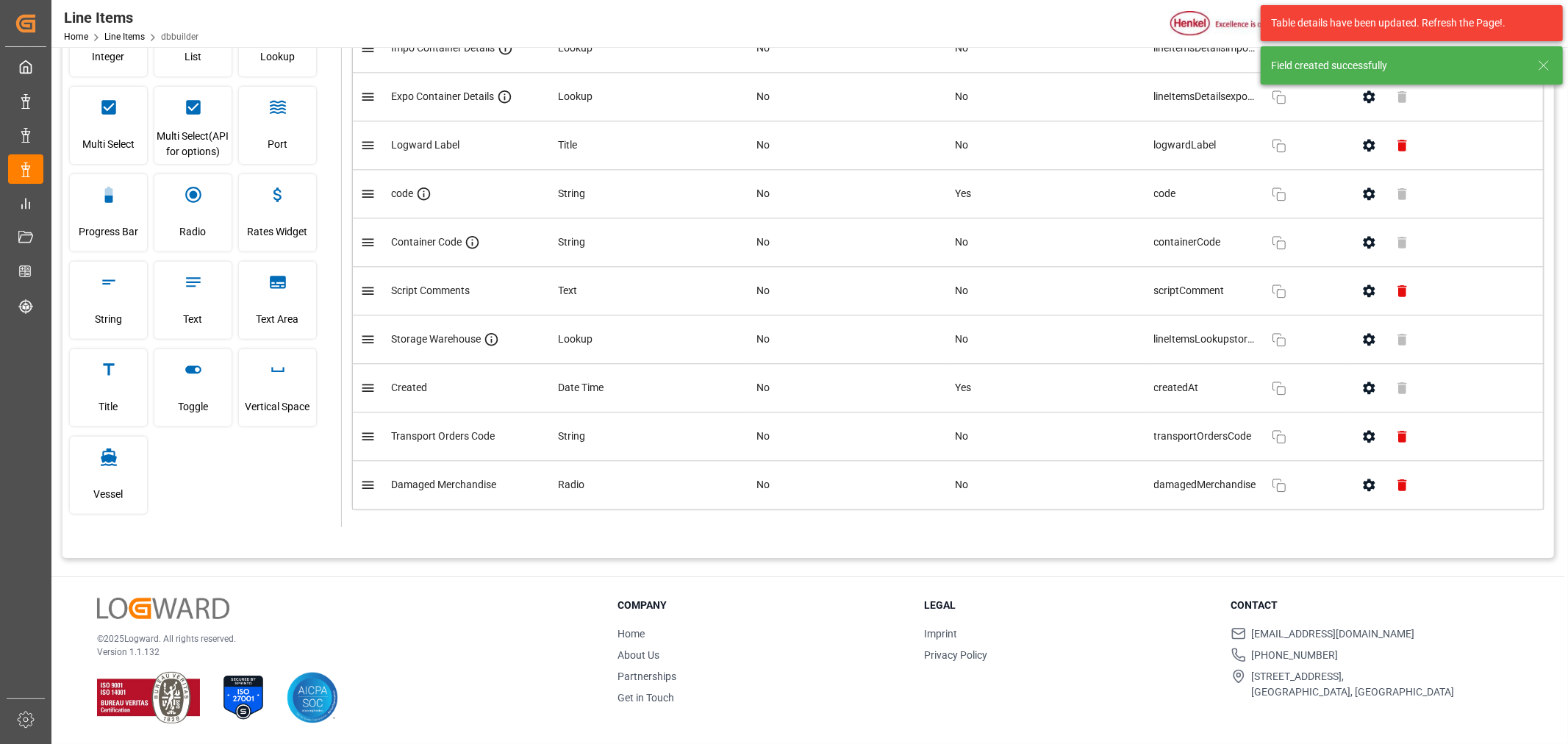
scroll to position [2895, 0]
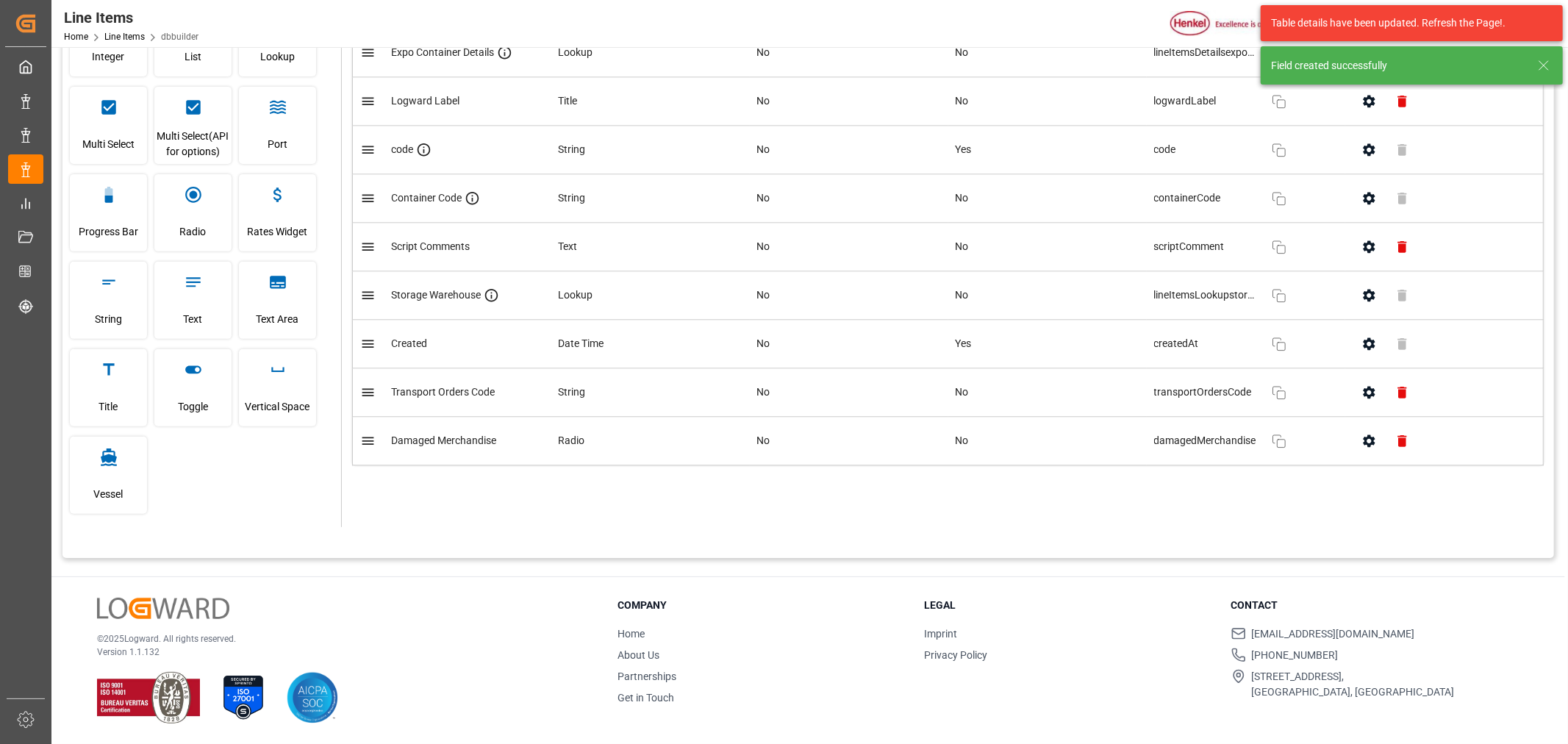
click at [1370, 447] on icon "button" at bounding box center [1369, 441] width 15 height 15
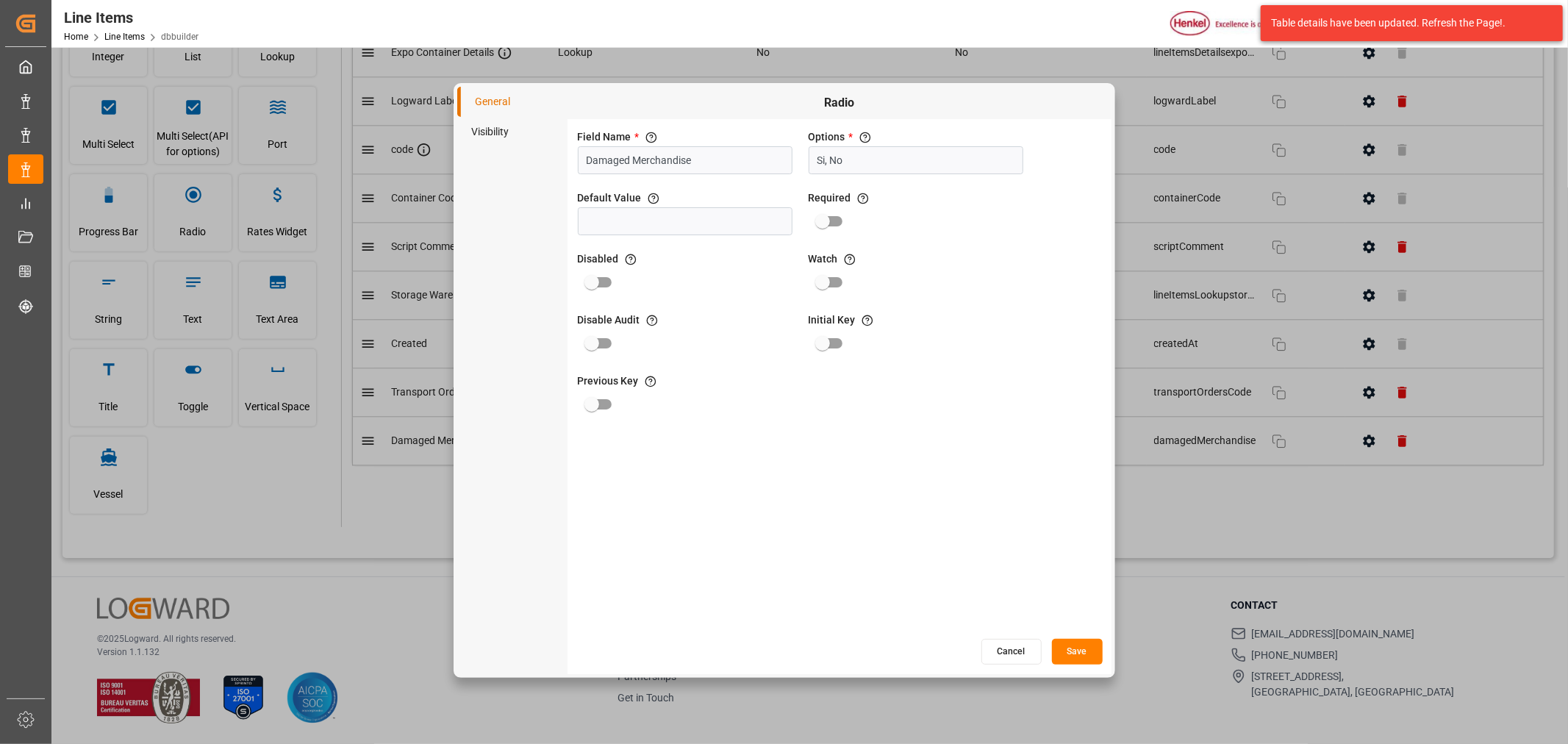
click at [693, 157] on input "Damaged Merchandise" at bounding box center [685, 161] width 214 height 28
drag, startPoint x: 702, startPoint y: 166, endPoint x: 531, endPoint y: 146, distance: 172.2
click at [531, 146] on div "General Visibility Radio Field Name * The title of the field that will be shown…" at bounding box center [784, 380] width 654 height 588
type input "Mercancia dañada"
click at [1087, 660] on button "Save" at bounding box center [1077, 651] width 51 height 25
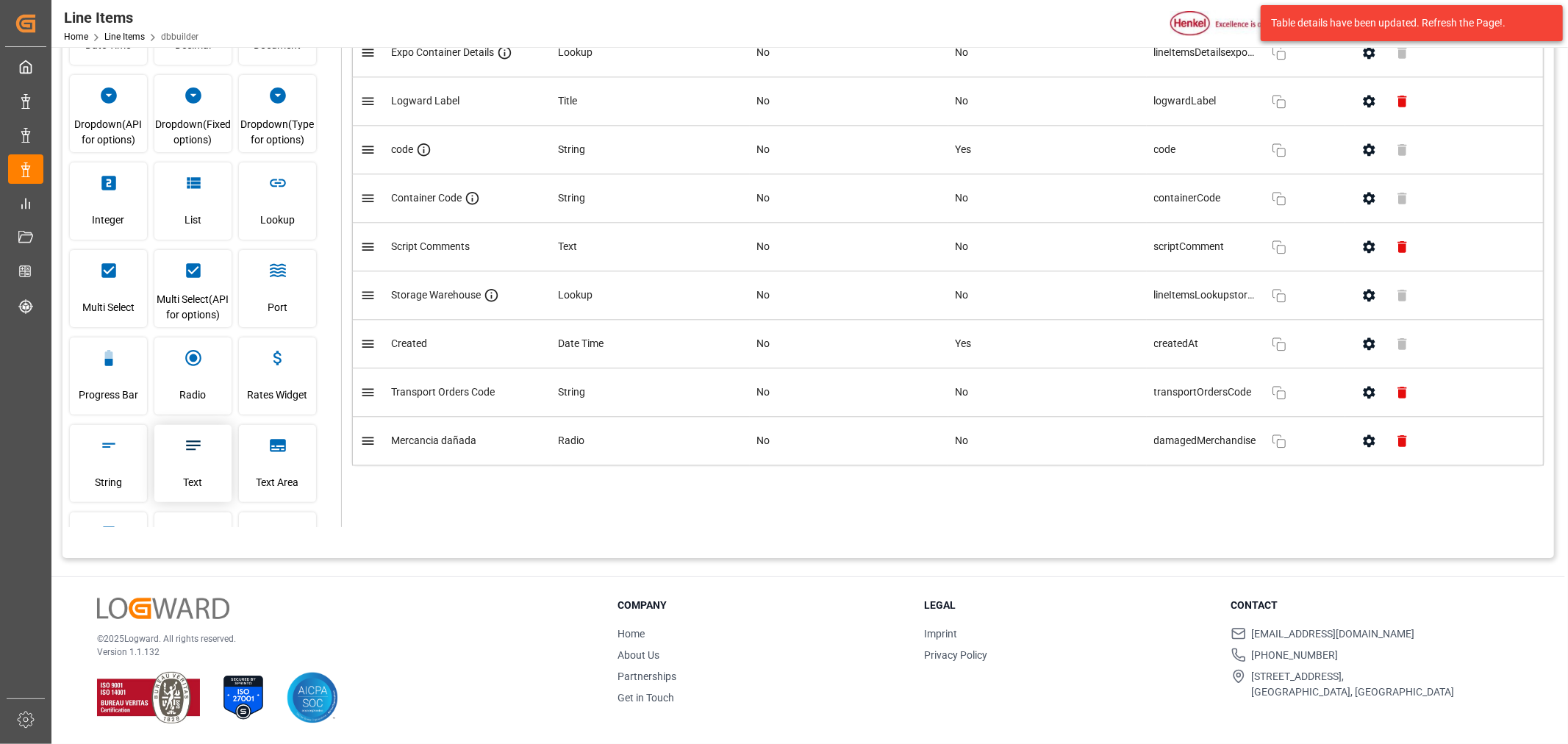
scroll to position [79, 0]
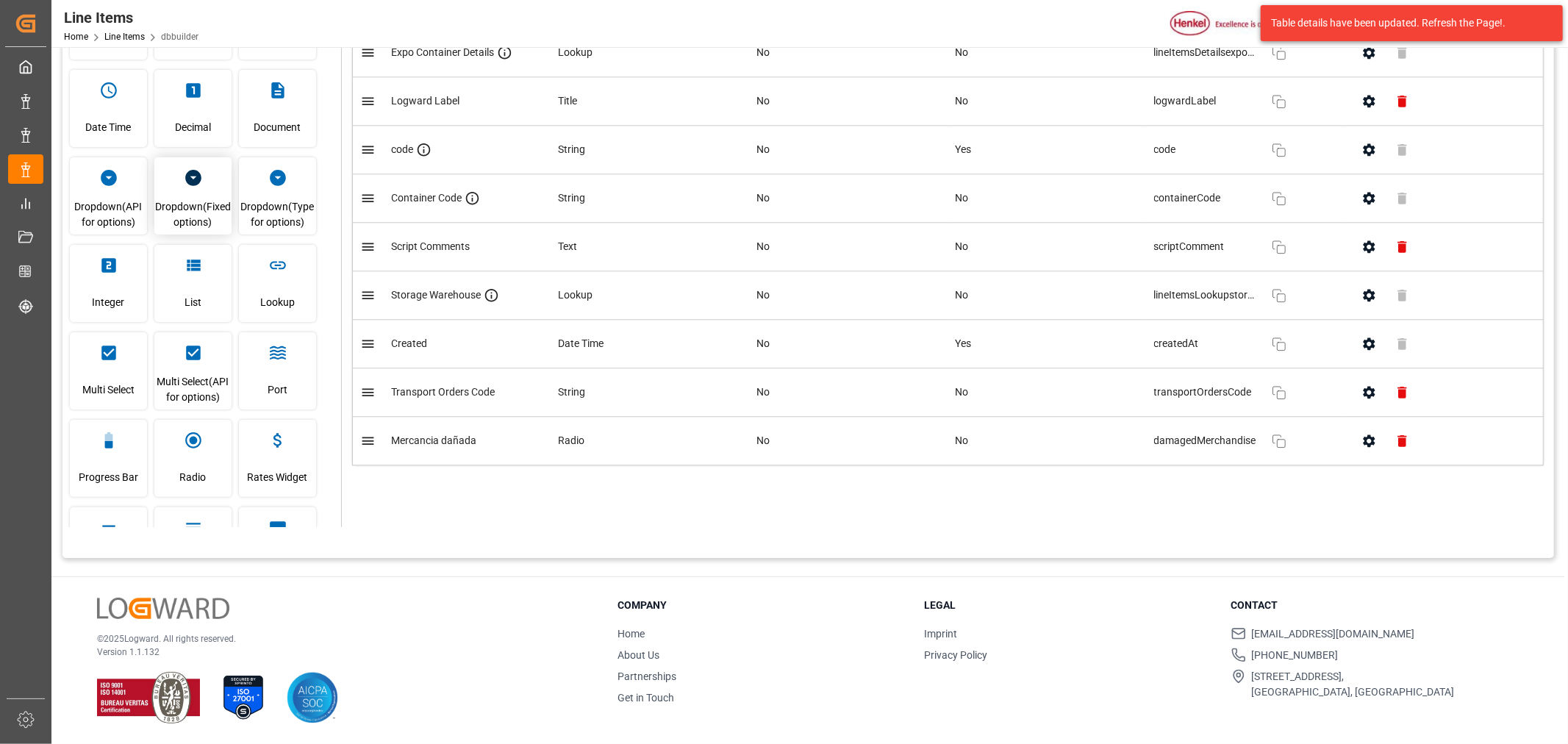
click at [202, 221] on span "Dropdown(Fixed options)" at bounding box center [193, 214] width 77 height 40
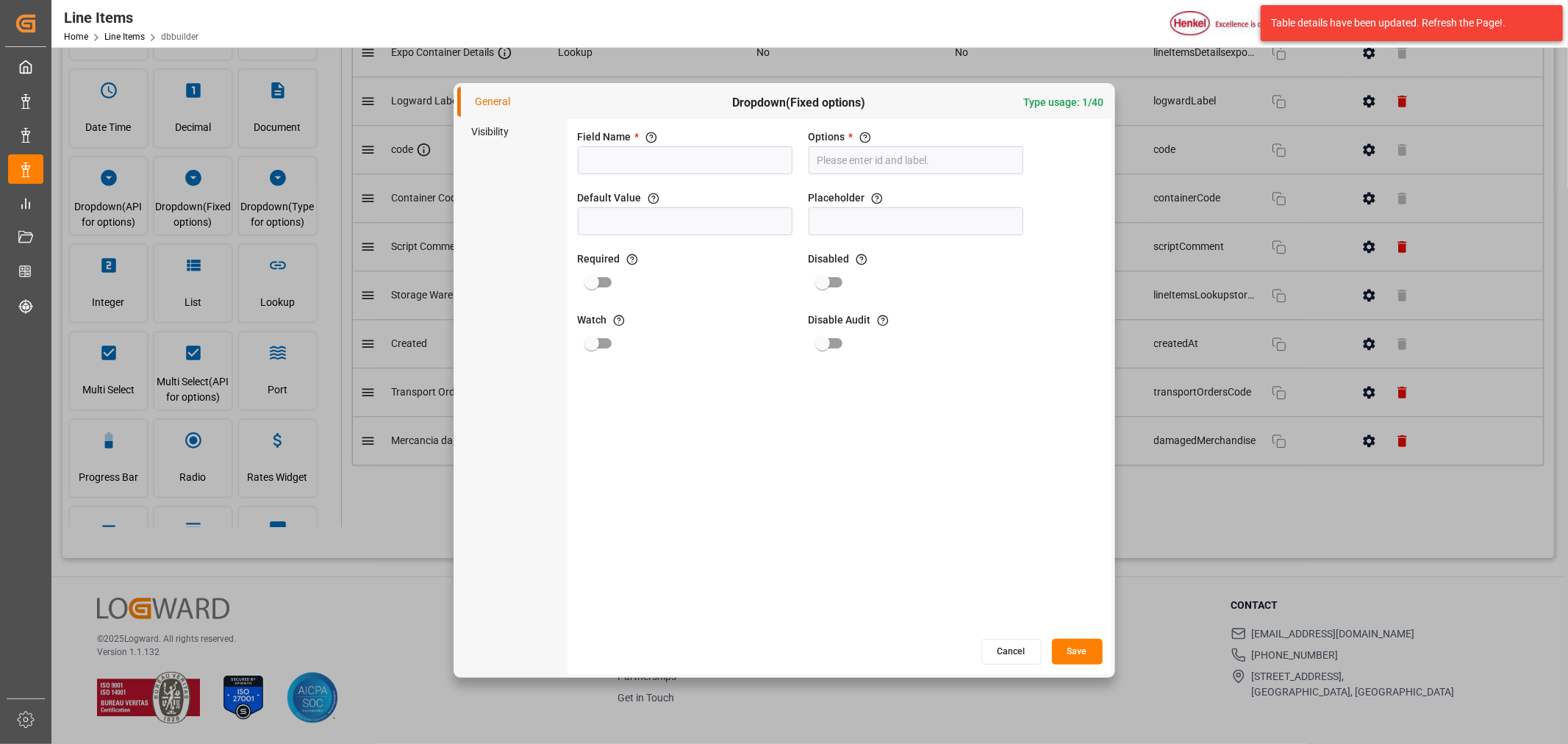
click at [692, 162] on input at bounding box center [685, 161] width 214 height 28
click at [696, 162] on input "damagedMerchandise" at bounding box center [685, 161] width 214 height 28
click at [591, 165] on input "damaged Type" at bounding box center [685, 161] width 214 height 28
type input "Damaged Type"
click at [885, 159] on input "text" at bounding box center [916, 161] width 214 height 28
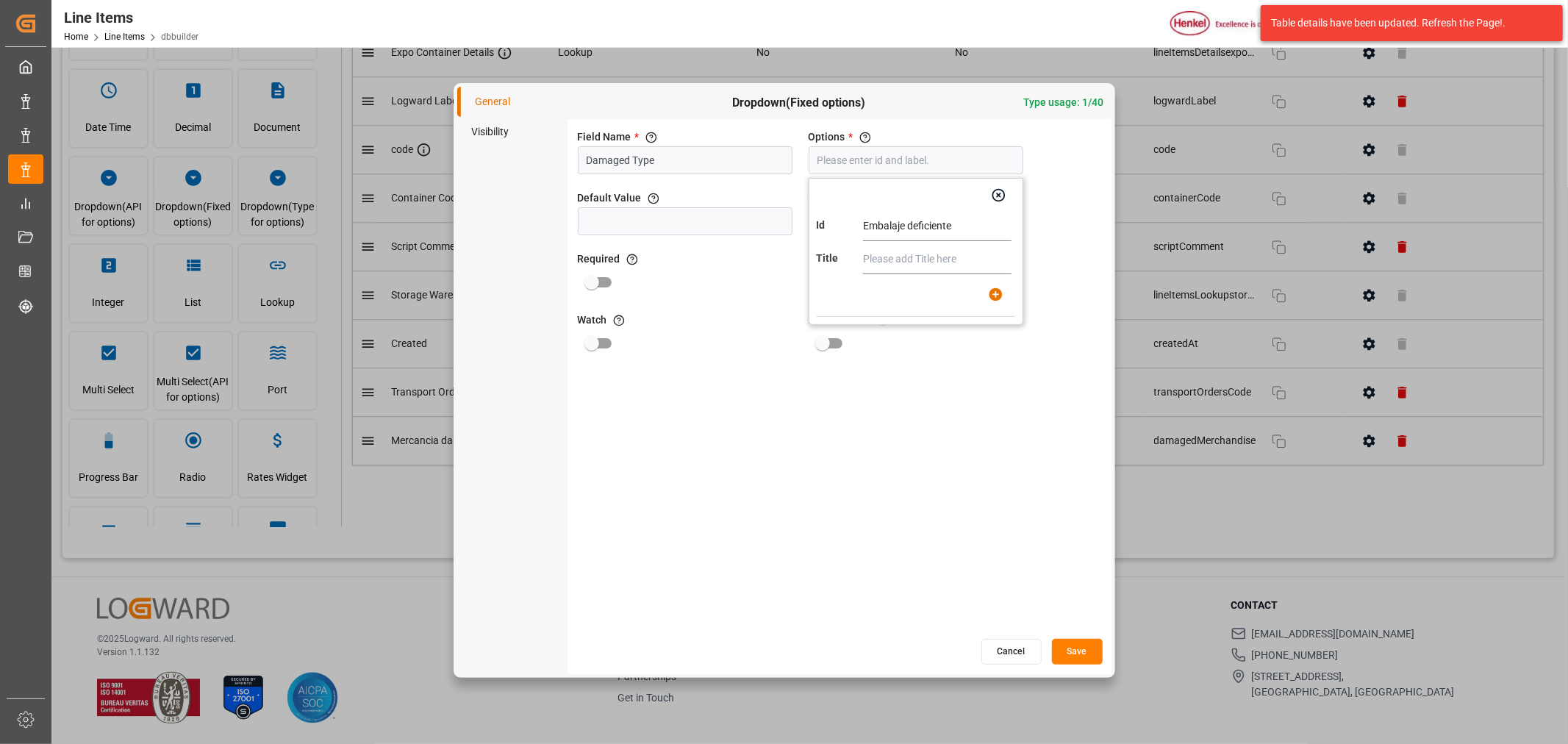
drag, startPoint x: 974, startPoint y: 219, endPoint x: 813, endPoint y: 222, distance: 161.0
click at [813, 222] on div "Id Embalaje deficiente Title" at bounding box center [916, 251] width 214 height 147
type input "Embalaje deficiente"
click at [886, 254] on input "text" at bounding box center [937, 259] width 149 height 29
paste input "Embalaje deficiente"
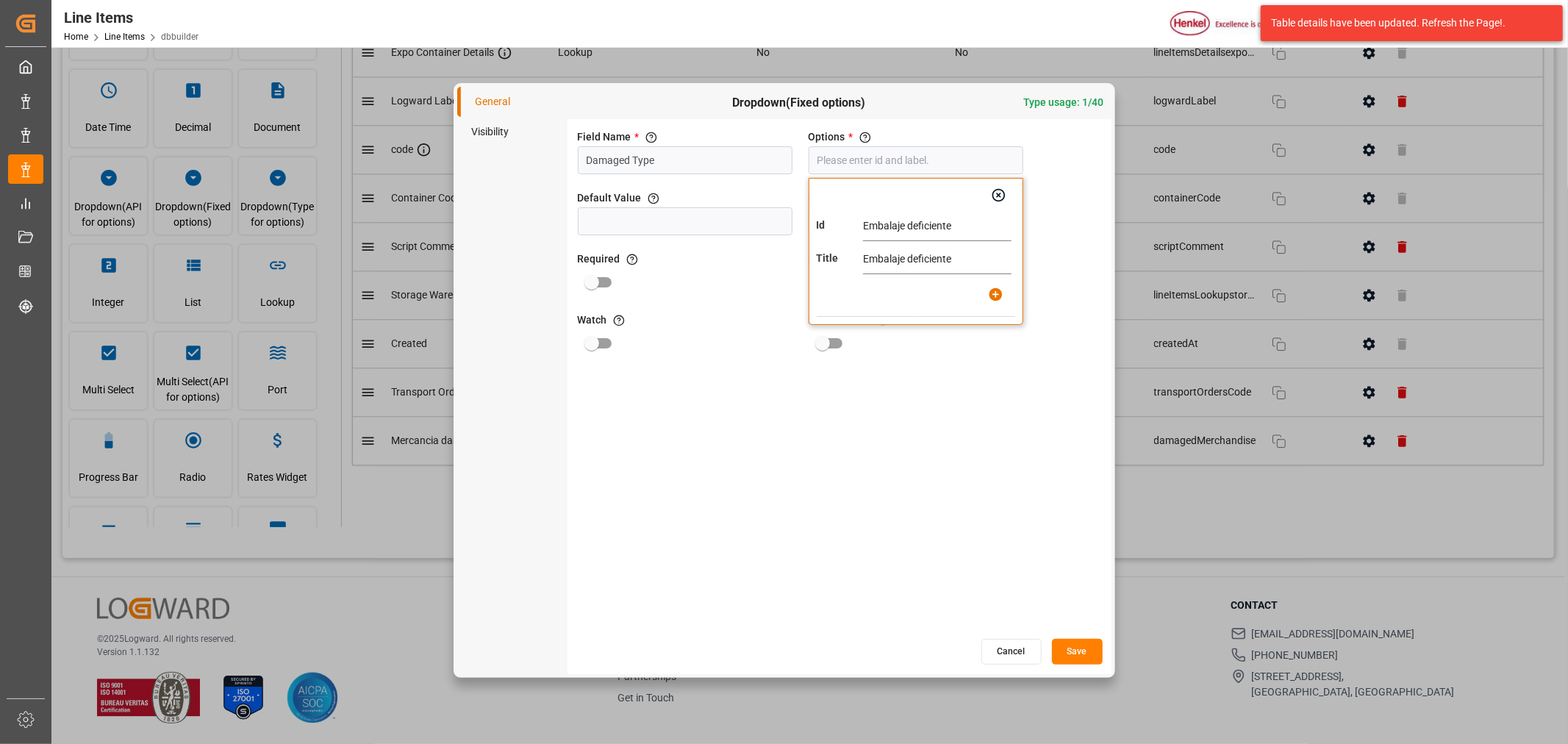
type input "Embalaje deficiente"
click at [997, 295] on icon "button" at bounding box center [996, 294] width 13 height 13
type input "Embalaje deficiente"
click at [1029, 524] on div "Field Name * The title of the field that will be shown in UI Damaged Type Optio…" at bounding box center [839, 379] width 544 height 519
click at [1070, 643] on button "Save" at bounding box center [1077, 651] width 51 height 25
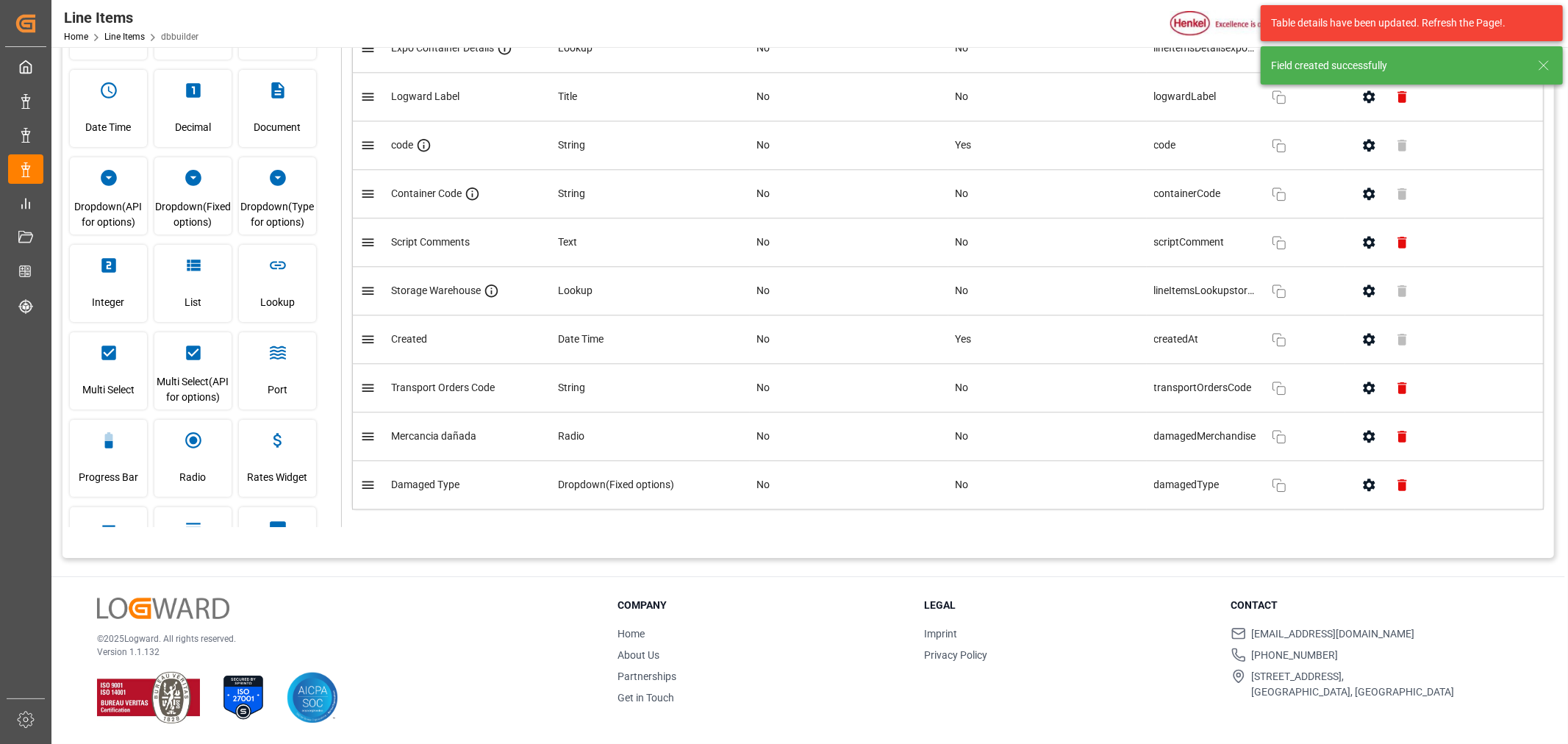
click at [1370, 491] on icon "button" at bounding box center [1369, 484] width 12 height 12
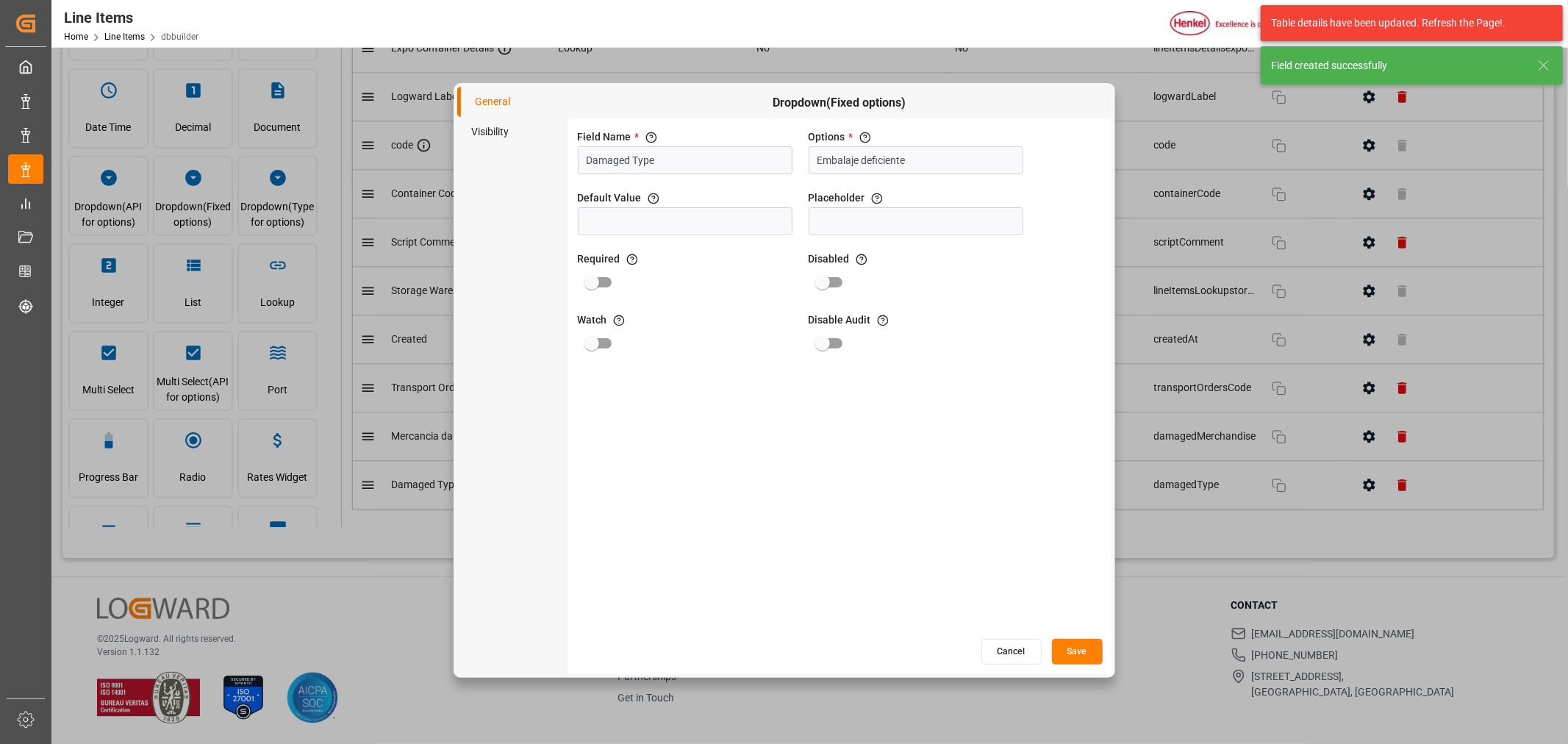
click at [670, 157] on input "Damaged Type" at bounding box center [685, 161] width 214 height 28
drag, startPoint x: 692, startPoint y: 163, endPoint x: 546, endPoint y: 166, distance: 146.0
click at [546, 166] on div "General Visibility Dropdown(Fixed options) Field Name * The title of the field …" at bounding box center [784, 380] width 654 height 588
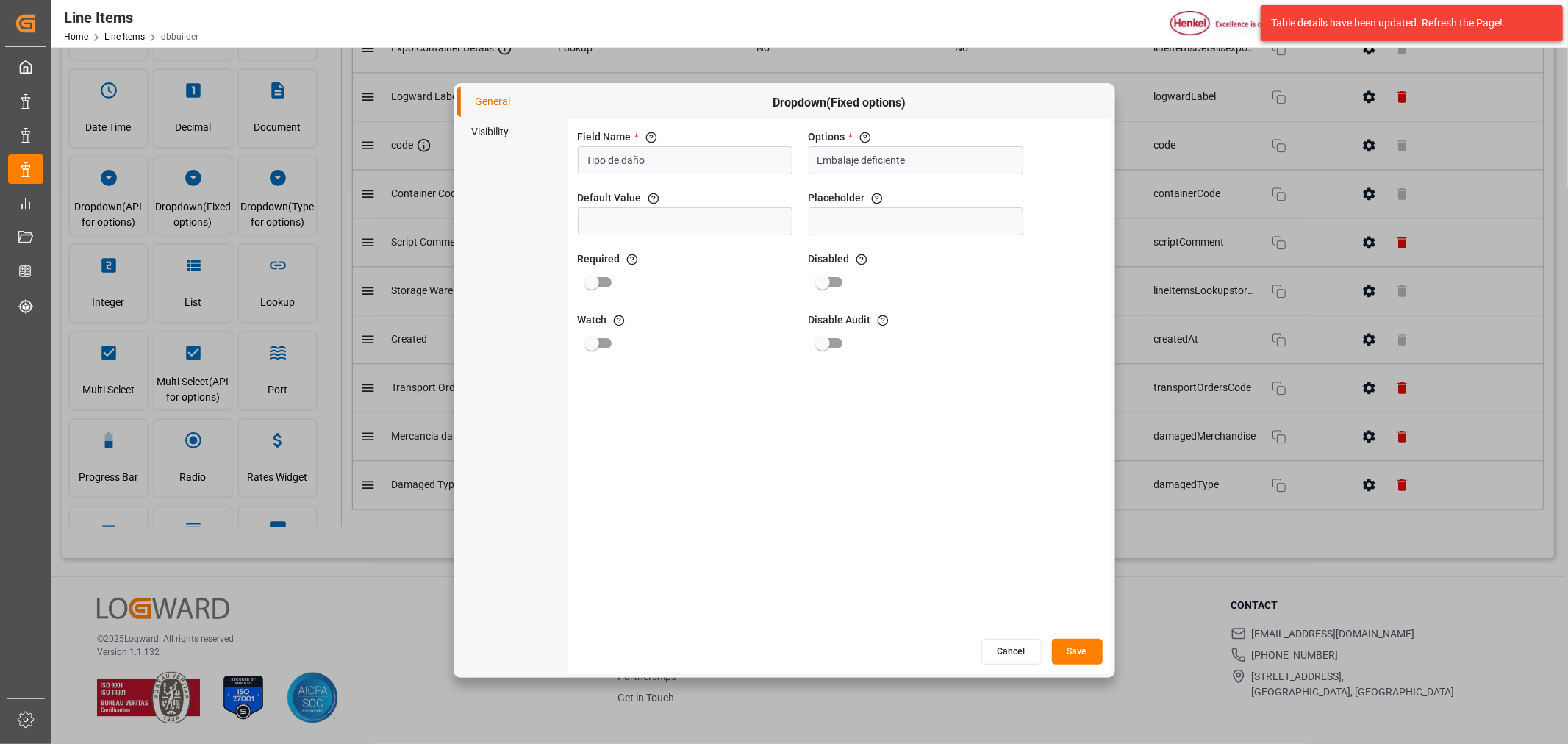
type input "Tipo de daño"
click at [1085, 652] on button "Save" at bounding box center [1077, 651] width 51 height 25
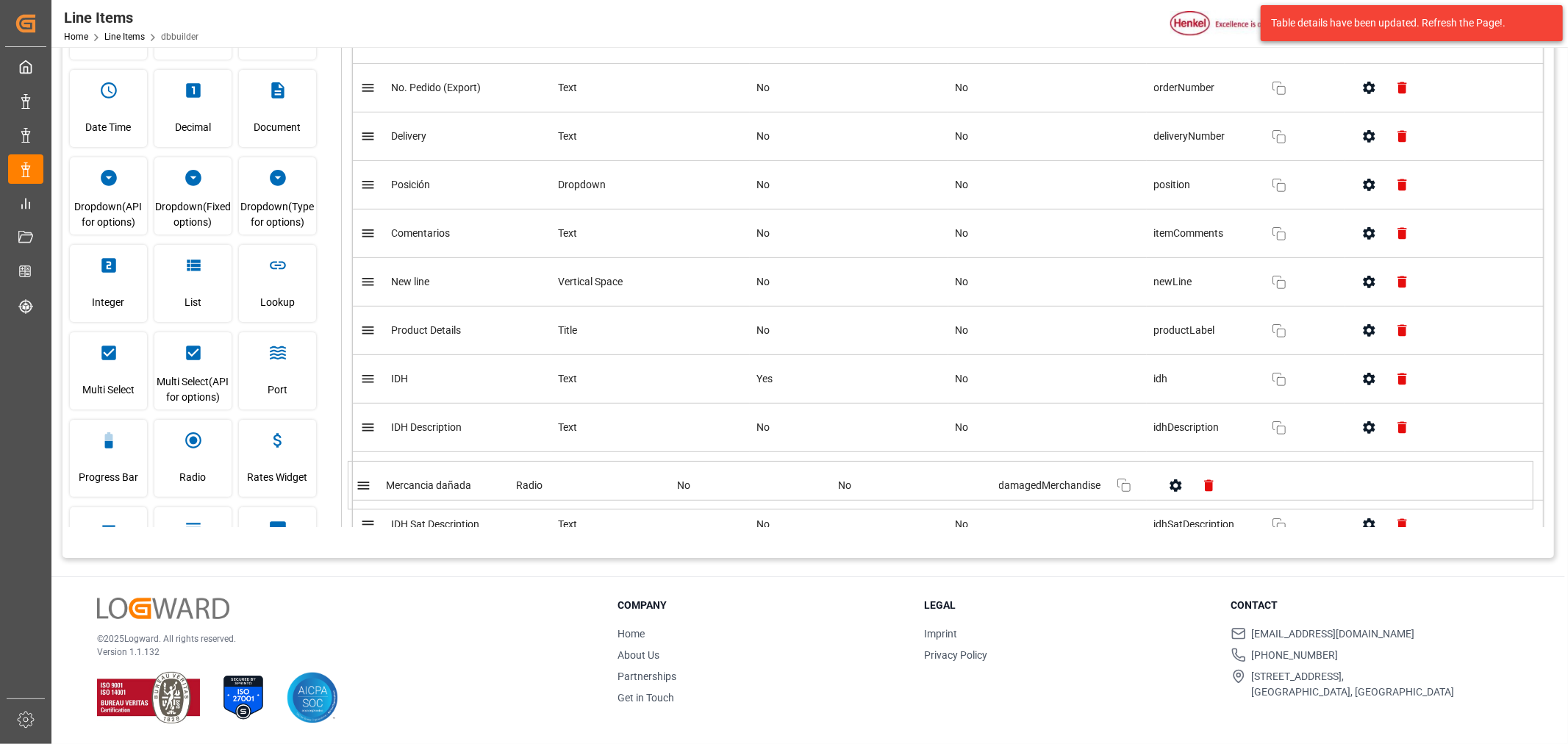
scroll to position [398, 0]
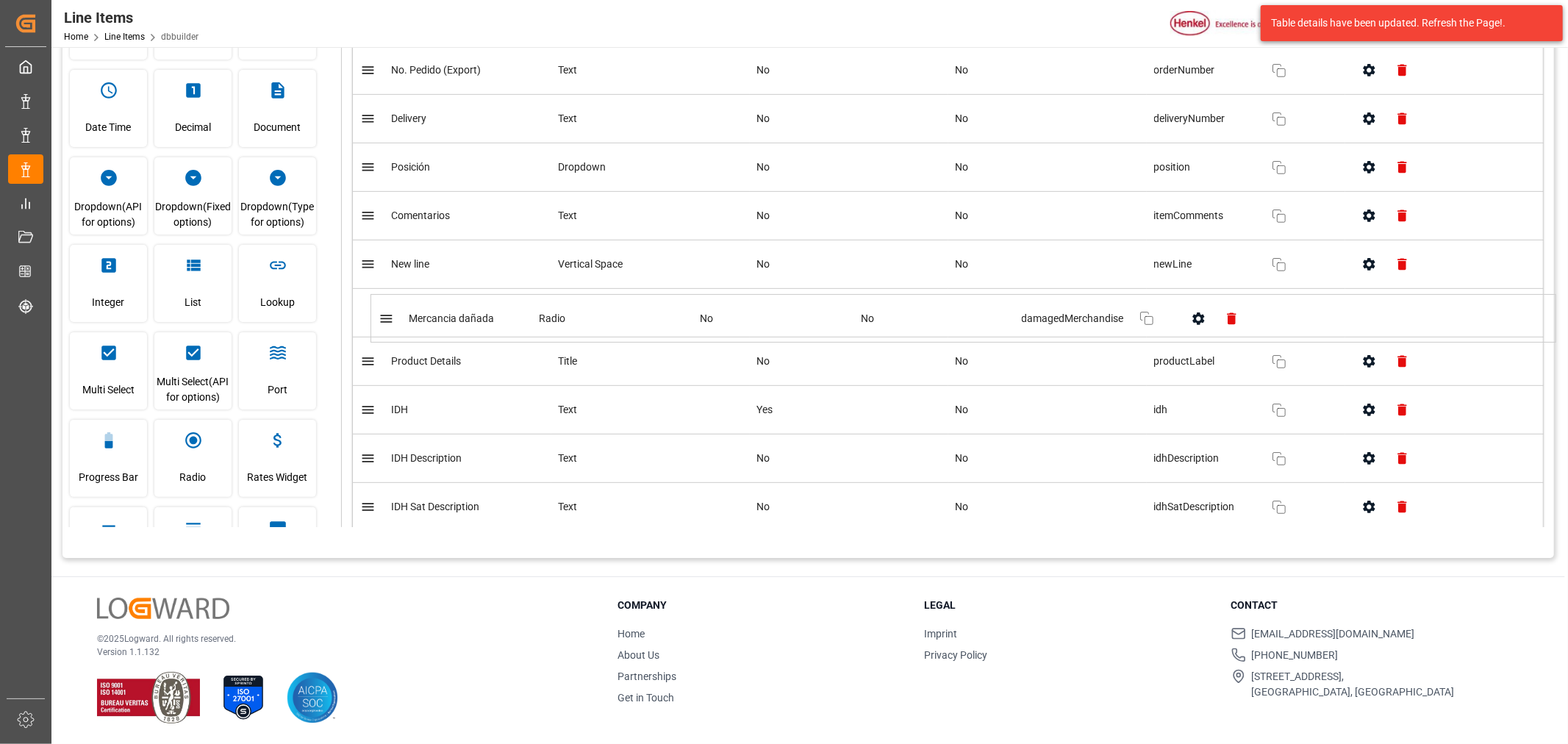
drag, startPoint x: 372, startPoint y: 442, endPoint x: 388, endPoint y: 315, distance: 128.0
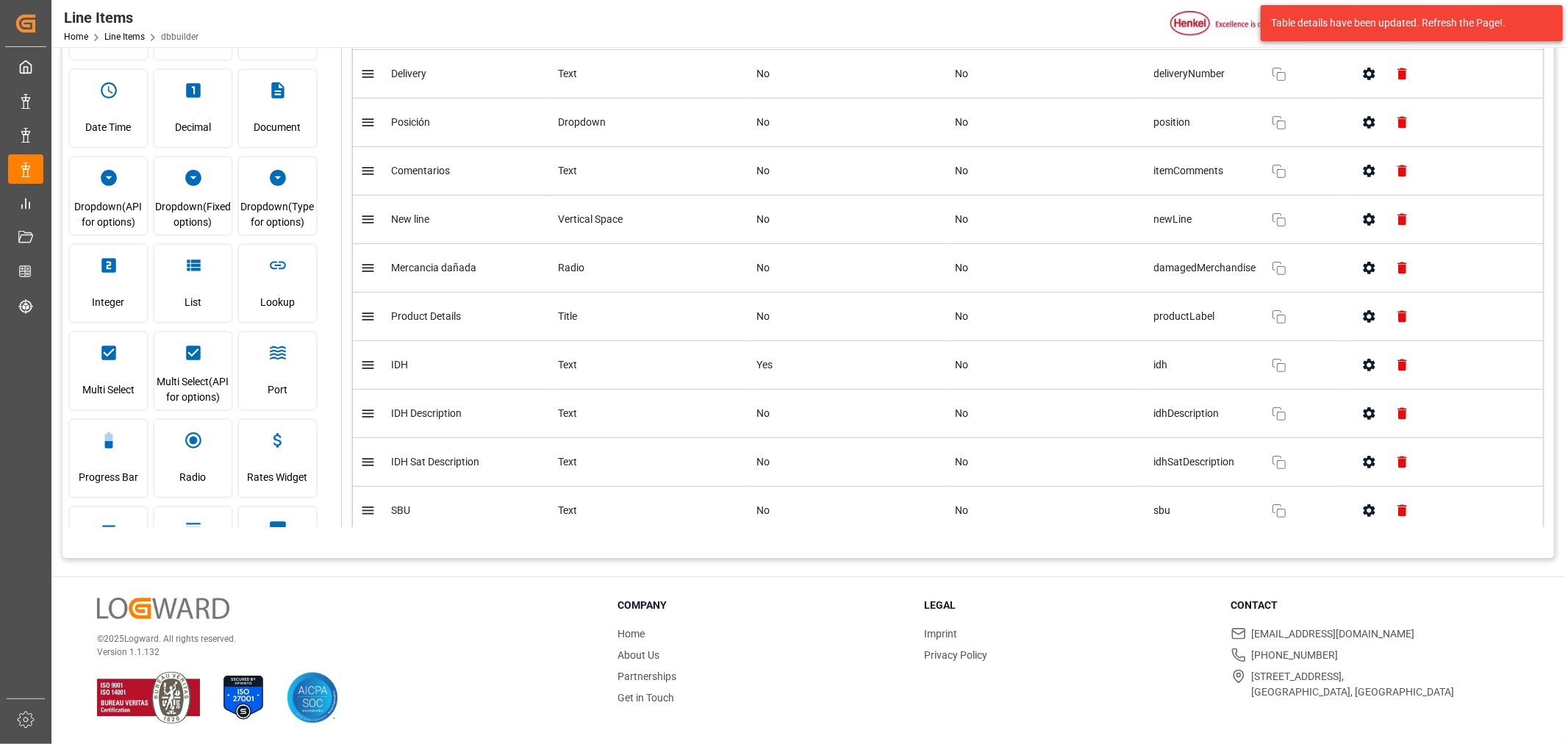
scroll to position [457, 0]
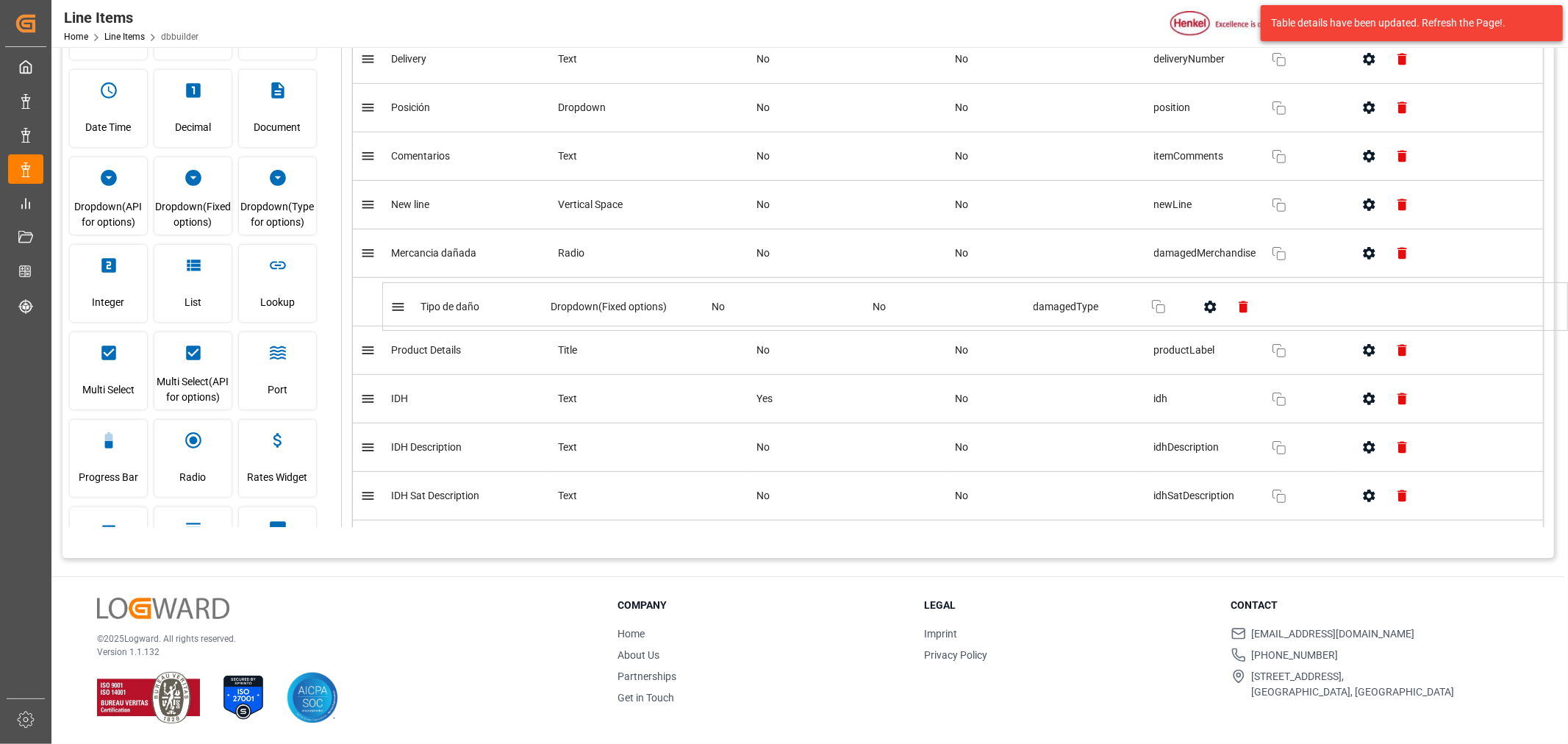
drag, startPoint x: 364, startPoint y: 446, endPoint x: 393, endPoint y: 304, distance: 144.9
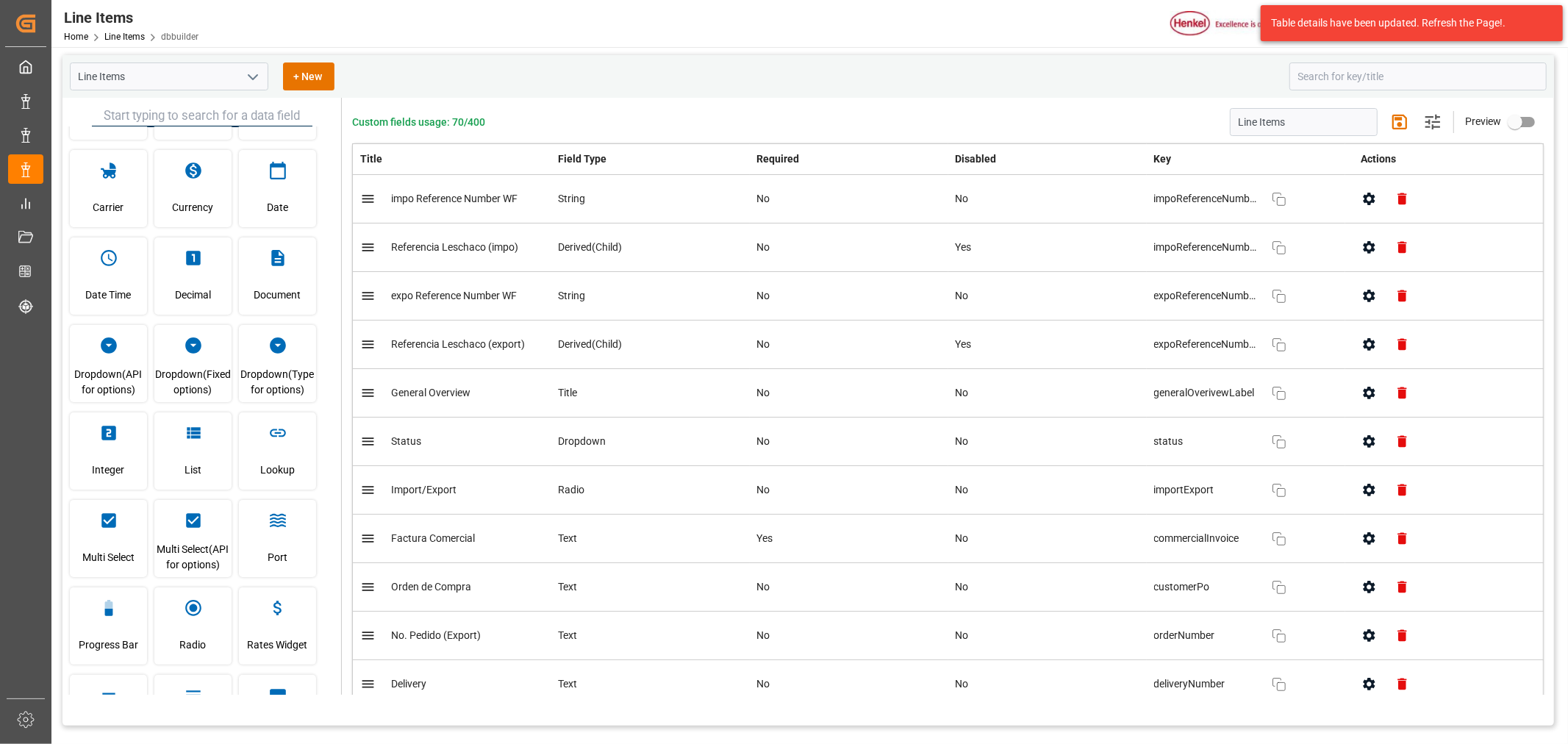
scroll to position [0, 0]
click at [1406, 126] on button "Save changes" at bounding box center [1400, 125] width 36 height 36
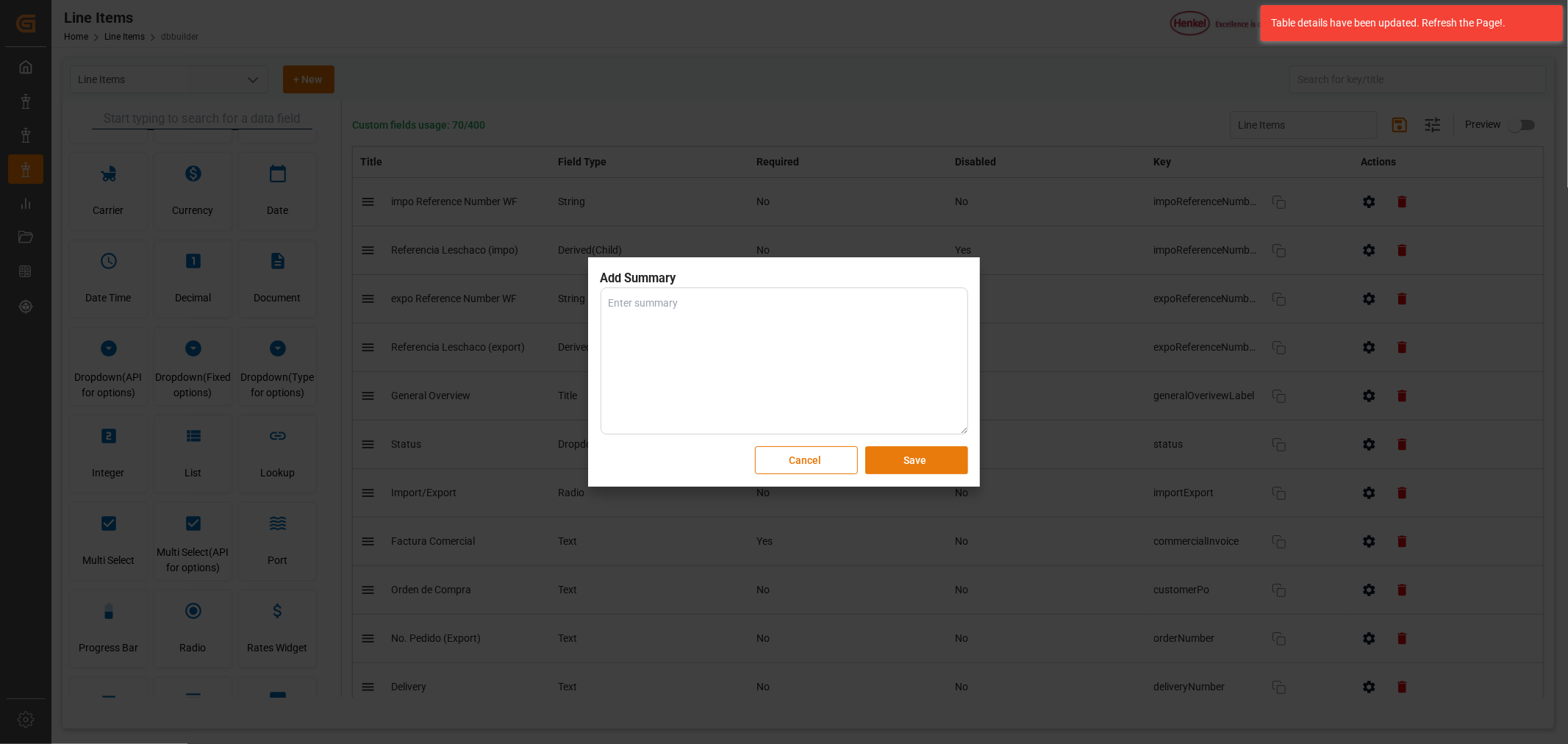
click at [929, 460] on button "Save" at bounding box center [916, 461] width 102 height 28
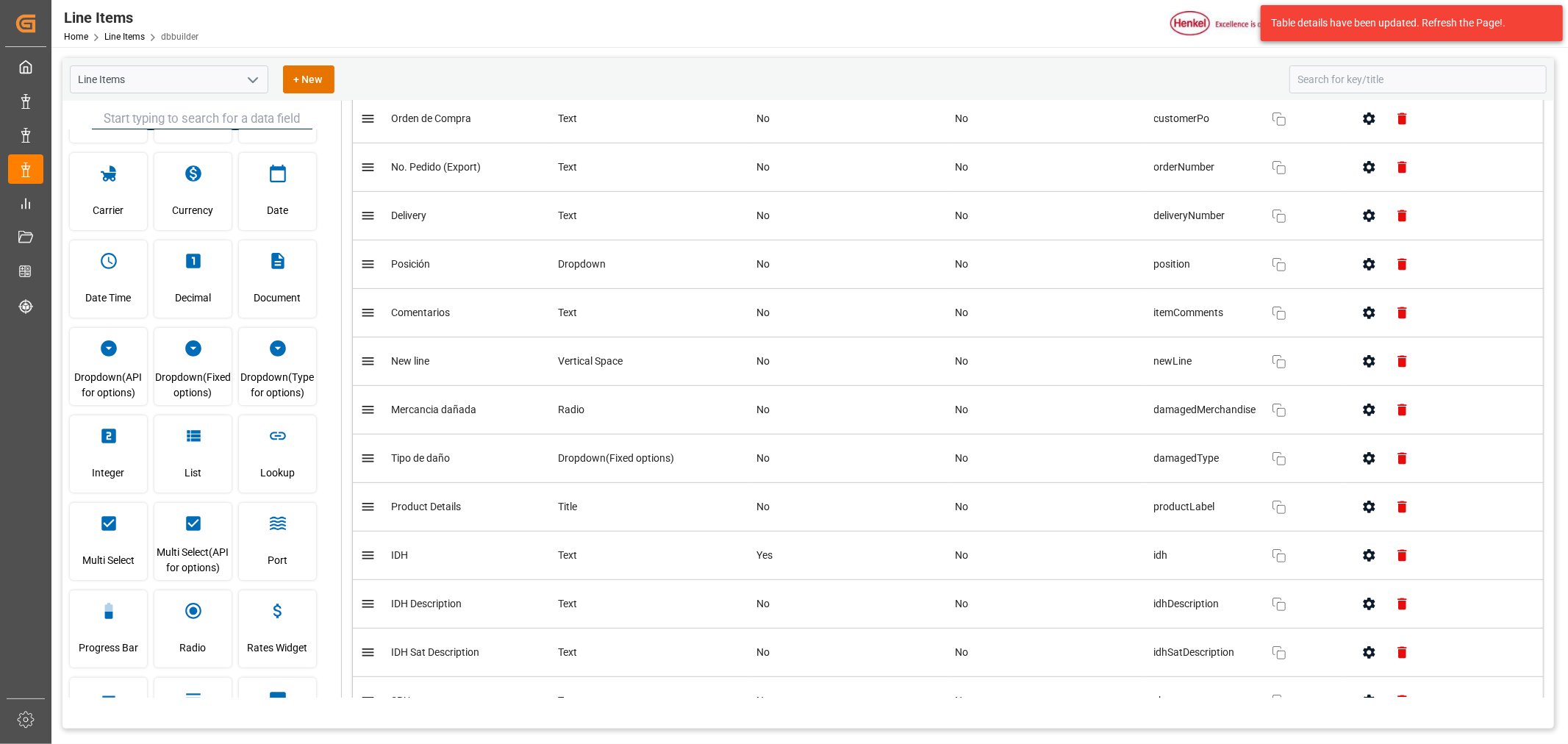
scroll to position [490, 0]
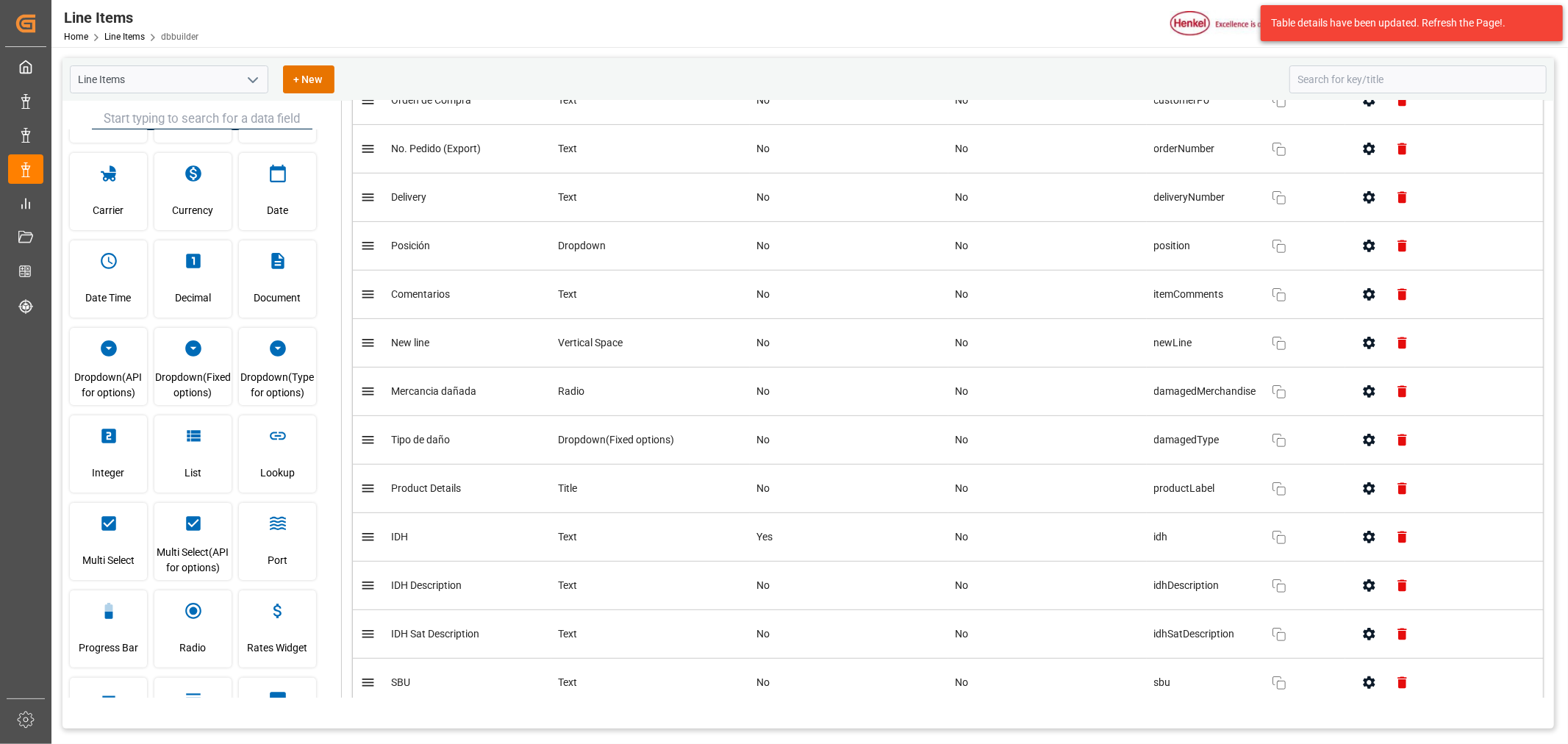
drag, startPoint x: 1282, startPoint y: 442, endPoint x: 1369, endPoint y: 441, distance: 87.0
click at [1369, 441] on icon "button" at bounding box center [1369, 439] width 12 height 12
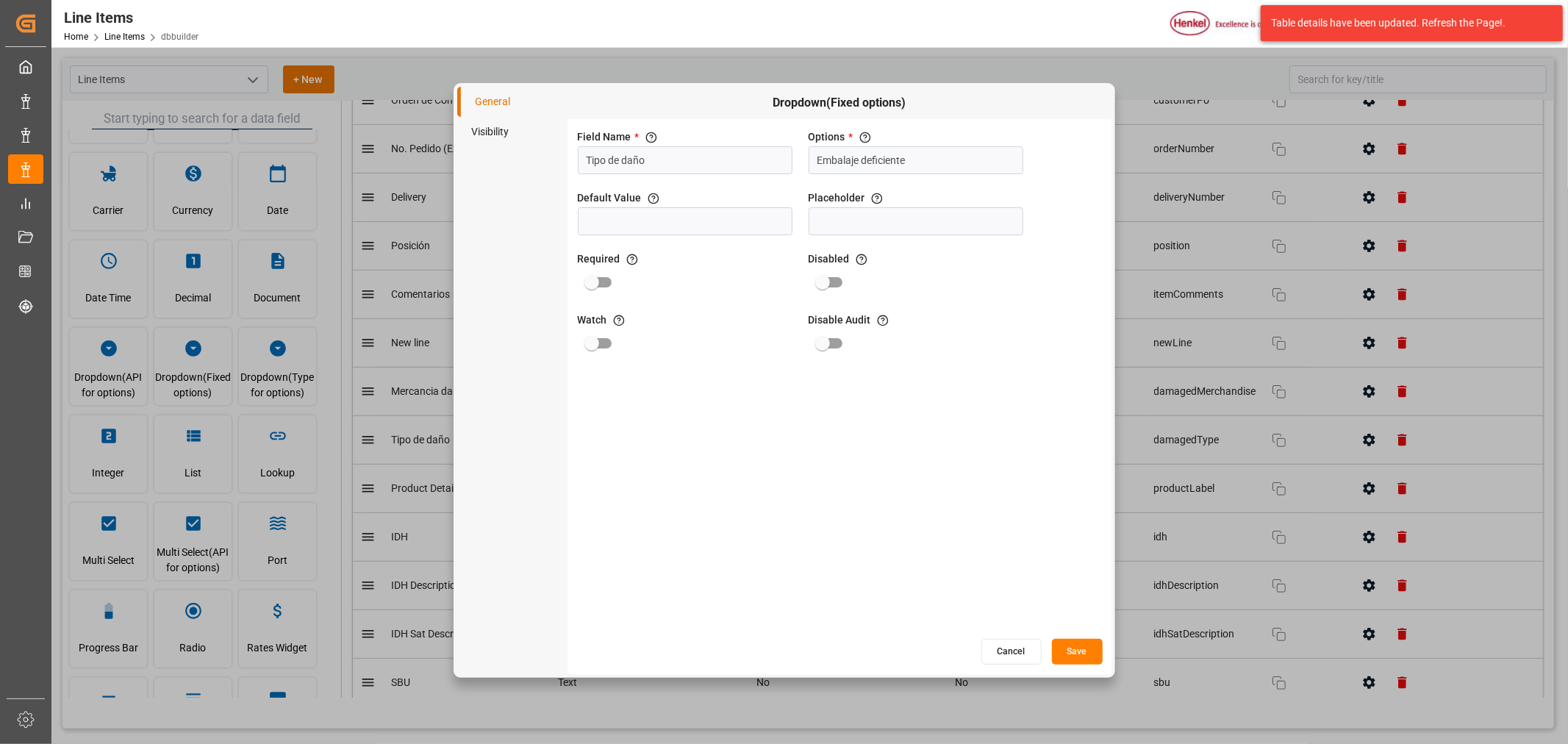
click at [1369, 441] on div "General Visibility Dropdown(Fixed options) Field Name * The title of the field …" at bounding box center [784, 372] width 1568 height 744
click at [922, 159] on input "Embalaje deficiente" at bounding box center [916, 161] width 214 height 28
click at [916, 231] on input "text" at bounding box center [937, 226] width 149 height 29
type input "Derrame de producto"
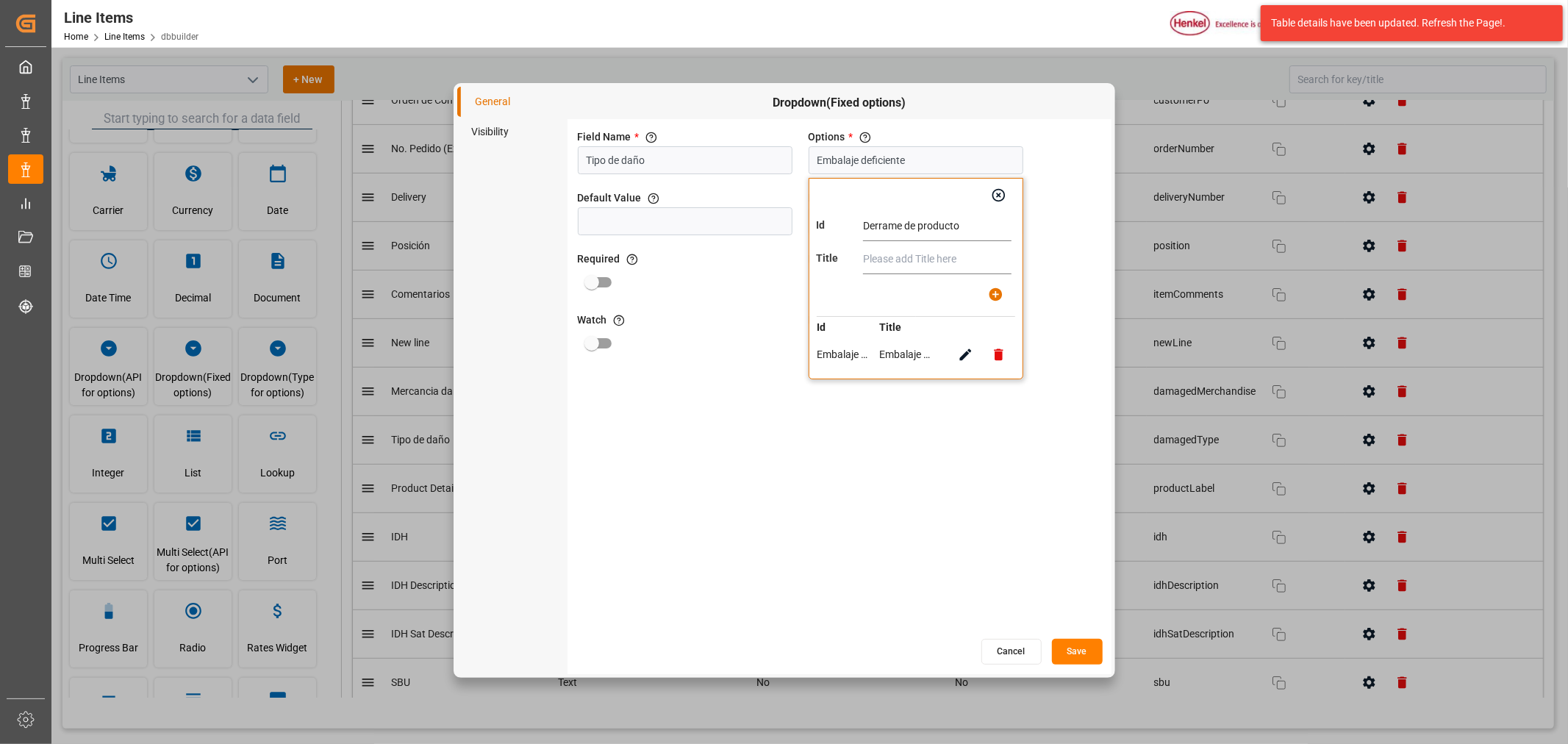
click at [914, 256] on input "text" at bounding box center [937, 259] width 149 height 29
paste input "Derrame de producto"
type input "Derrame de producto"
click at [1001, 296] on icon "button" at bounding box center [996, 294] width 13 height 13
type input "Embalaje deficiente, Derrame de producto"
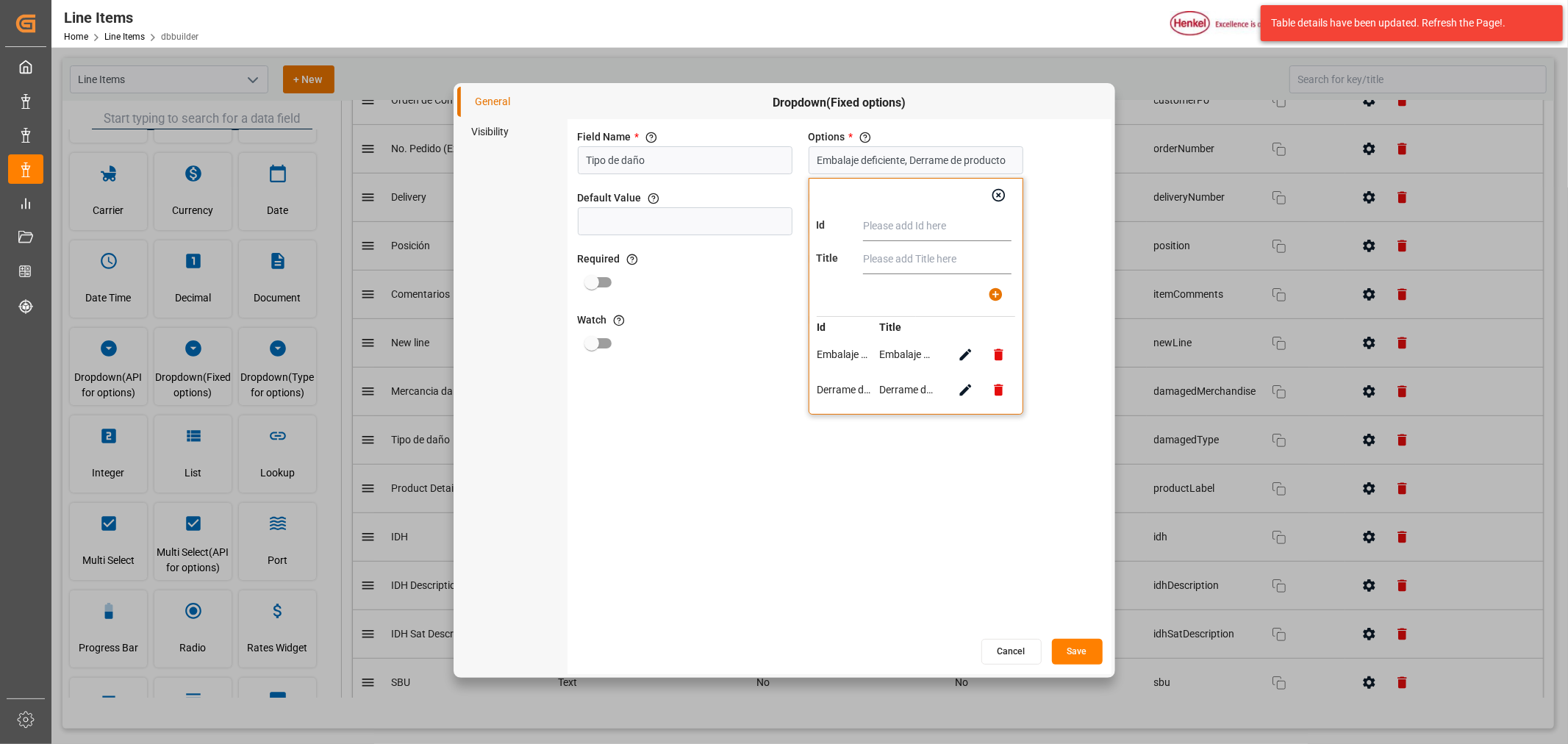
click at [910, 232] on input "text" at bounding box center [937, 226] width 149 height 29
paste input "Abollado"
type input "Abollado"
click at [897, 250] on input "text" at bounding box center [937, 259] width 149 height 29
paste input "Abollado"
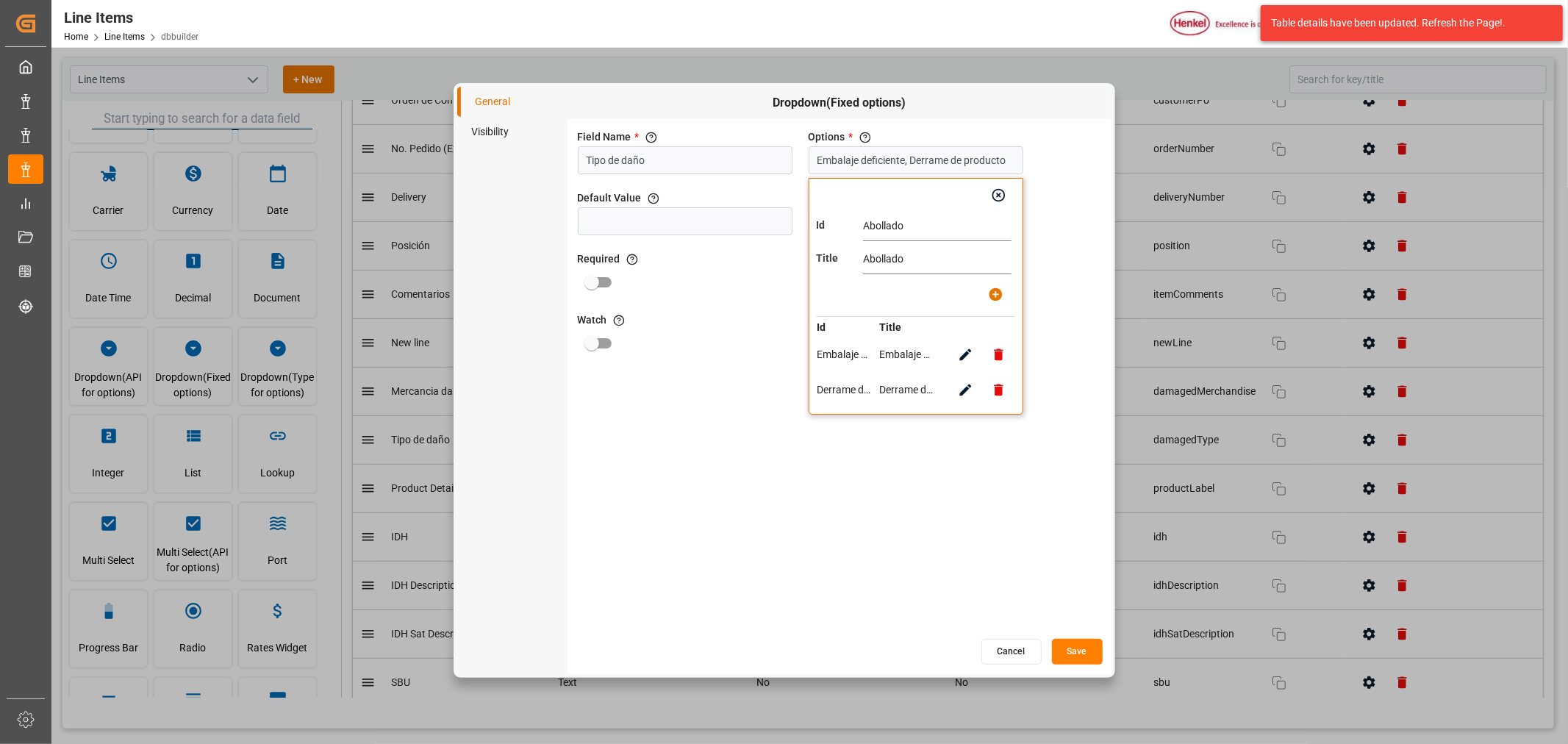
type input "Abollado"
click at [988, 291] on icon "button" at bounding box center [996, 294] width 15 height 15
type input "Embalaje deficiente, Derrame de producto, Abollado"
click at [864, 229] on input "text" at bounding box center [937, 226] width 149 height 29
paste input "Roto"
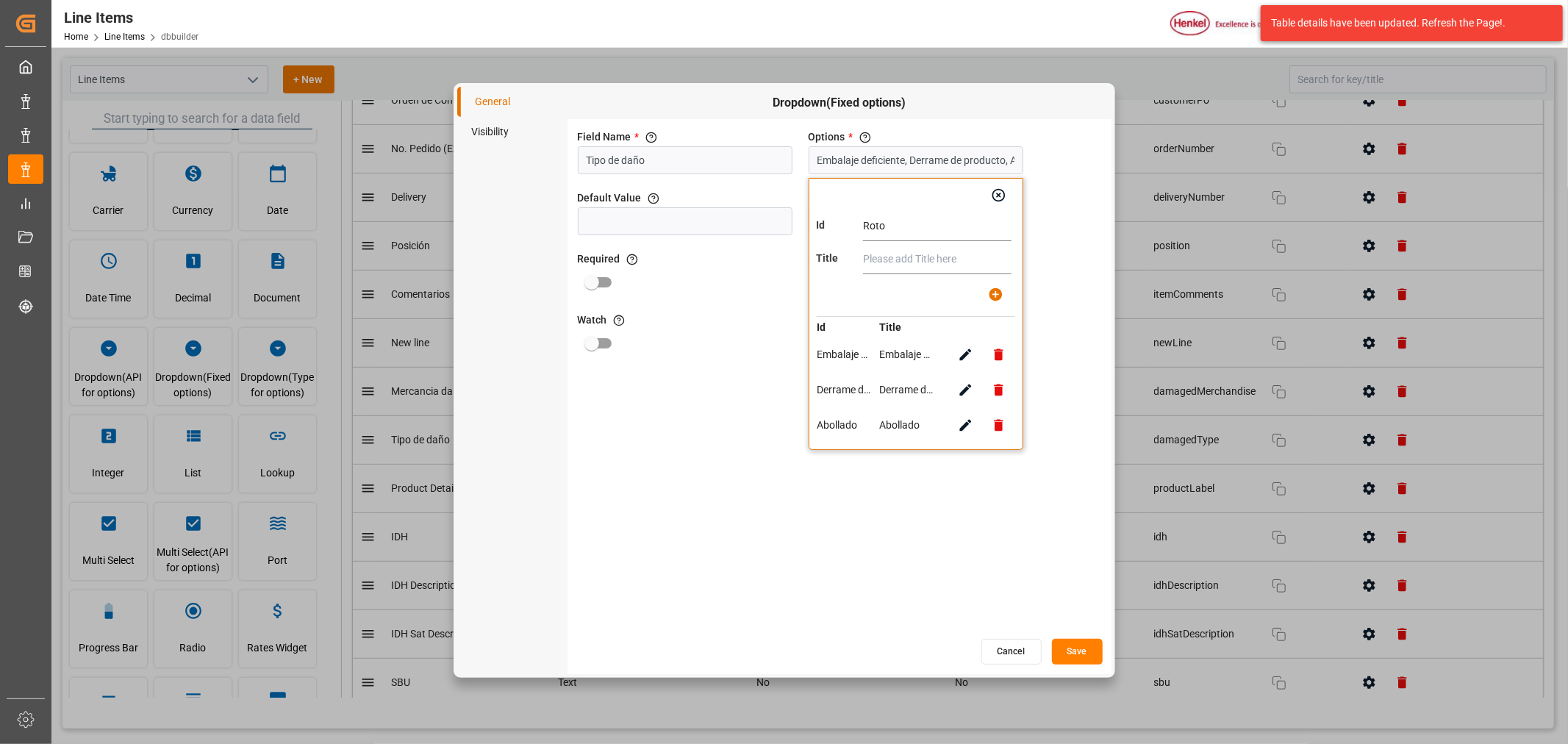
type input "Roto"
click at [879, 252] on input "text" at bounding box center [937, 259] width 149 height 29
paste input "Roto"
type input "Roto"
click at [1002, 302] on button "button" at bounding box center [995, 294] width 33 height 33
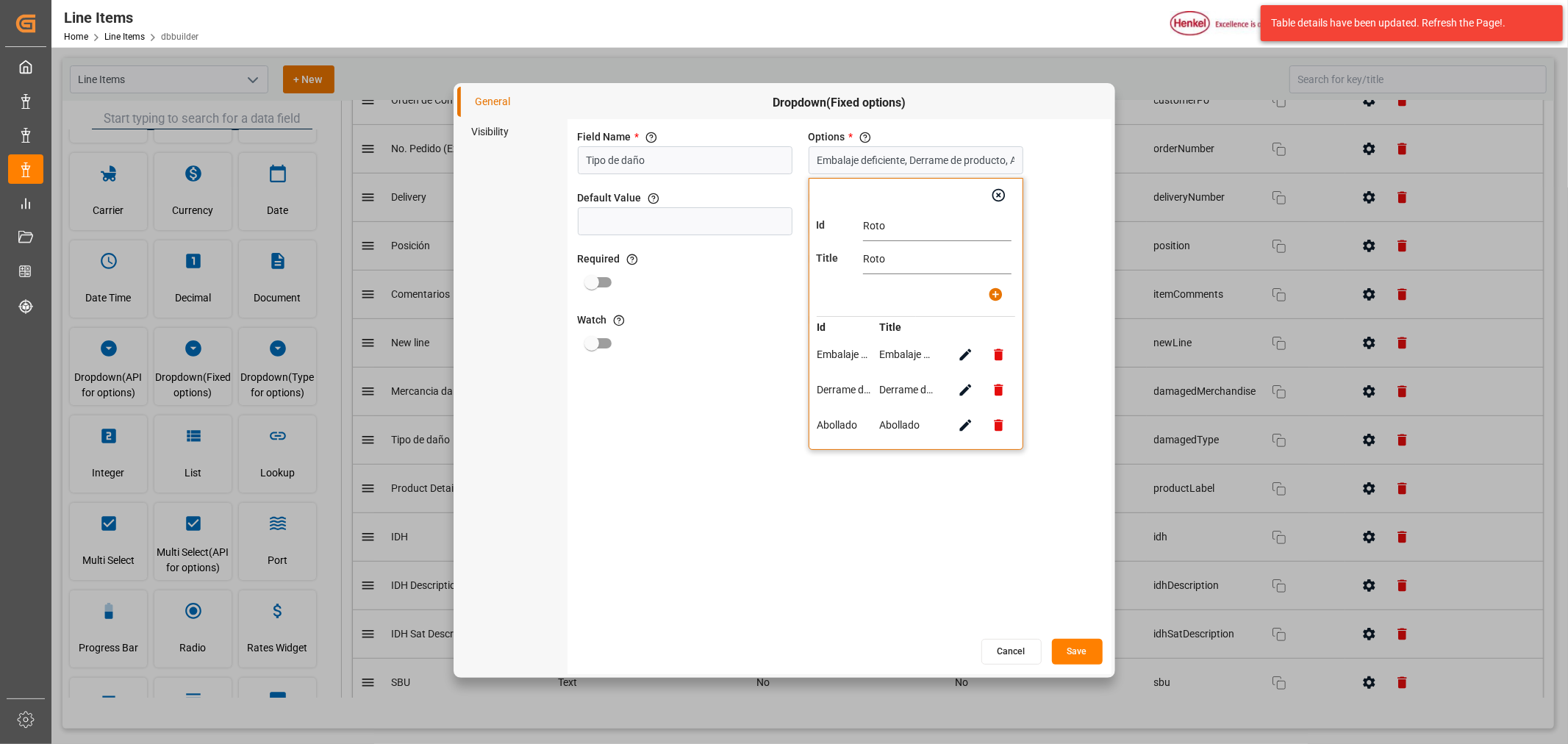
type input "Embalaje deficiente, Derrame de producto, Abollado, Roto"
click at [885, 224] on input "text" at bounding box center [937, 226] width 149 height 29
paste input "Aplastado"
type input "Aplastado"
click at [890, 248] on input "text" at bounding box center [937, 259] width 149 height 29
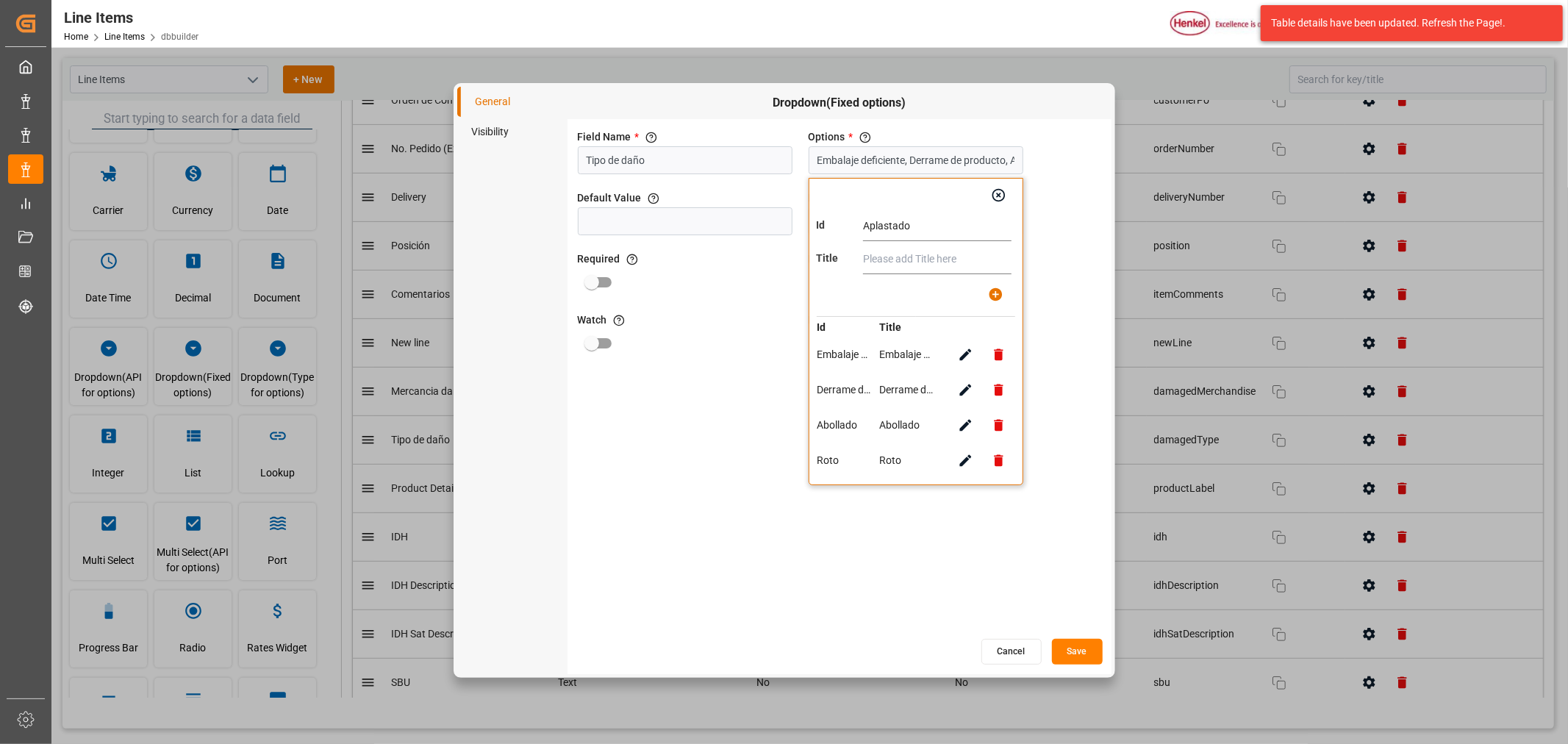
paste input "Aplastado"
type input "Aplastado"
click at [1001, 302] on button "button" at bounding box center [995, 294] width 33 height 33
type input "Embalaje deficiente, Derrame de producto, Abollado, Roto, Aplastado"
click at [902, 221] on input "text" at bounding box center [937, 226] width 149 height 29
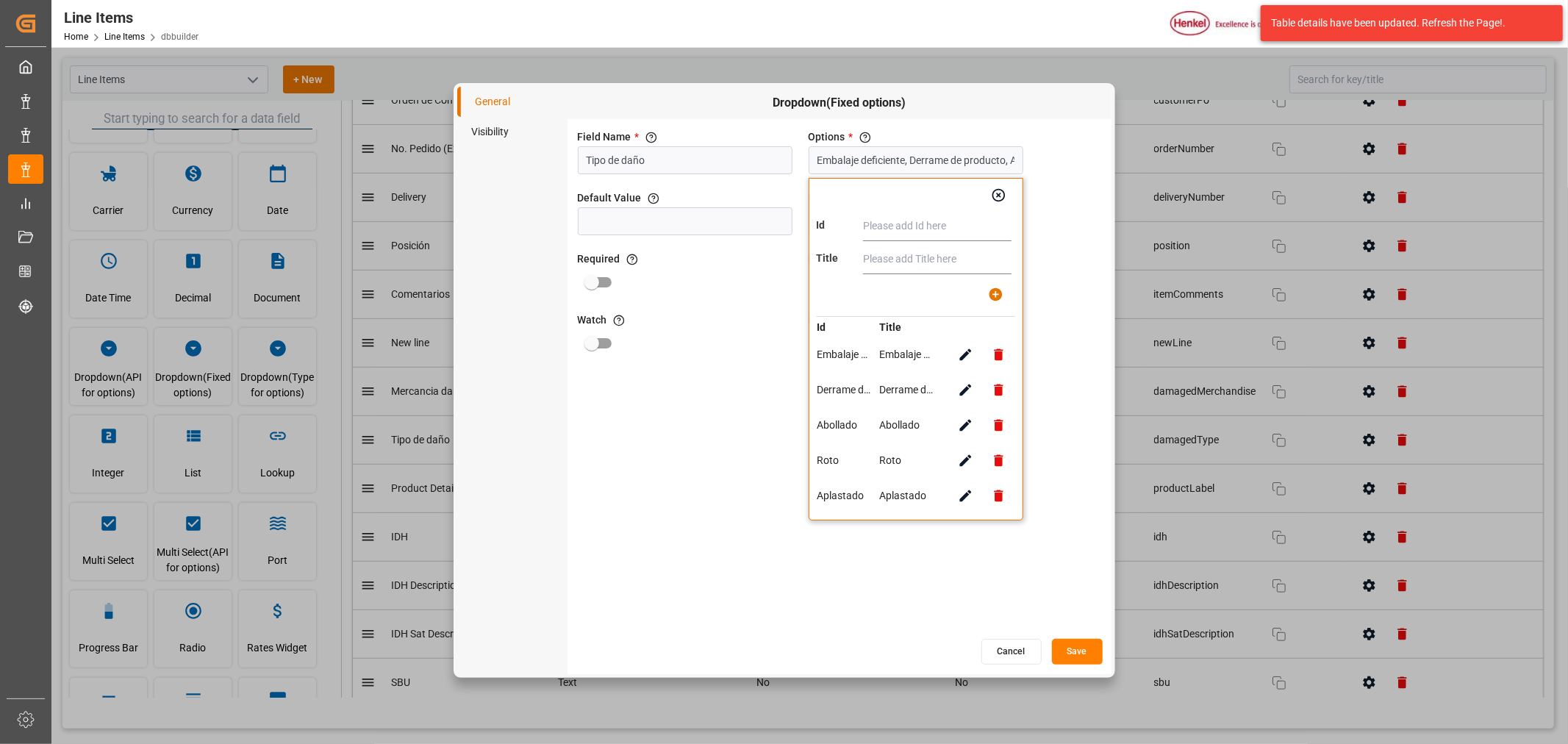
paste input "Cambio de Tarimas"
type input "Cambio de Tarimas"
click at [929, 251] on input "text" at bounding box center [937, 259] width 149 height 29
paste input "Cambio de Tarimas"
type input "Cambio de Tarimas"
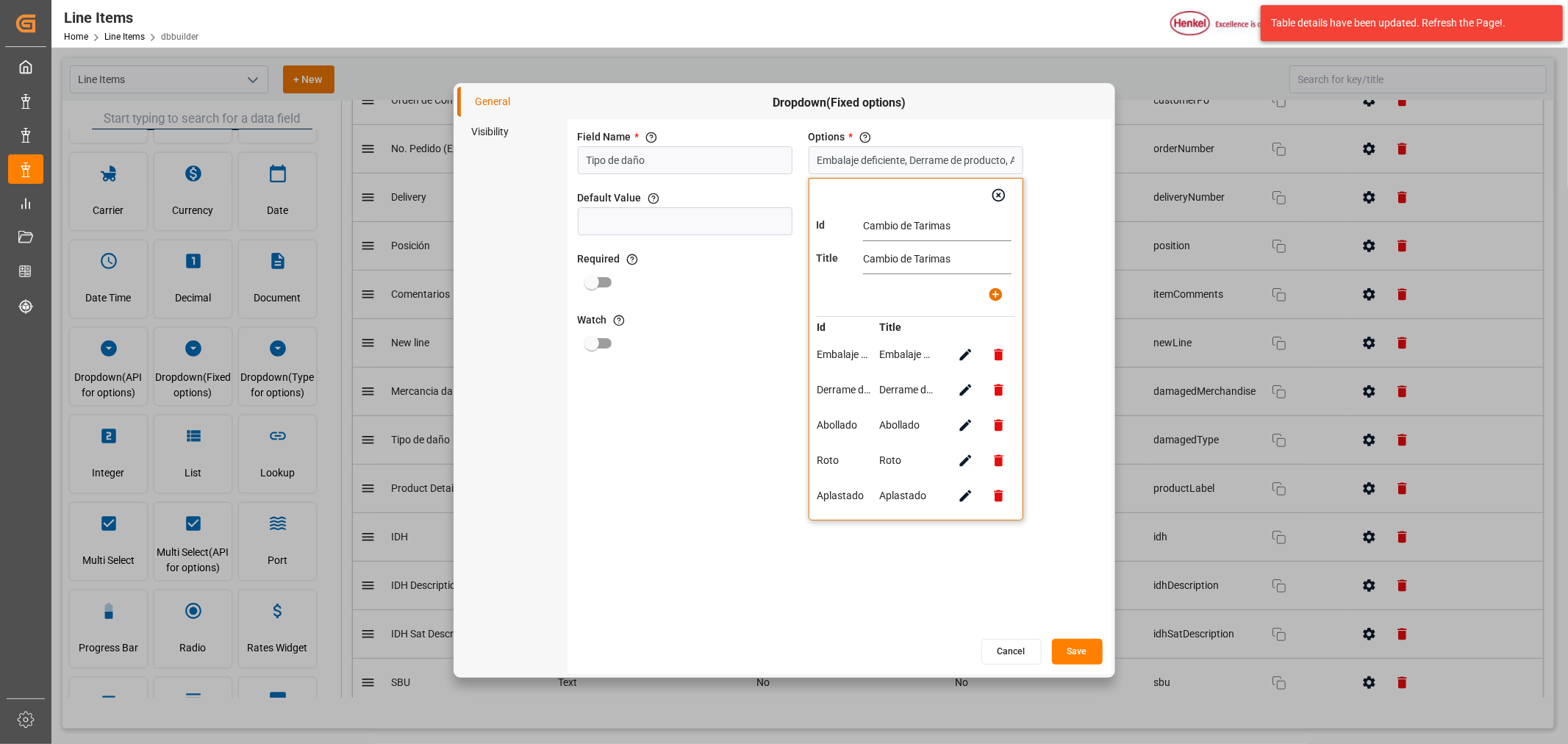
click at [998, 295] on icon "button" at bounding box center [996, 294] width 13 height 13
type input "Embalaje deficiente, Derrame de producto, Abollado, Roto, Aplastado, Cambio de …"
click at [1083, 650] on button "Save" at bounding box center [1077, 651] width 51 height 25
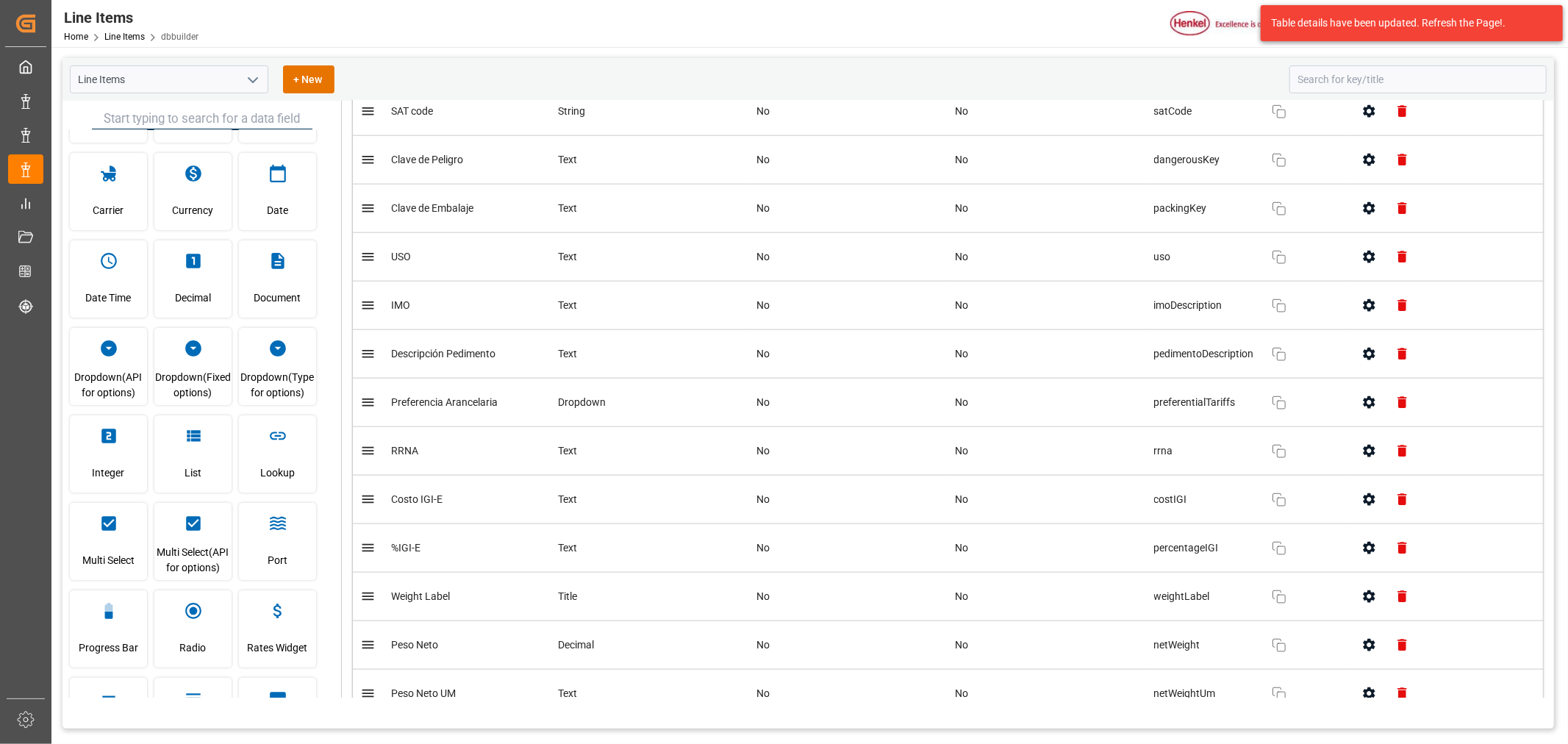
scroll to position [1471, 0]
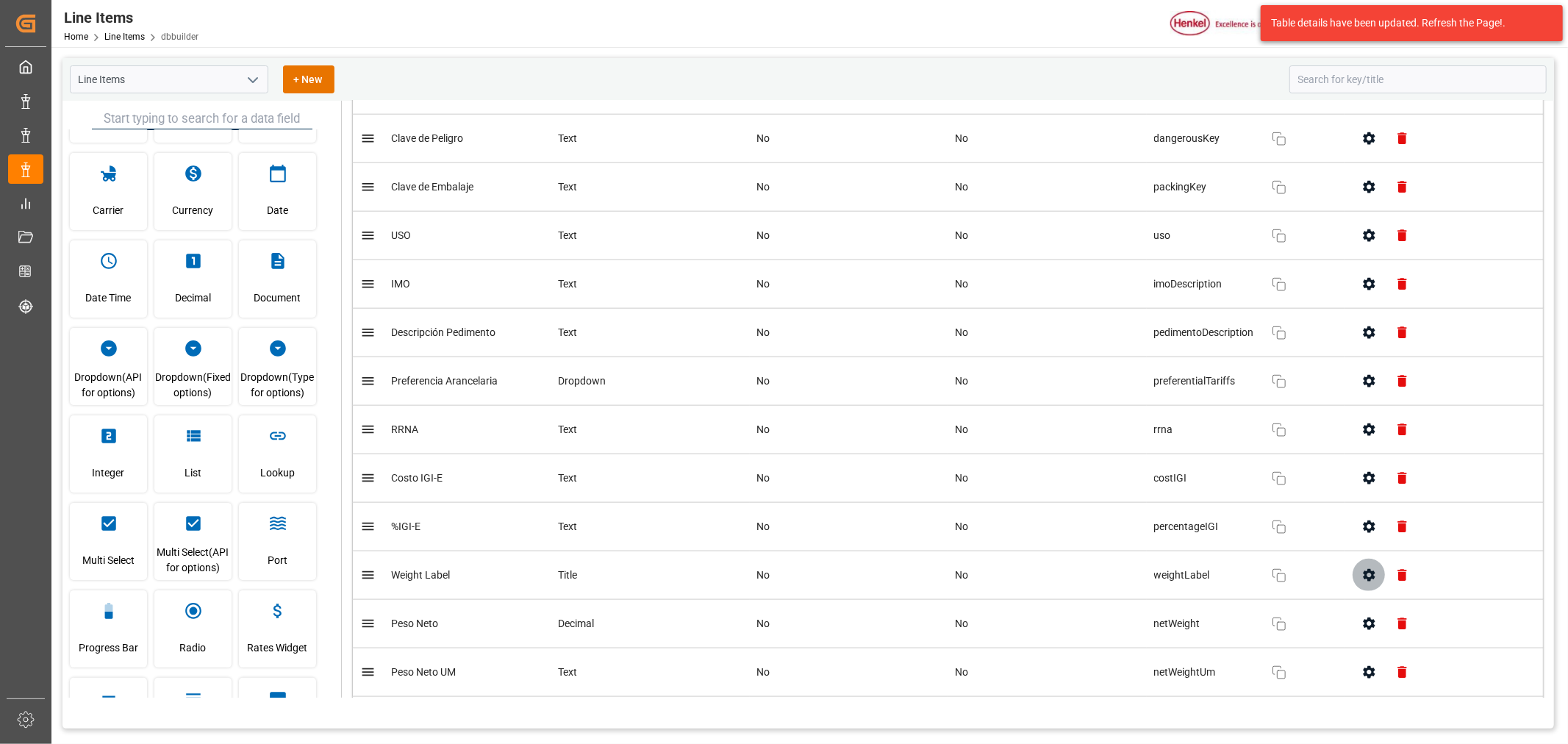
click at [1361, 578] on icon "button" at bounding box center [1369, 576] width 15 height 15
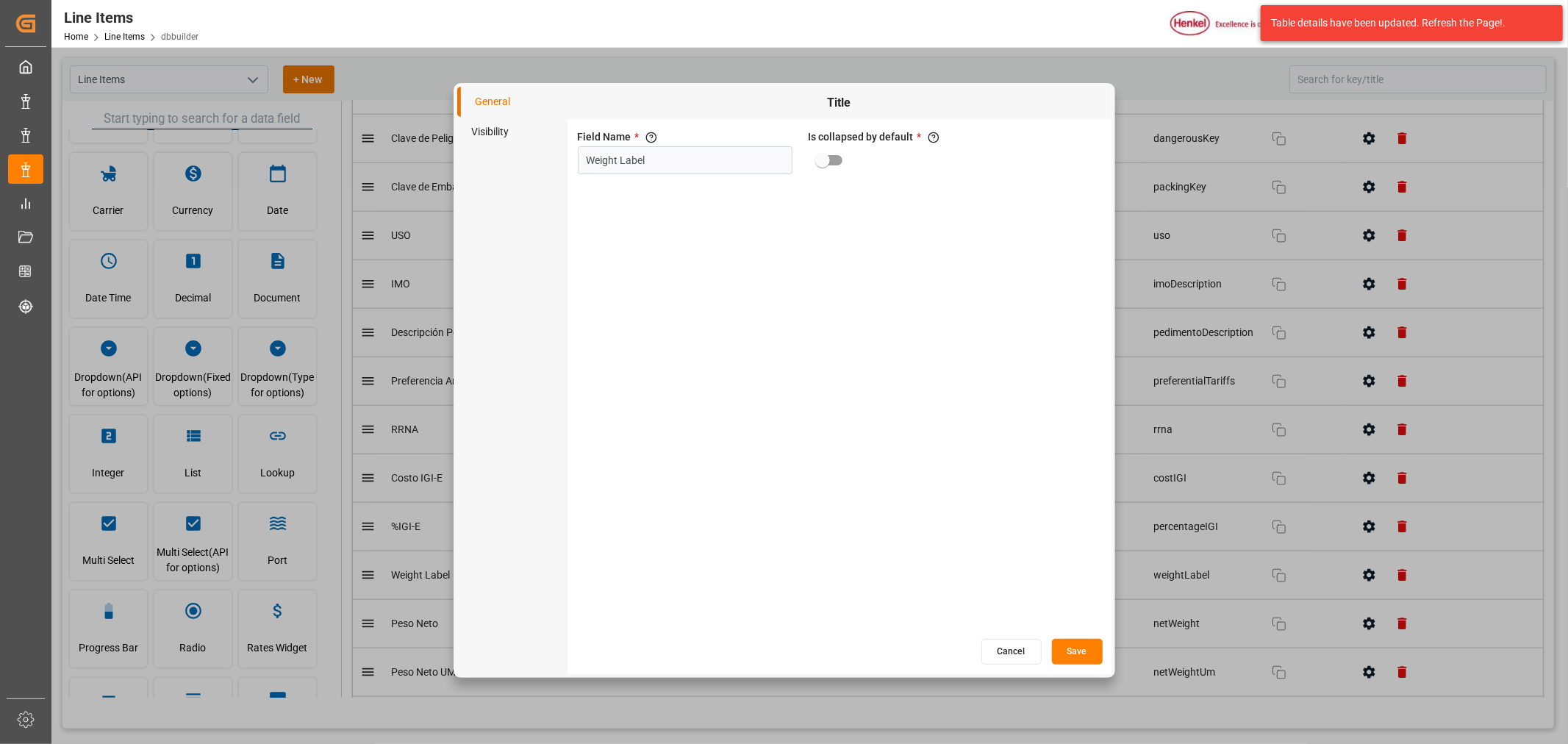
click at [827, 166] on input "primary checkbox" at bounding box center [822, 161] width 84 height 28
checkbox input "true"
click at [1074, 649] on button "Save" at bounding box center [1077, 651] width 51 height 25
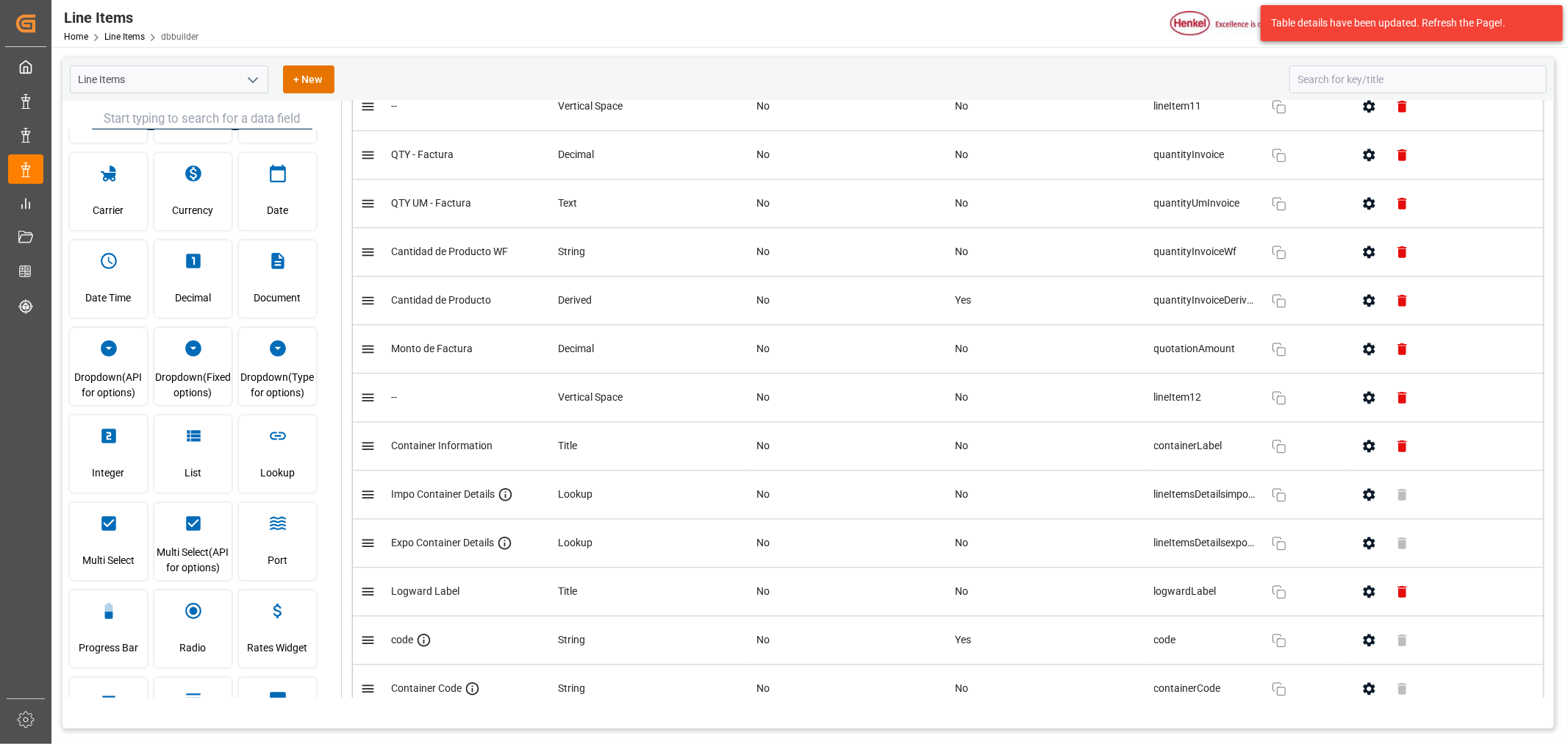
scroll to position [2696, 0]
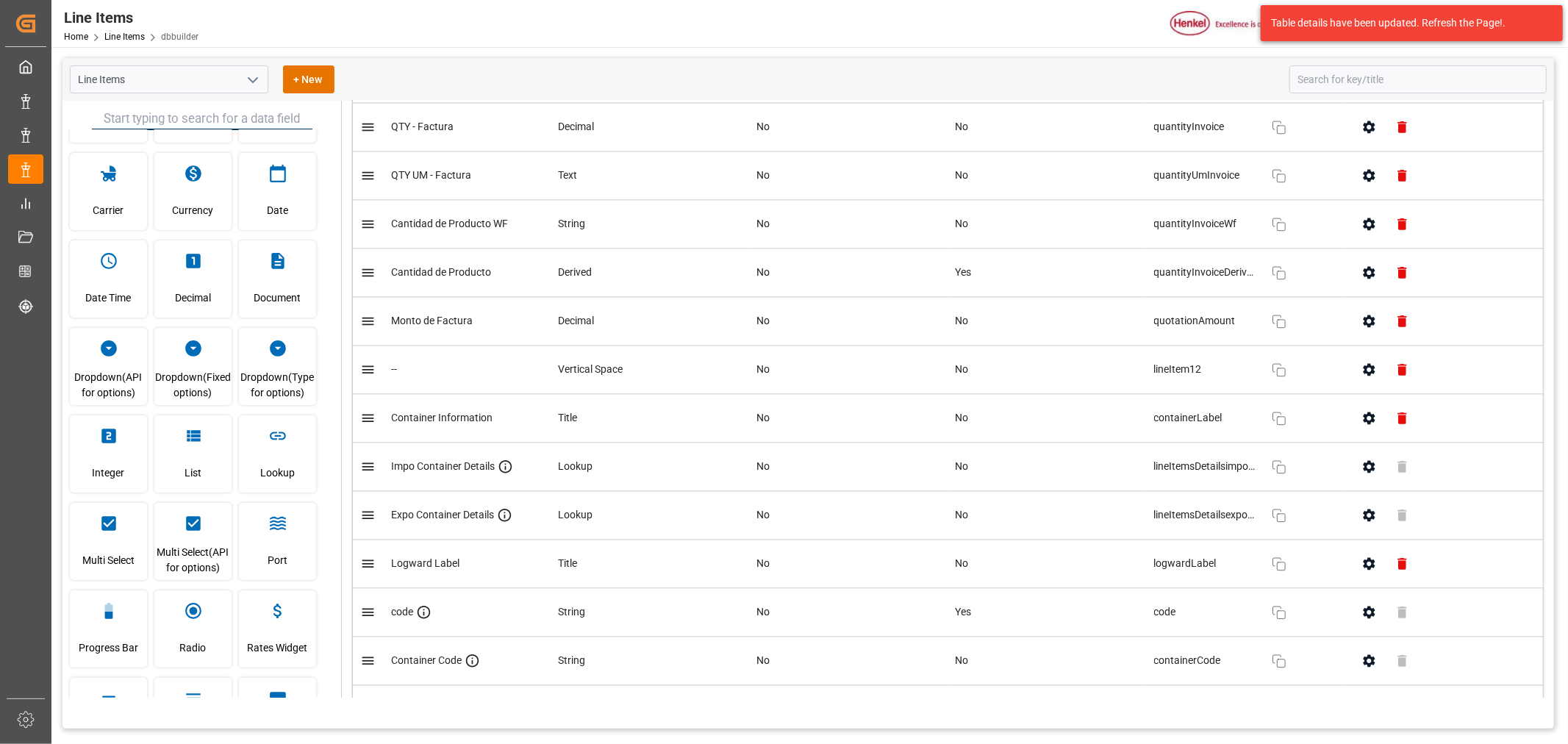
click at [1361, 572] on icon "button" at bounding box center [1369, 563] width 15 height 15
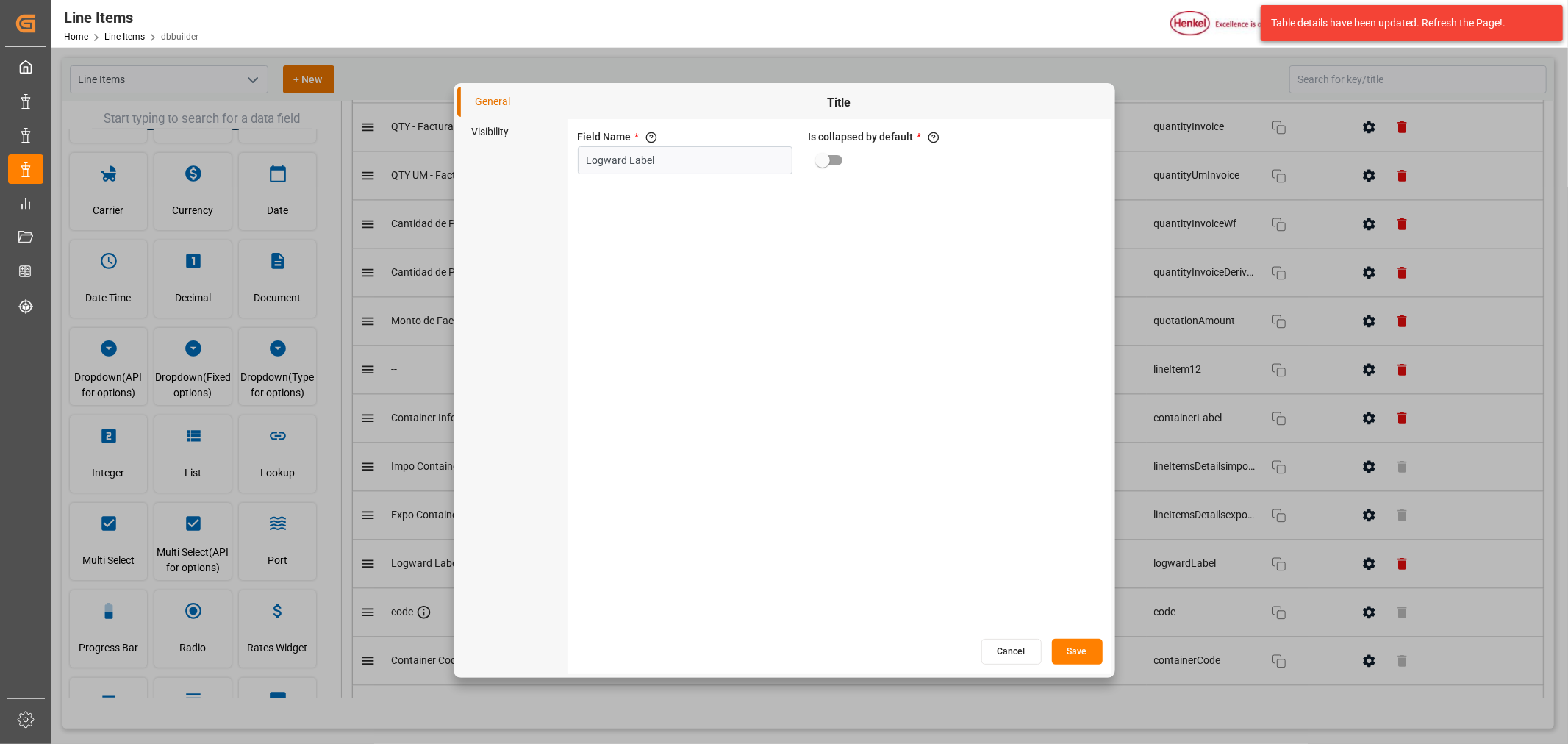
click at [834, 159] on input "primary checkbox" at bounding box center [822, 161] width 84 height 28
checkbox input "true"
click at [1091, 659] on button "Save" at bounding box center [1077, 651] width 51 height 25
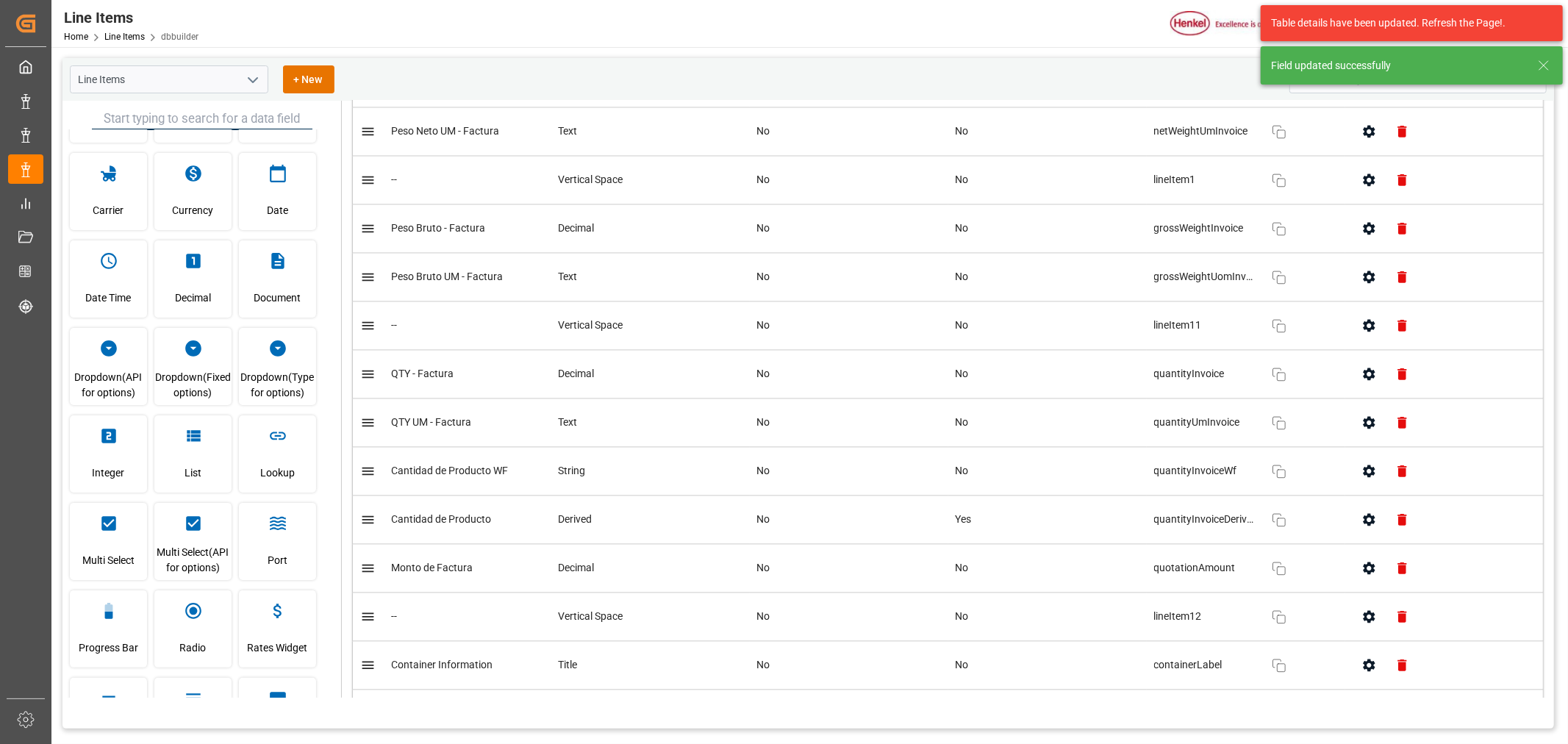
scroll to position [2369, 0]
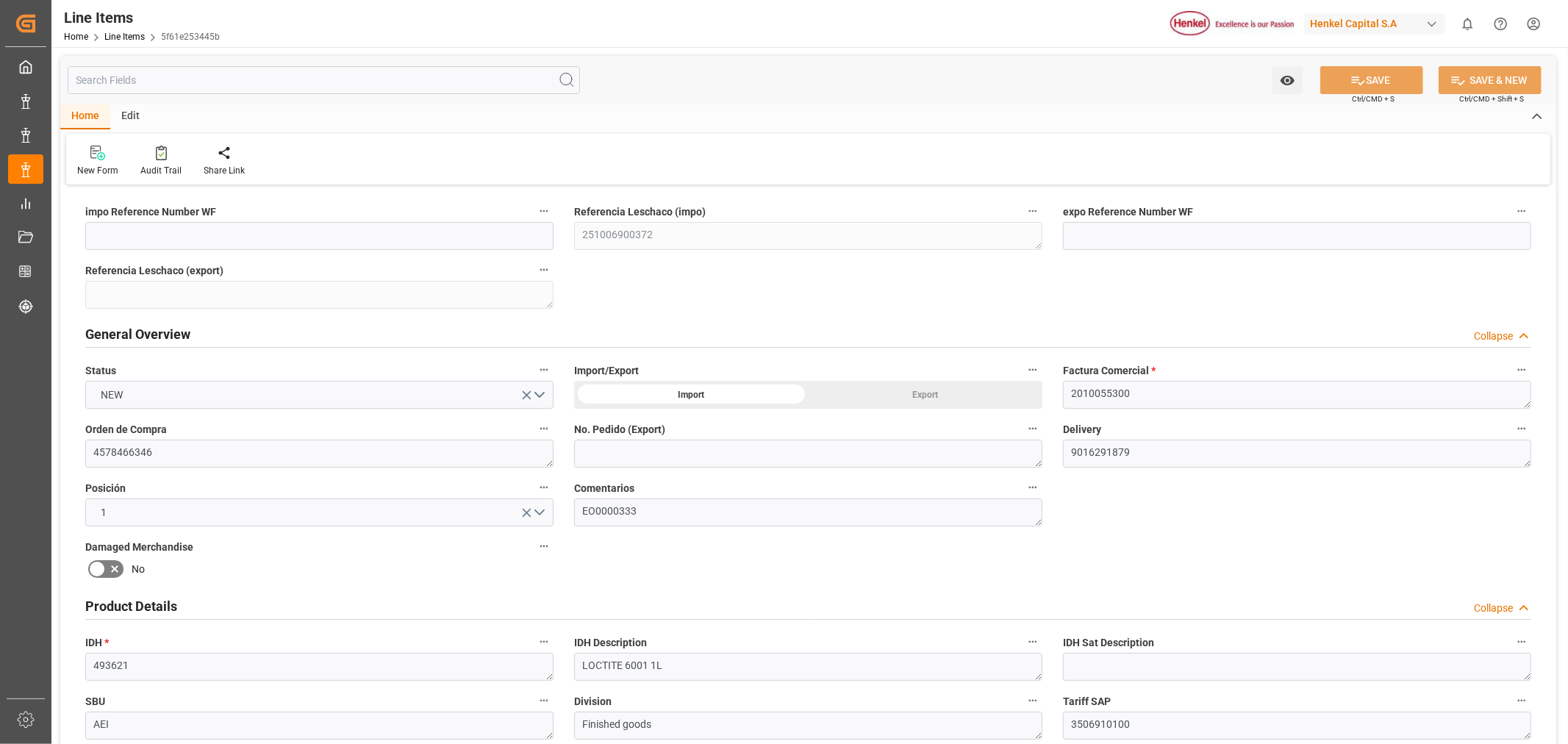
type input "[DATE] 16:51"
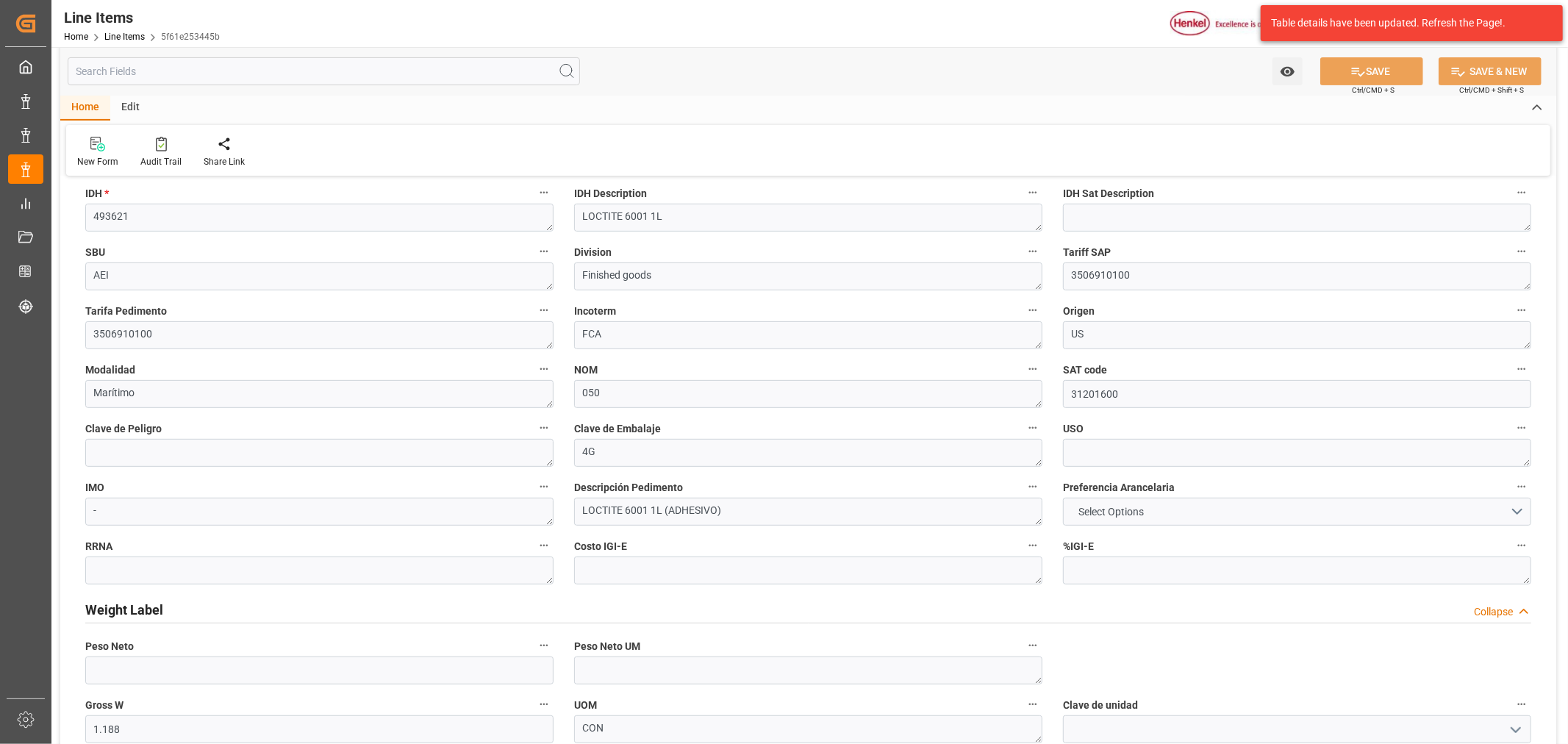
scroll to position [490, 0]
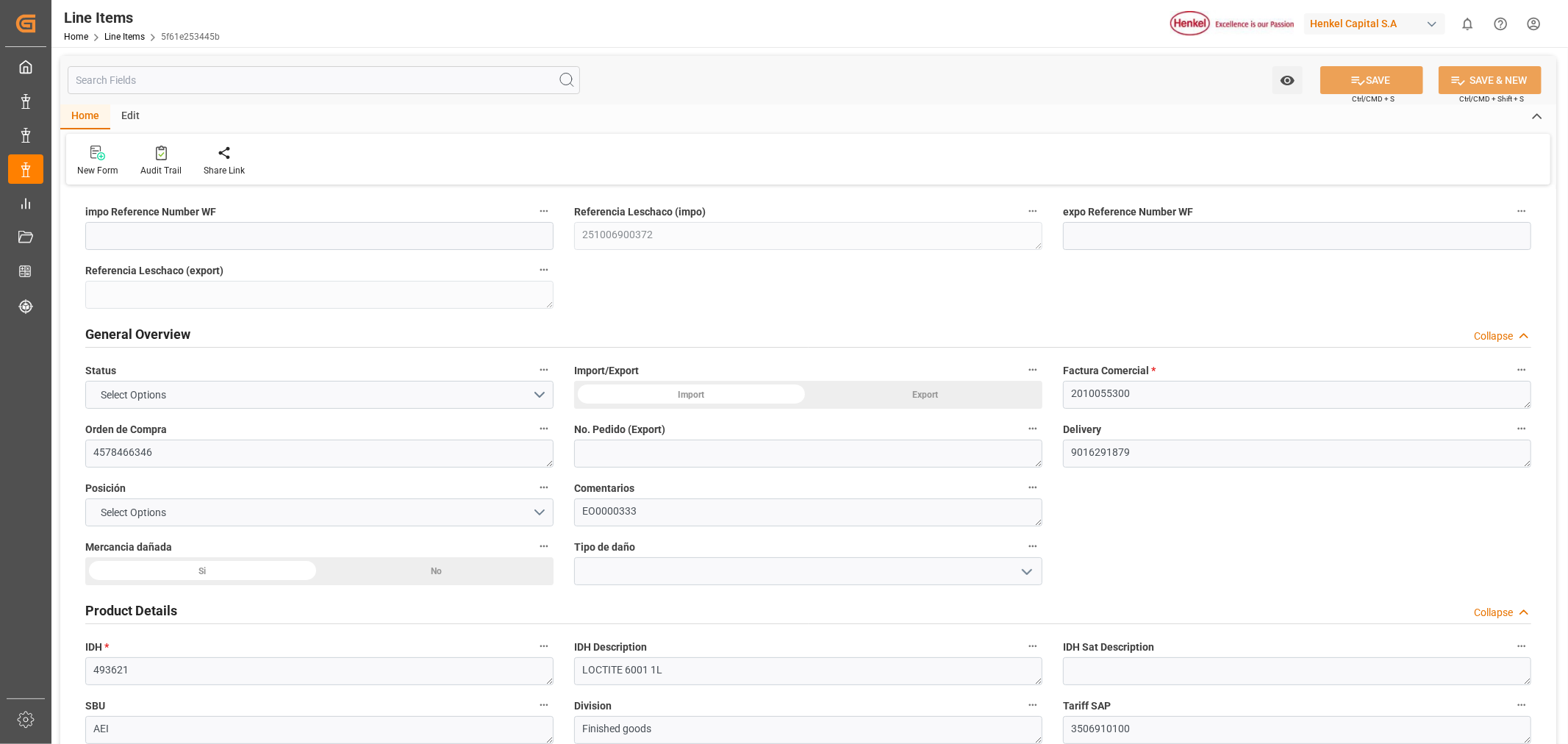
type input "422.93"
type input "356"
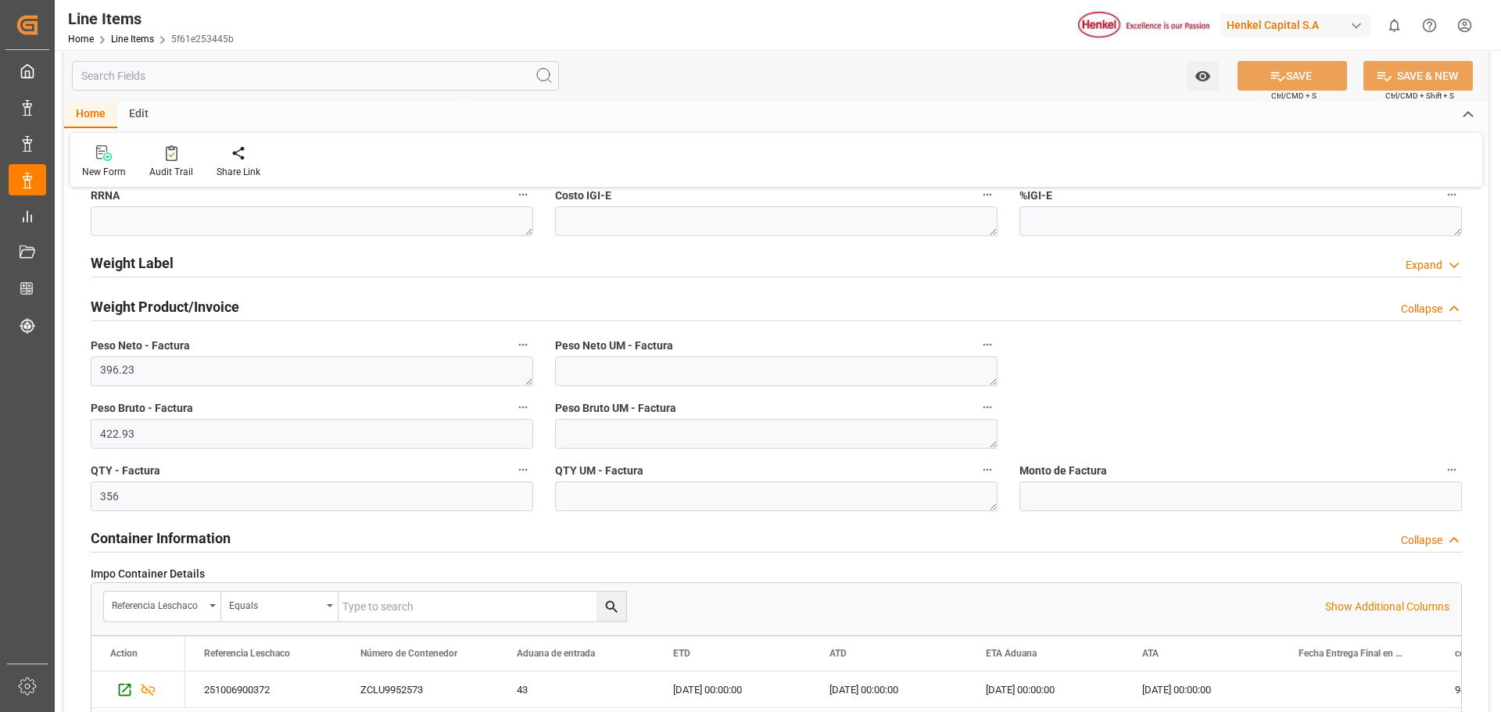
scroll to position [869, 0]
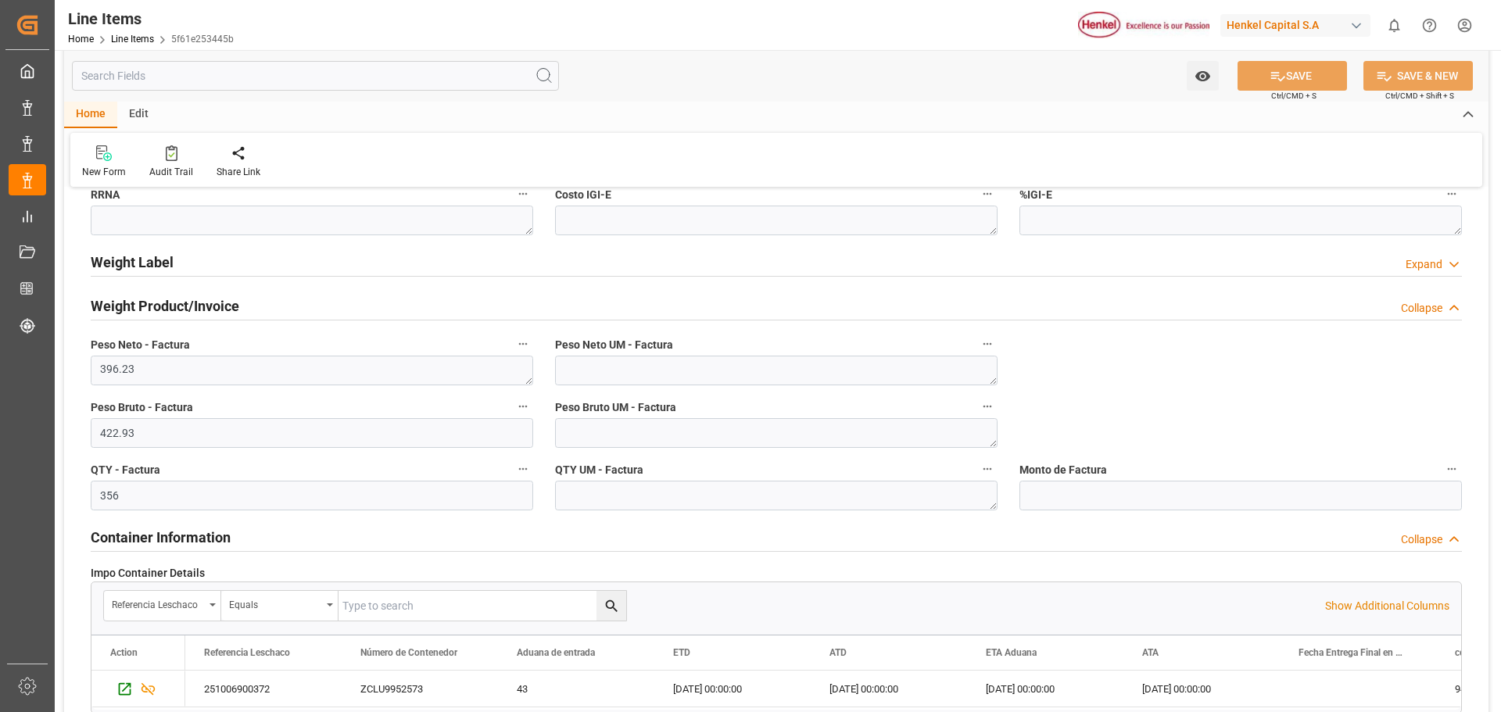
drag, startPoint x: 980, startPoint y: 0, endPoint x: 300, endPoint y: 66, distance: 683.5
click at [300, 66] on input "text" at bounding box center [315, 76] width 487 height 30
click at [299, 70] on input "text" at bounding box center [315, 76] width 487 height 30
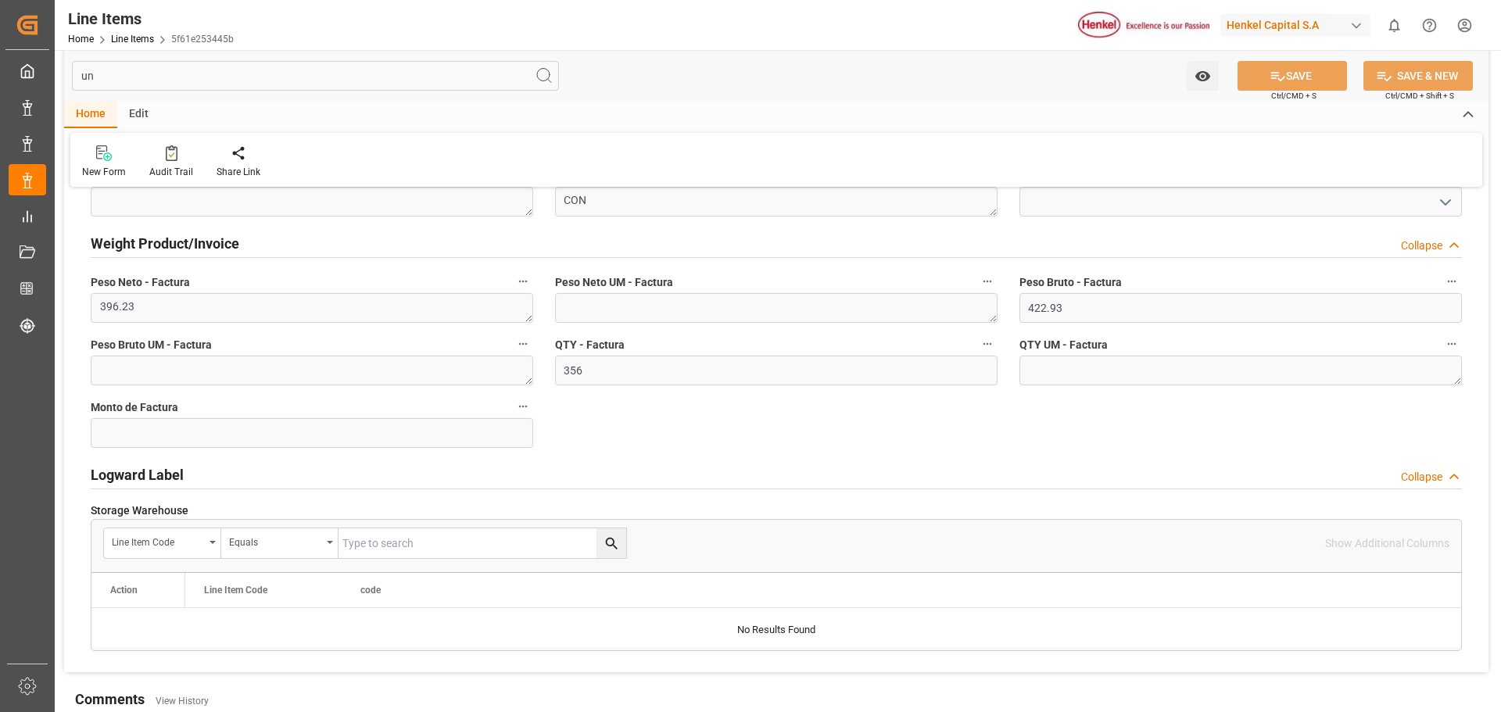
scroll to position [93, 0]
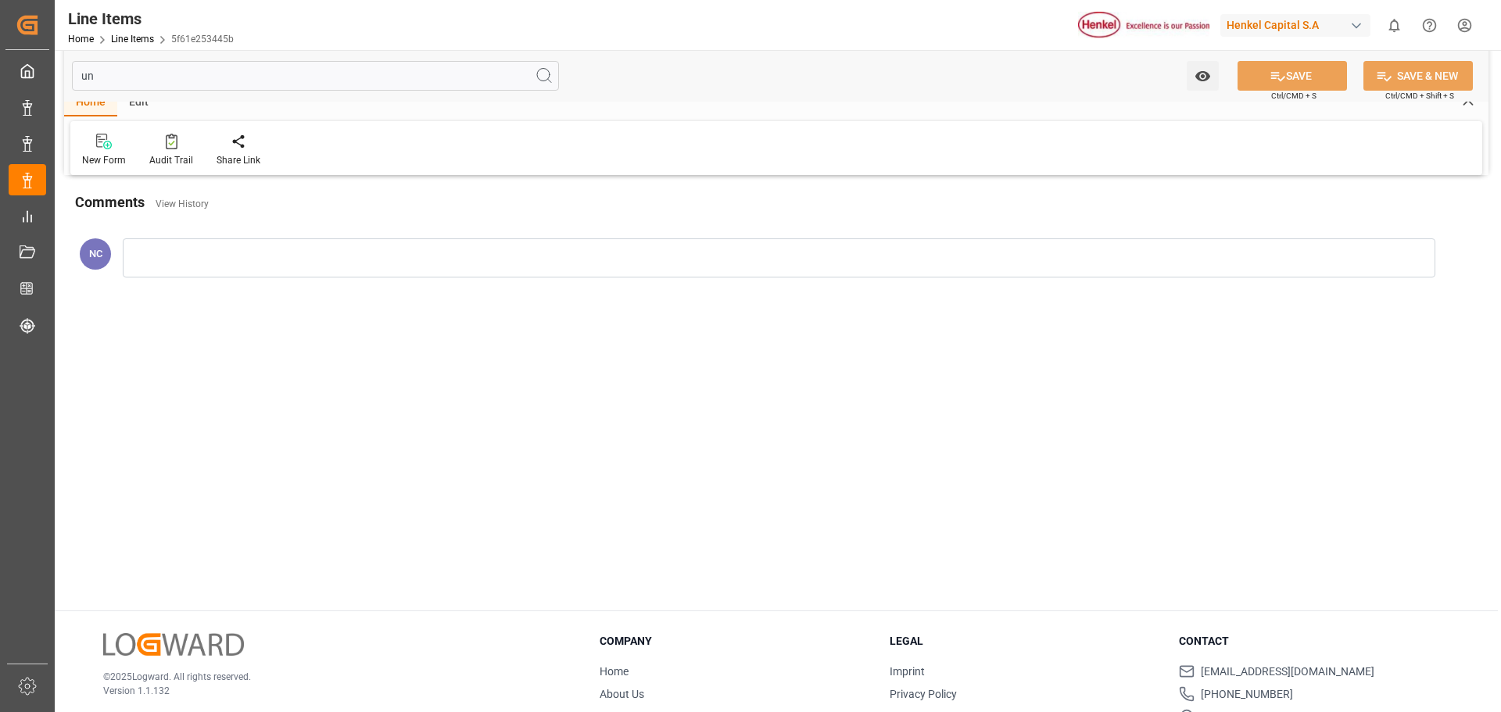
type input "u"
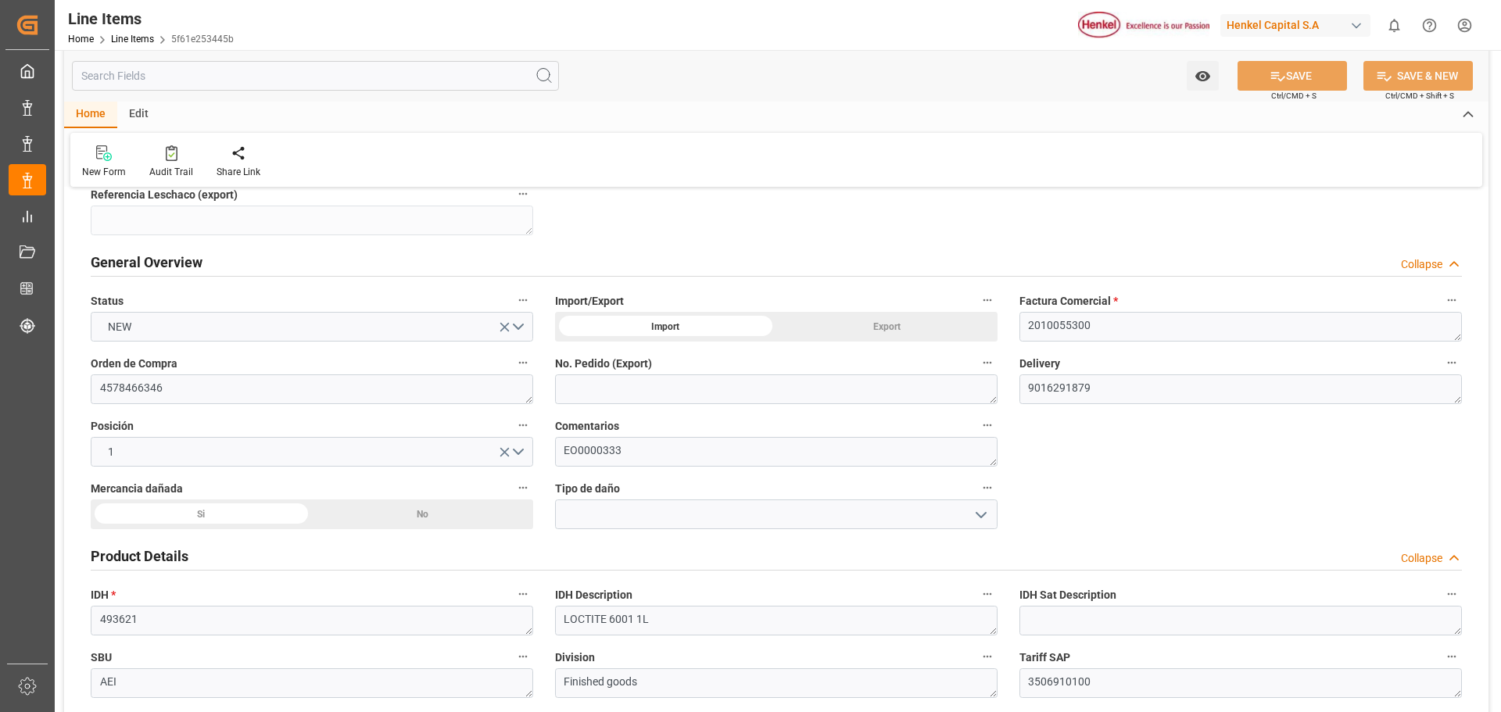
click at [134, 115] on div "Edit" at bounding box center [138, 115] width 43 height 27
click at [294, 167] on div "Schema Edit" at bounding box center [303, 172] width 53 height 14
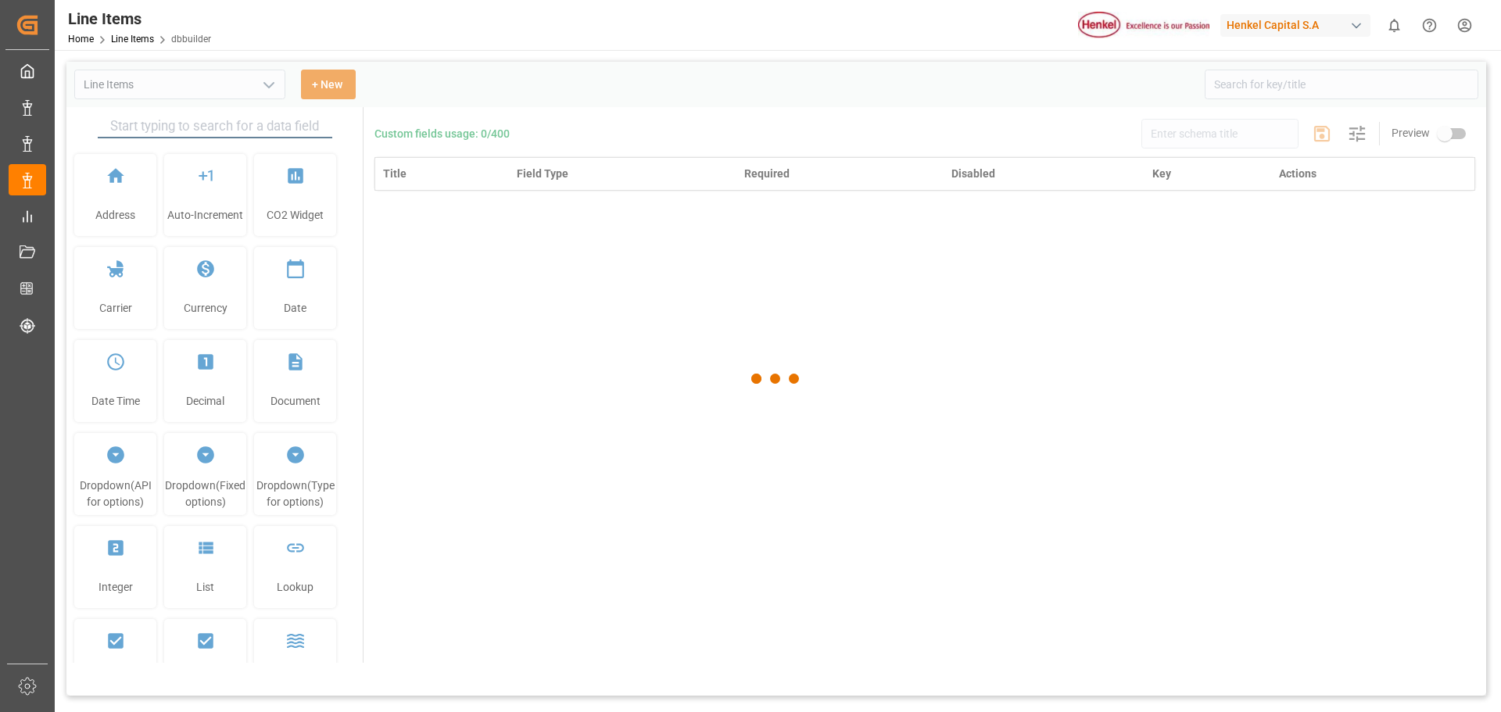
type input "Line Items"
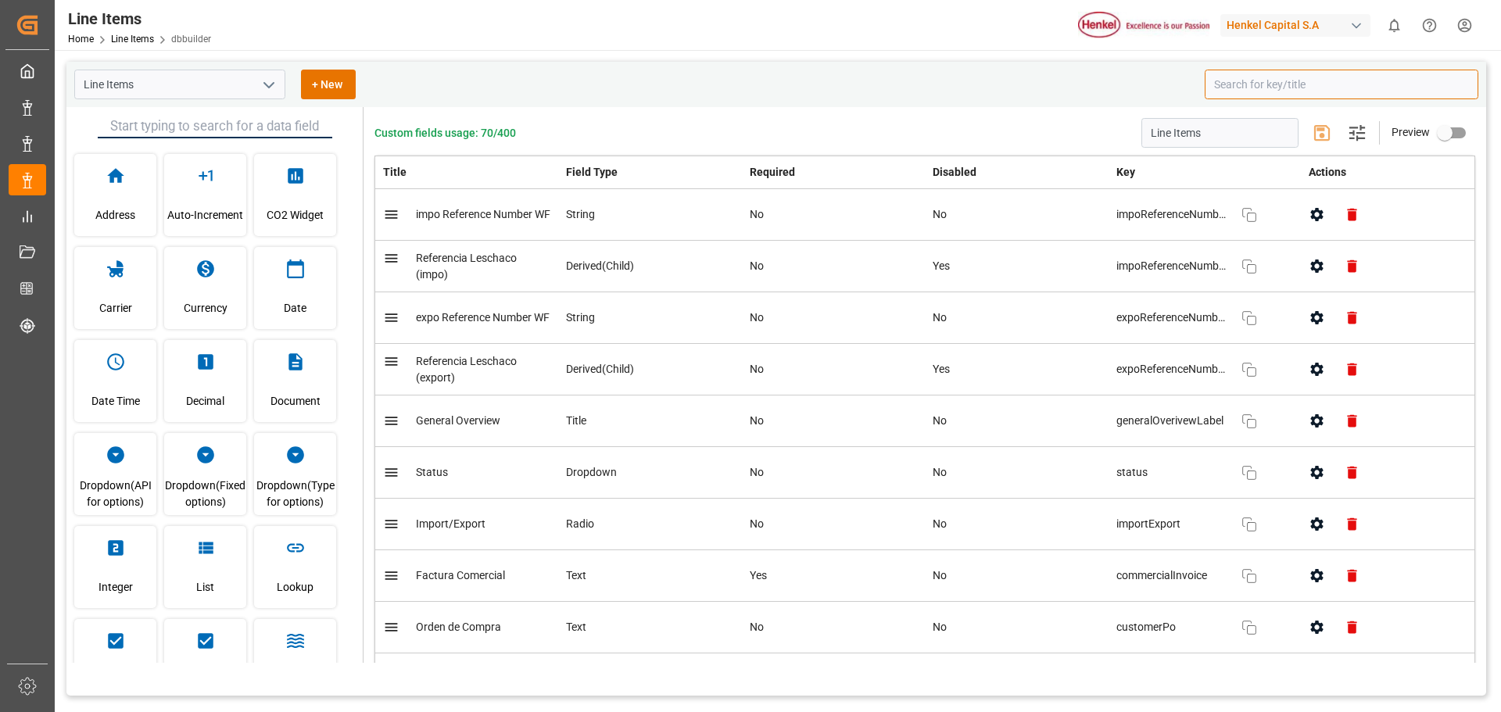
click at [1271, 95] on input at bounding box center [1342, 85] width 274 height 30
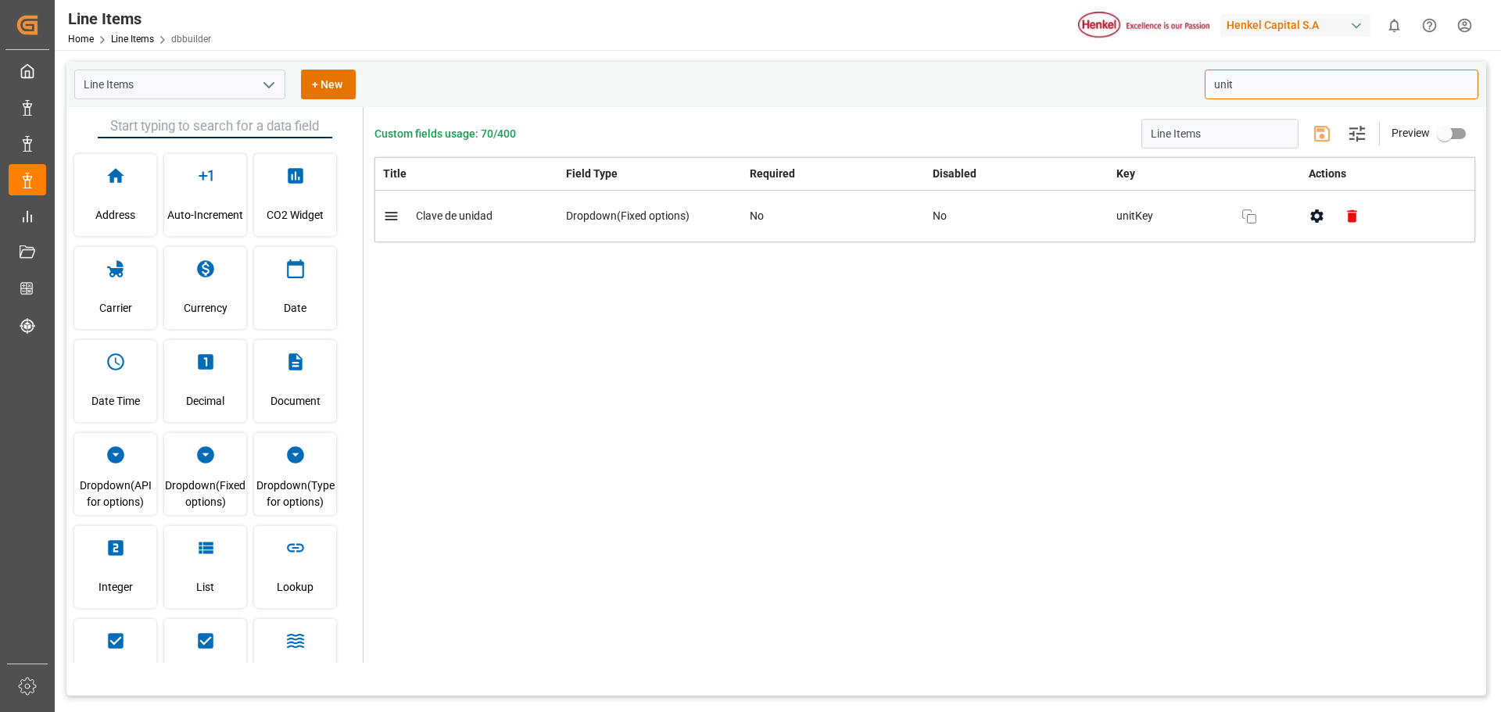
type input "unit"
click at [266, 90] on icon "open menu" at bounding box center [269, 85] width 19 height 19
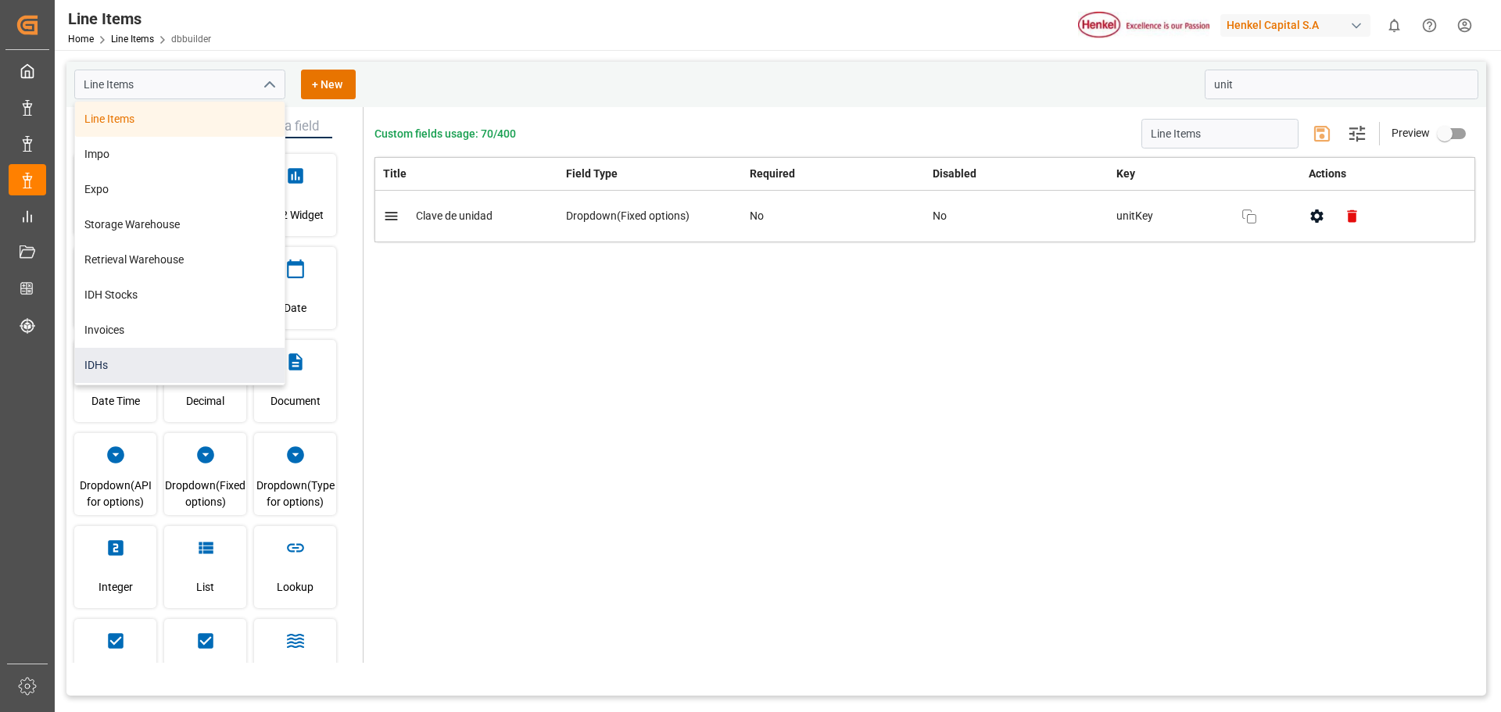
click at [100, 364] on div "IDHs" at bounding box center [180, 365] width 210 height 35
type input "IDHs"
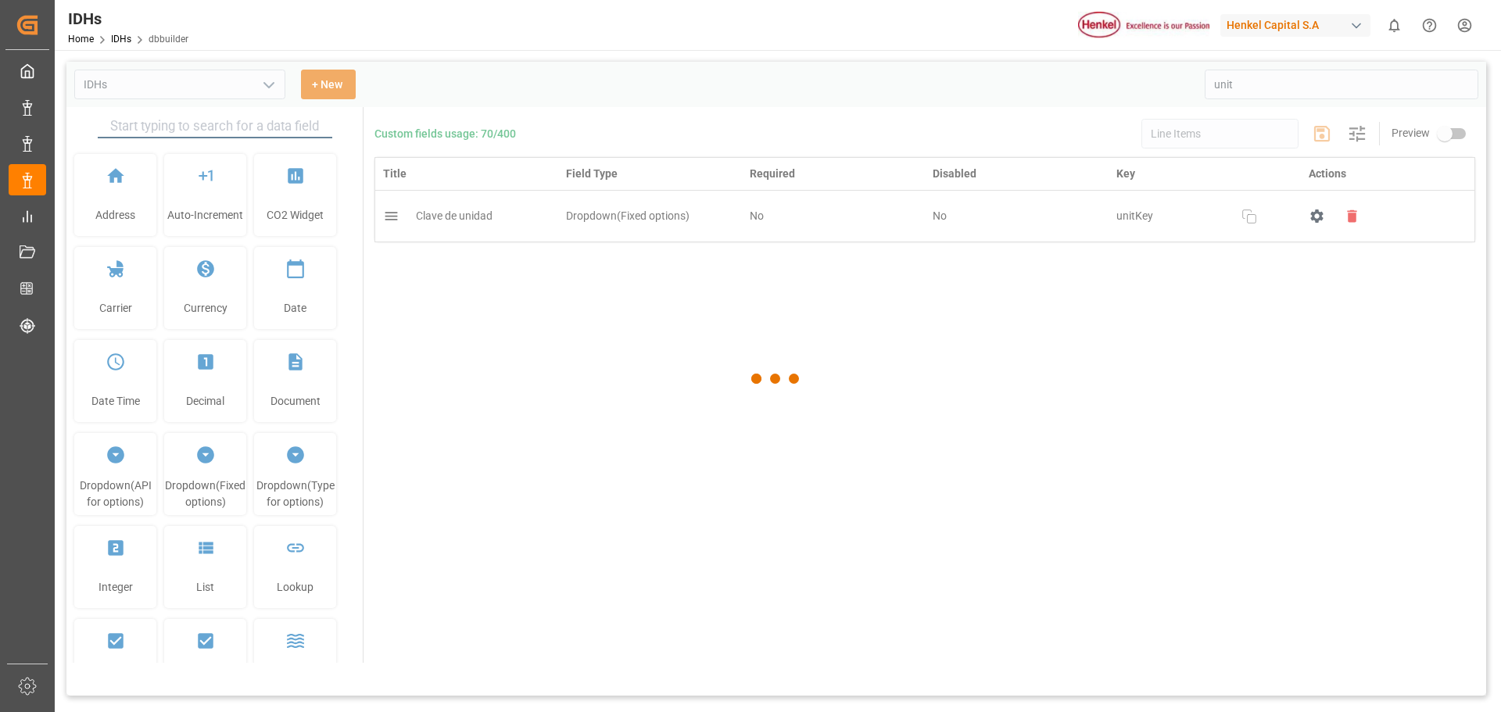
type input "IDHs"
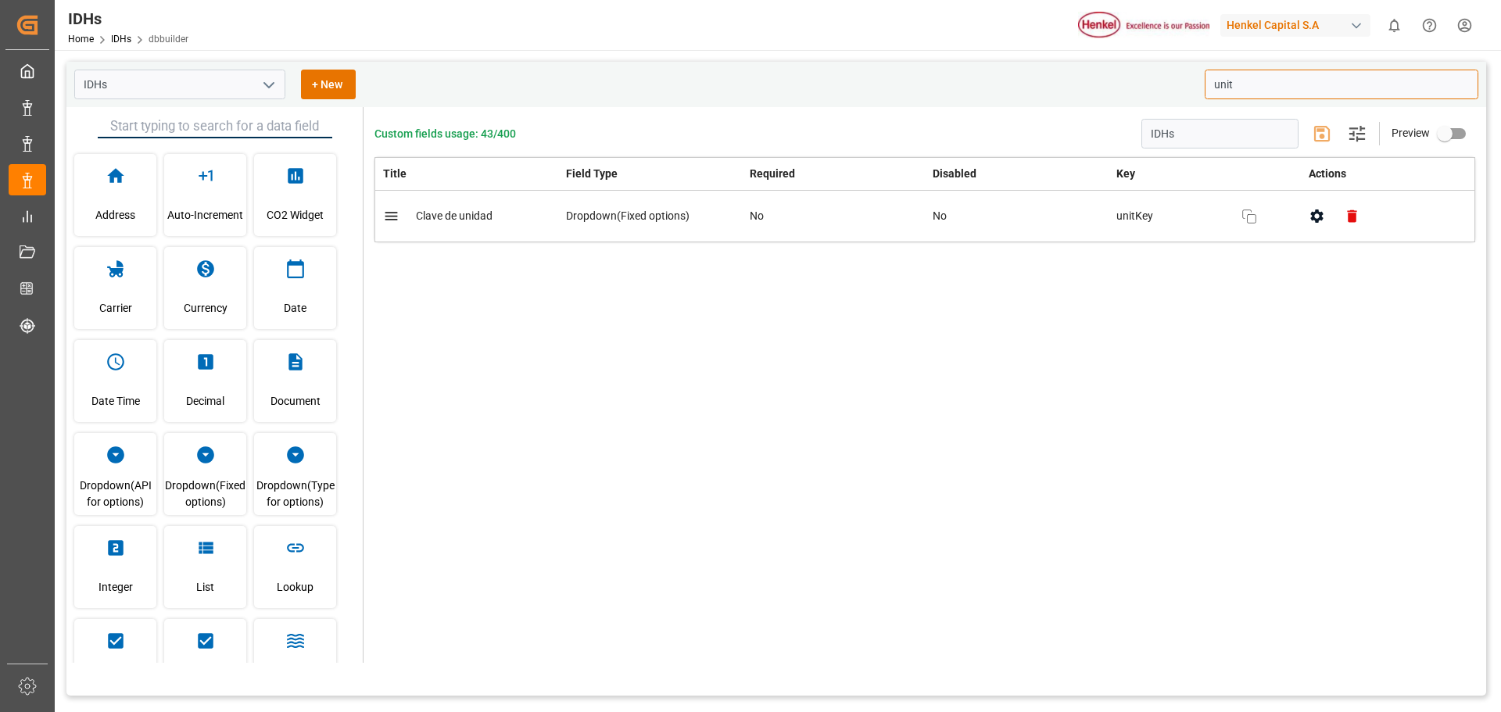
click at [1269, 82] on input "unit" at bounding box center [1342, 85] width 274 height 30
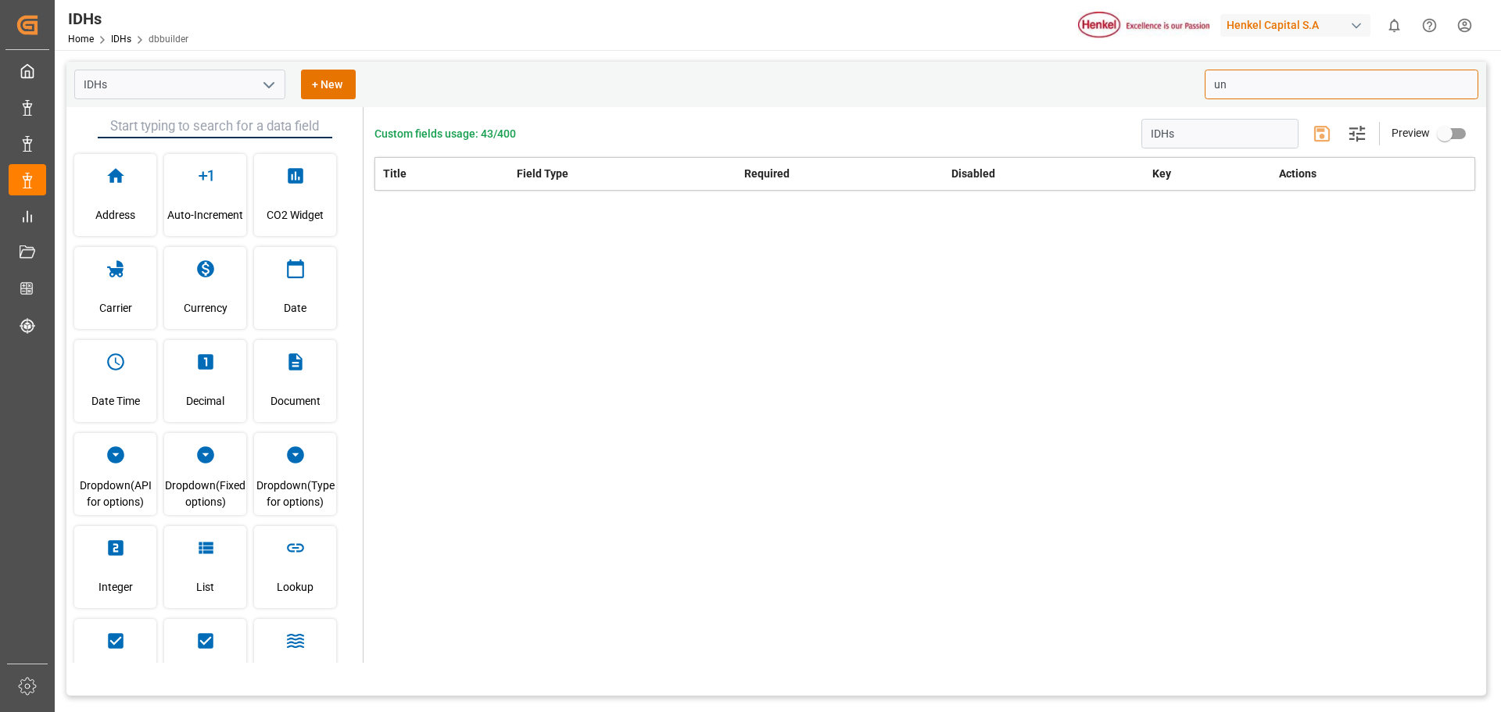
type input "u"
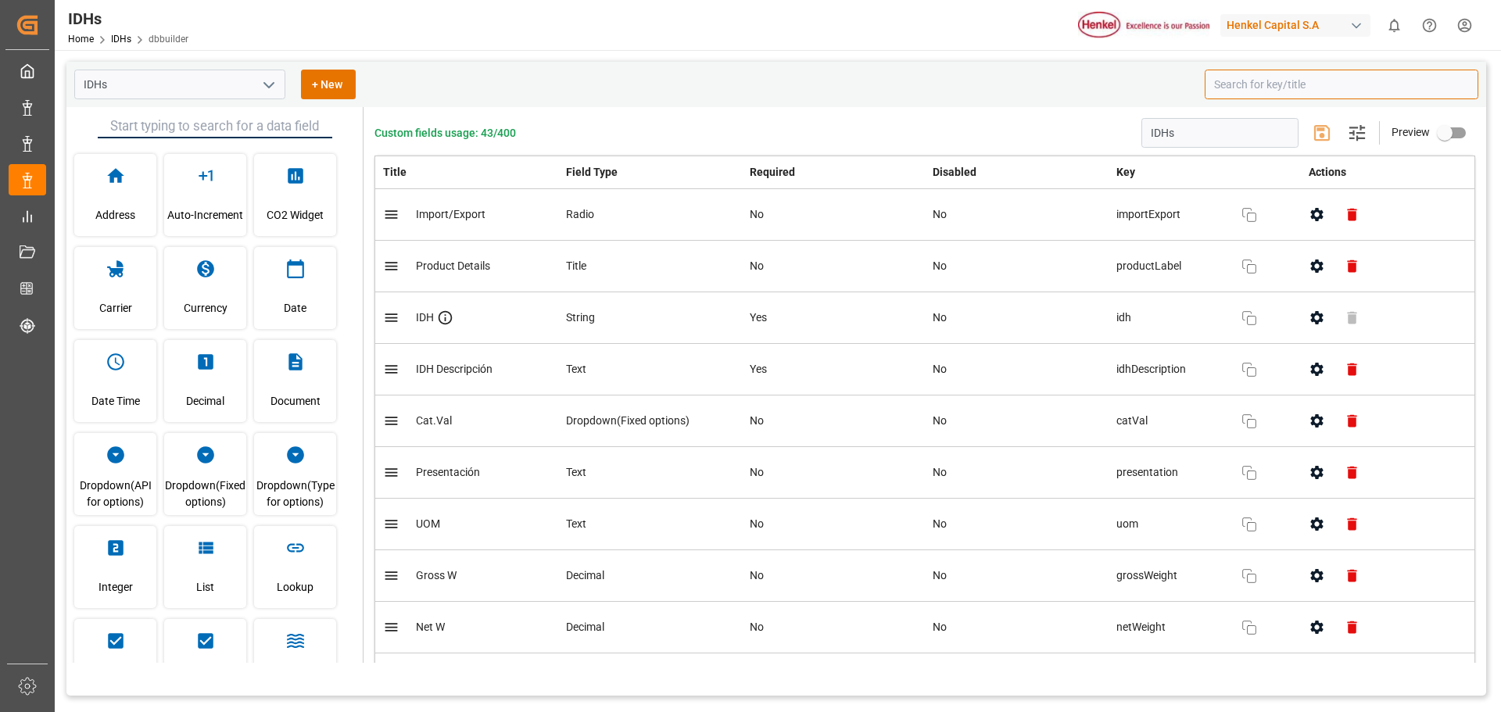
click at [1265, 88] on input at bounding box center [1342, 85] width 274 height 30
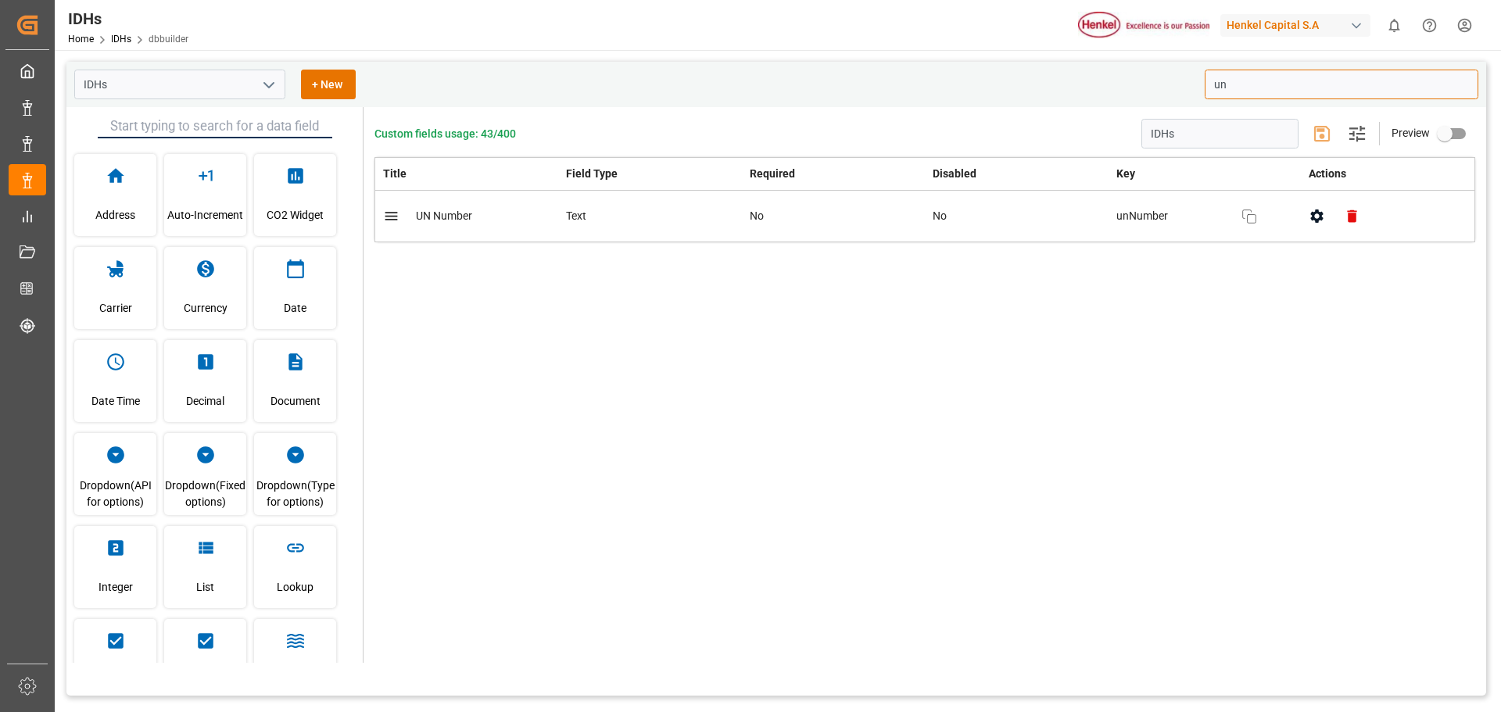
type input "u"
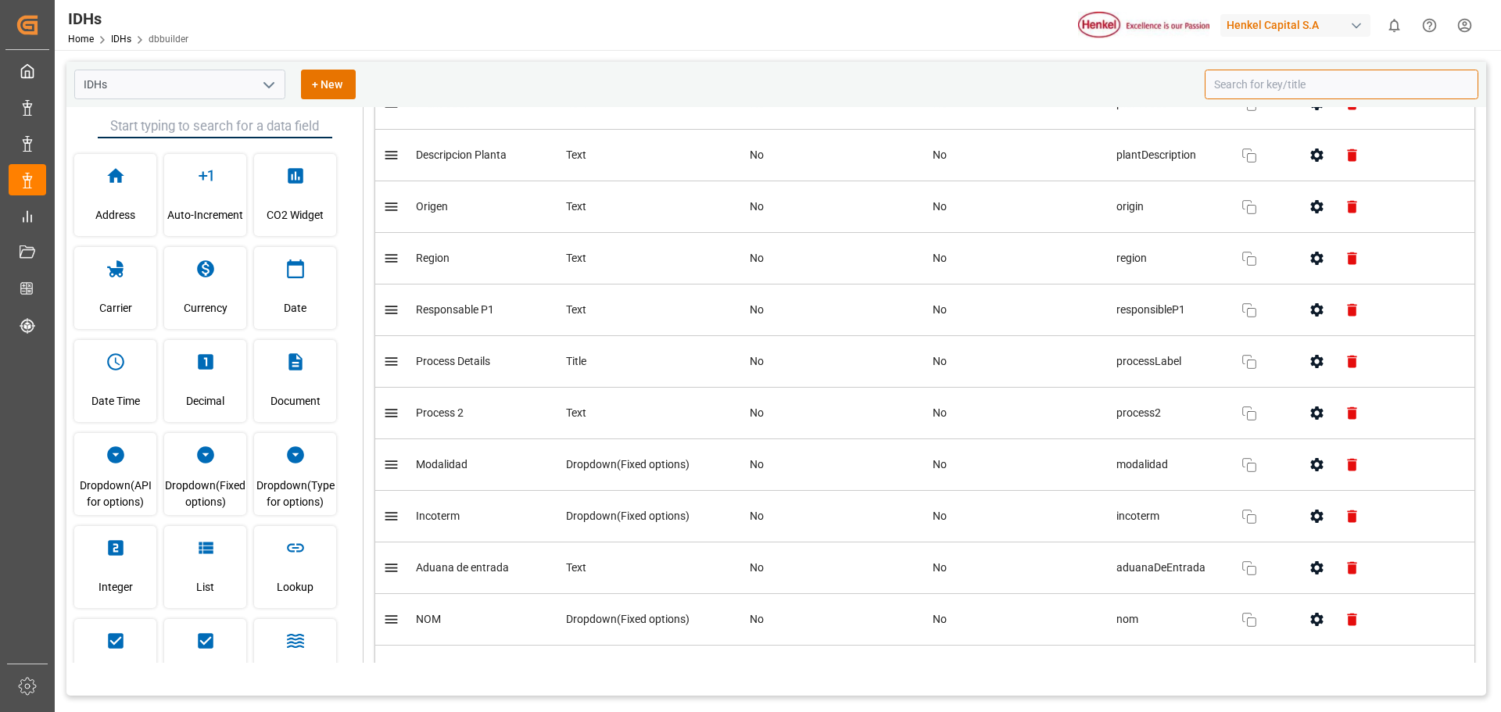
scroll to position [938, 0]
click at [270, 81] on icon "open menu" at bounding box center [269, 85] width 19 height 19
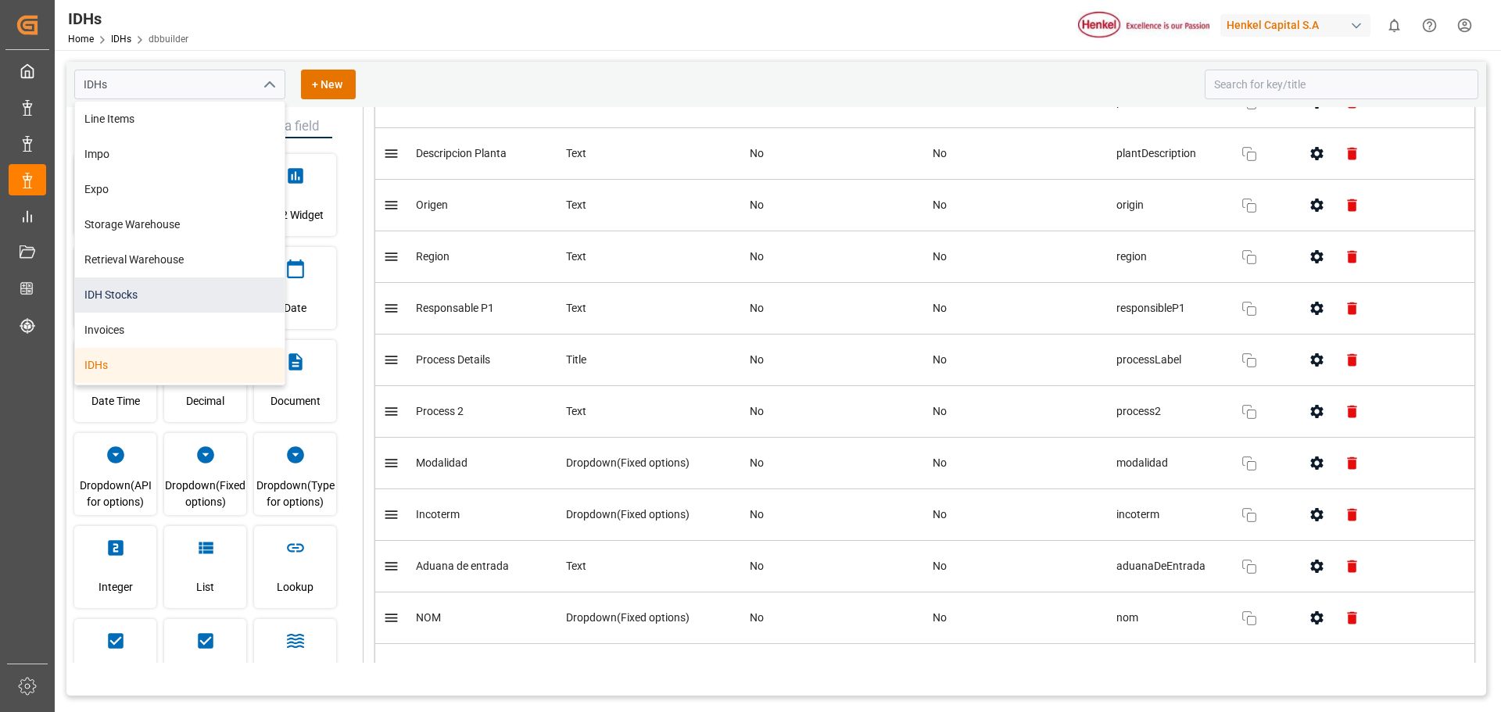
click at [138, 296] on div "IDH Stocks" at bounding box center [180, 295] width 210 height 35
type input "IDH Stocks"
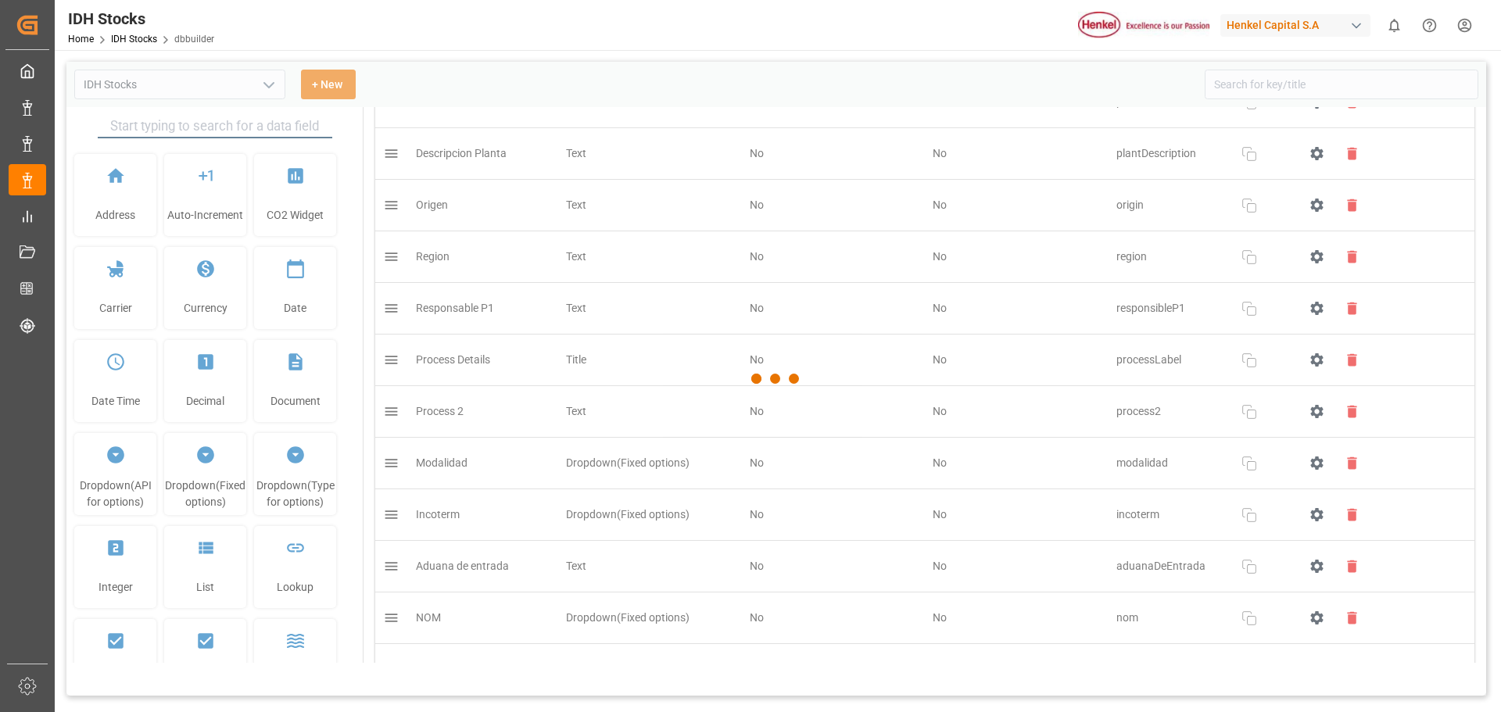
type input "IDH Stocks"
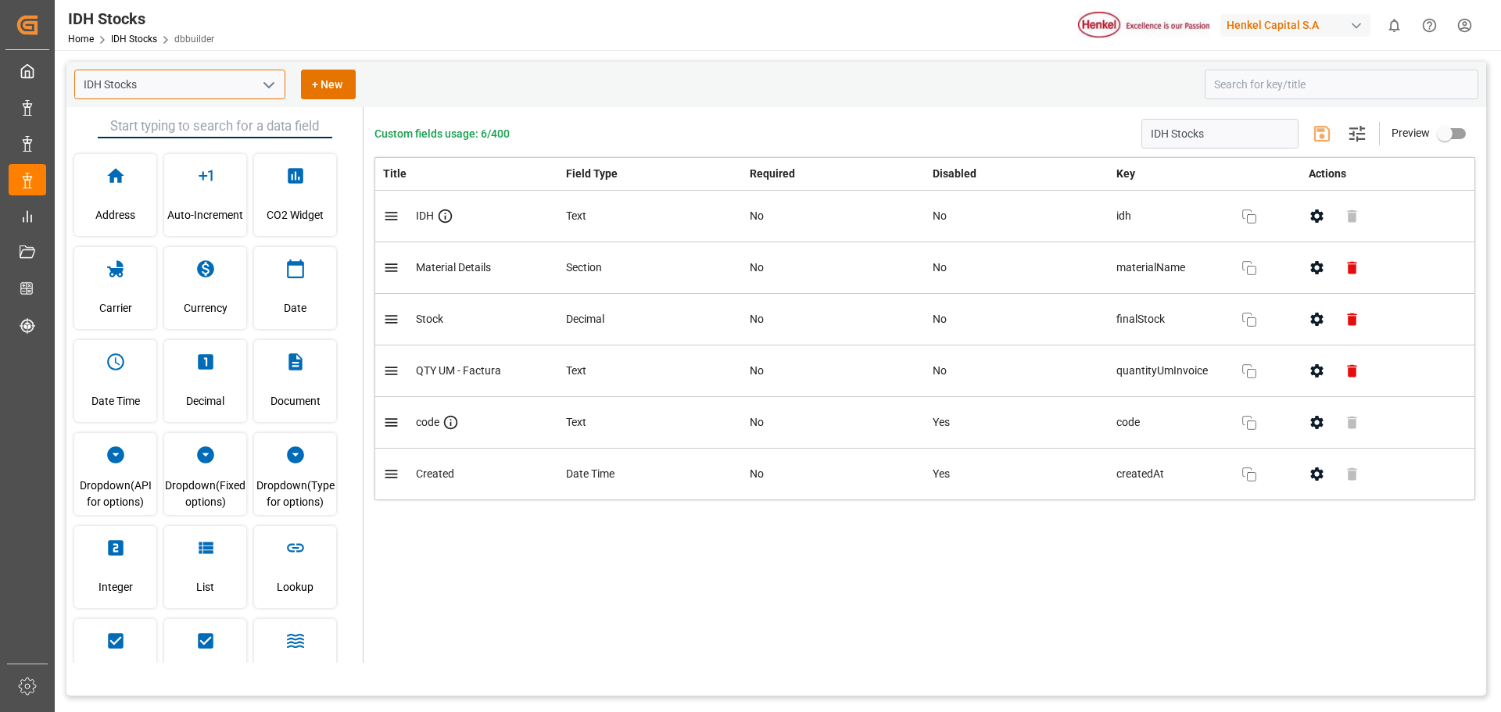
click at [224, 96] on input "IDH Stocks" at bounding box center [179, 85] width 211 height 30
click at [274, 87] on icon "open menu" at bounding box center [269, 85] width 19 height 19
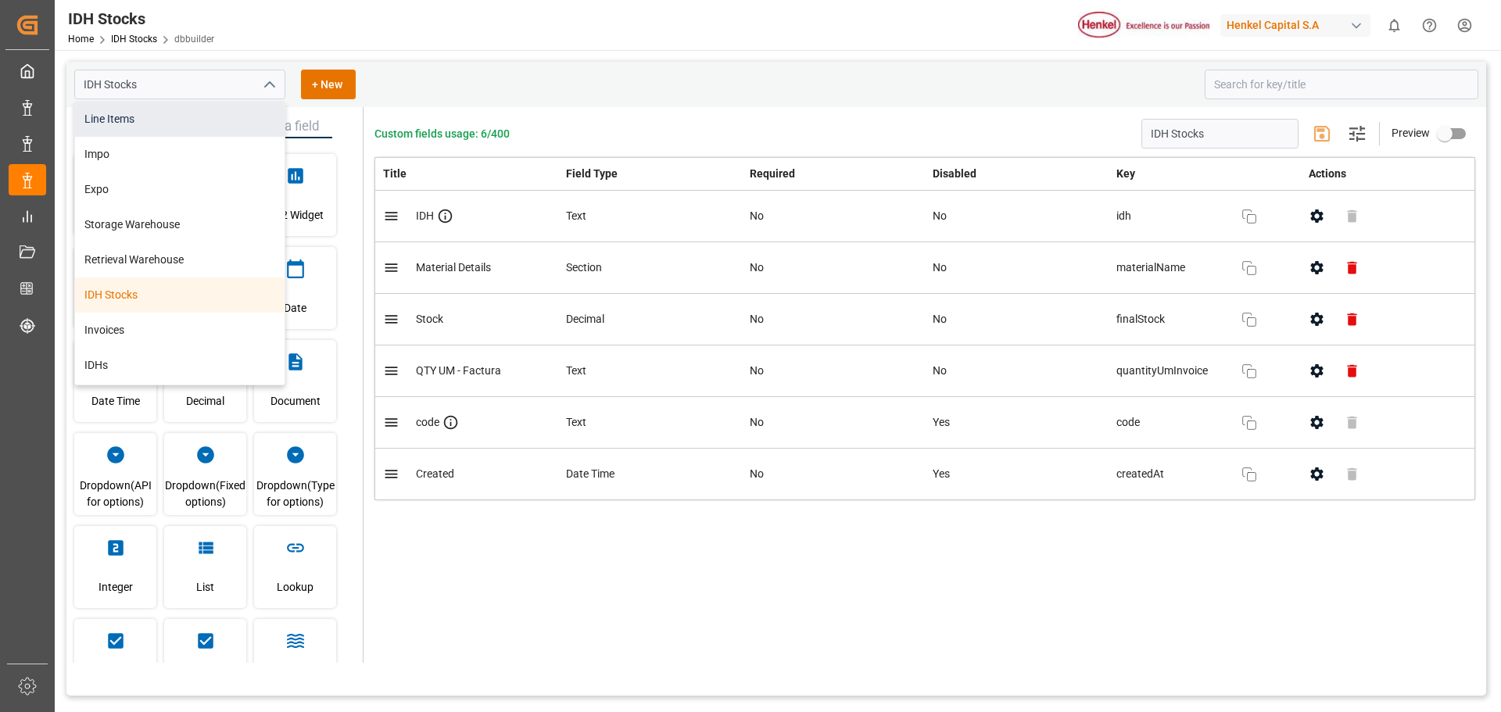
click at [134, 107] on div "Line Items" at bounding box center [180, 119] width 210 height 35
type input "Line Items"
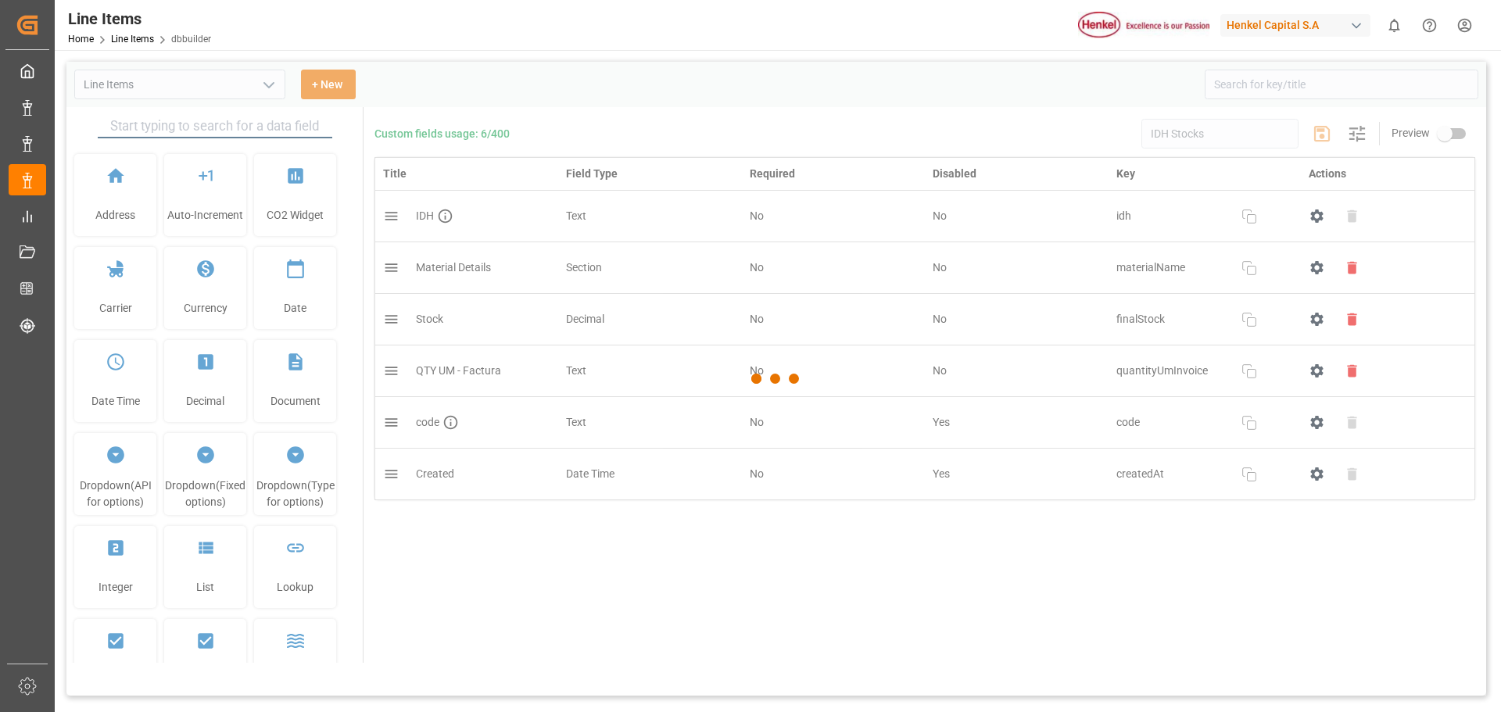
type input "Line Items"
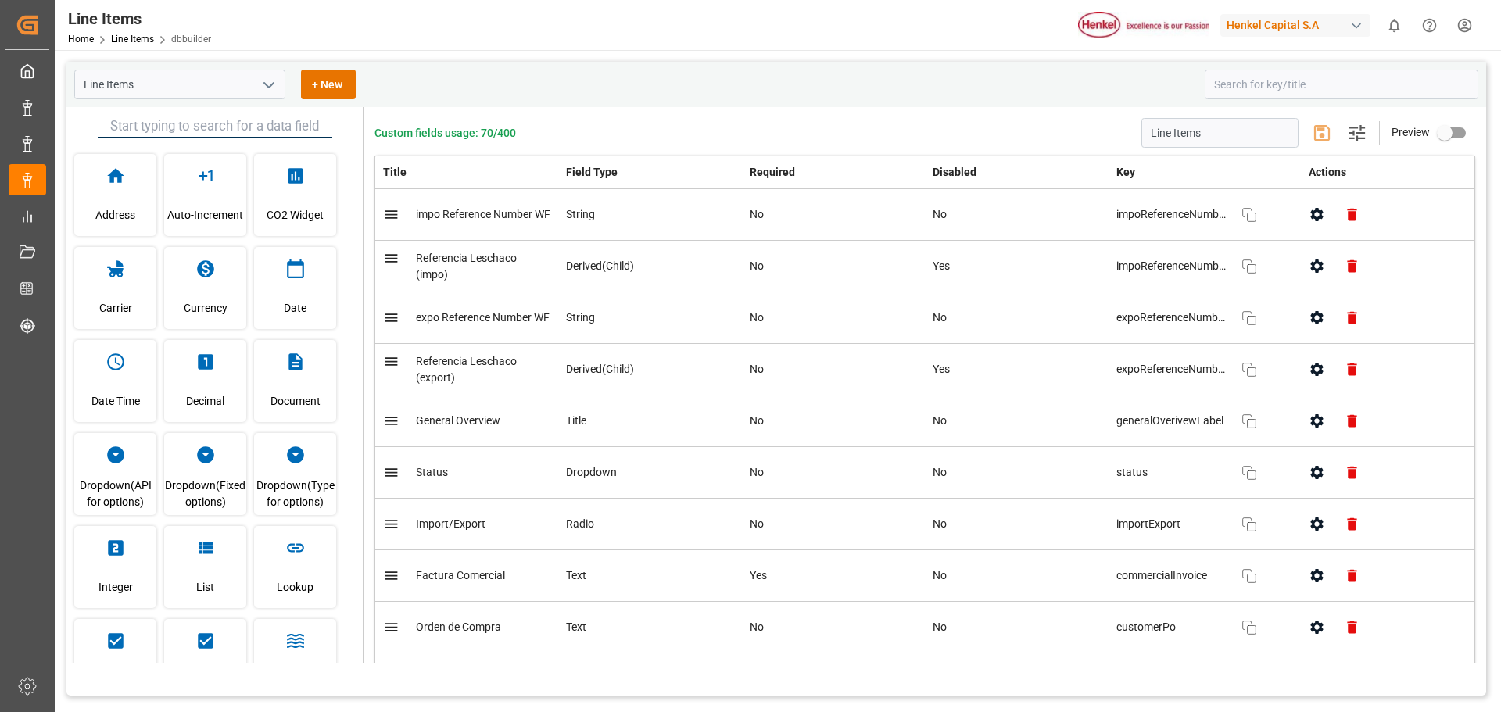
click at [272, 95] on button "open menu" at bounding box center [267, 85] width 23 height 24
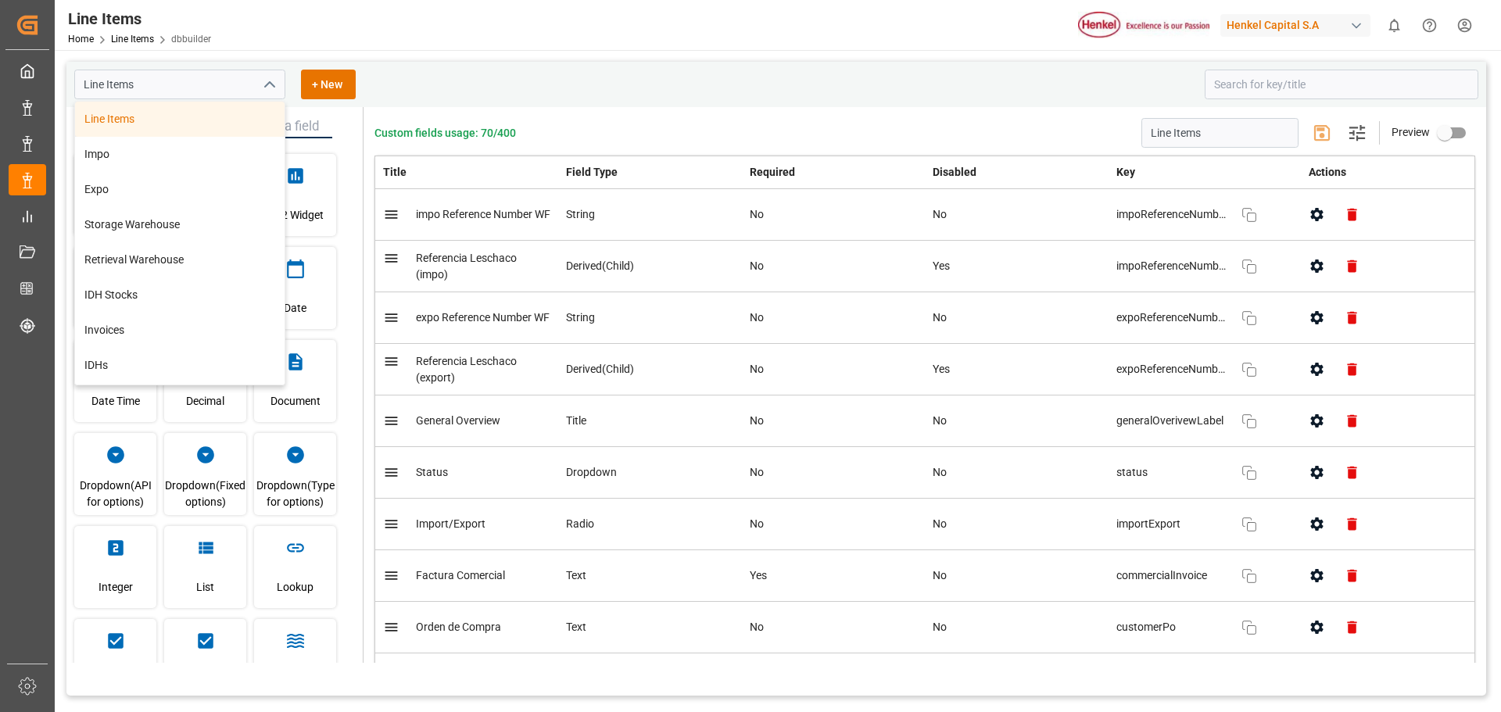
click at [139, 125] on div "Line Items" at bounding box center [180, 119] width 210 height 35
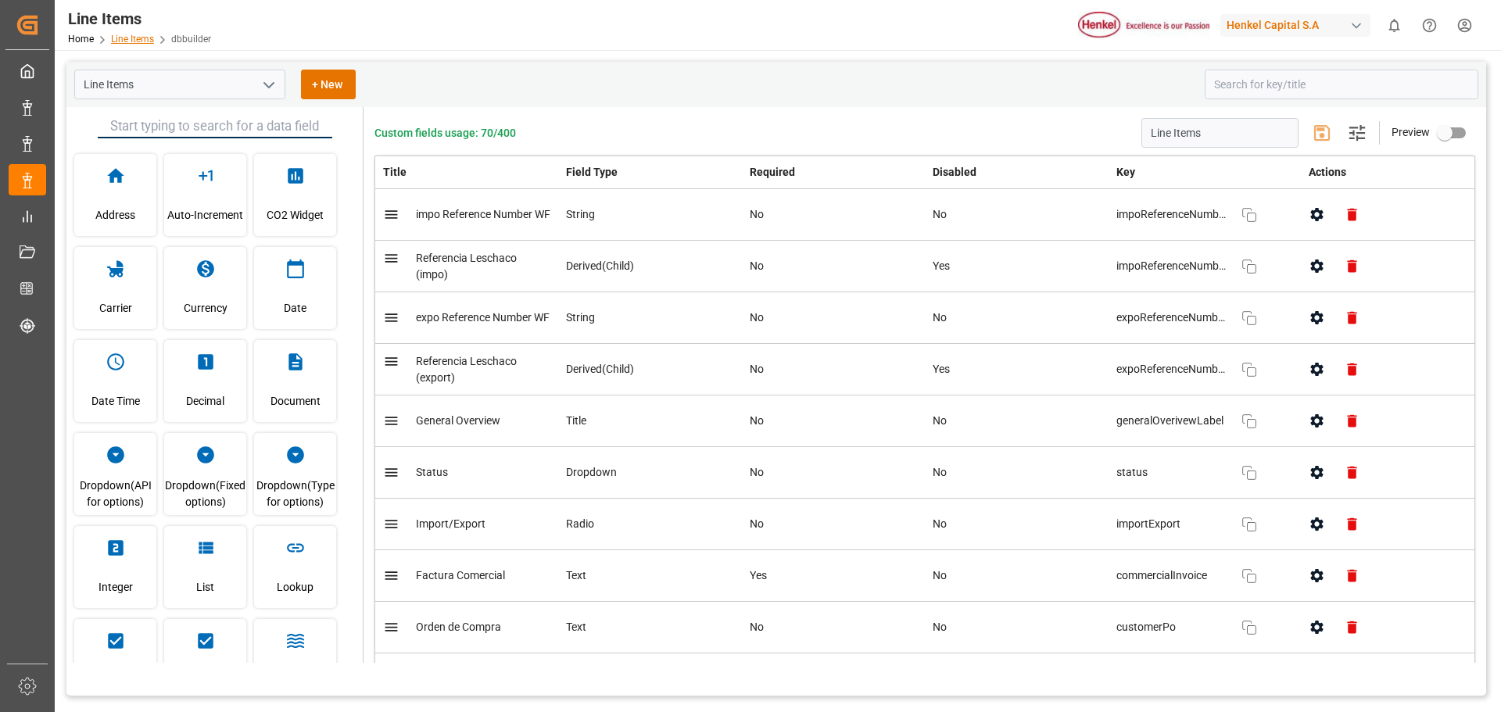
click at [139, 38] on link "Line Items" at bounding box center [132, 39] width 43 height 11
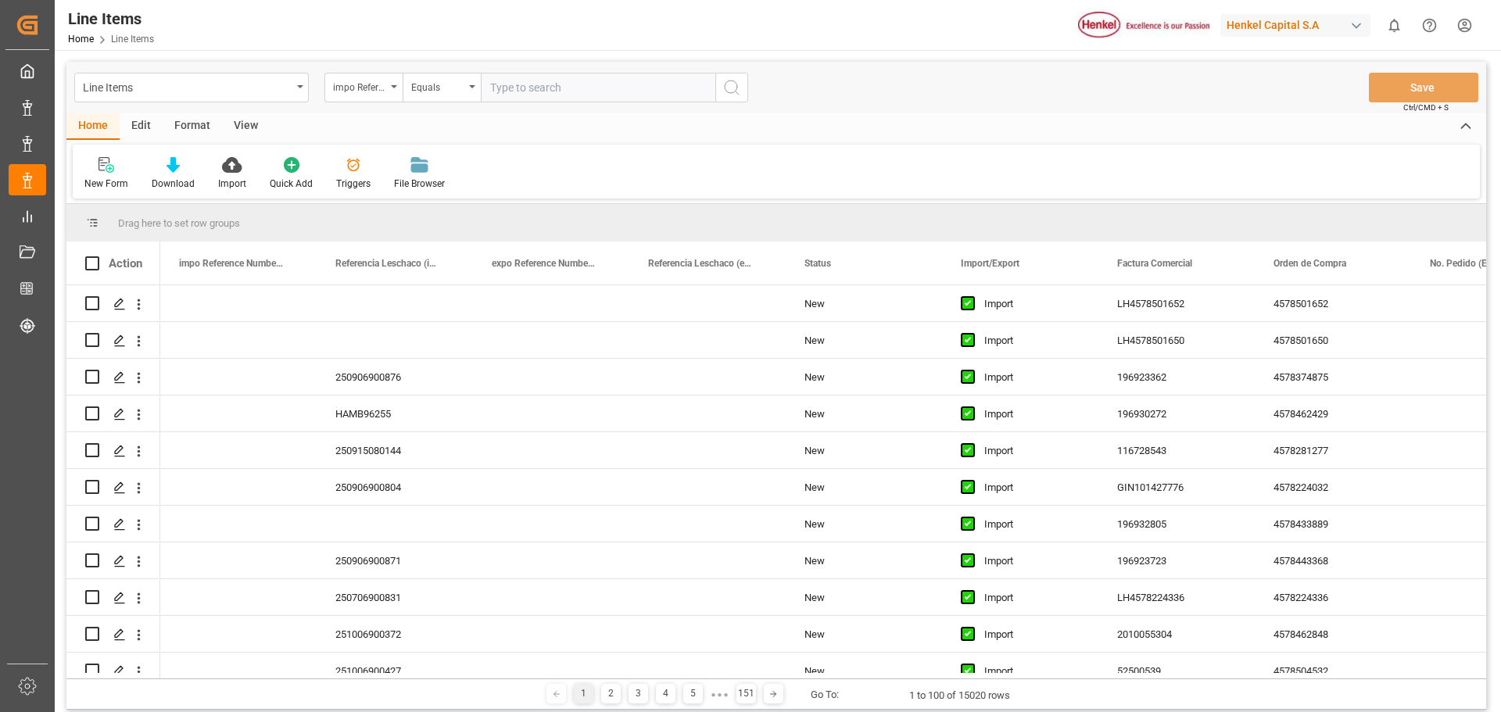
click at [147, 127] on div "Edit" at bounding box center [141, 126] width 43 height 27
click at [341, 177] on div "Schema Edit" at bounding box center [346, 184] width 53 height 14
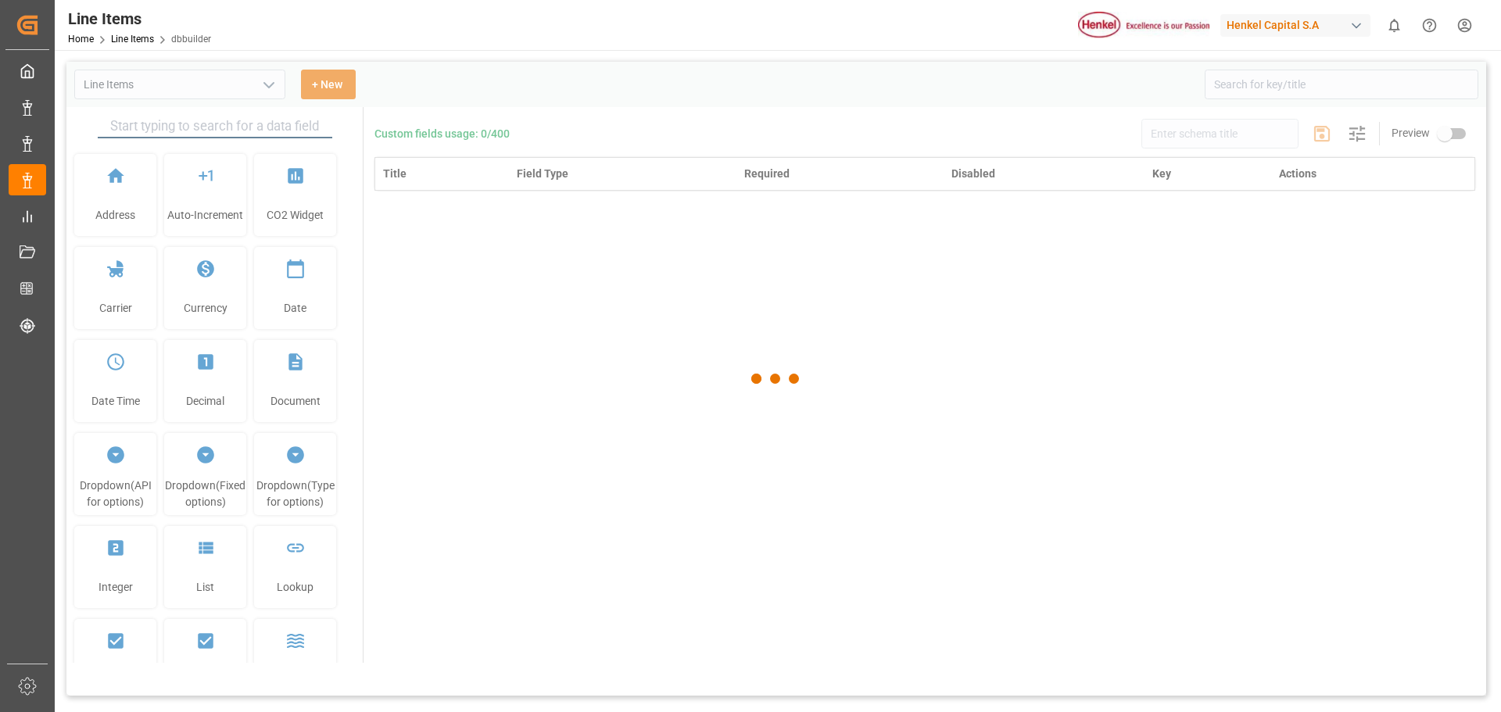
type input "Line Items"
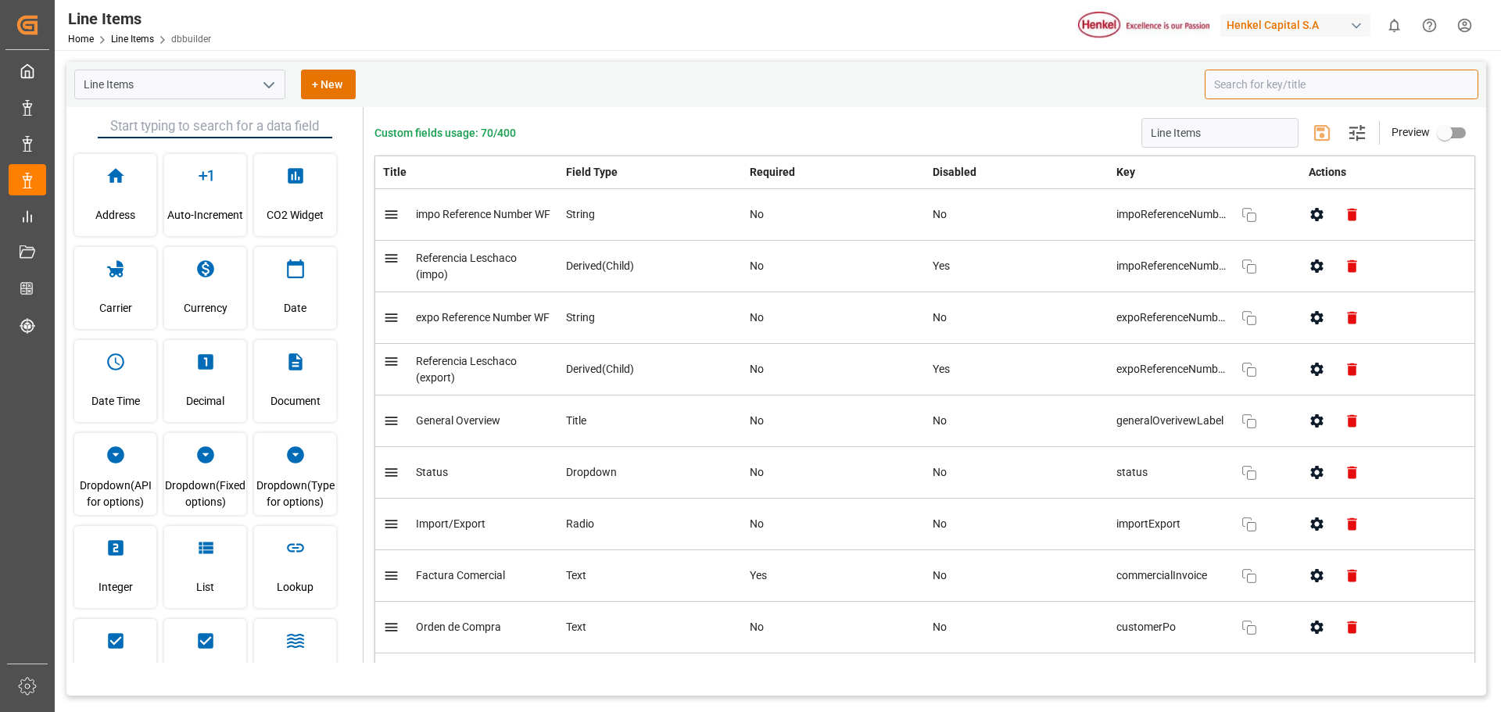
click at [1274, 86] on input at bounding box center [1342, 85] width 274 height 30
click at [1235, 90] on input at bounding box center [1342, 85] width 274 height 30
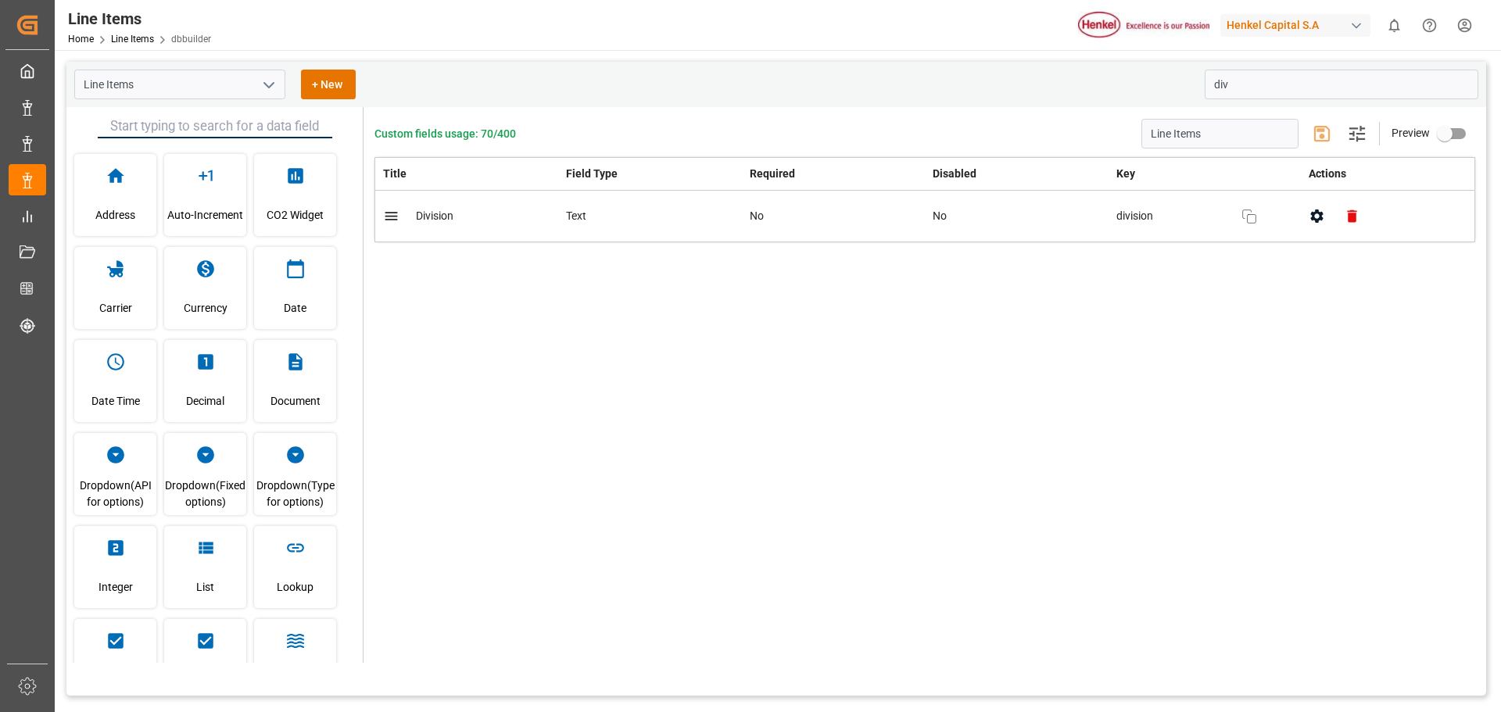
click at [1302, 221] on button "button" at bounding box center [1316, 216] width 35 height 35
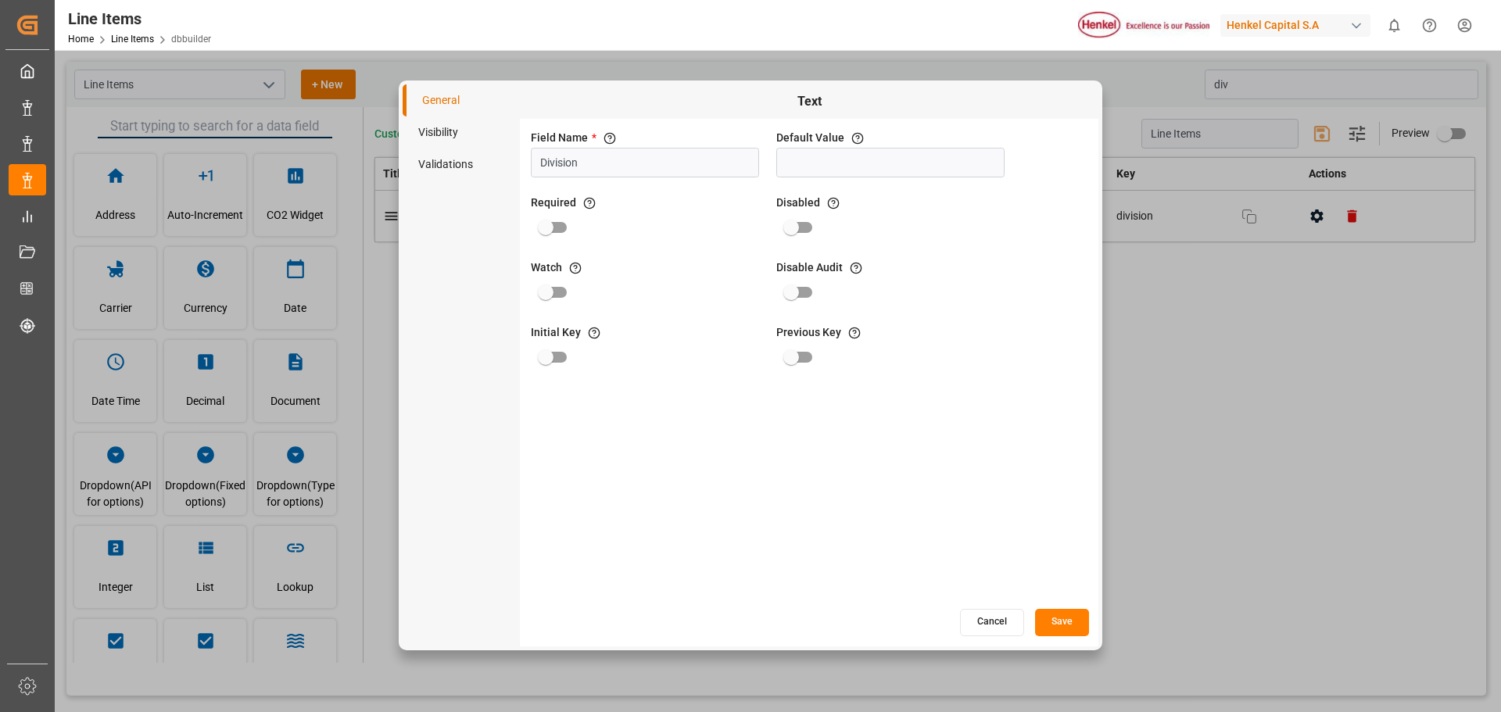
click at [984, 630] on button "Cancel" at bounding box center [992, 622] width 64 height 27
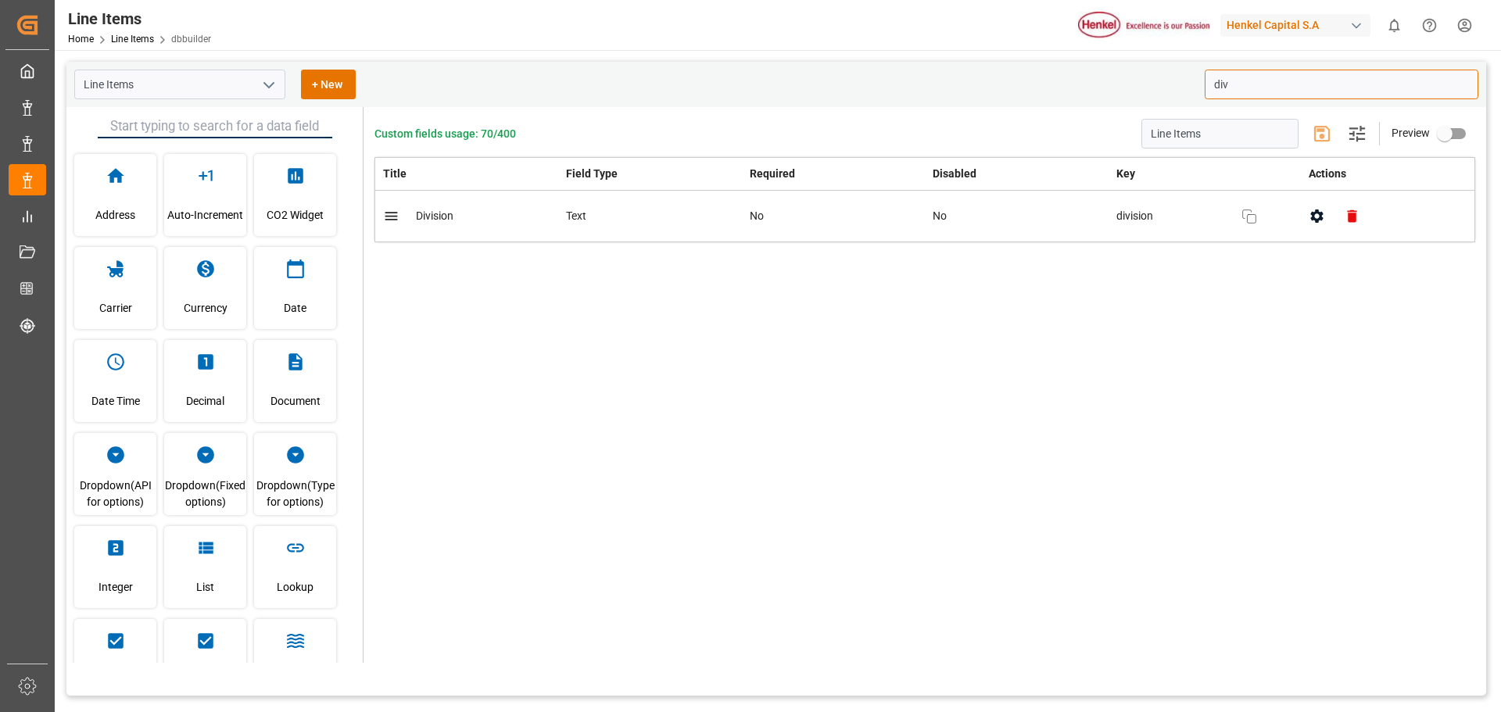
click at [1235, 90] on input "div" at bounding box center [1342, 85] width 274 height 30
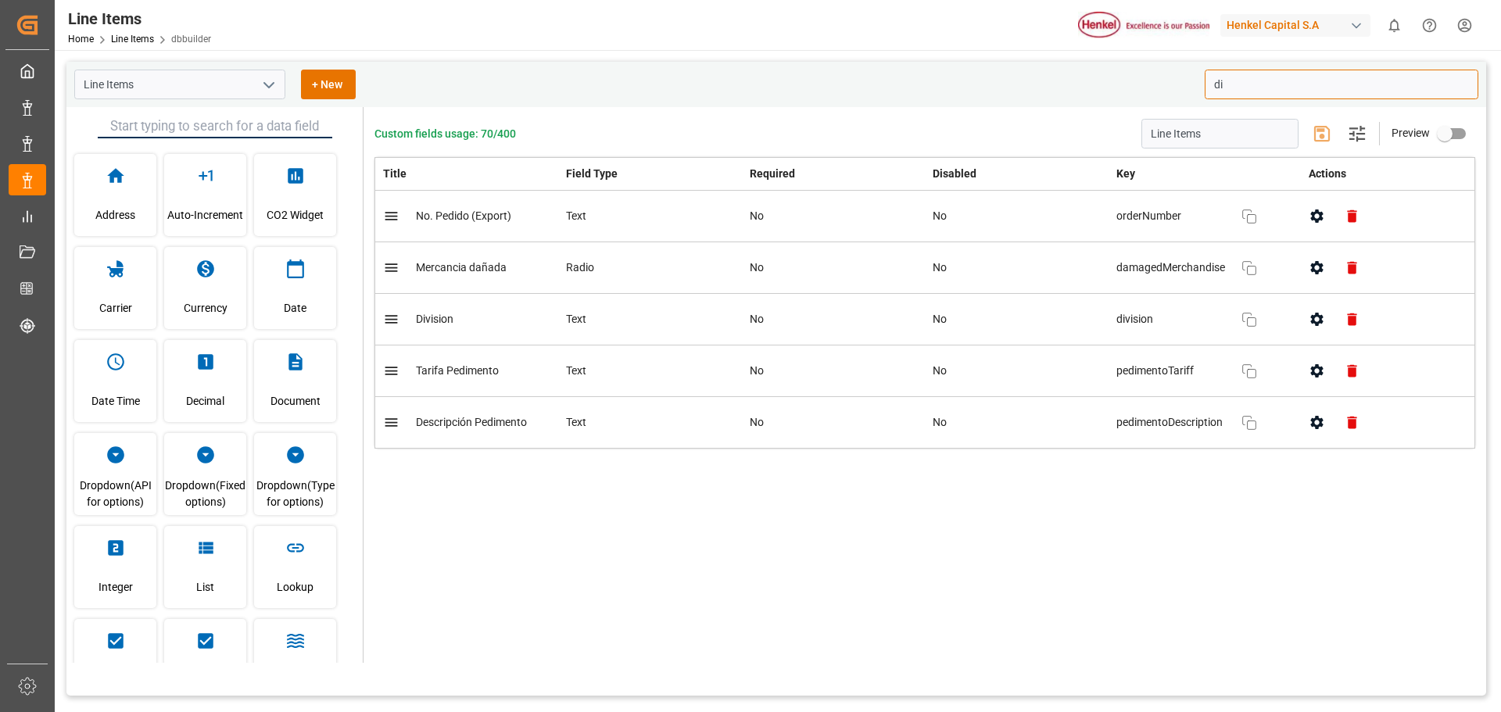
type input "d"
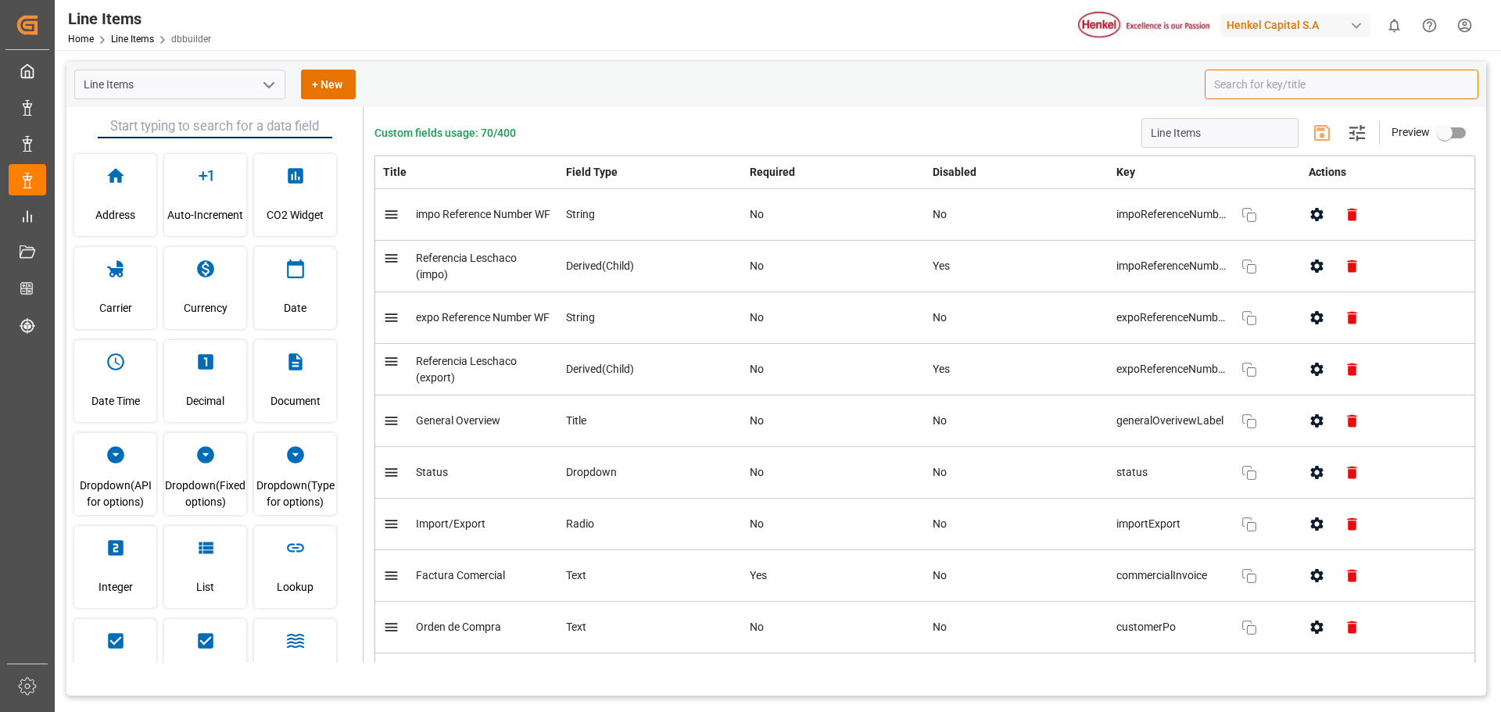
click at [1235, 90] on input at bounding box center [1342, 85] width 274 height 30
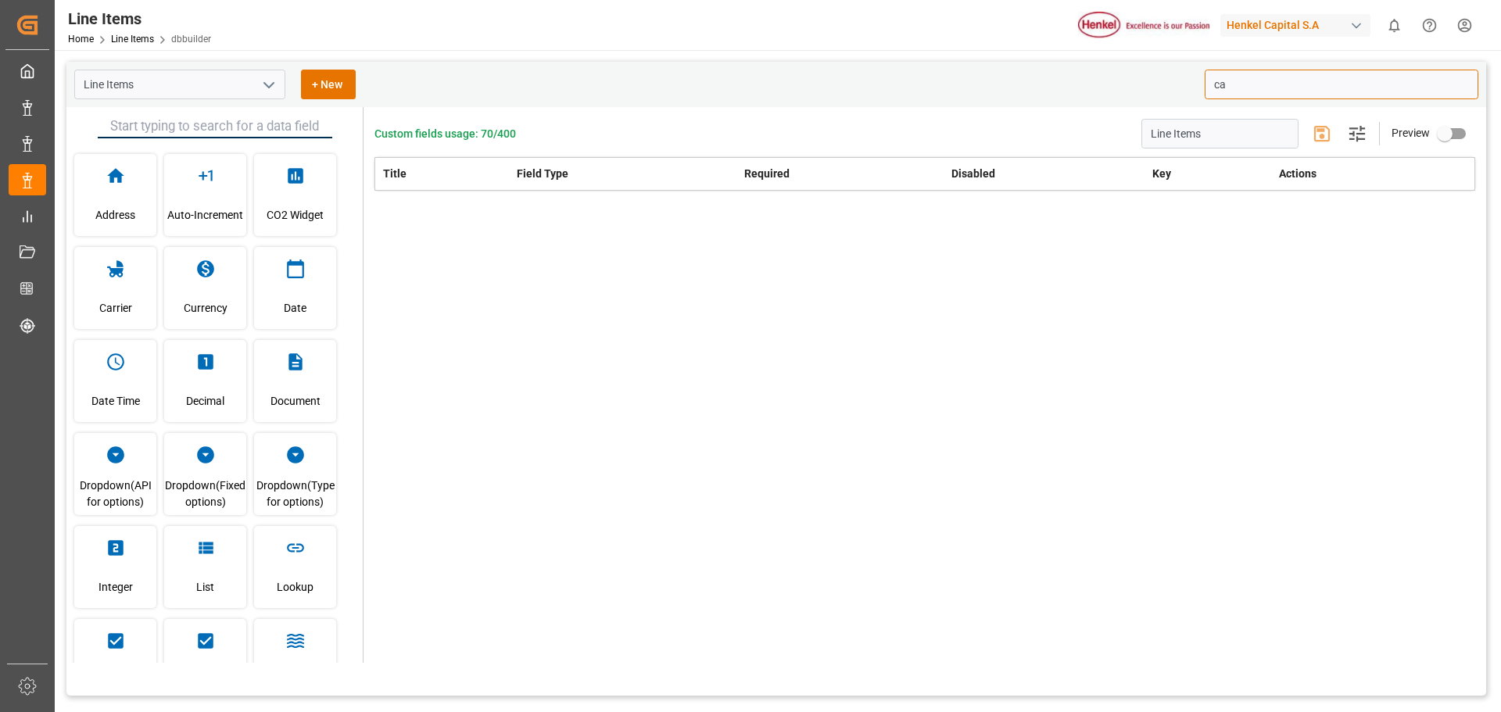
type input "c"
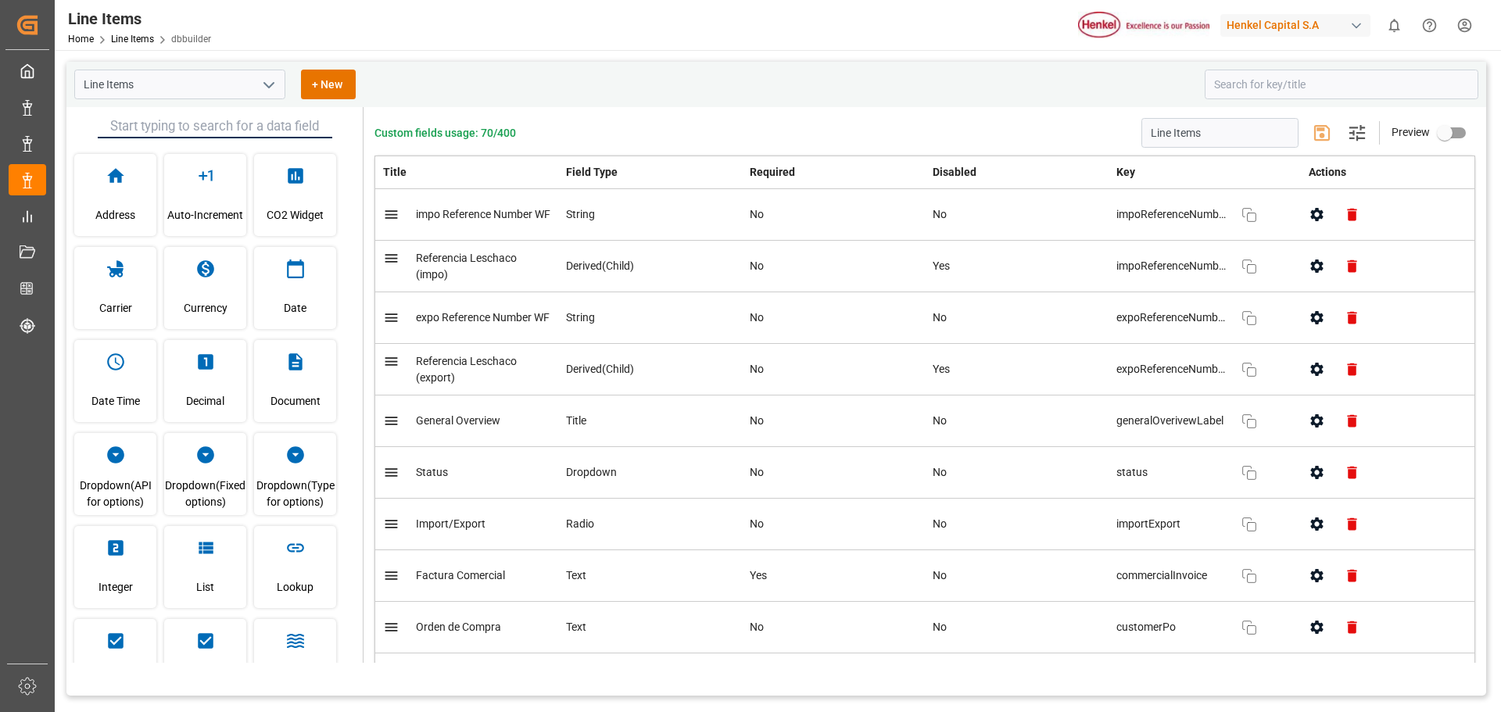
click at [268, 94] on icon "open menu" at bounding box center [269, 85] width 19 height 19
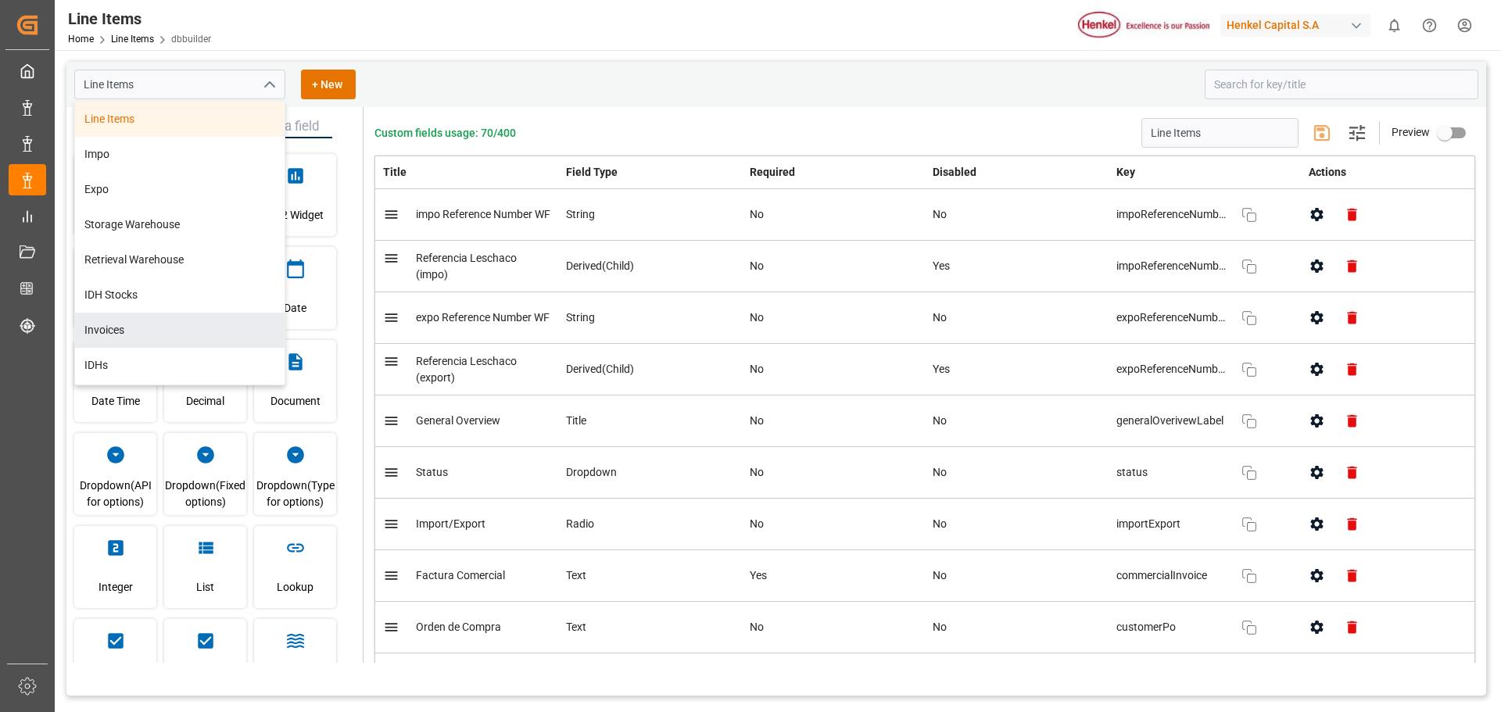
click at [694, 95] on div "Line Items Line Items Impo Expo Storage Warehouse Retrieval Warehouse IDH Stock…" at bounding box center [634, 85] width 1120 height 30
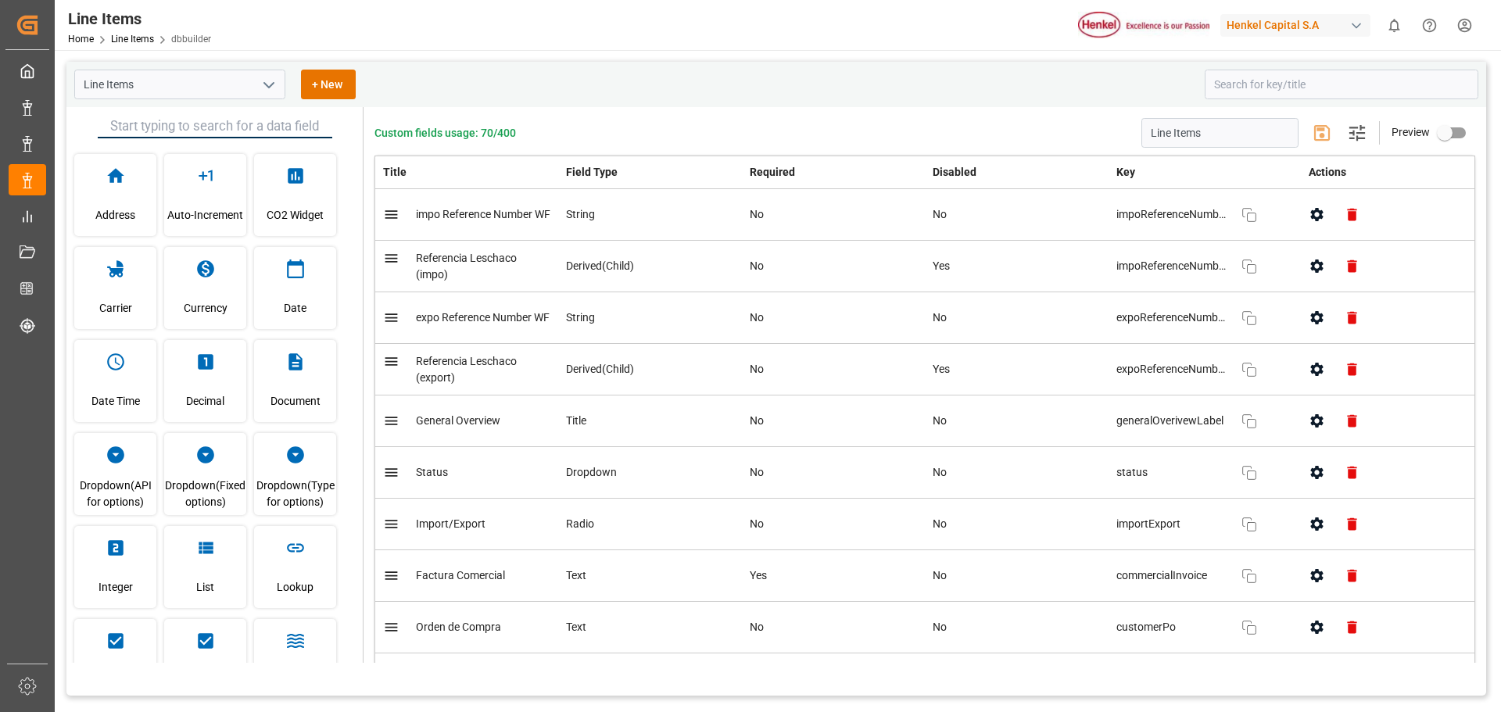
click at [271, 83] on icon "open menu" at bounding box center [269, 85] width 19 height 19
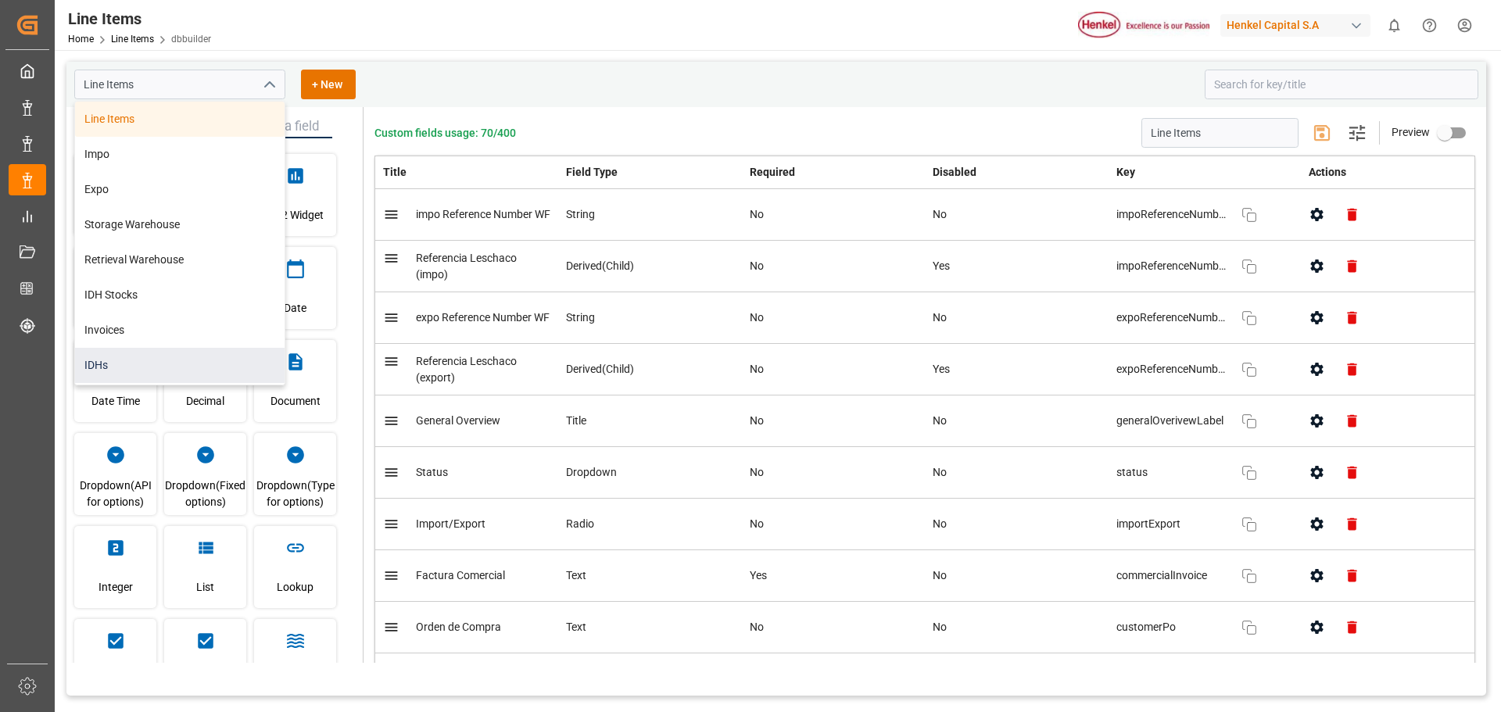
click at [135, 368] on div "IDHs" at bounding box center [180, 365] width 210 height 35
type input "IDHs"
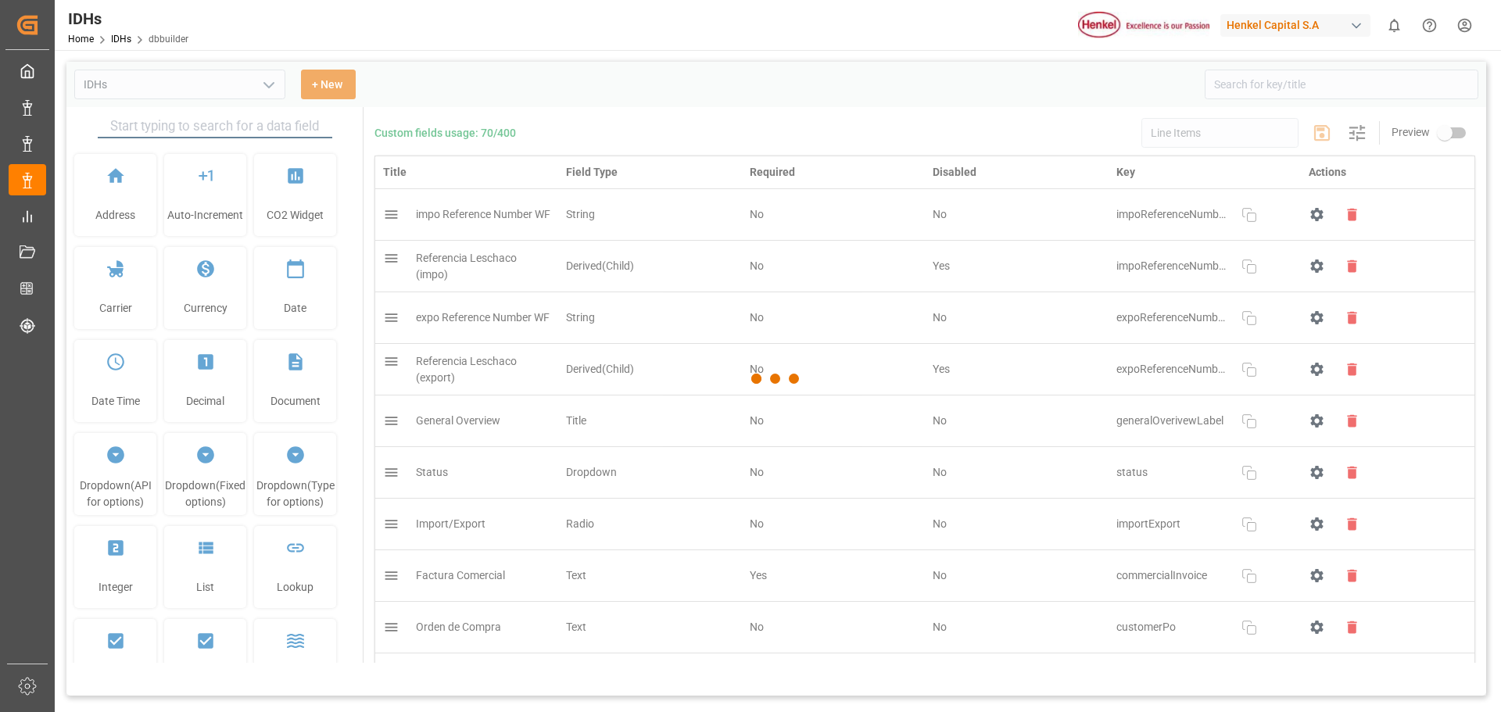
type input "IDHs"
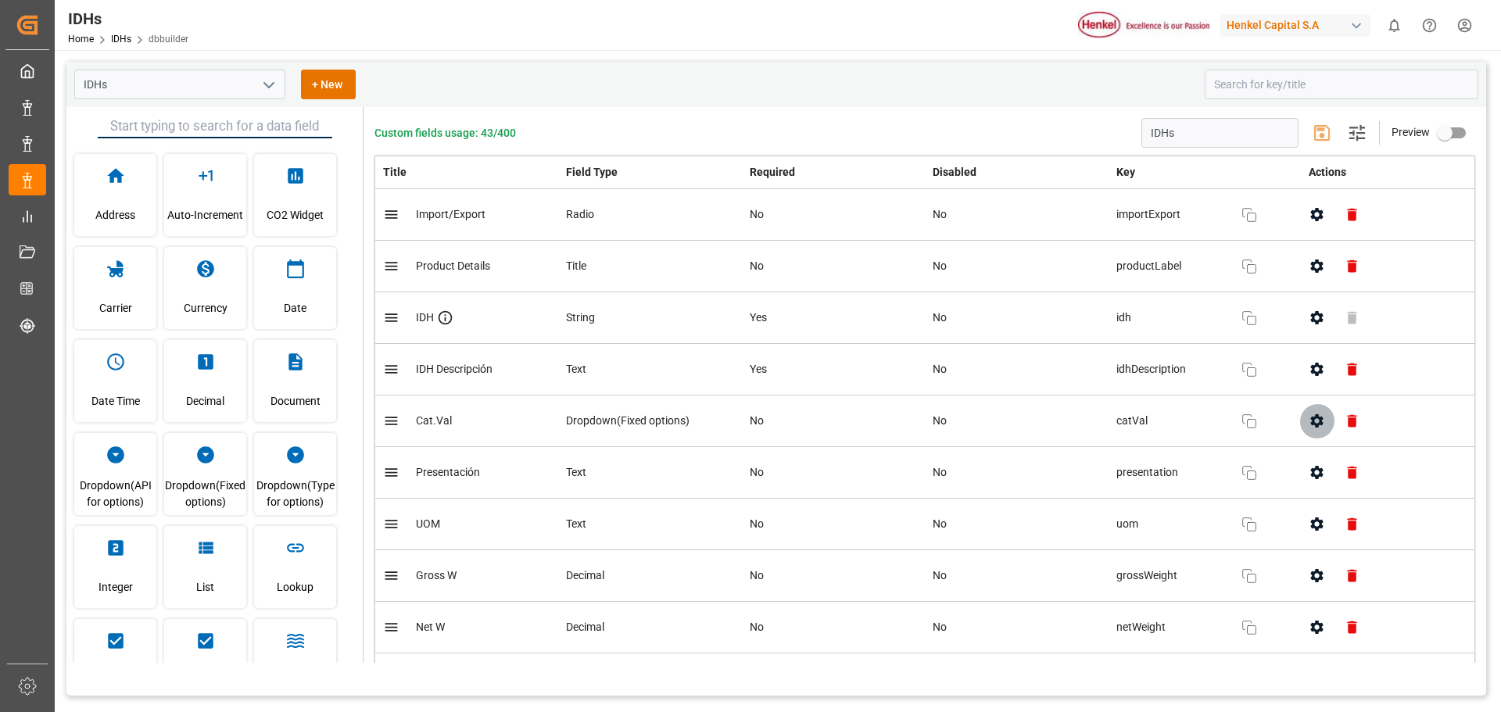
click at [1317, 425] on icon "button" at bounding box center [1316, 420] width 13 height 13
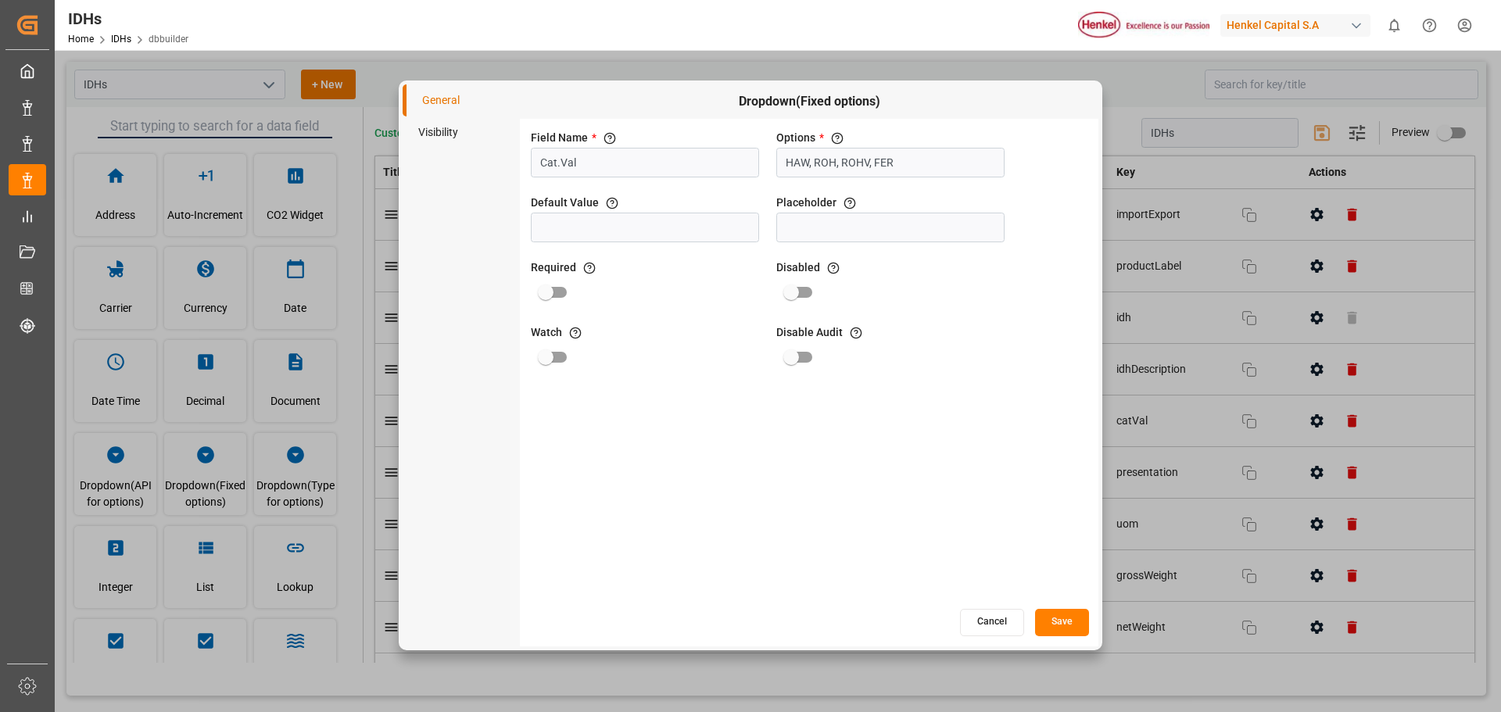
click at [451, 135] on li "Visibility" at bounding box center [461, 132] width 117 height 32
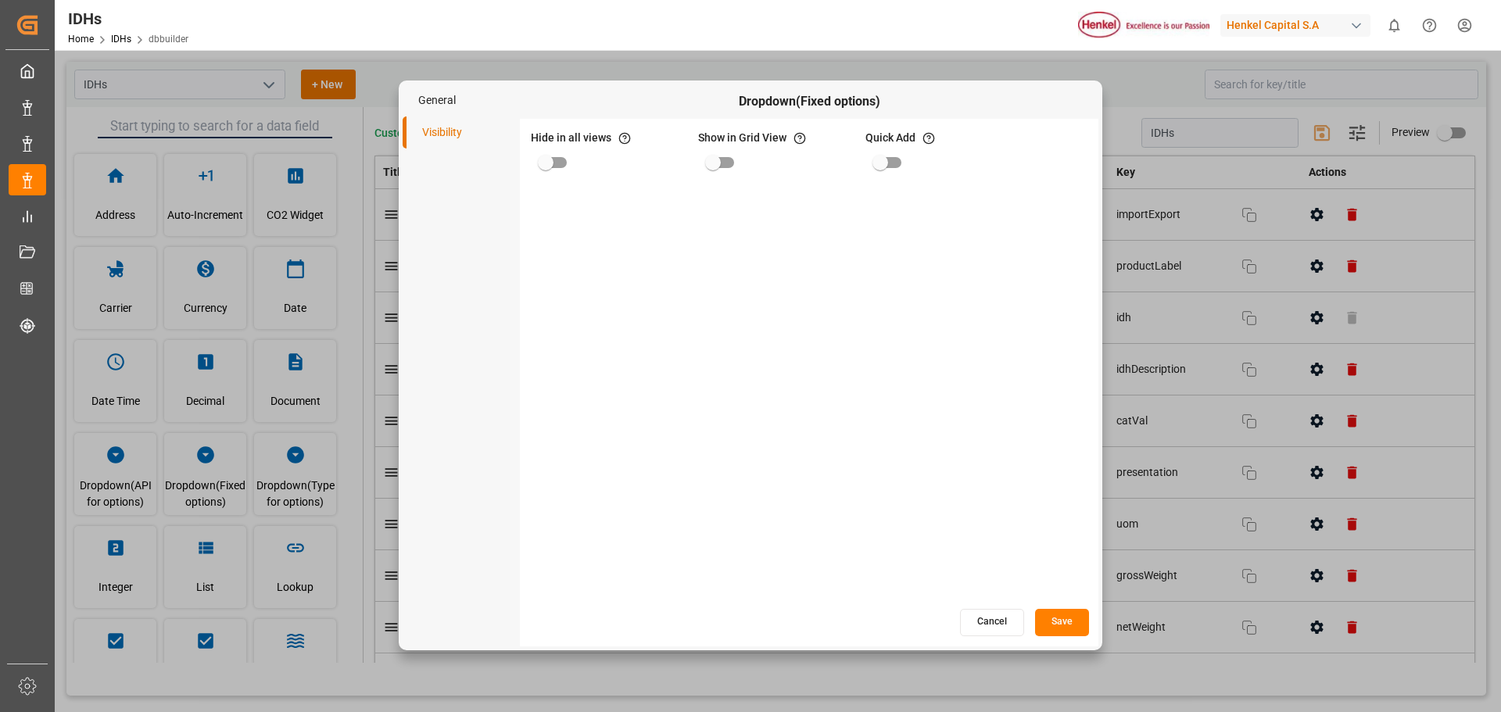
click at [565, 166] on input "primary checkbox" at bounding box center [545, 163] width 89 height 30
checkbox input "true"
click at [1081, 630] on button "Save" at bounding box center [1062, 622] width 54 height 27
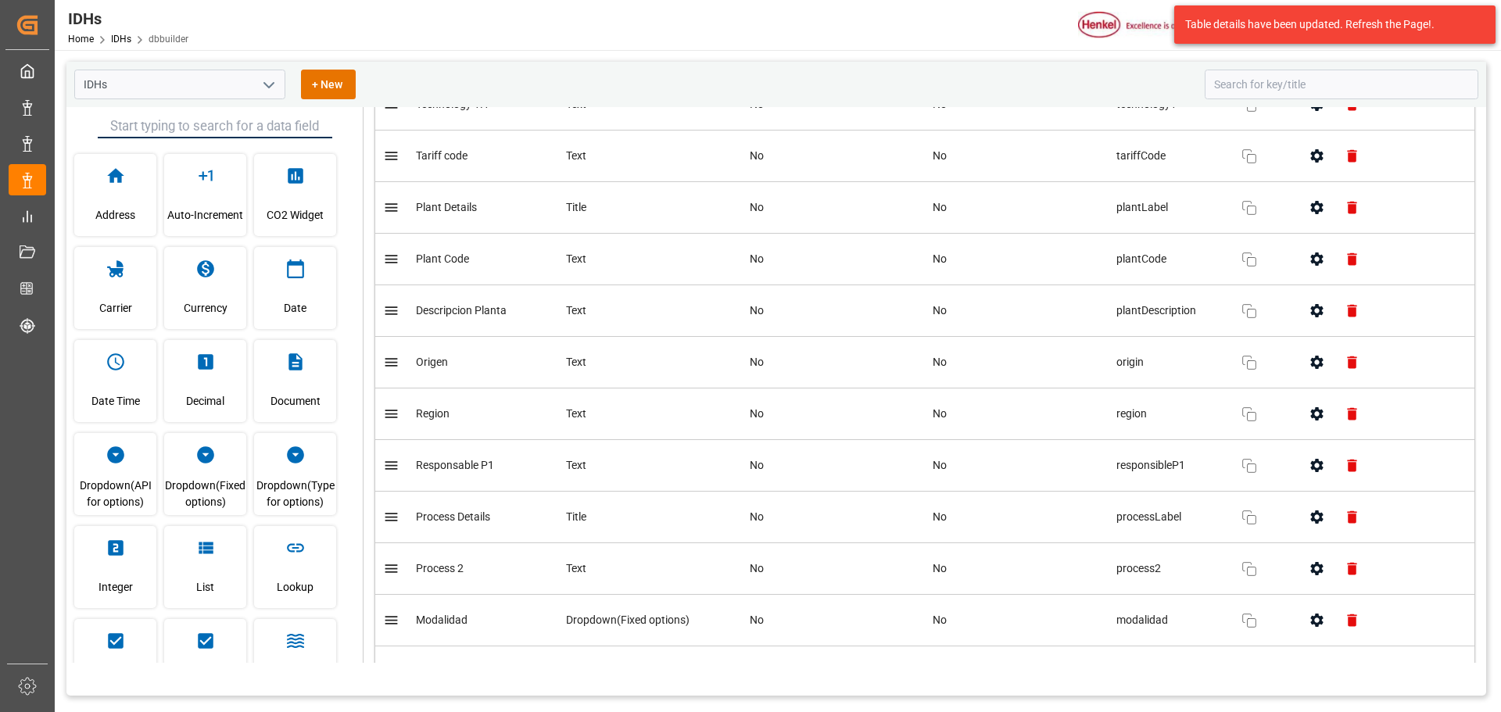
scroll to position [782, 0]
click at [1310, 571] on icon "button" at bounding box center [1316, 567] width 13 height 13
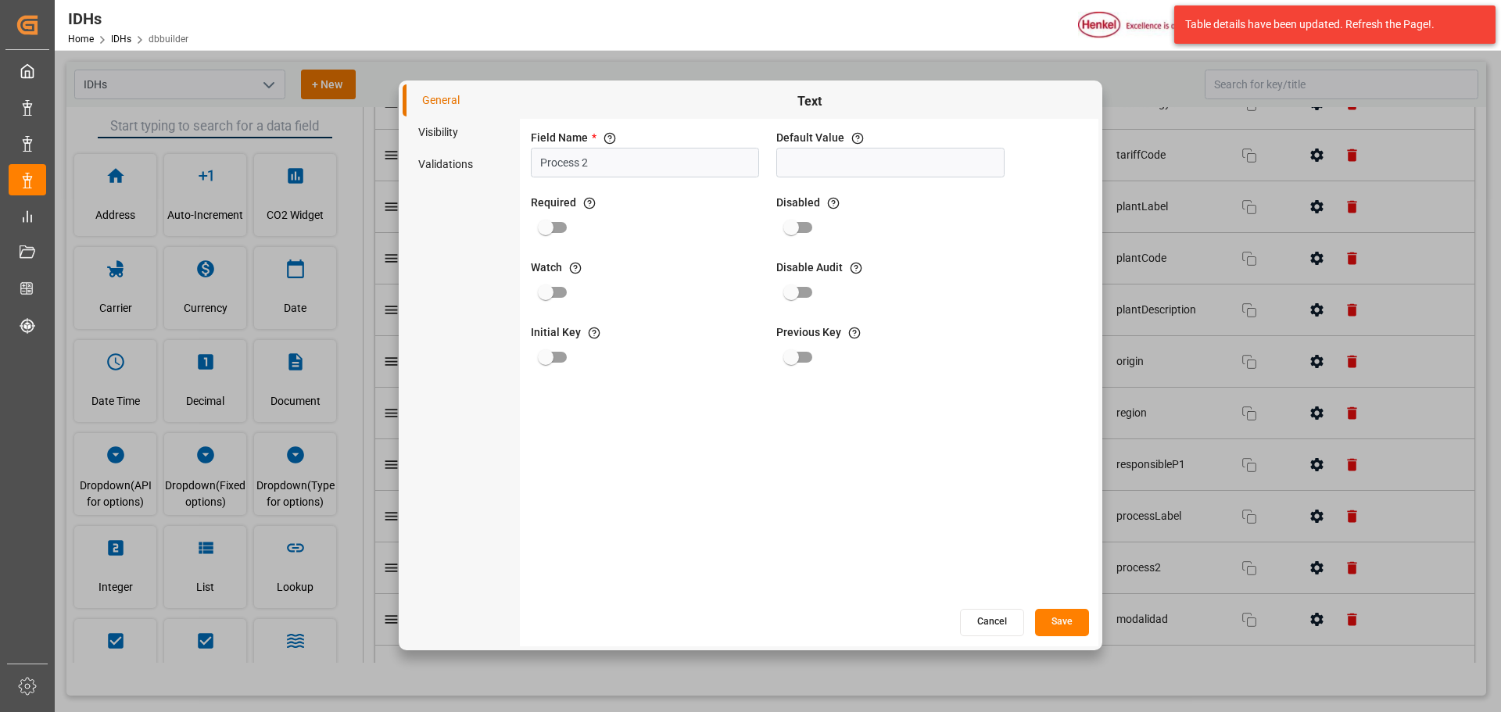
click at [432, 138] on li "Visibility" at bounding box center [461, 132] width 117 height 32
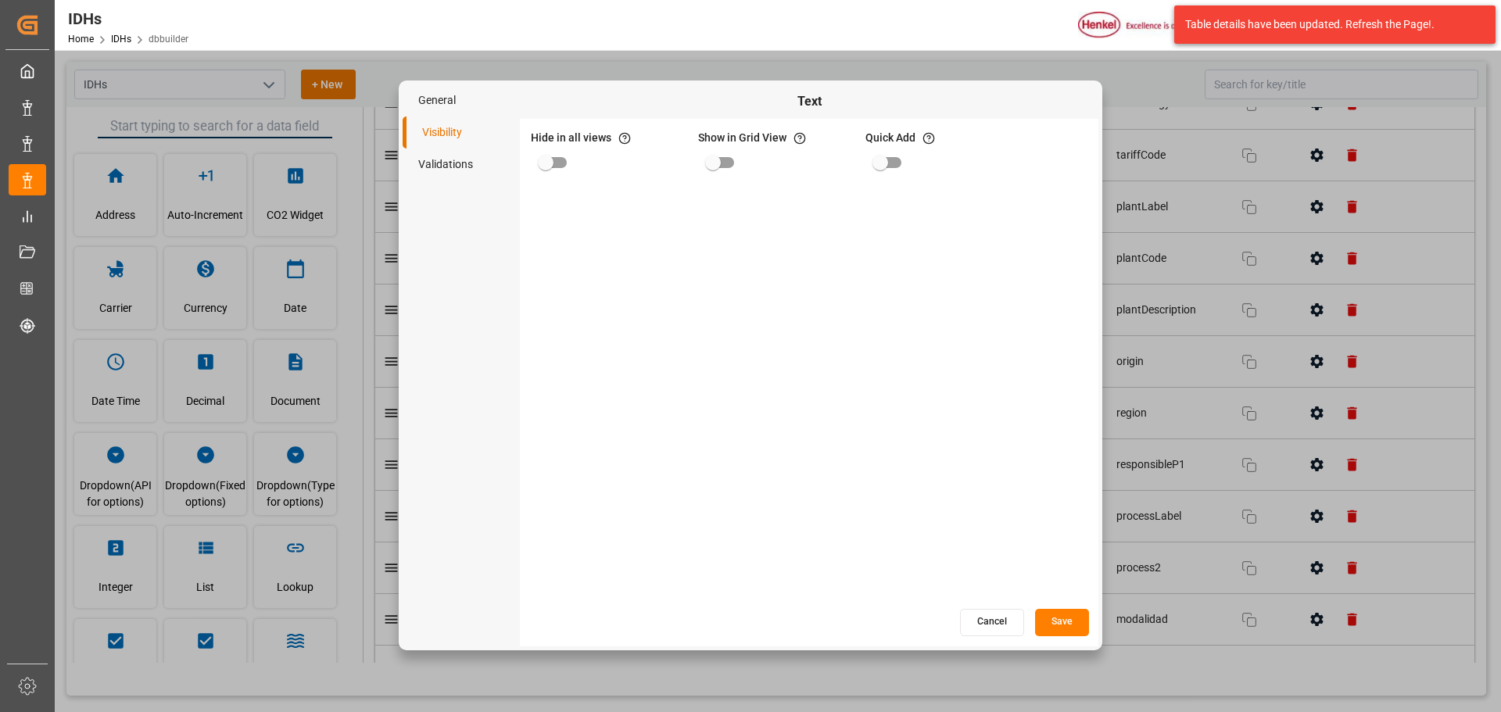
click at [547, 164] on input "primary checkbox" at bounding box center [545, 163] width 89 height 30
checkbox input "true"
click at [1064, 619] on button "Save" at bounding box center [1062, 622] width 54 height 27
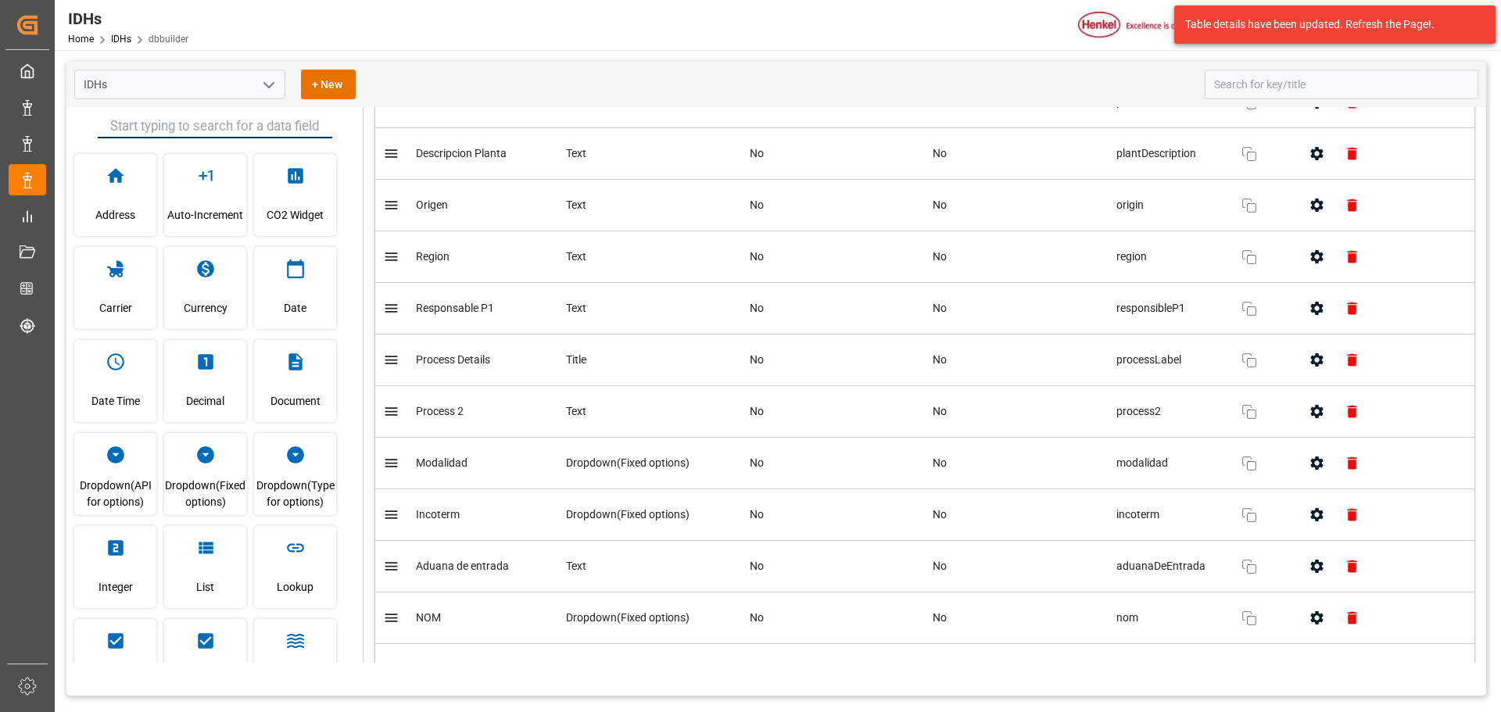
scroll to position [1016, 0]
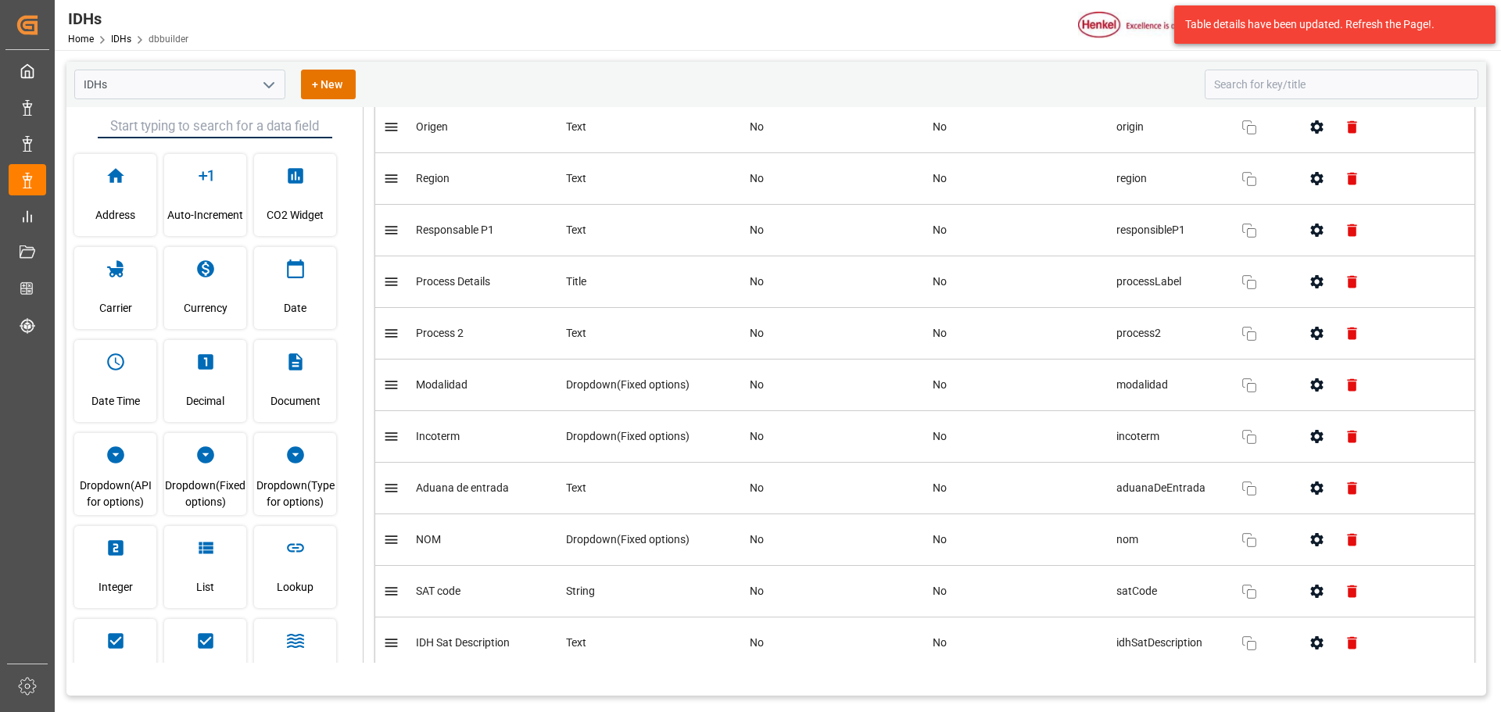
click at [1320, 439] on icon "button" at bounding box center [1317, 436] width 16 height 16
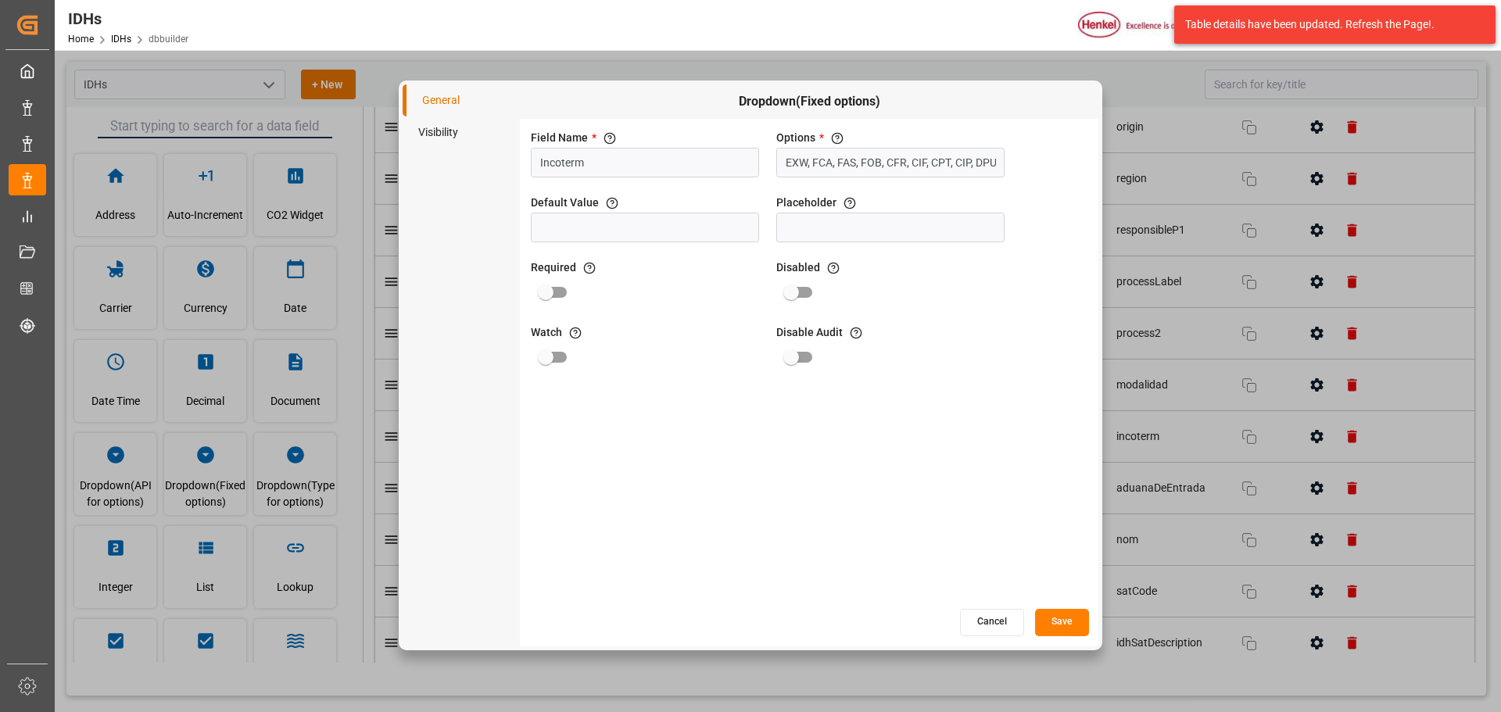
click at [461, 127] on li "Visibility" at bounding box center [461, 132] width 117 height 32
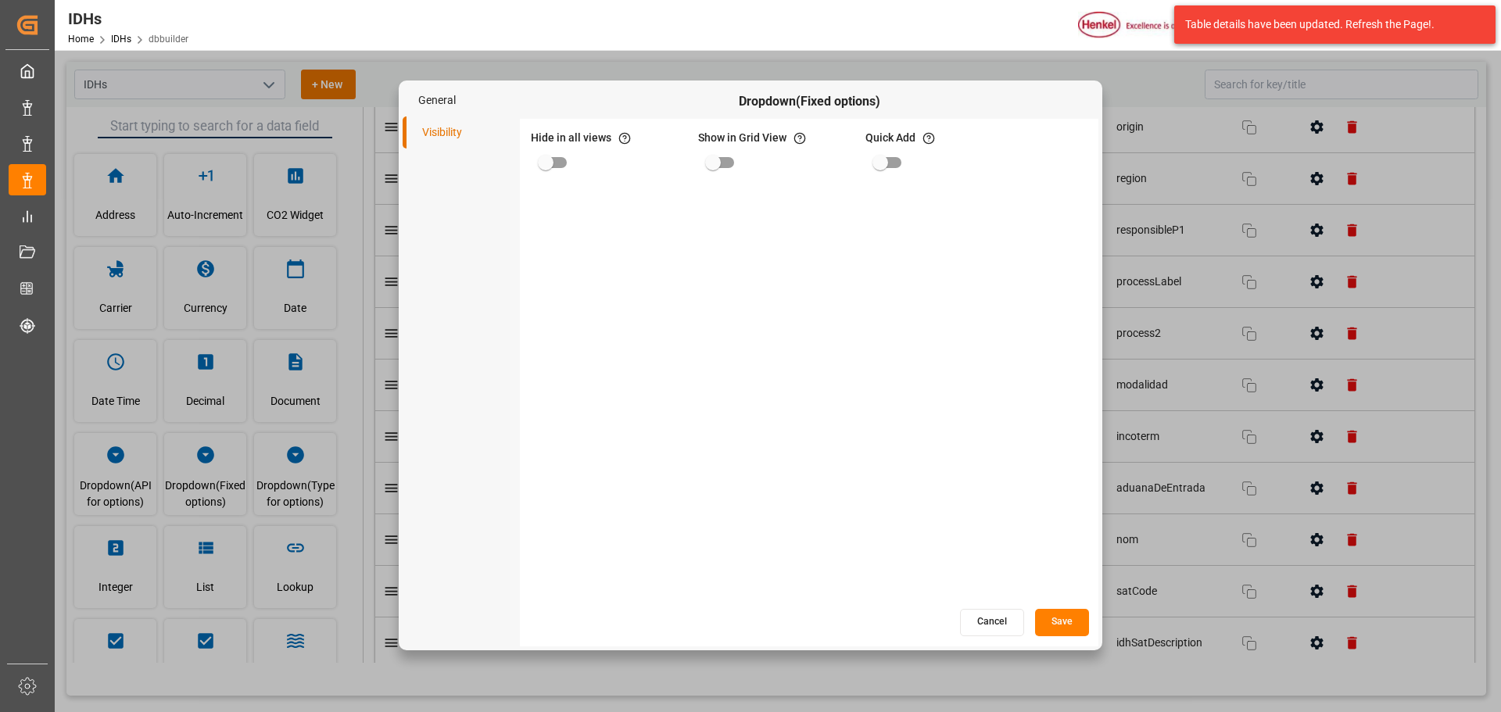
click at [550, 161] on input "primary checkbox" at bounding box center [545, 163] width 89 height 30
checkbox input "true"
click at [1061, 627] on button "Save" at bounding box center [1062, 622] width 54 height 27
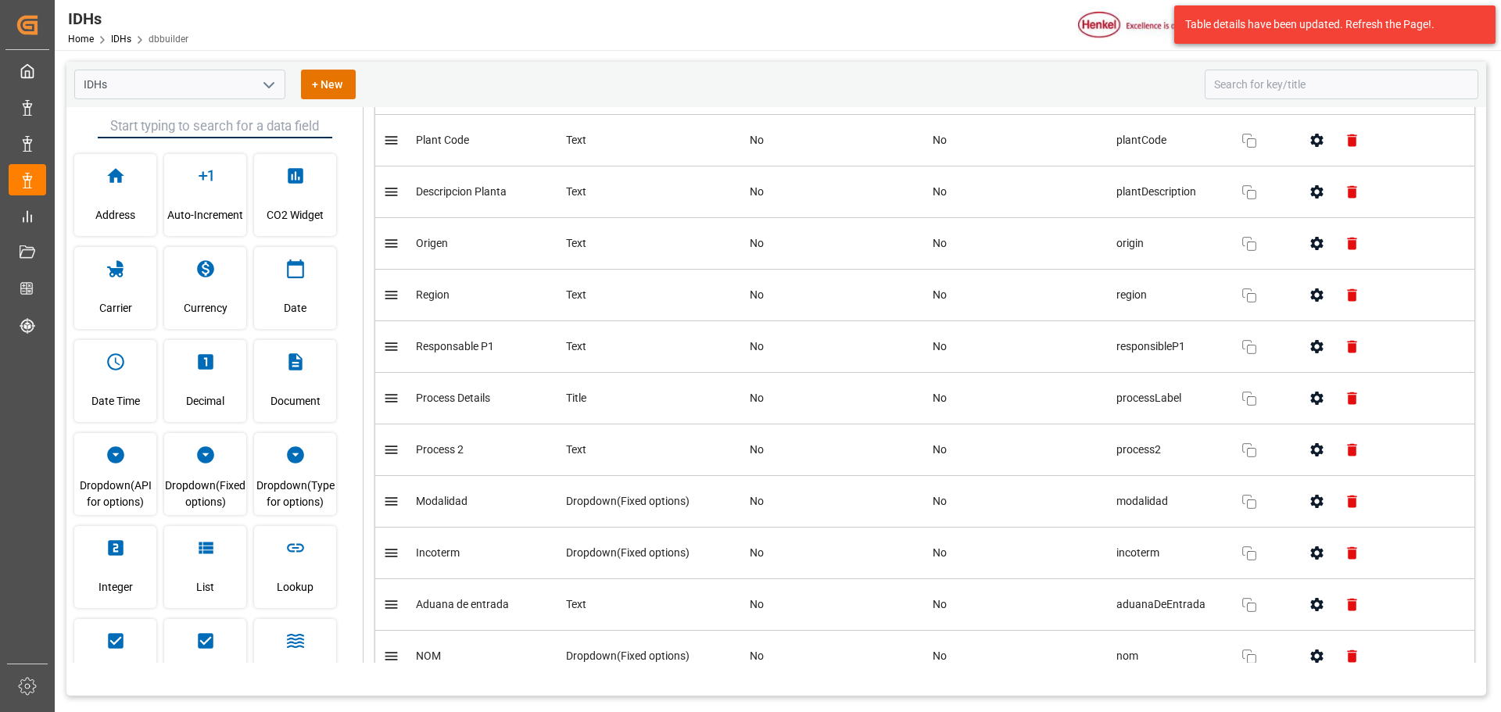
scroll to position [873, 0]
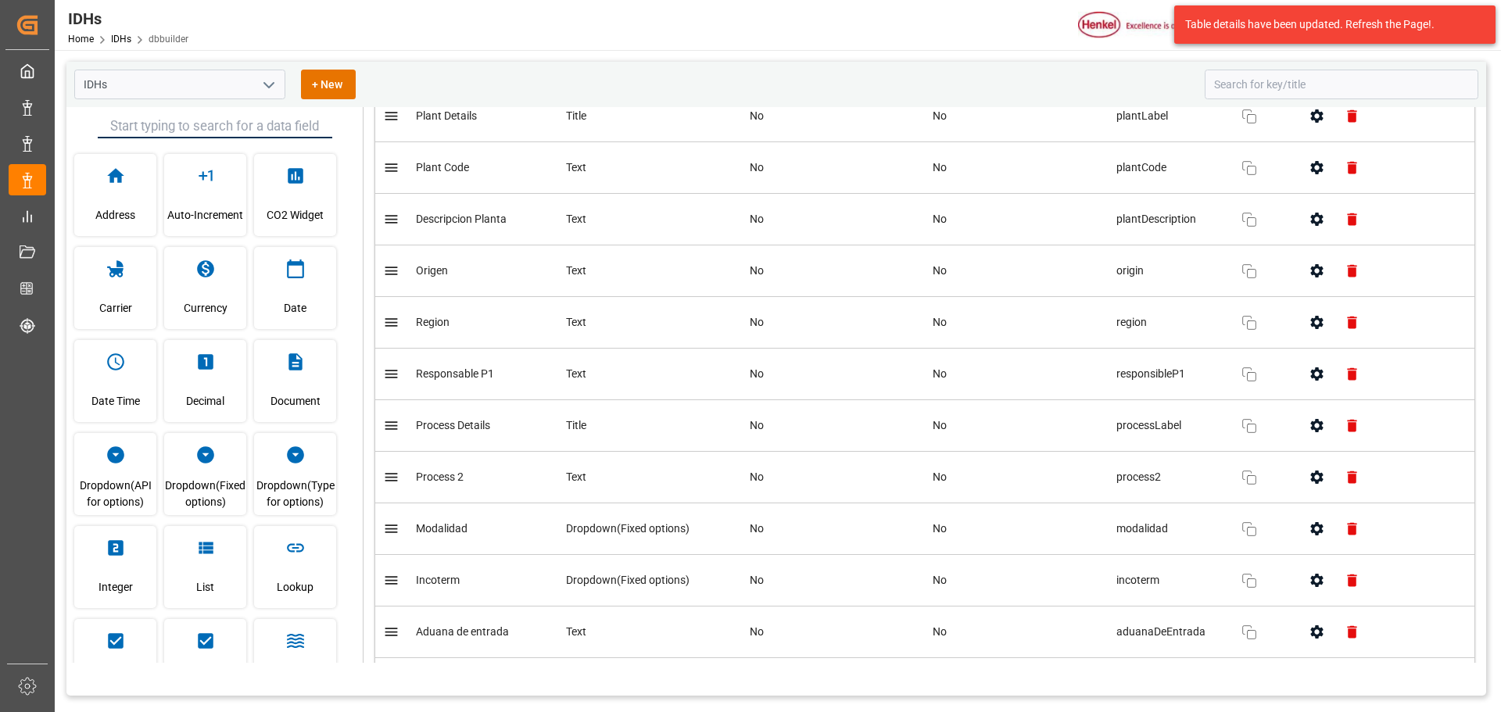
click at [1315, 330] on icon "button" at bounding box center [1317, 322] width 16 height 16
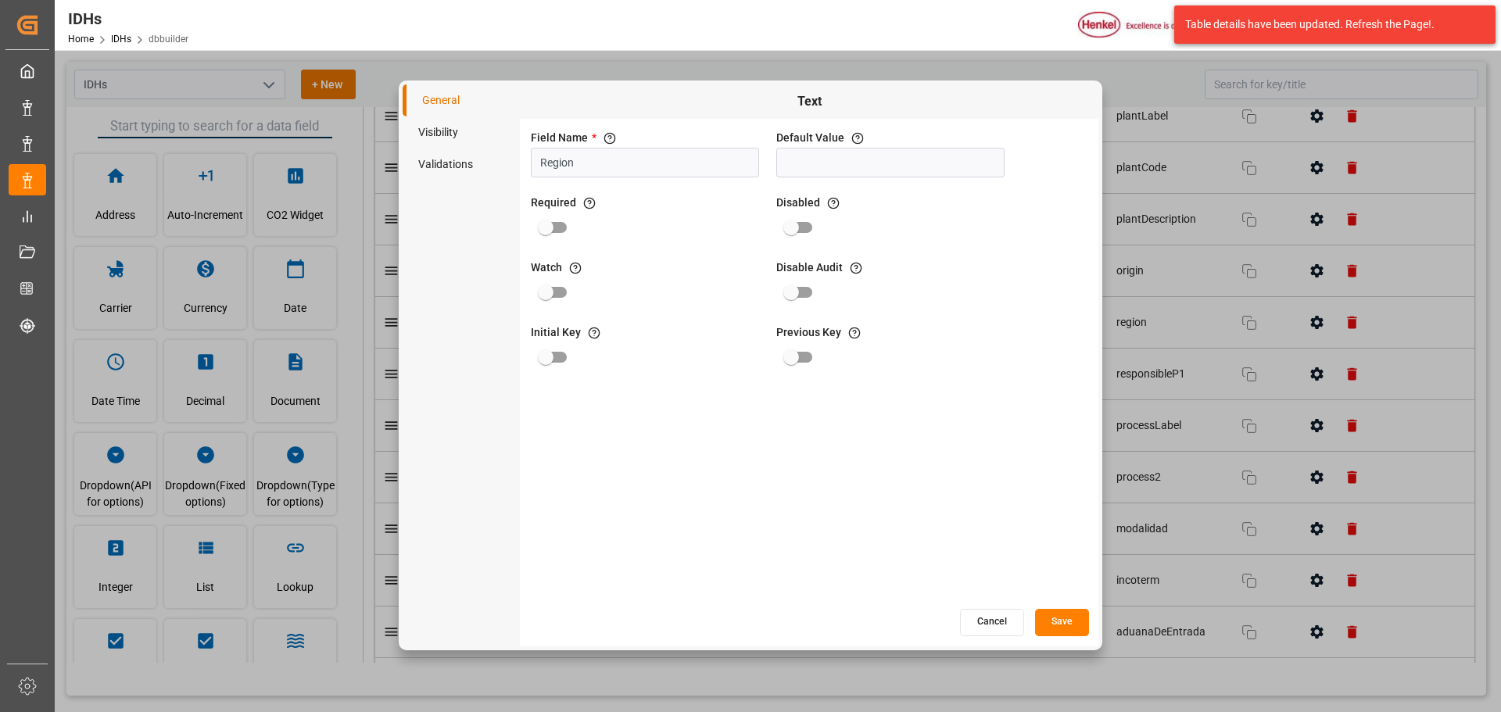
click at [464, 136] on li "Visibility" at bounding box center [461, 132] width 117 height 32
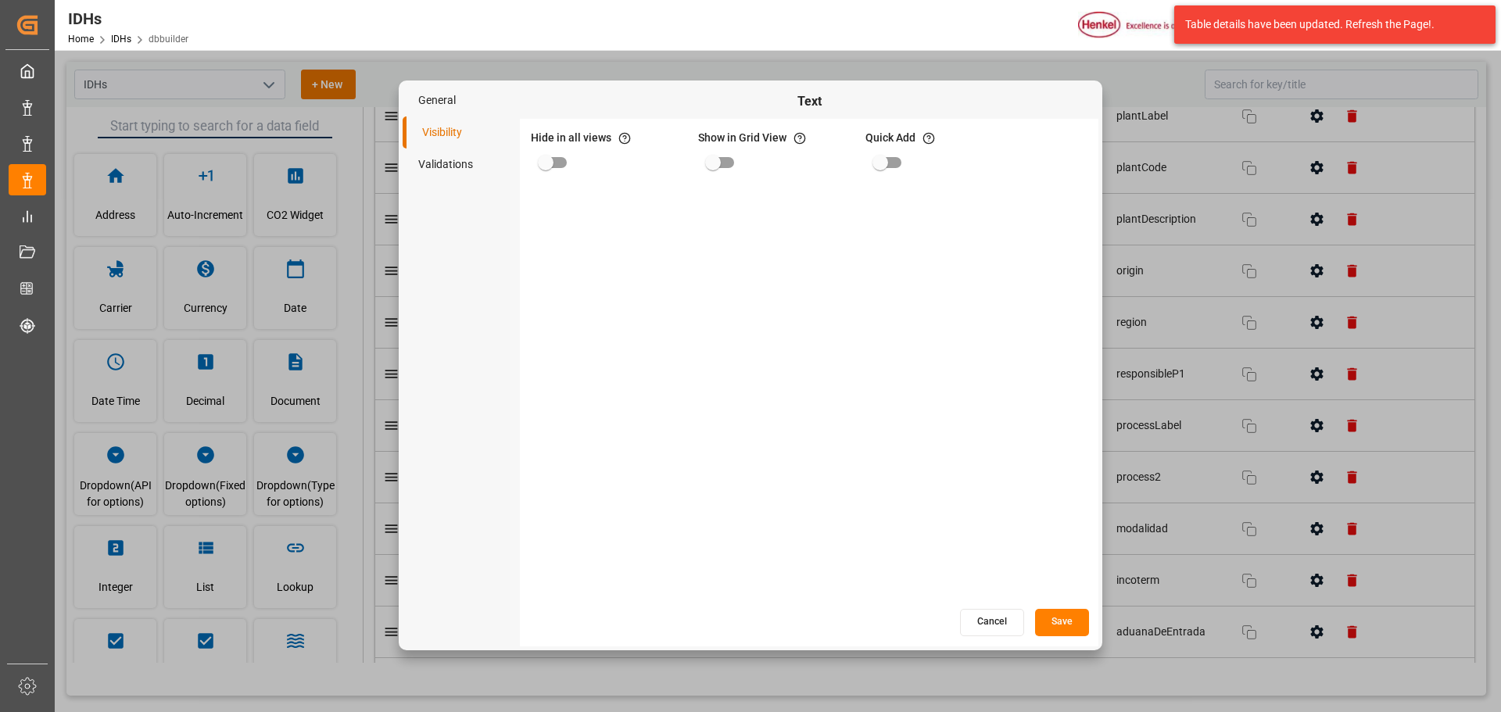
click at [552, 165] on input "primary checkbox" at bounding box center [545, 163] width 89 height 30
checkbox input "true"
click at [1077, 628] on button "Save" at bounding box center [1062, 622] width 54 height 27
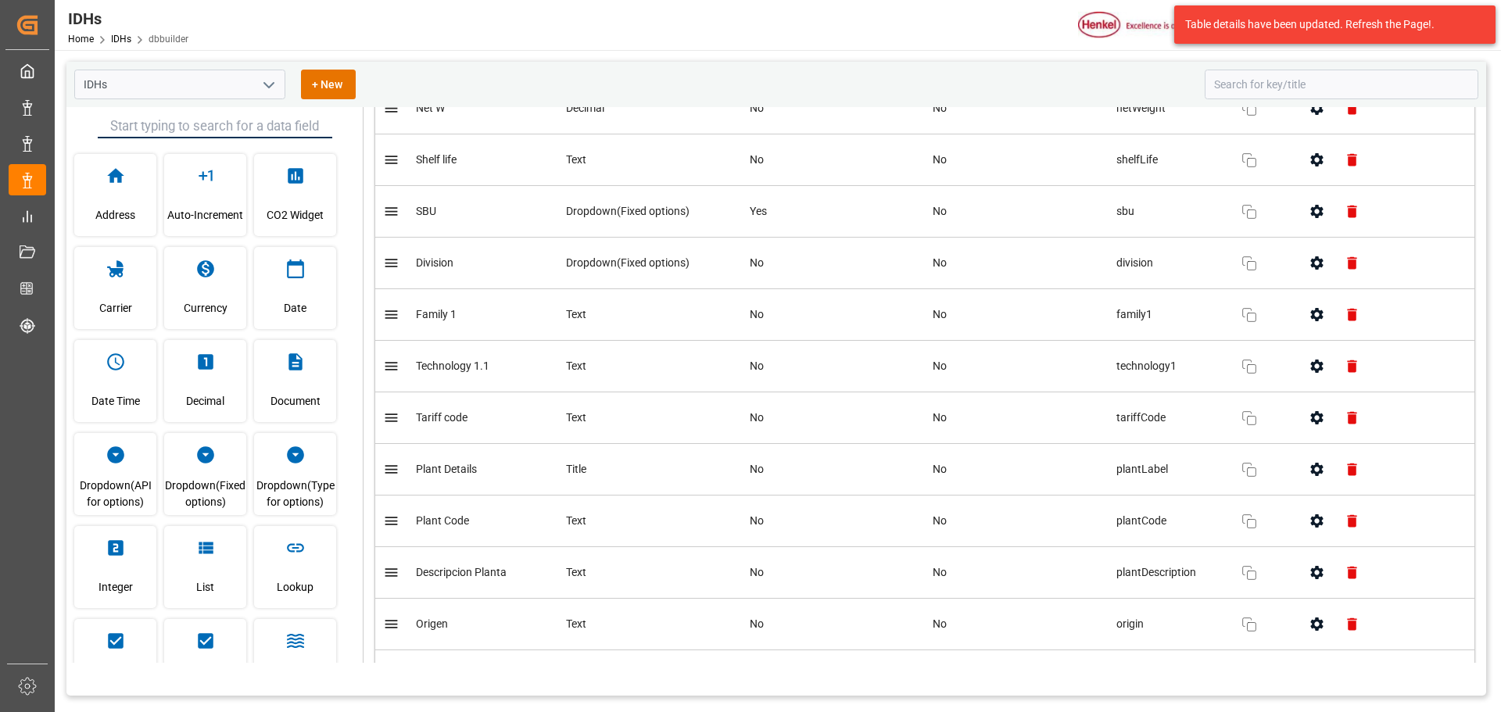
scroll to position [482, 0]
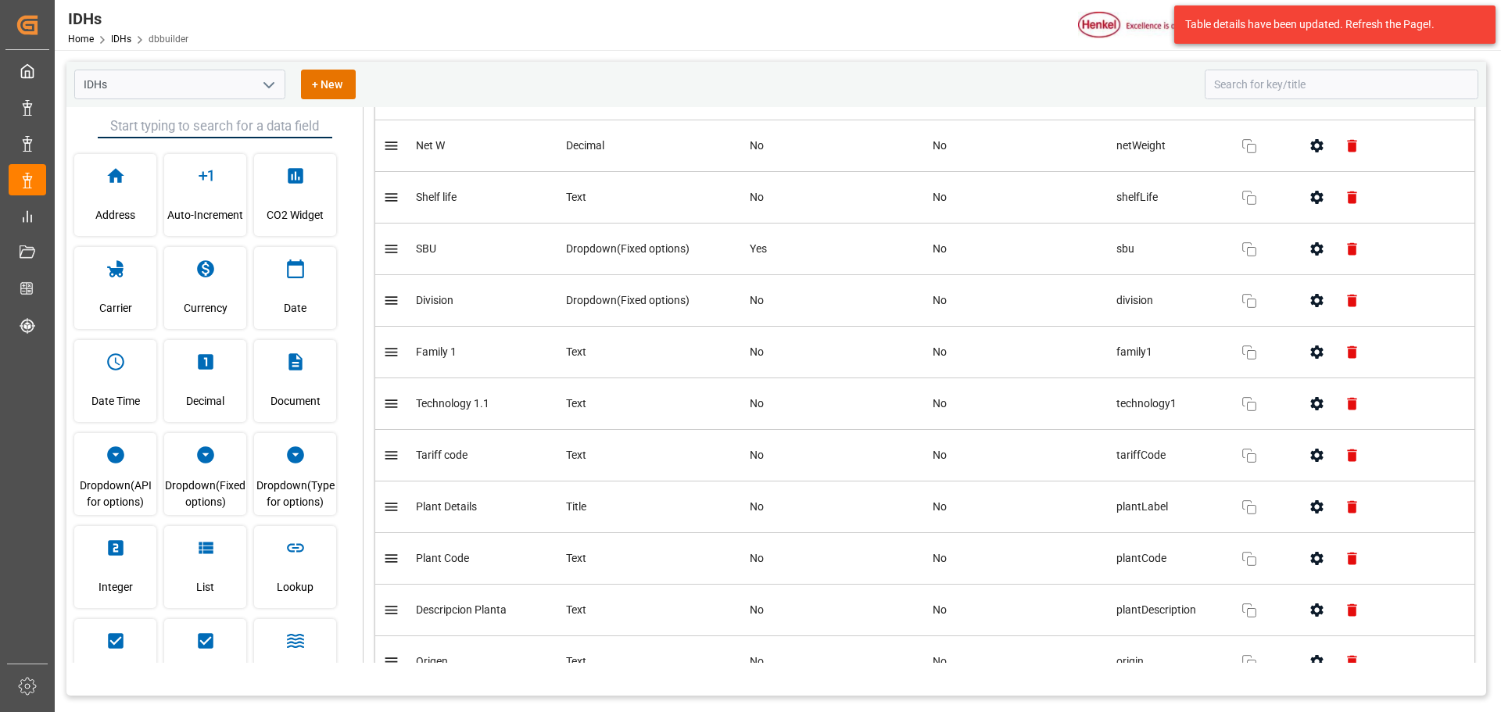
click at [1309, 203] on icon "button" at bounding box center [1317, 197] width 16 height 16
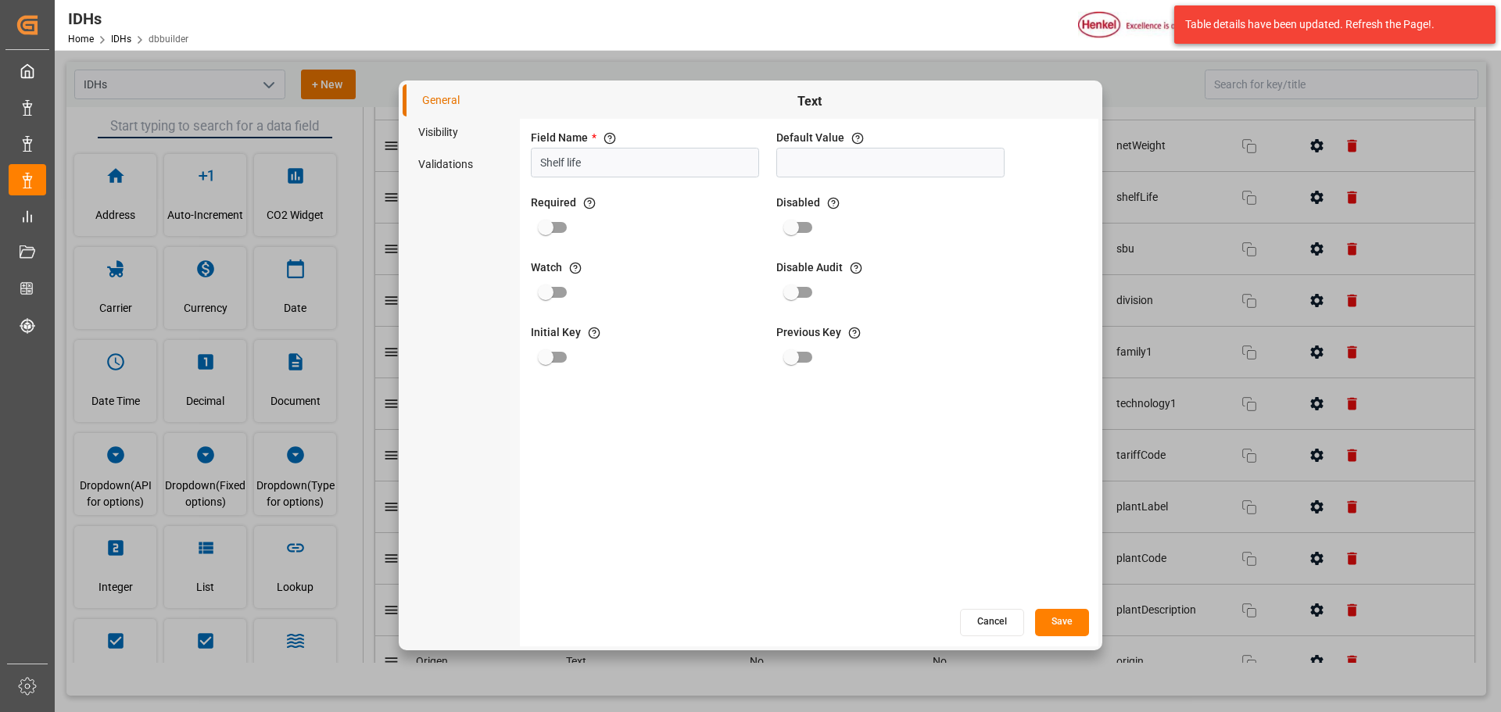
click at [464, 138] on li "Visibility" at bounding box center [461, 132] width 117 height 32
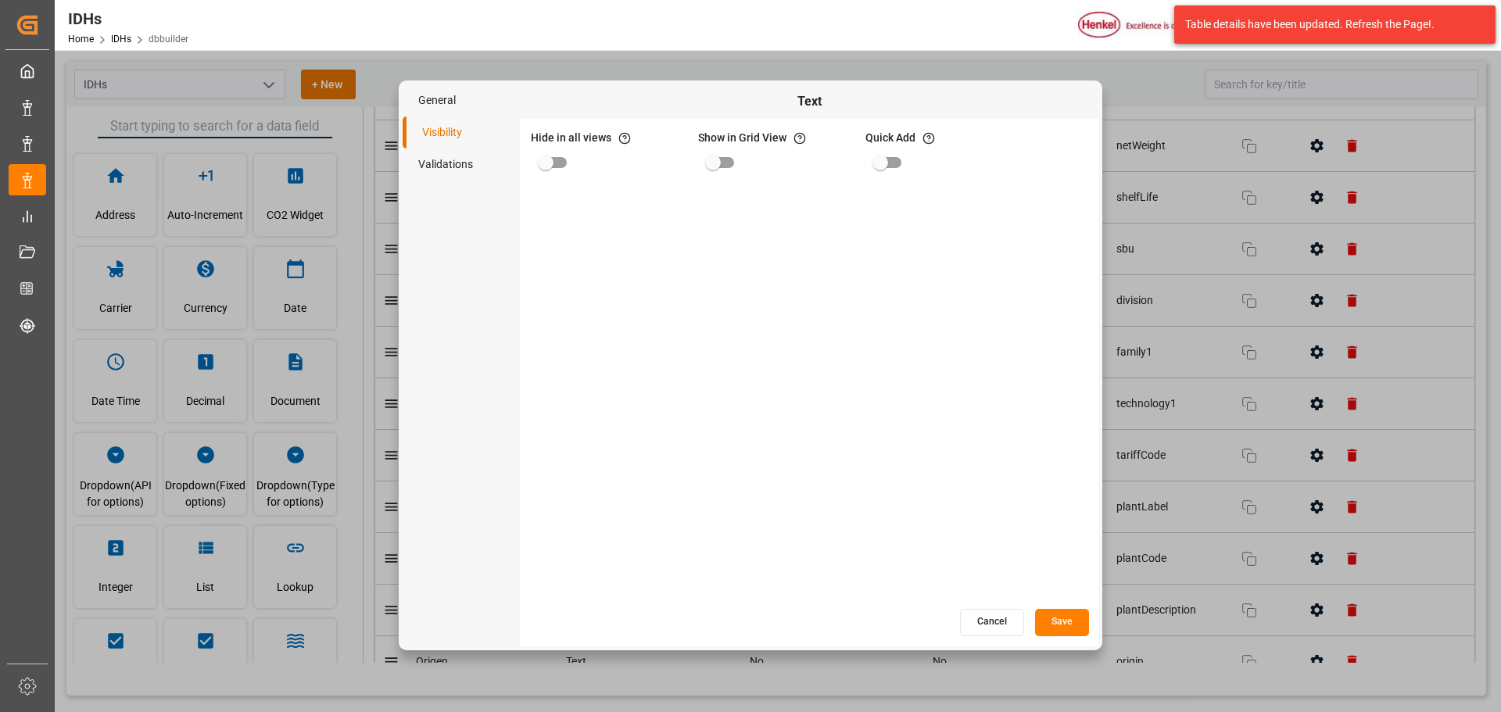
click at [561, 165] on input "primary checkbox" at bounding box center [545, 163] width 89 height 30
checkbox input "true"
click at [1070, 629] on button "Save" at bounding box center [1062, 622] width 54 height 27
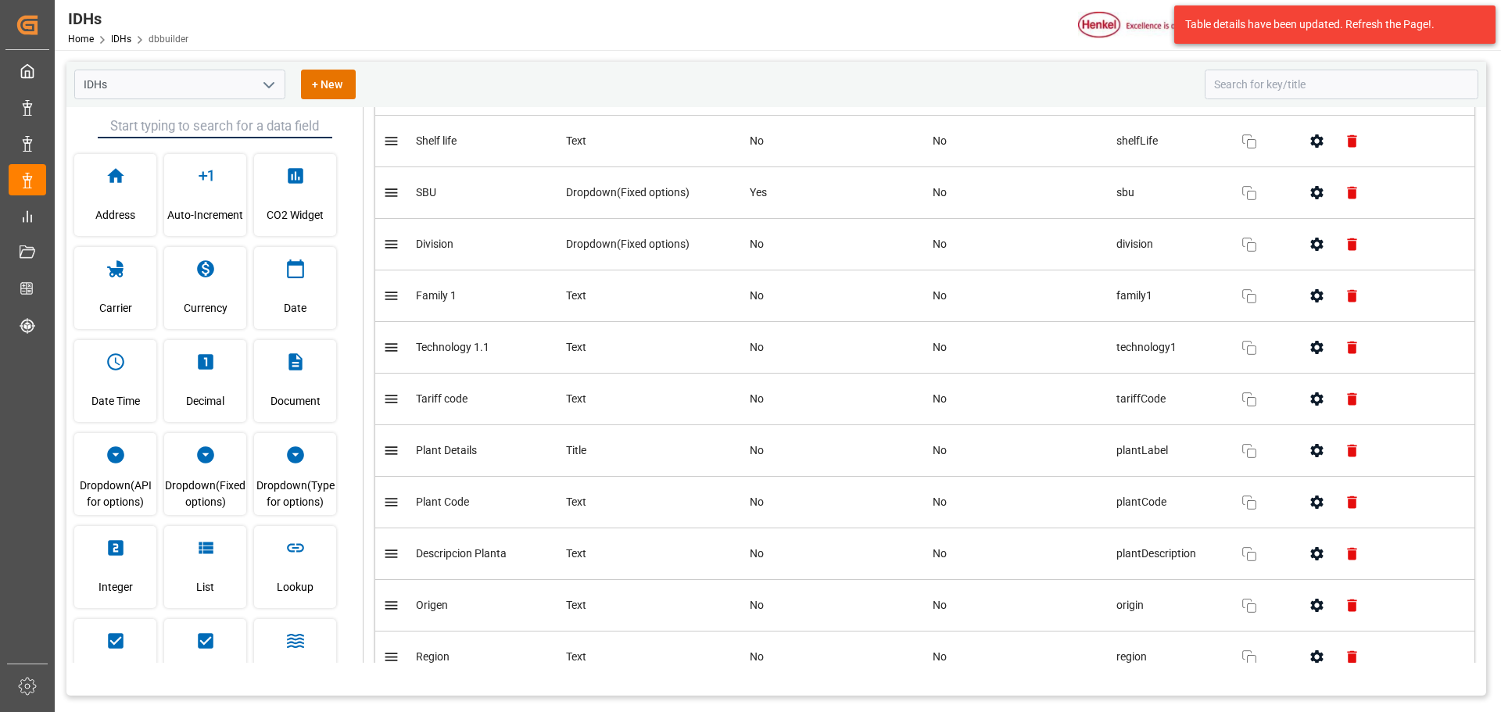
scroll to position [547, 0]
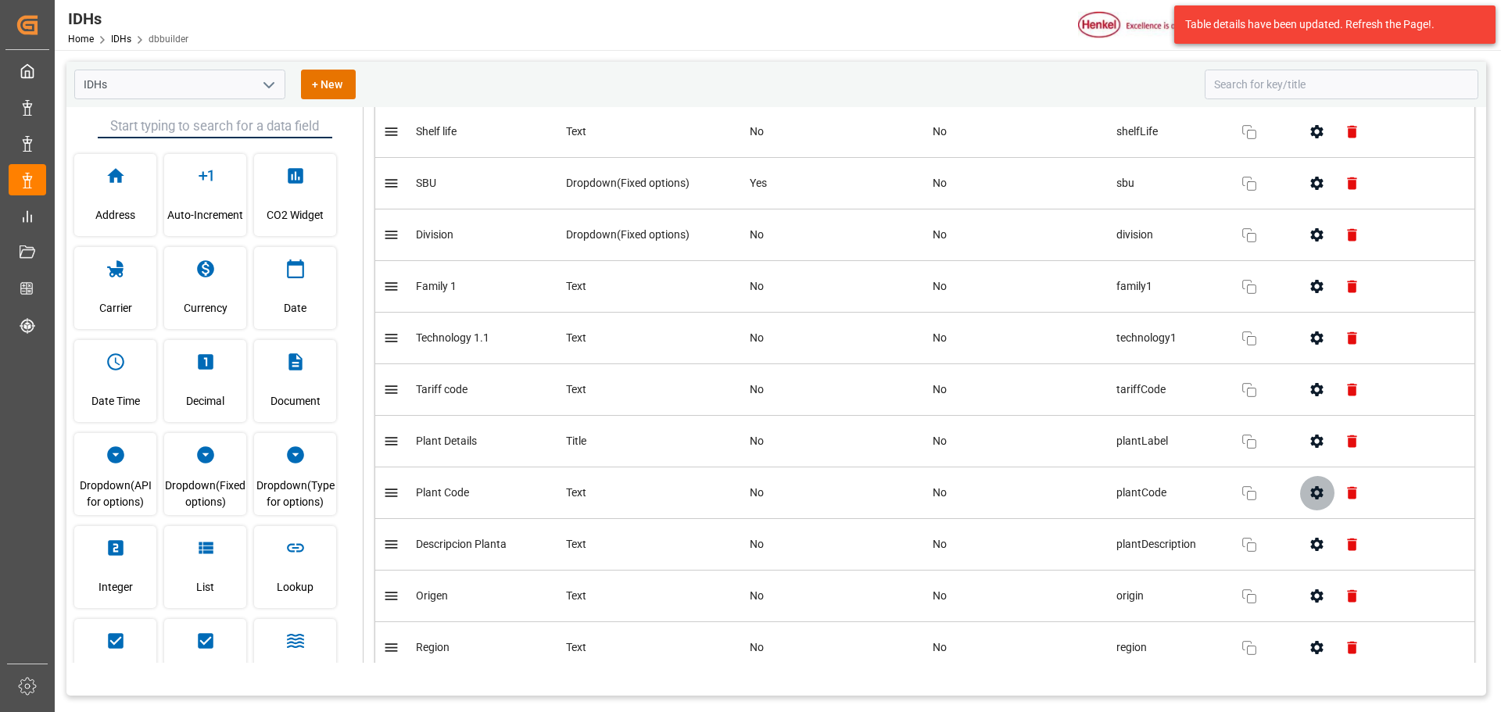
click at [1314, 500] on icon "button" at bounding box center [1317, 493] width 16 height 16
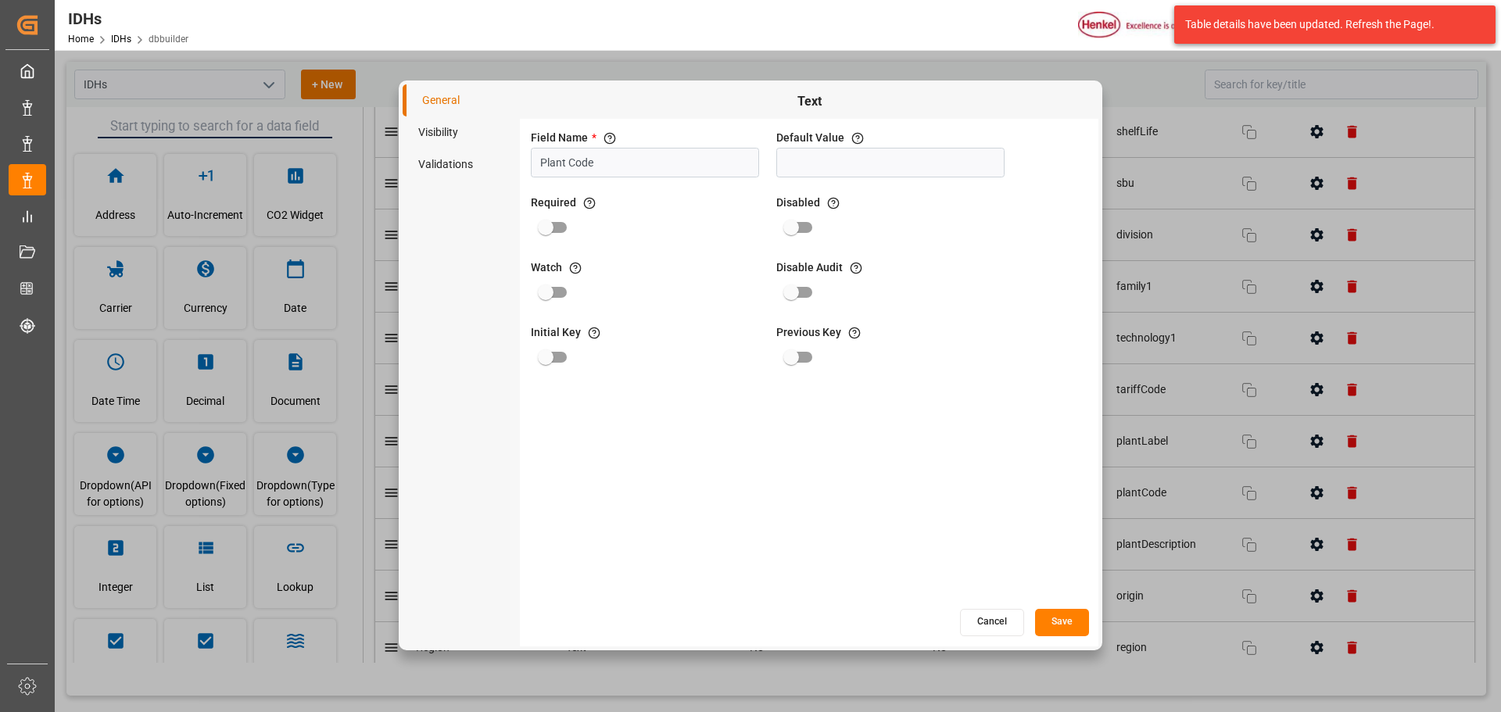
click at [450, 135] on li "Visibility" at bounding box center [461, 132] width 117 height 32
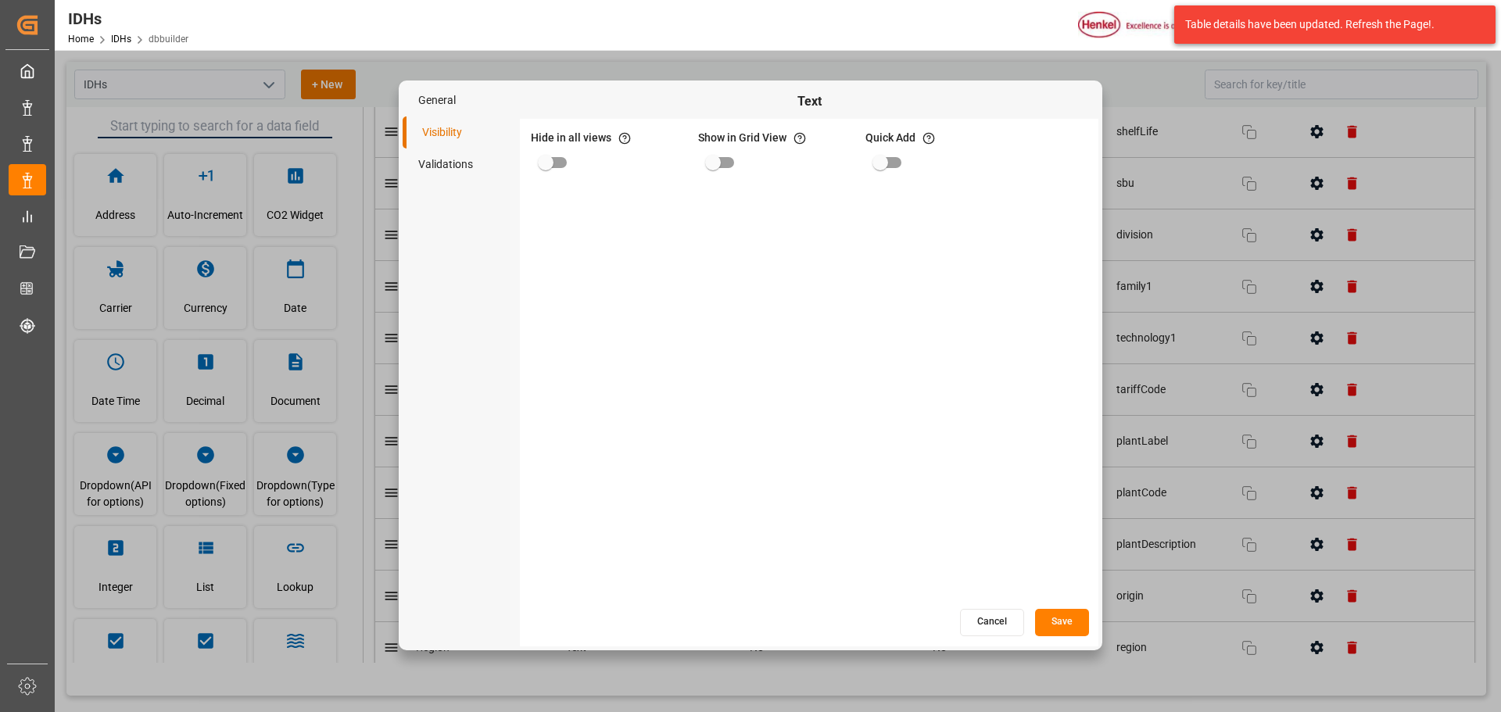
click at [566, 158] on input "primary checkbox" at bounding box center [545, 163] width 89 height 30
checkbox input "true"
click at [1065, 629] on button "Save" at bounding box center [1062, 622] width 54 height 27
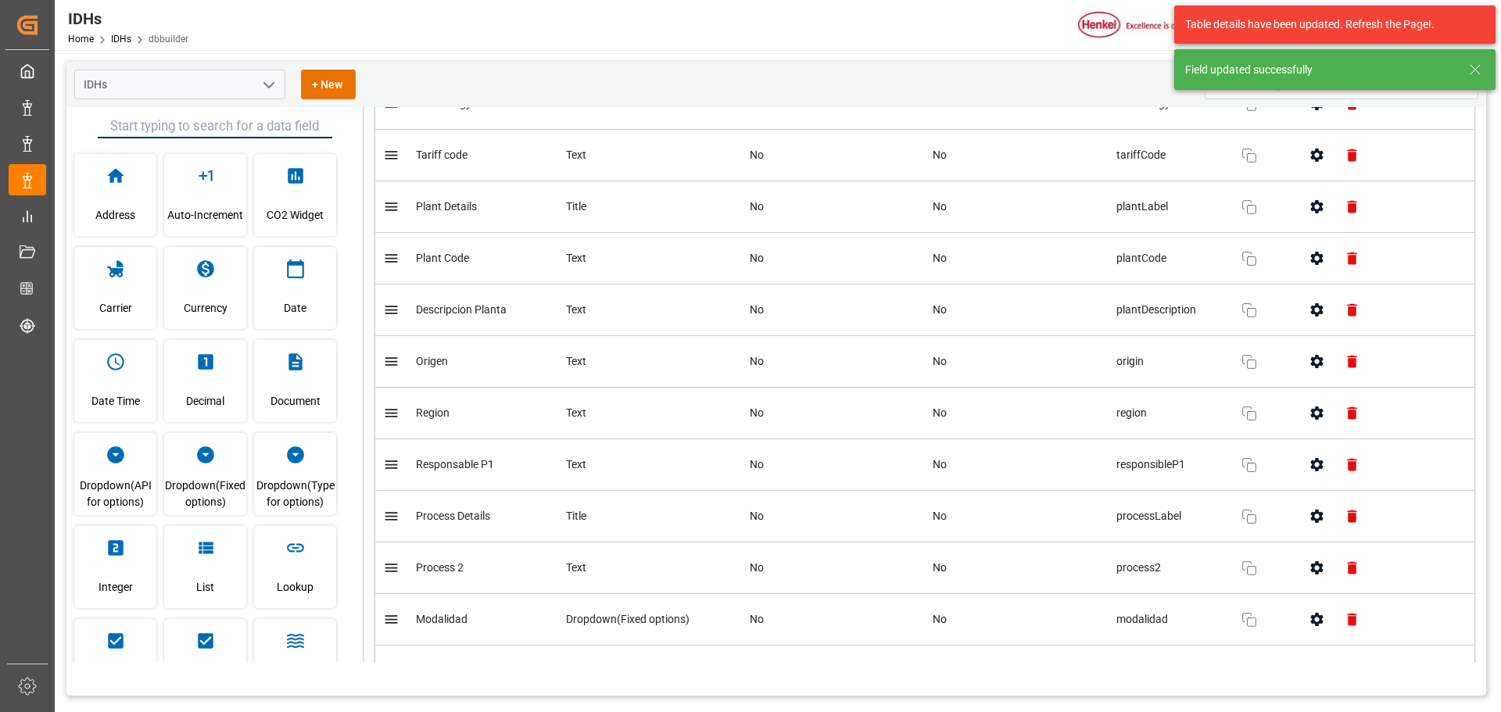
scroll to position [860, 0]
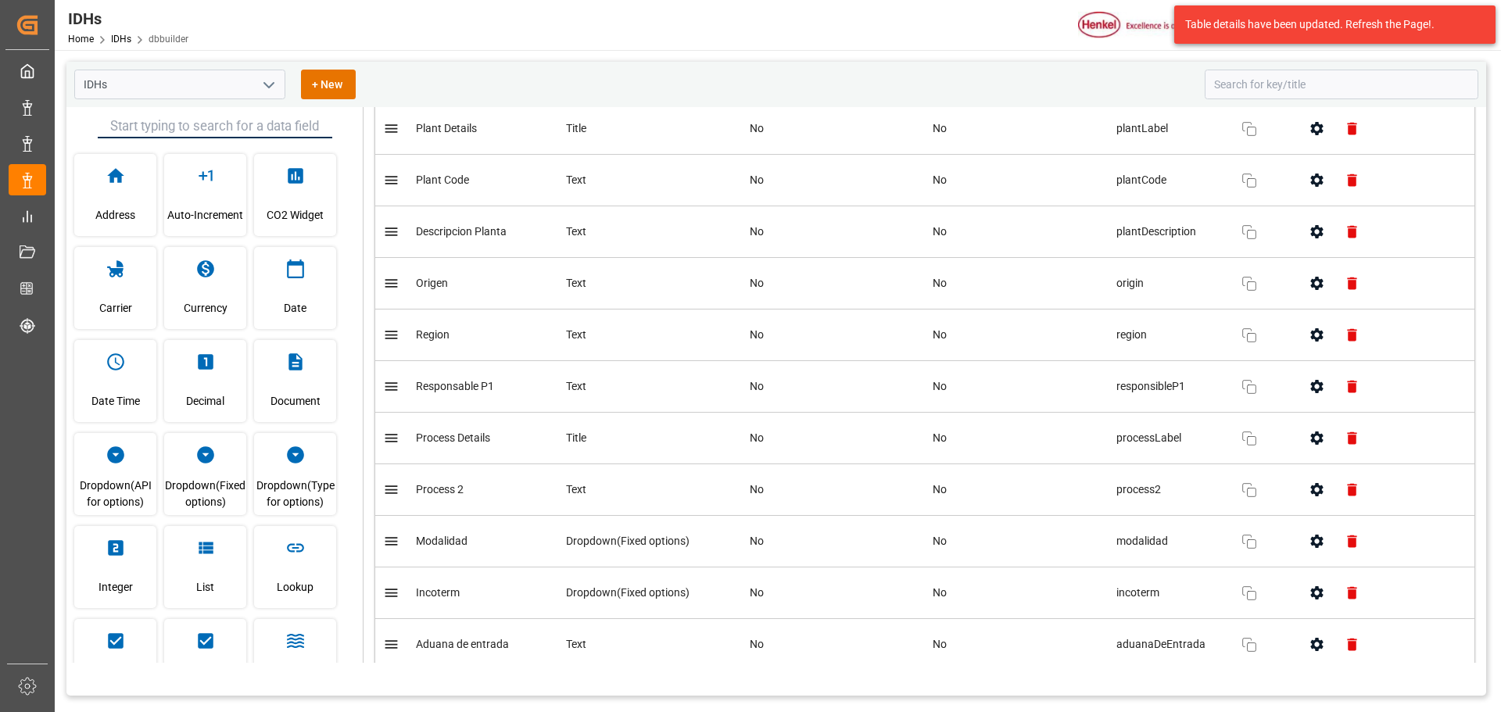
click at [1309, 340] on icon "button" at bounding box center [1317, 335] width 16 height 16
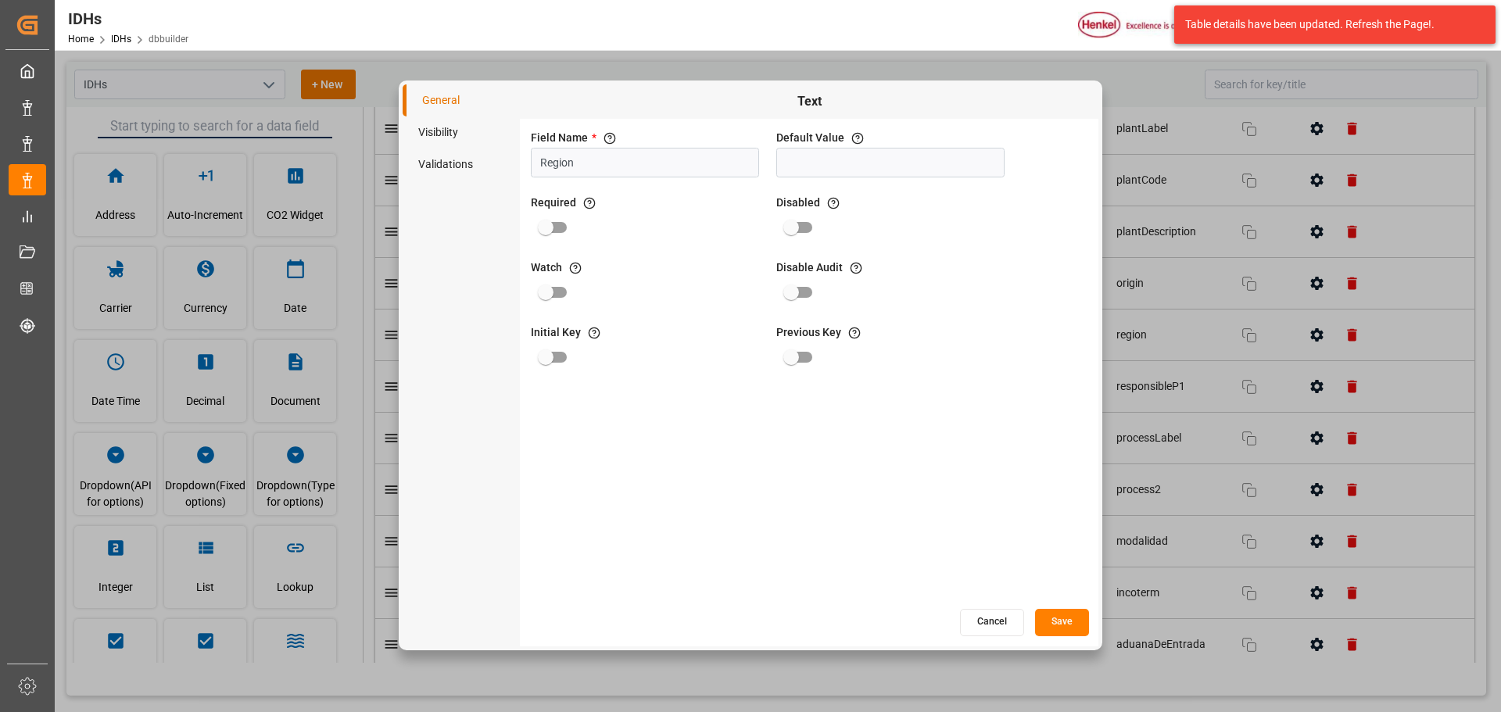
click at [461, 139] on li "Visibility" at bounding box center [461, 132] width 117 height 32
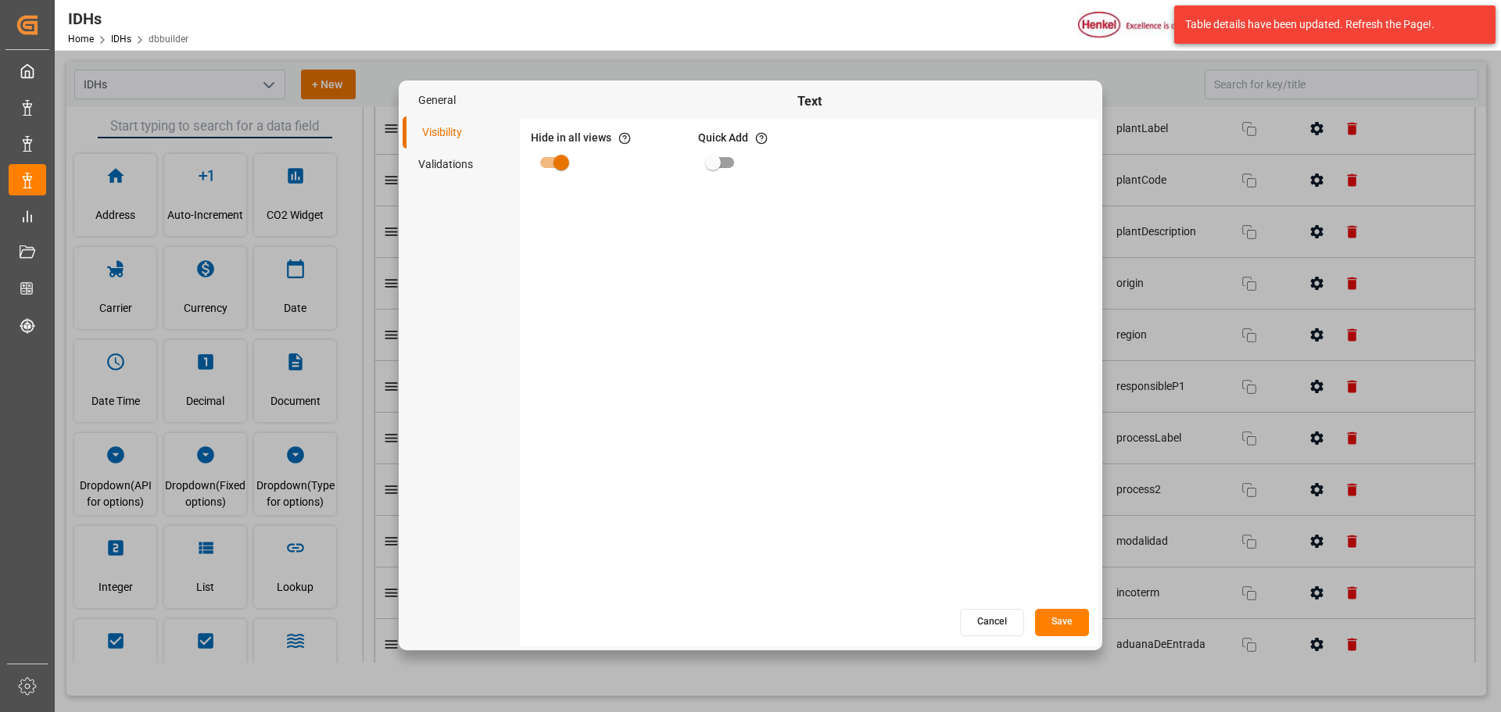
click at [1066, 621] on button "Save" at bounding box center [1062, 622] width 54 height 27
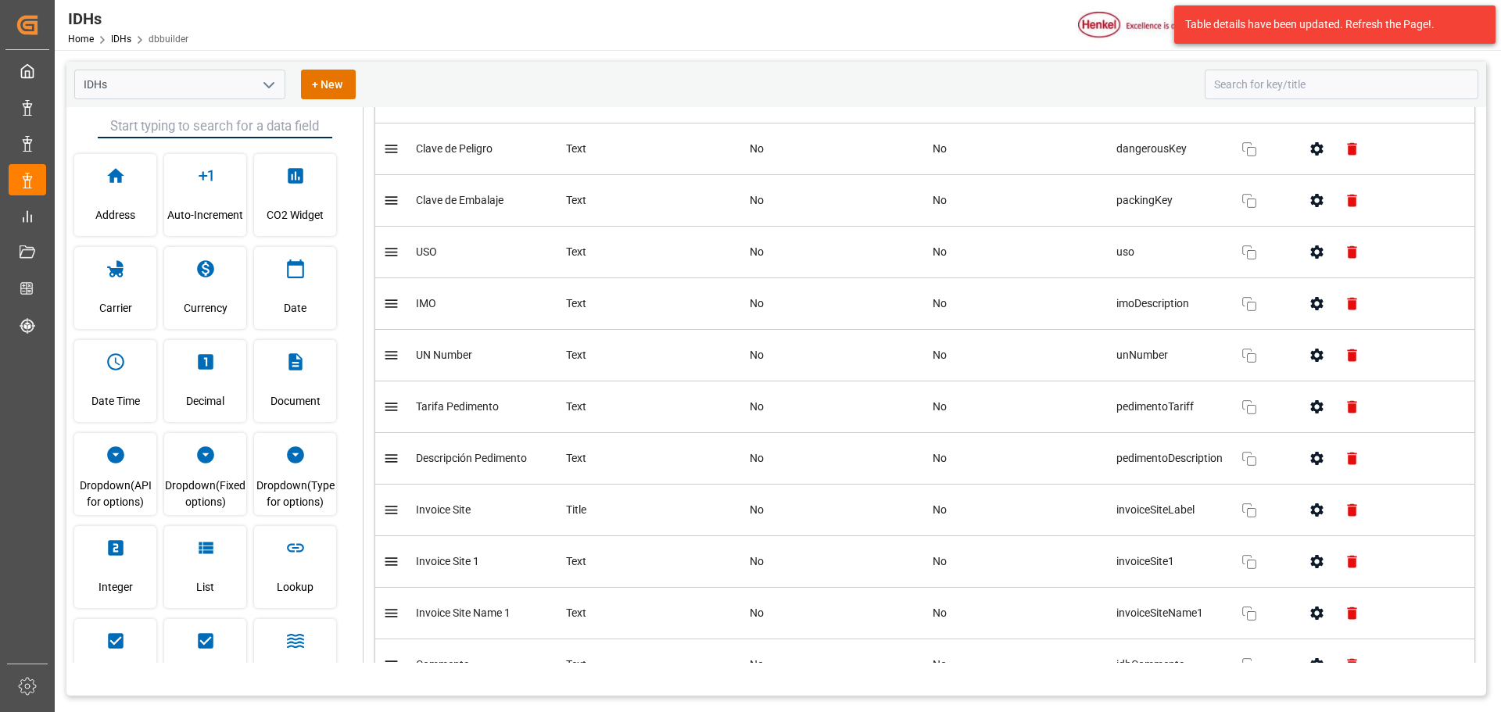
scroll to position [1564, 0]
